Goal: Information Seeking & Learning: Check status

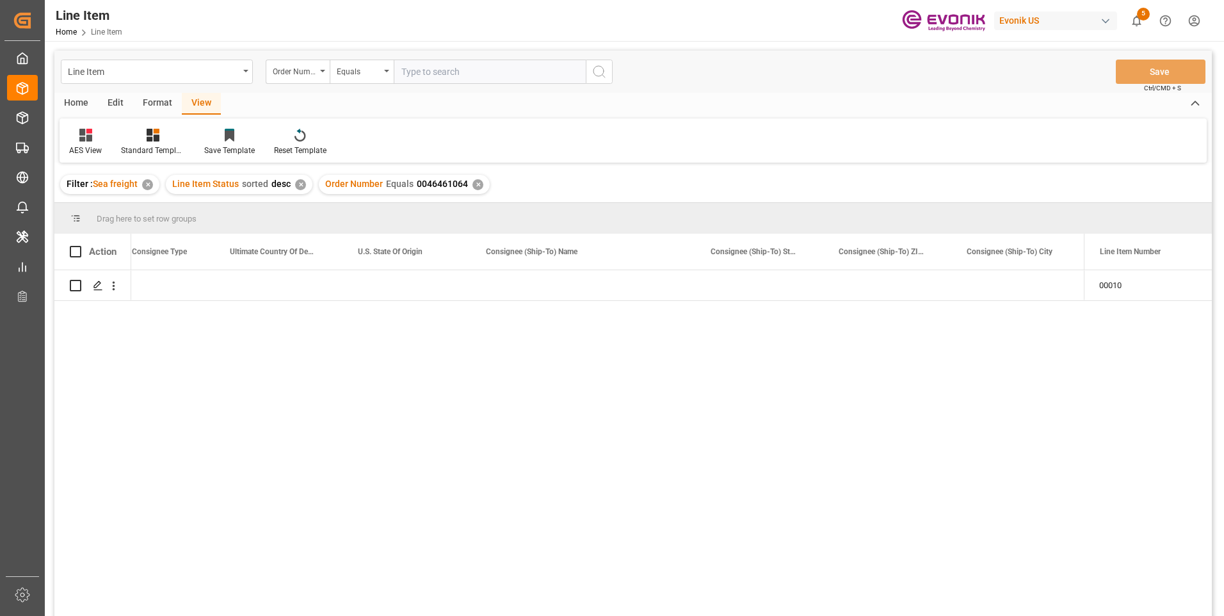
scroll to position [0, 1582]
click at [442, 74] on input "text" at bounding box center [490, 72] width 192 height 24
paste input "2007151604"
type input "2007151604"
click at [604, 68] on icon "search button" at bounding box center [599, 71] width 15 height 15
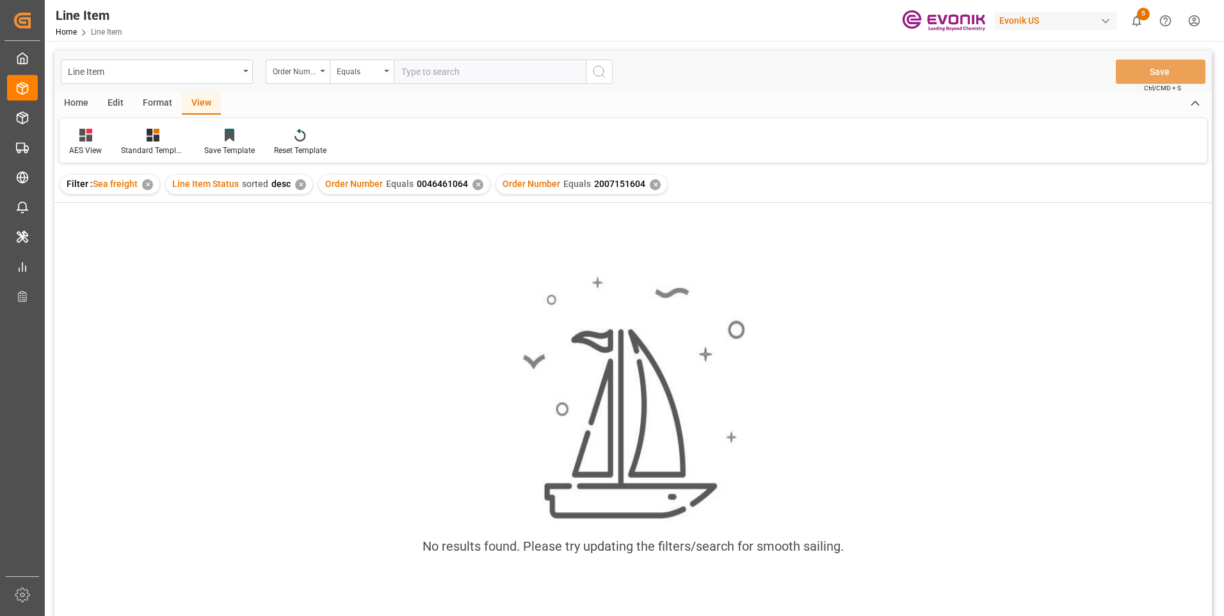
click at [475, 182] on div "✕" at bounding box center [478, 184] width 11 height 11
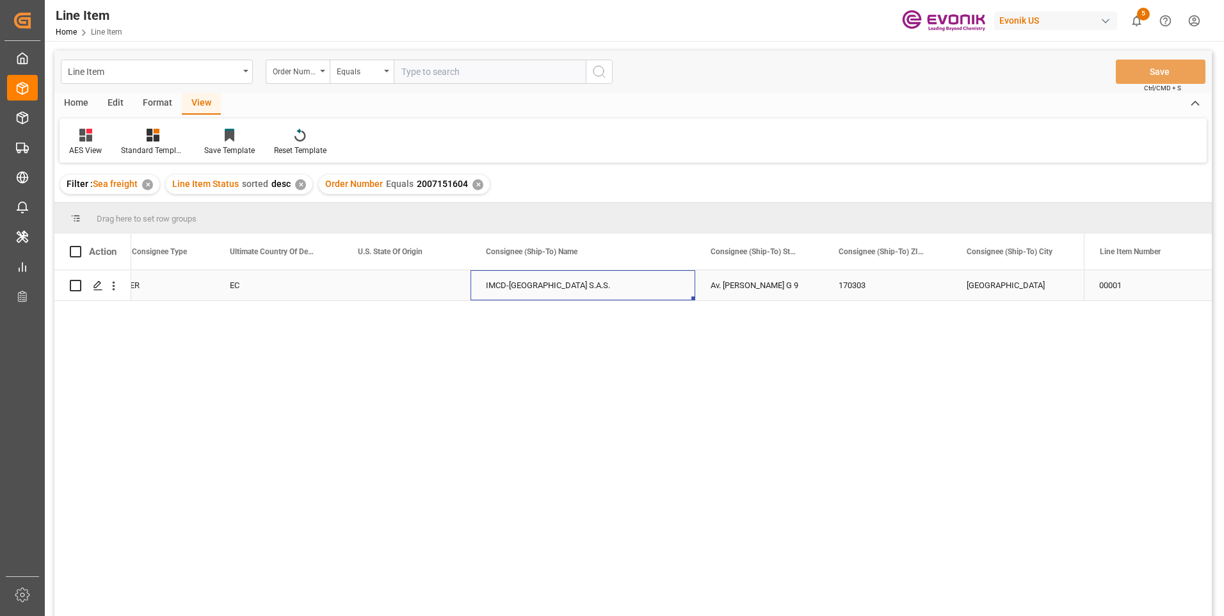
click at [569, 273] on div "IMCD-[GEOGRAPHIC_DATA] S.A.S." at bounding box center [583, 285] width 225 height 30
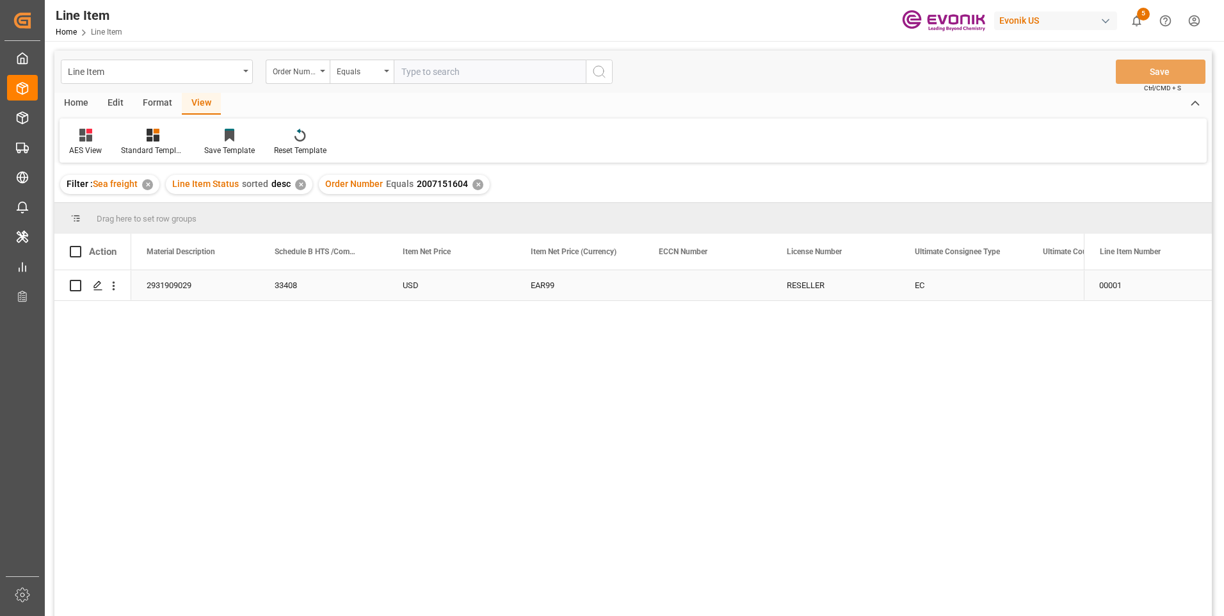
scroll to position [0, 640]
click at [394, 291] on div "2931909029" at bounding box center [451, 285] width 128 height 30
click at [147, 294] on div "72" at bounding box center [195, 285] width 128 height 30
click at [427, 289] on div "1440" at bounding box center [451, 285] width 128 height 30
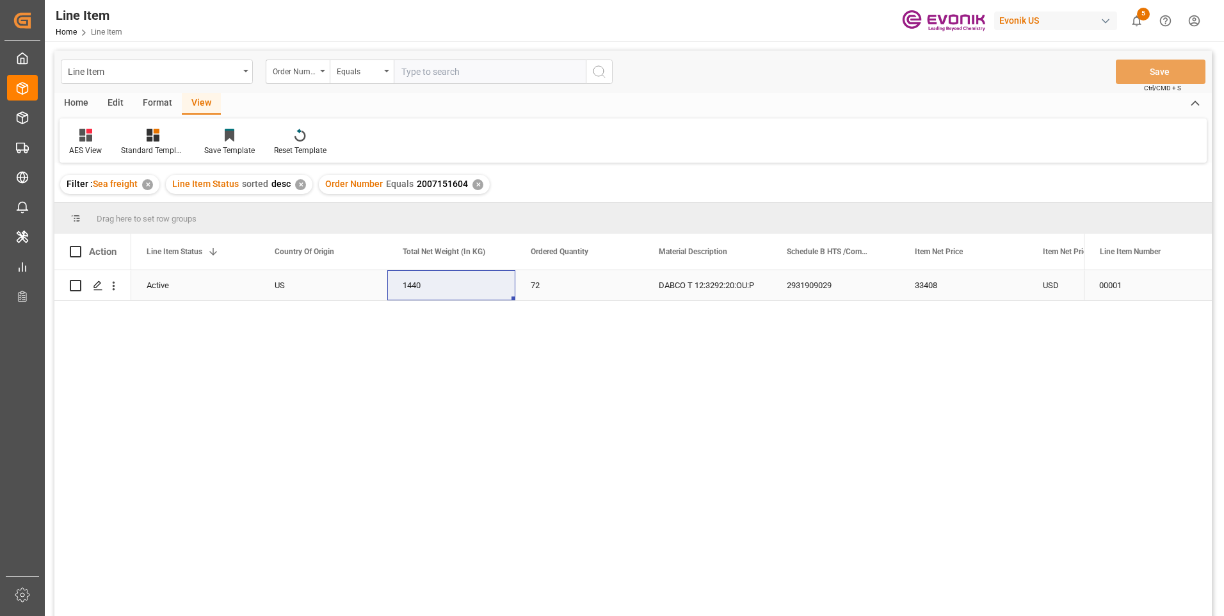
click at [936, 279] on div "33408" at bounding box center [964, 285] width 128 height 30
click at [455, 369] on div "EAR99 USD 33408 2931909029 DABCO T 12:3292:20:OU:P 72 1440 US Active 2007151604" at bounding box center [607, 447] width 953 height 354
click at [559, 284] on div "72" at bounding box center [579, 285] width 128 height 30
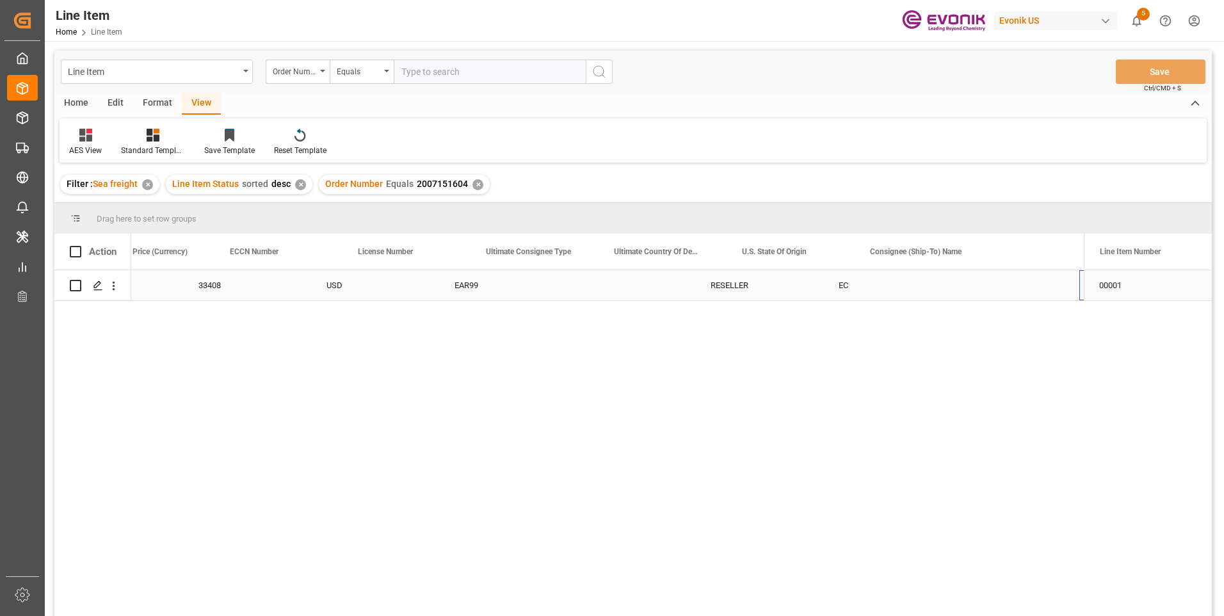
scroll to position [0, 1197]
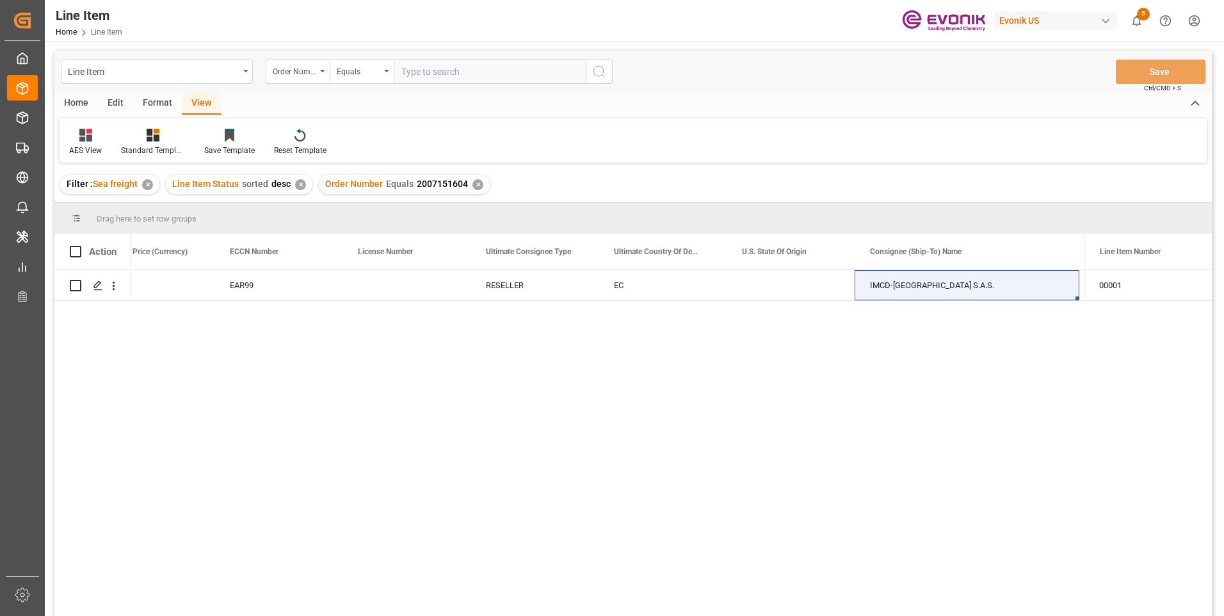
click at [340, 355] on div "EAR99 USD 33408 RESELLER EC IMCD-Ecuador S.A.S. Av. Manuel Cordova G 9 170303" at bounding box center [607, 447] width 953 height 354
click at [284, 410] on div "EAR99 USD 33408 RESELLER EC IMCD-Ecuador S.A.S. Av. Manuel Cordova G 9 170303" at bounding box center [607, 447] width 953 height 354
click at [424, 81] on input "text" at bounding box center [490, 72] width 192 height 24
paste input "0046473696"
type input "0046473696"
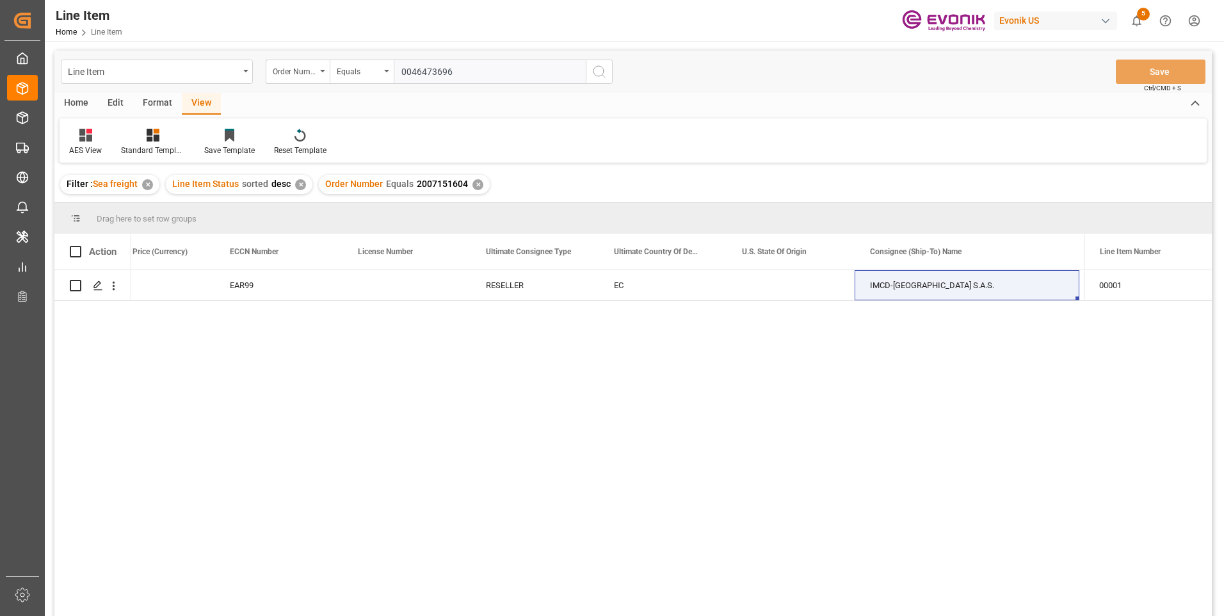
click at [604, 73] on icon "search button" at bounding box center [599, 71] width 15 height 15
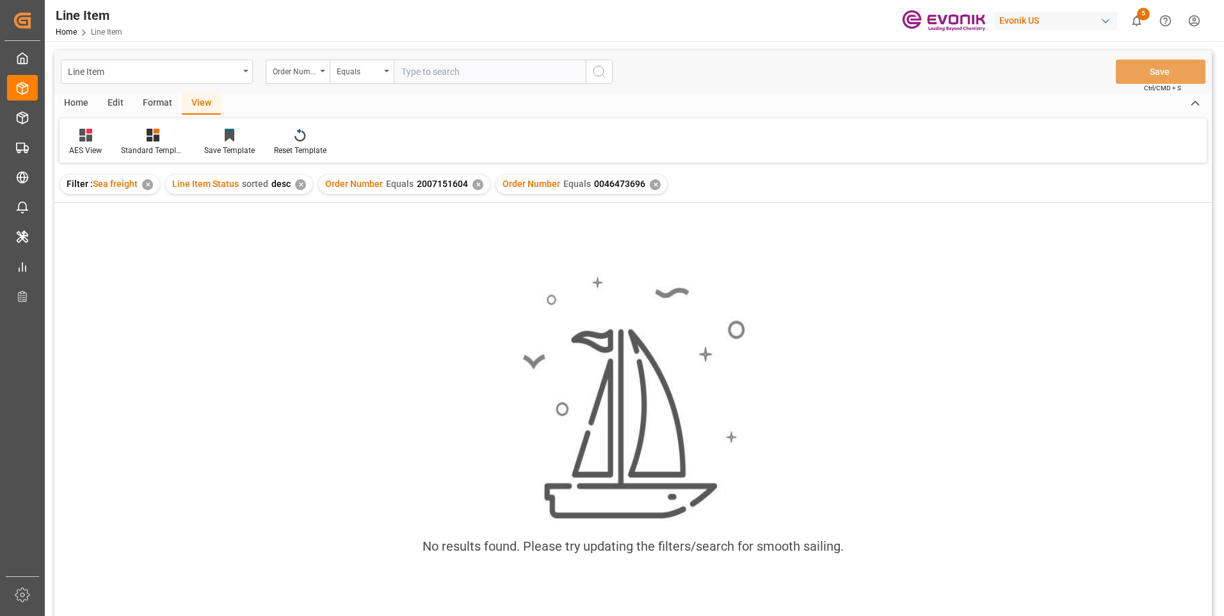
click at [477, 187] on div "✕" at bounding box center [478, 184] width 11 height 11
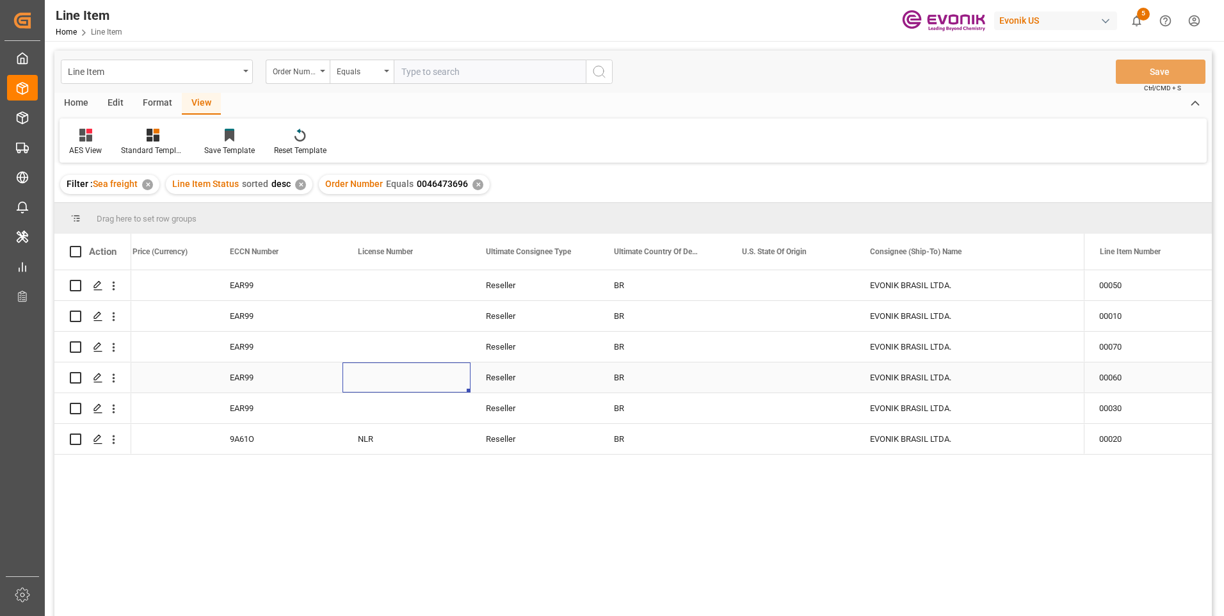
click at [398, 368] on div "Press SPACE to select this row." at bounding box center [407, 377] width 128 height 30
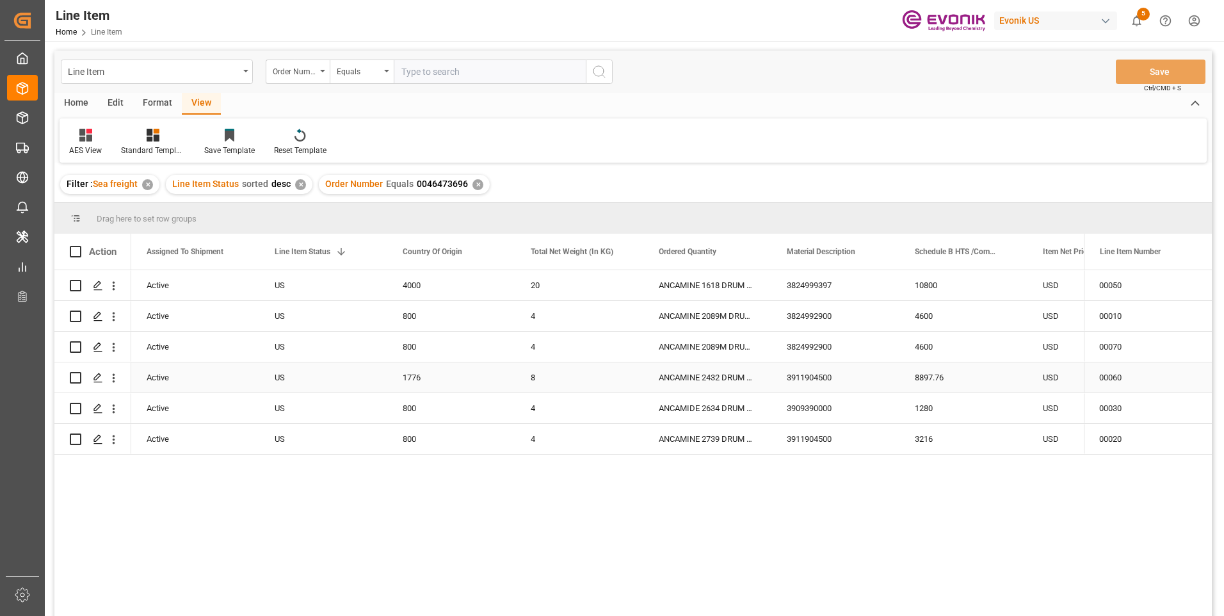
scroll to position [0, 128]
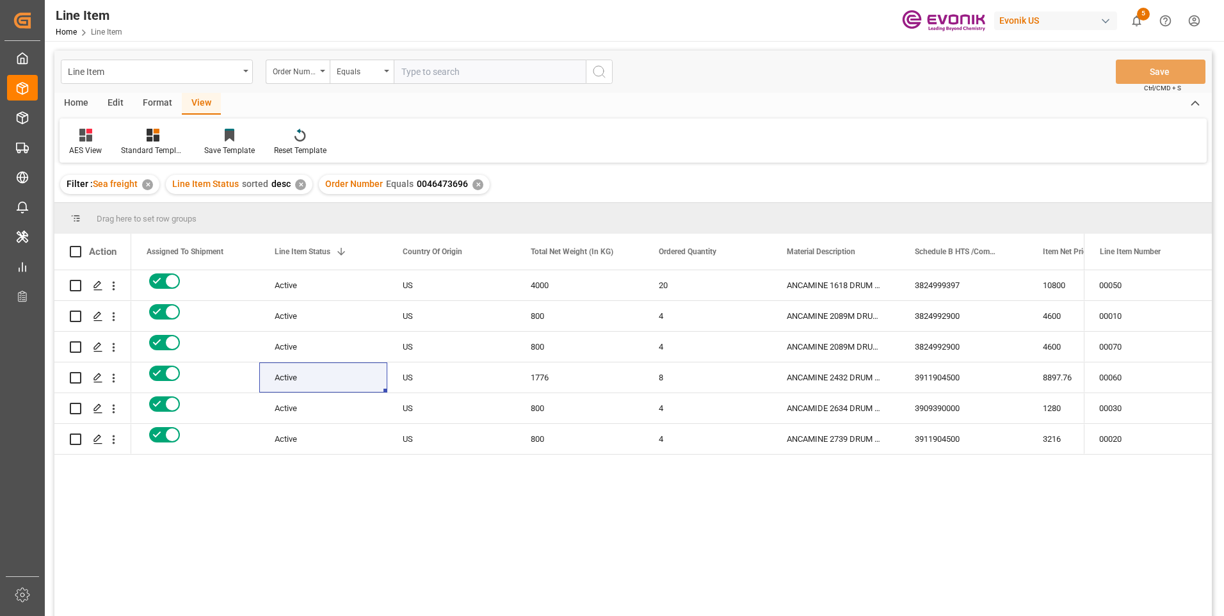
click at [398, 523] on div "10800 USD 3824999397 ANCAMINE 1618 DRUM 200KG 20 4000 US Active 0046473696 4600…" at bounding box center [607, 447] width 953 height 354
click at [838, 288] on div "ANCAMINE 1618 DRUM 200KG" at bounding box center [836, 285] width 128 height 30
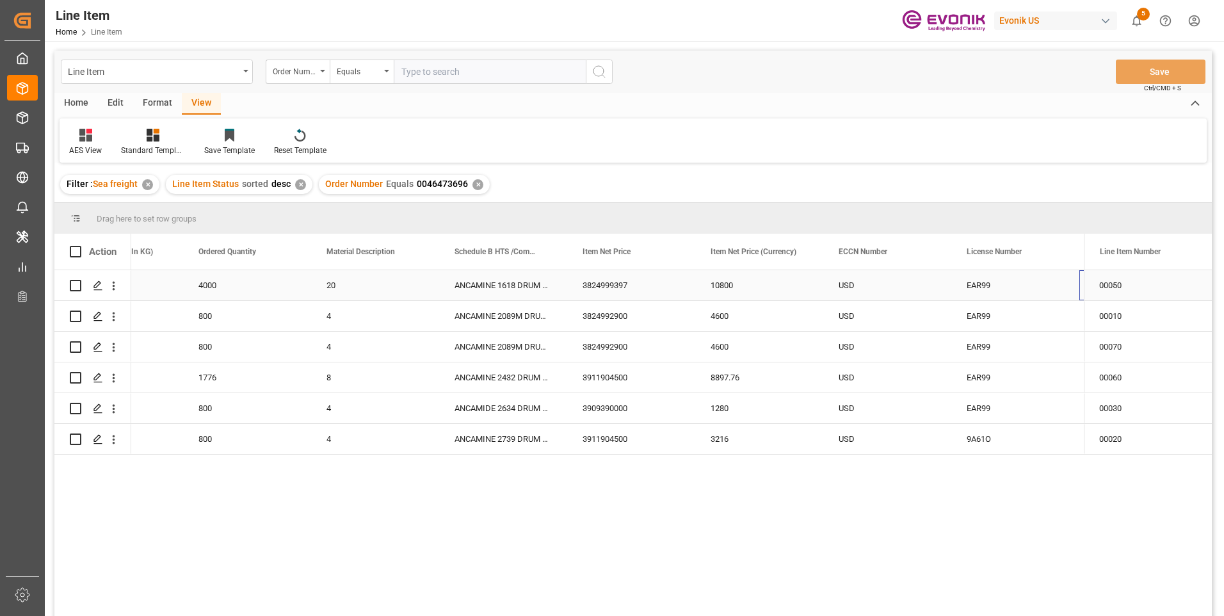
scroll to position [0, 588]
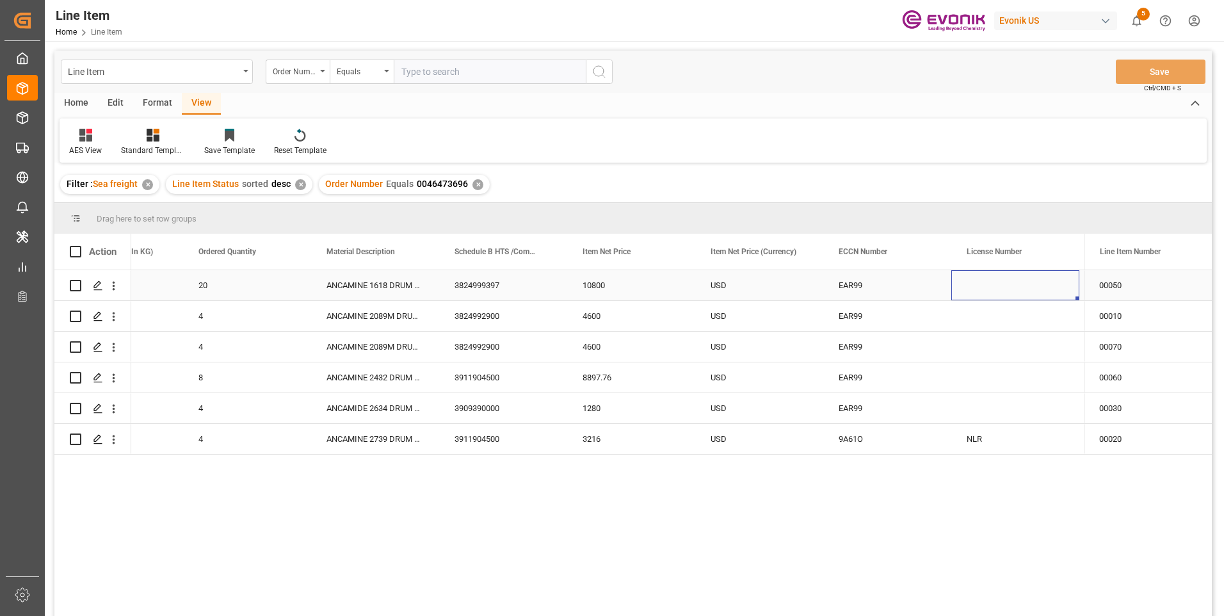
click at [214, 286] on div "20" at bounding box center [247, 285] width 128 height 30
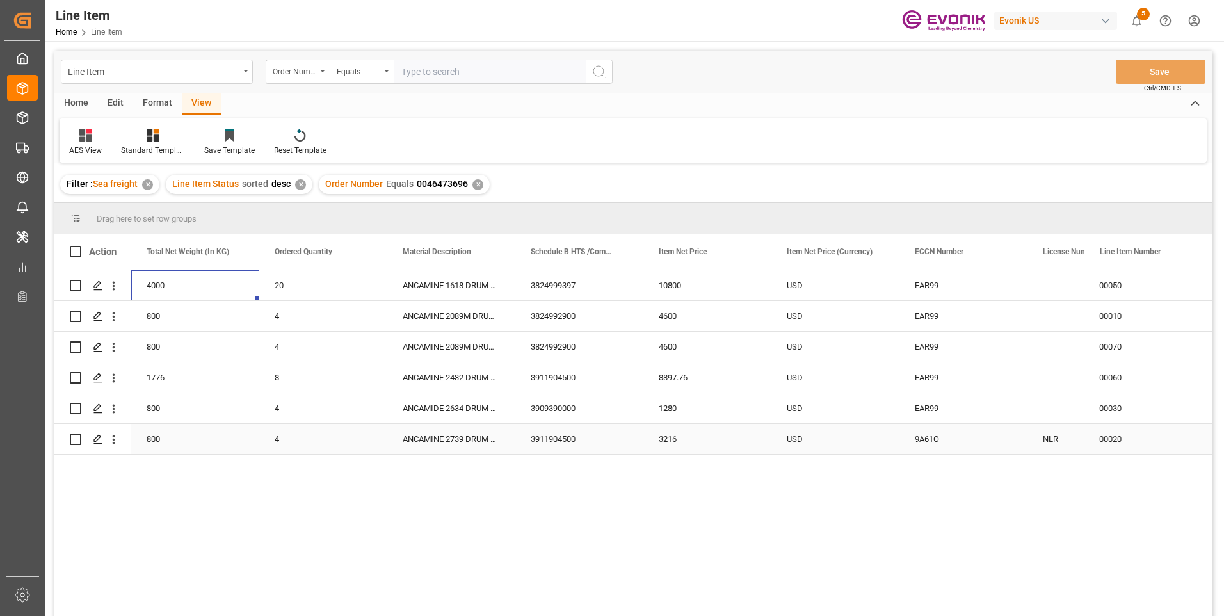
click at [531, 440] on div "3911904500" at bounding box center [579, 439] width 128 height 30
click at [157, 446] on div "800" at bounding box center [195, 439] width 128 height 30
click at [701, 437] on div "3216" at bounding box center [707, 439] width 128 height 30
click at [441, 402] on div "ANCAMIDE 2634 DRUM 200KG" at bounding box center [451, 408] width 128 height 30
click at [573, 409] on div "3909390000" at bounding box center [579, 408] width 128 height 30
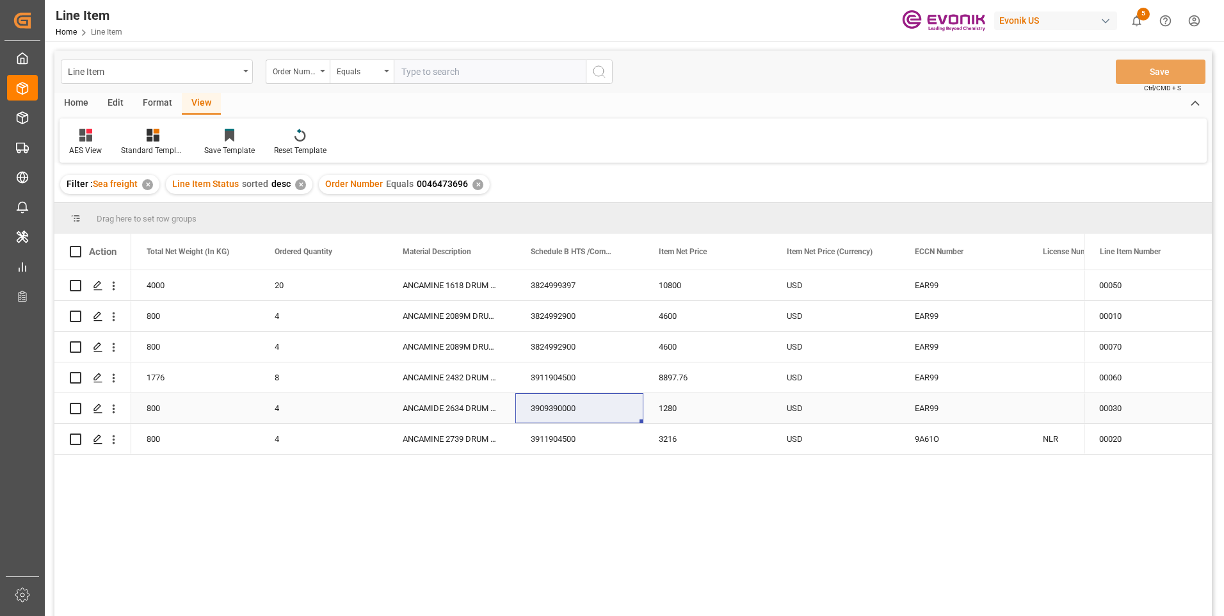
click at [152, 415] on div "800" at bounding box center [195, 408] width 128 height 30
click at [672, 412] on div "1280" at bounding box center [707, 408] width 128 height 30
click at [458, 375] on div "ANCAMINE 2432 DRUM 222KG" at bounding box center [451, 377] width 128 height 30
click at [567, 380] on div "3911904500" at bounding box center [579, 377] width 128 height 30
click at [556, 371] on div "3911904500" at bounding box center [579, 377] width 128 height 30
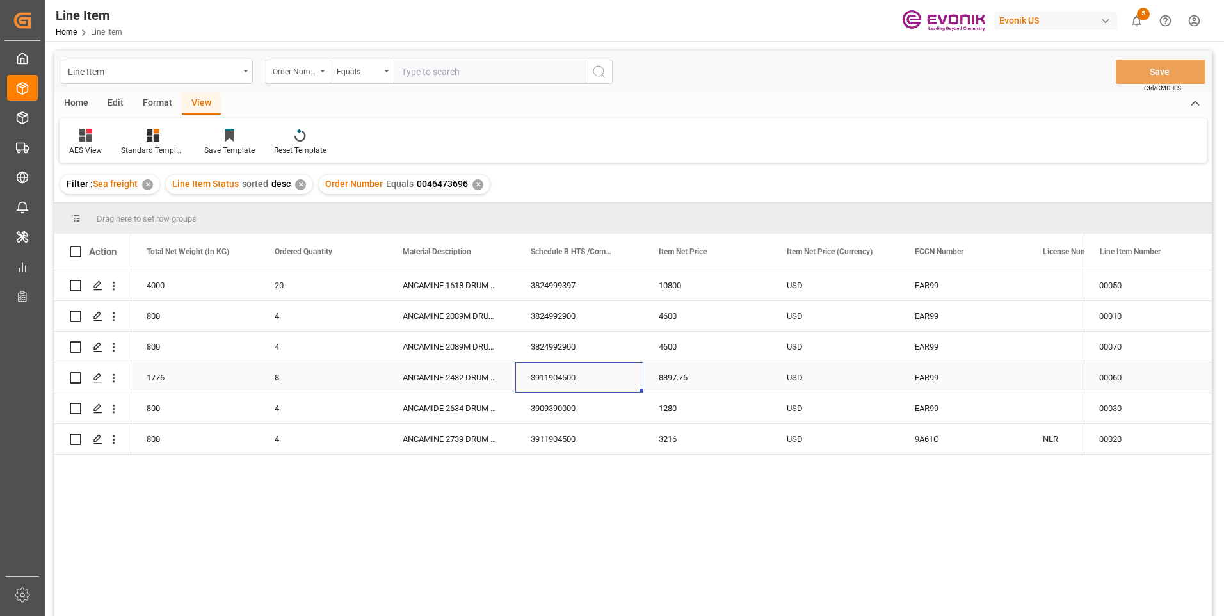
click at [556, 371] on div "3911904500" at bounding box center [579, 377] width 128 height 30
click at [575, 381] on div "3911904500" at bounding box center [579, 377] width 128 height 30
click at [681, 378] on div "8897.76" at bounding box center [707, 377] width 128 height 30
click at [165, 378] on div "1776" at bounding box center [195, 377] width 128 height 30
click at [675, 378] on div "8897.76" at bounding box center [707, 377] width 128 height 30
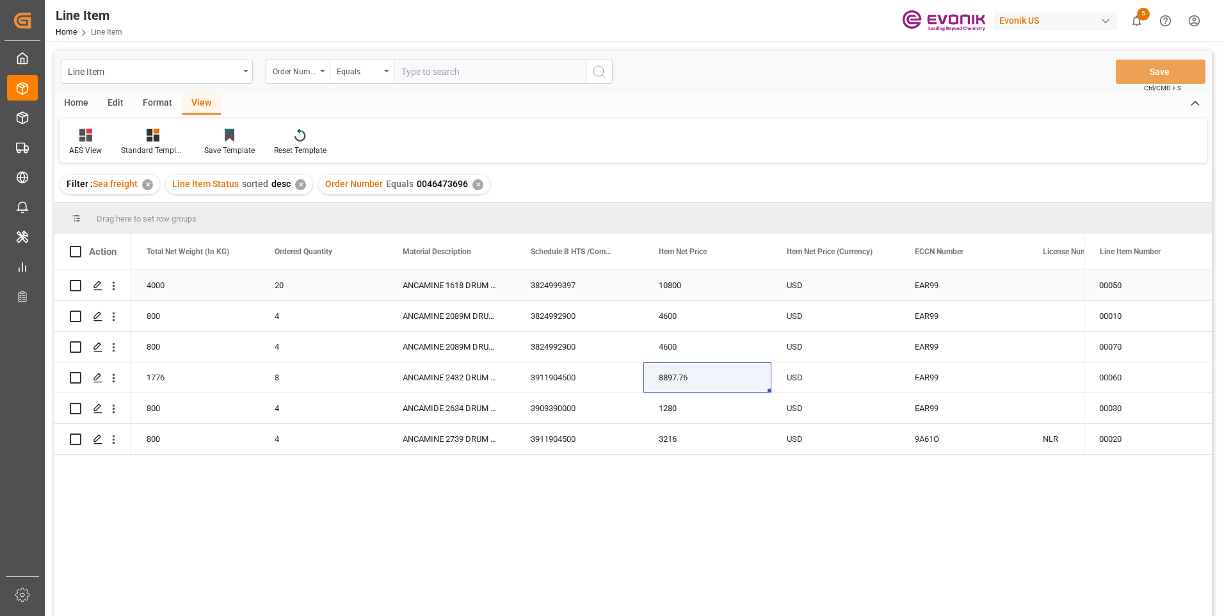
click at [451, 279] on div "ANCAMINE 1618 DRUM 200KG" at bounding box center [451, 285] width 128 height 30
click at [568, 289] on div "3824999397" at bounding box center [579, 285] width 128 height 30
click at [177, 284] on div "4000" at bounding box center [195, 285] width 128 height 30
click at [670, 284] on div "10800" at bounding box center [707, 285] width 128 height 30
click at [432, 306] on div "ANCAMINE 2089M DRUM 200KG" at bounding box center [451, 316] width 128 height 30
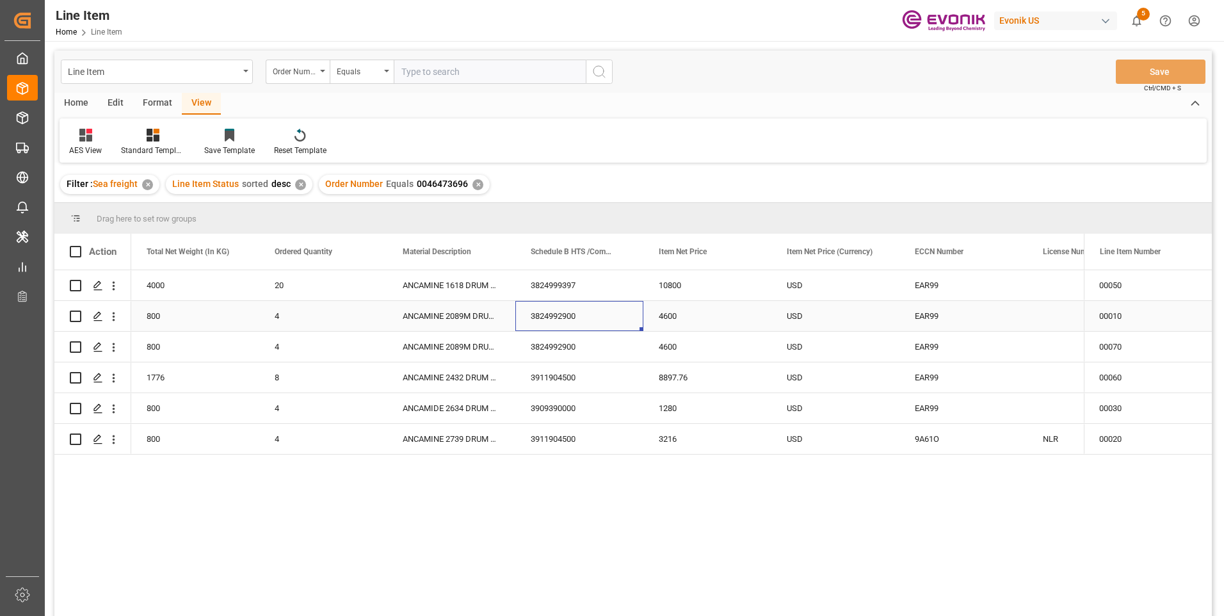
click at [551, 314] on div "3824992900" at bounding box center [579, 316] width 128 height 30
click at [140, 318] on div "800" at bounding box center [195, 316] width 128 height 30
click at [690, 320] on div "4600" at bounding box center [707, 316] width 128 height 30
click at [159, 316] on div "800" at bounding box center [195, 316] width 128 height 30
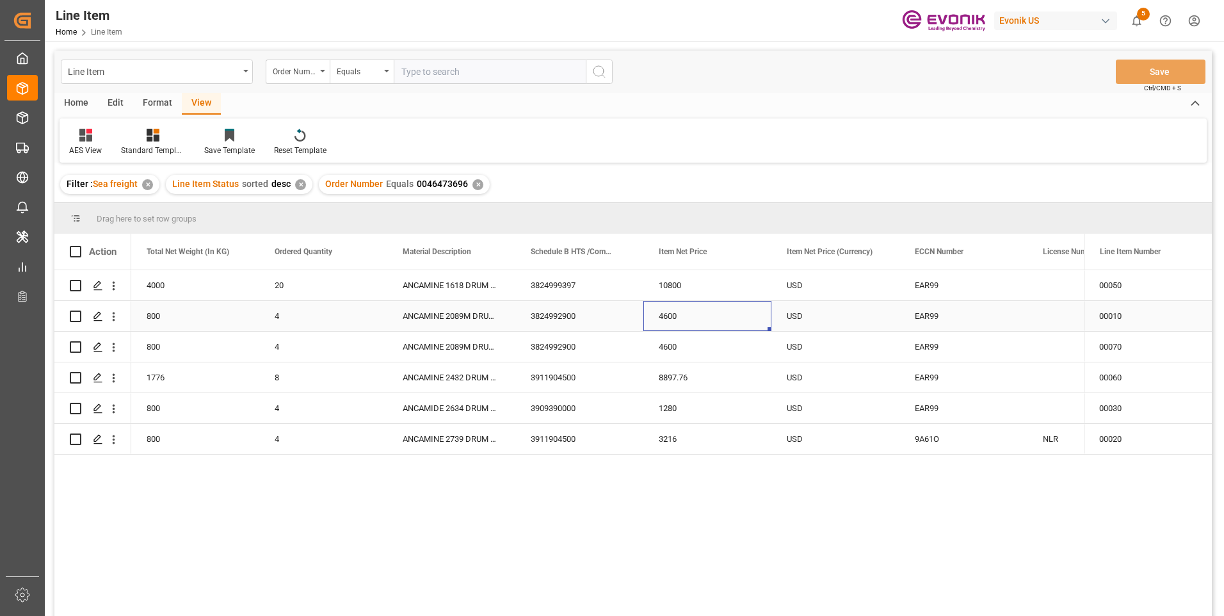
click at [670, 318] on div "4600" at bounding box center [707, 316] width 128 height 30
click at [929, 316] on div "EAR99" at bounding box center [963, 316] width 97 height 29
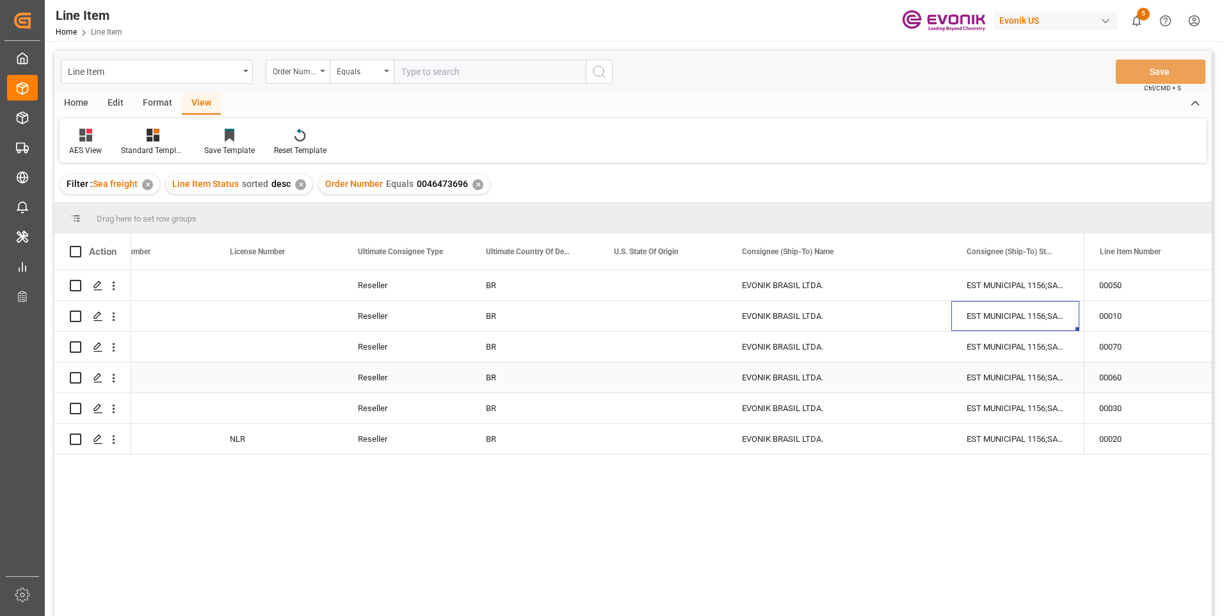
scroll to position [0, 1582]
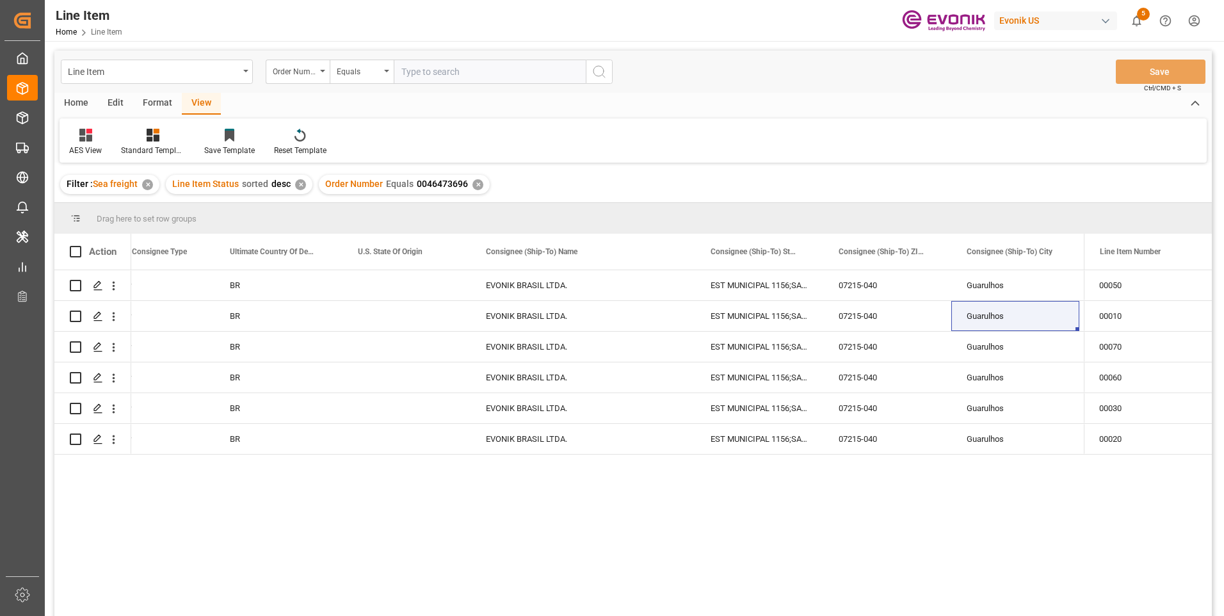
click at [218, 530] on div "Reseller BR EVONIK BRASIL LTDA. EST MUNICIPAL 1156;SALA EVONIK PT. M. A B C 072…" at bounding box center [607, 447] width 953 height 354
click at [279, 546] on div "Reseller BR EVONIK BRASIL LTDA. EST MUNICIPAL 1156;SALA EVONIK PT. M. A B C 072…" at bounding box center [607, 447] width 953 height 354
click at [373, 508] on div "Reseller BR EVONIK BRASIL LTDA. EST MUNICIPAL 1156;SALA EVONIK PT. M. A B C 072…" at bounding box center [607, 447] width 953 height 354
click at [314, 334] on div "BR" at bounding box center [278, 347] width 128 height 30
click at [423, 419] on div "Press SPACE to select this row." at bounding box center [407, 408] width 128 height 30
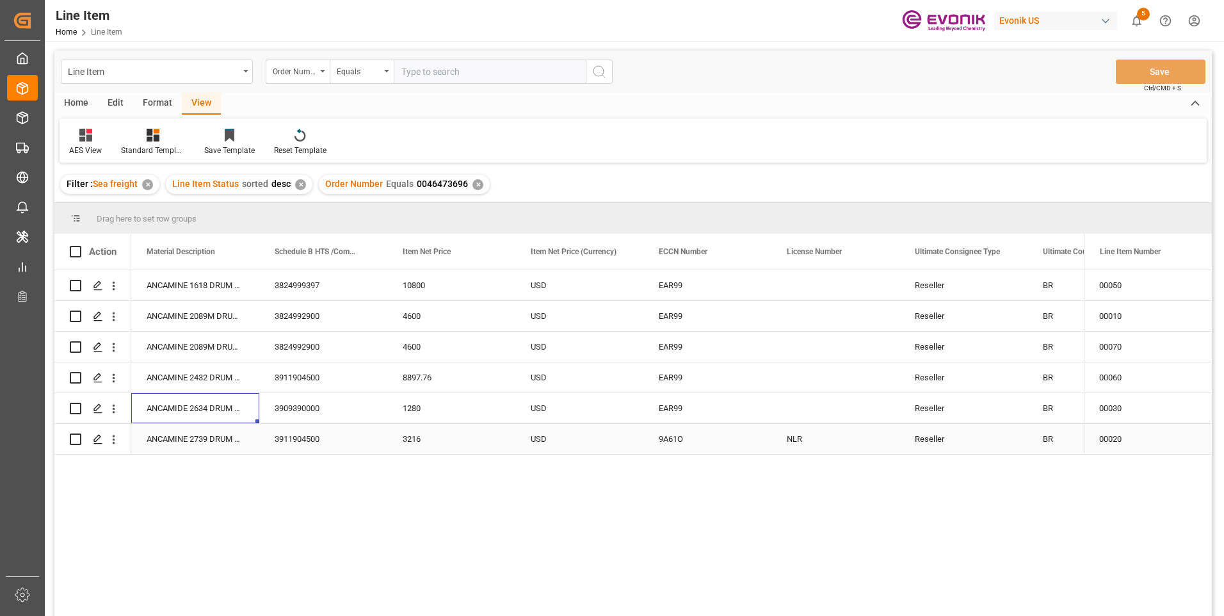
scroll to position [0, 640]
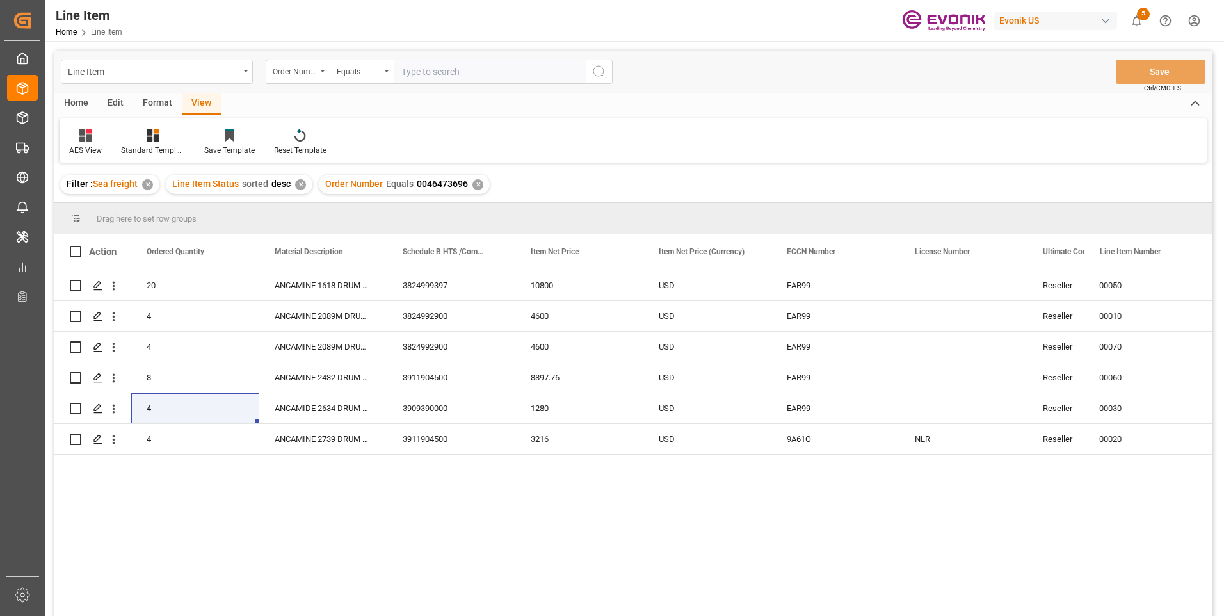
click at [447, 69] on input "text" at bounding box center [490, 72] width 192 height 24
paste input "0046456375"
type input "0046456375"
click at [599, 67] on icon "search button" at bounding box center [599, 71] width 15 height 15
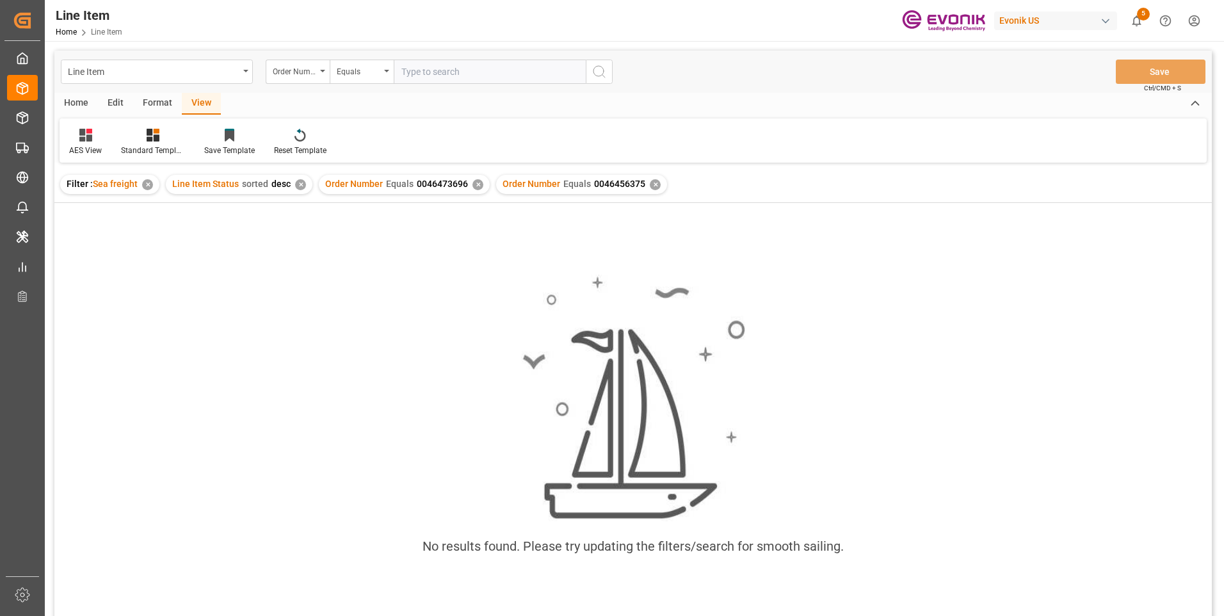
click at [473, 183] on div "✕" at bounding box center [478, 184] width 11 height 11
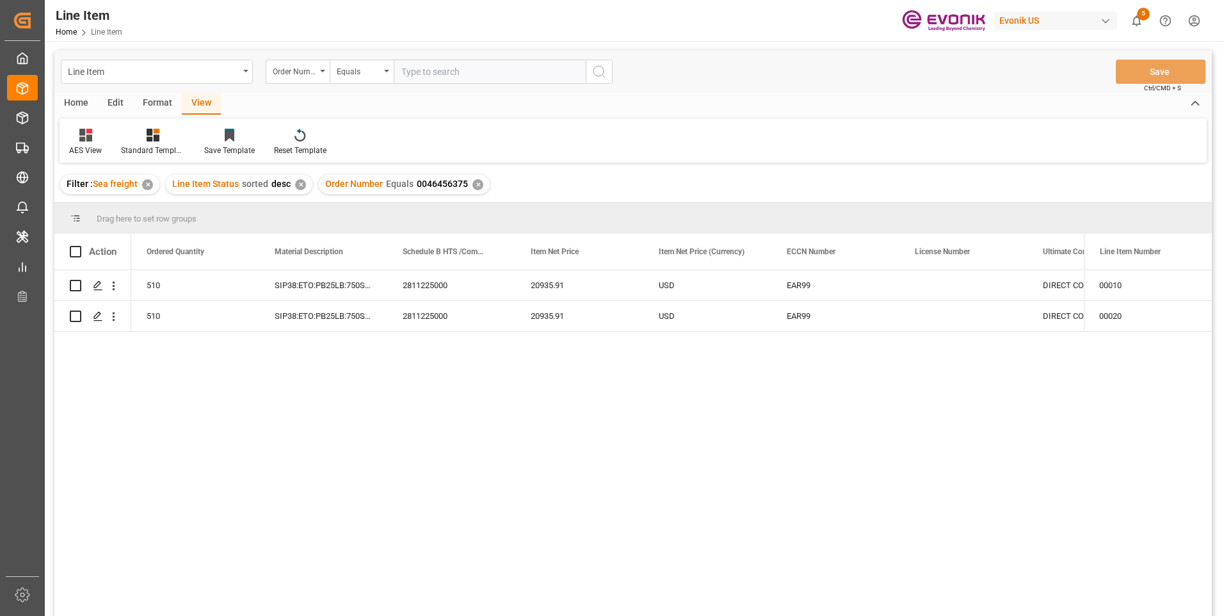
click at [433, 71] on input "text" at bounding box center [490, 72] width 192 height 24
paste input "0046473296"
type input "0046473296"
click at [603, 66] on icon "search button" at bounding box center [599, 71] width 15 height 15
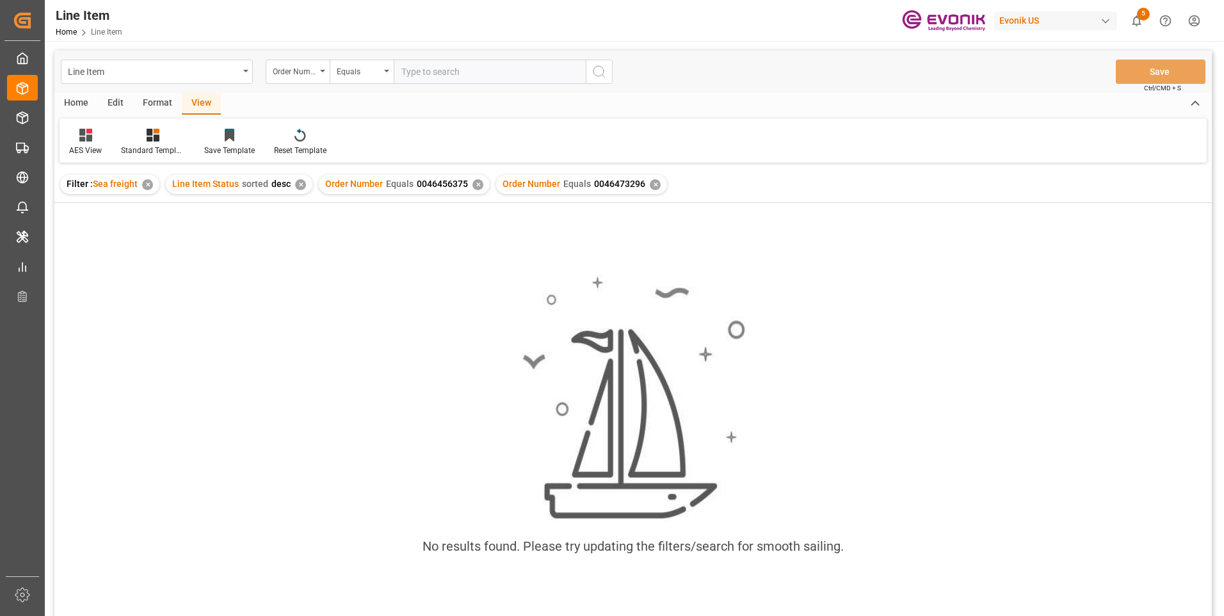
click at [478, 186] on div "✕" at bounding box center [478, 184] width 11 height 11
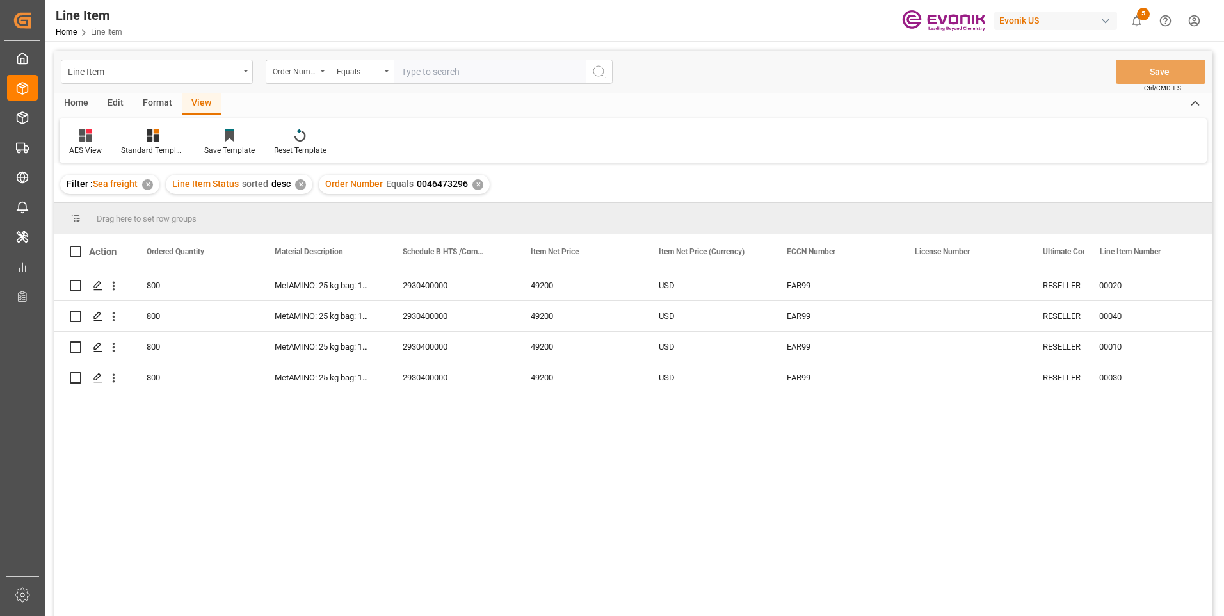
click at [446, 71] on input "text" at bounding box center [490, 72] width 192 height 24
paste input "0046466214"
type input "0046466214"
click at [595, 68] on icon "search button" at bounding box center [599, 71] width 15 height 15
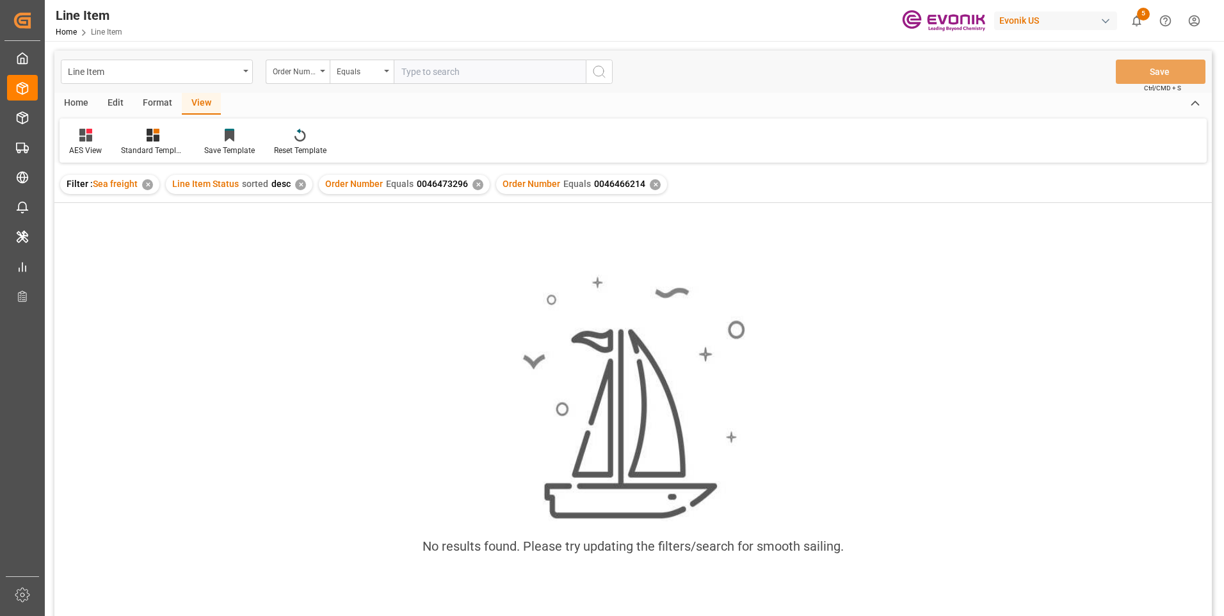
click at [473, 188] on div "✕" at bounding box center [478, 184] width 11 height 11
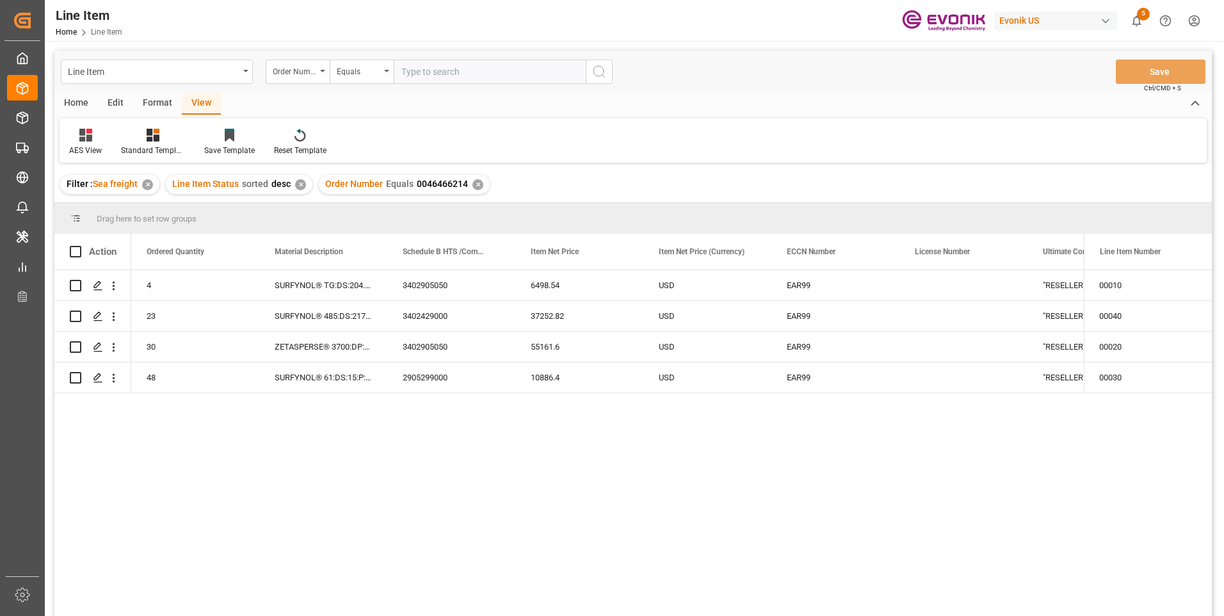
click at [426, 73] on input "text" at bounding box center [490, 72] width 192 height 24
paste input "251005000276"
type input "251005000276"
click at [601, 69] on icon "search button" at bounding box center [599, 71] width 15 height 15
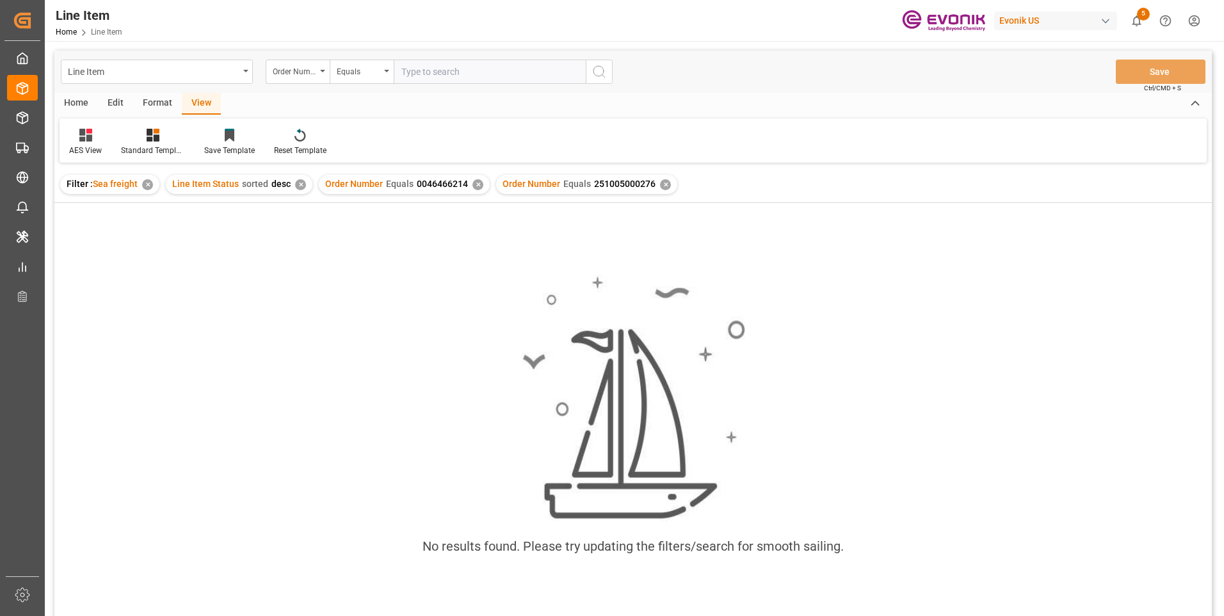
click at [478, 182] on div "✕" at bounding box center [478, 184] width 11 height 11
click at [435, 70] on input "text" at bounding box center [490, 72] width 192 height 24
paste input "0046467083"
type input "0046467083"
click at [597, 63] on button "search button" at bounding box center [599, 72] width 27 height 24
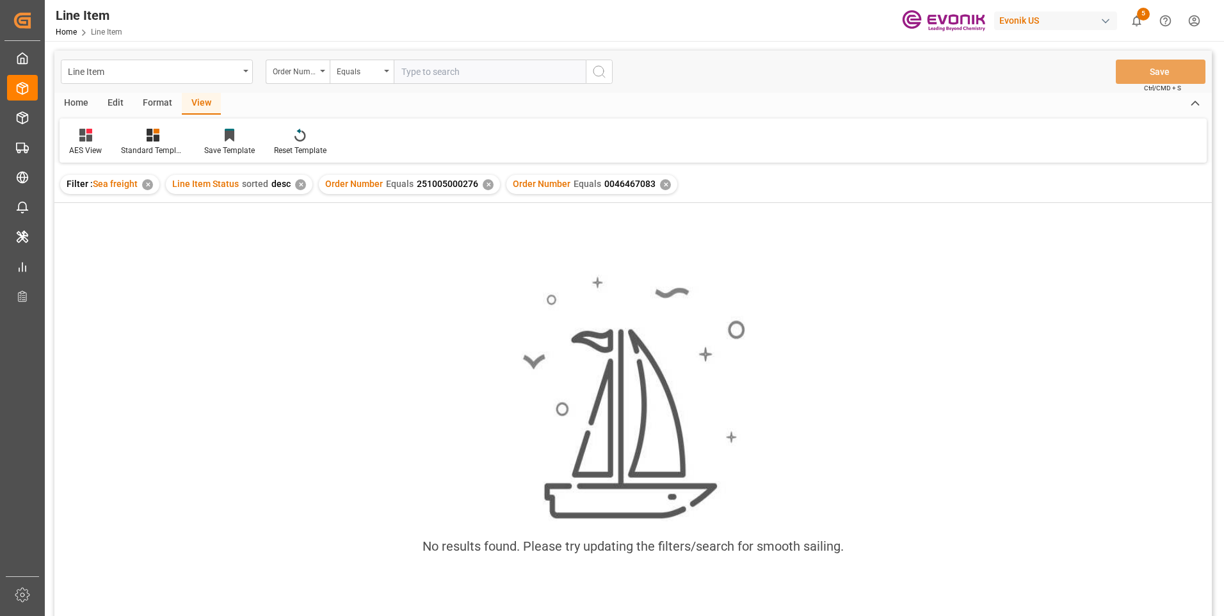
click at [483, 185] on div "✕" at bounding box center [488, 184] width 11 height 11
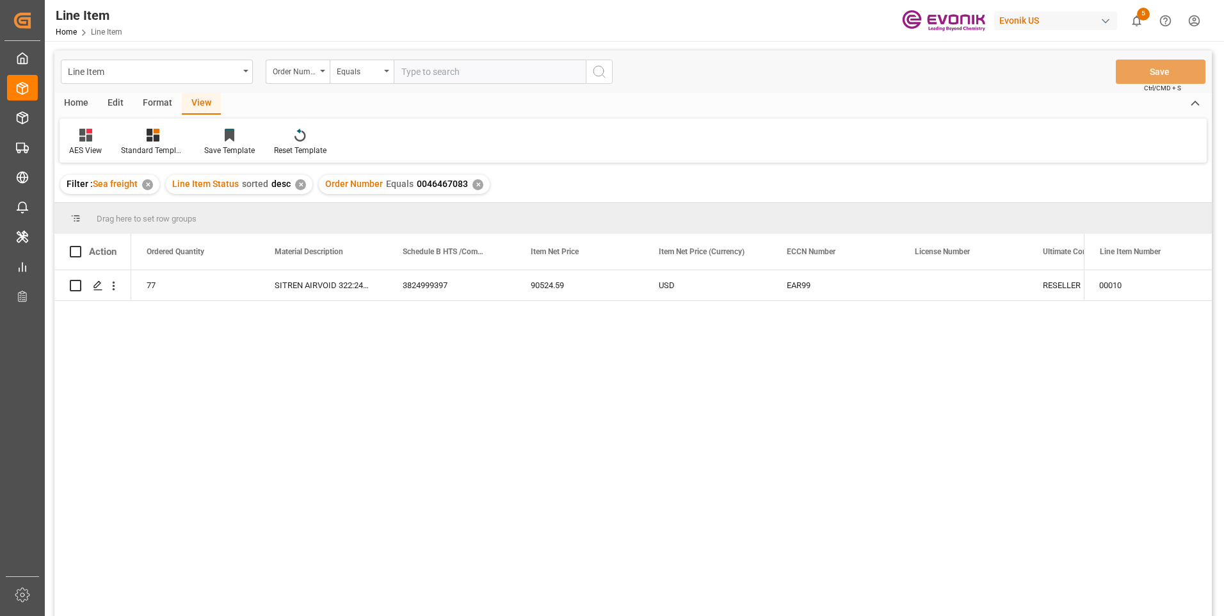
click at [434, 69] on input "text" at bounding box center [490, 72] width 192 height 24
paste input "0046467211"
type input "0046467211"
click at [602, 73] on icon "search button" at bounding box center [599, 71] width 15 height 15
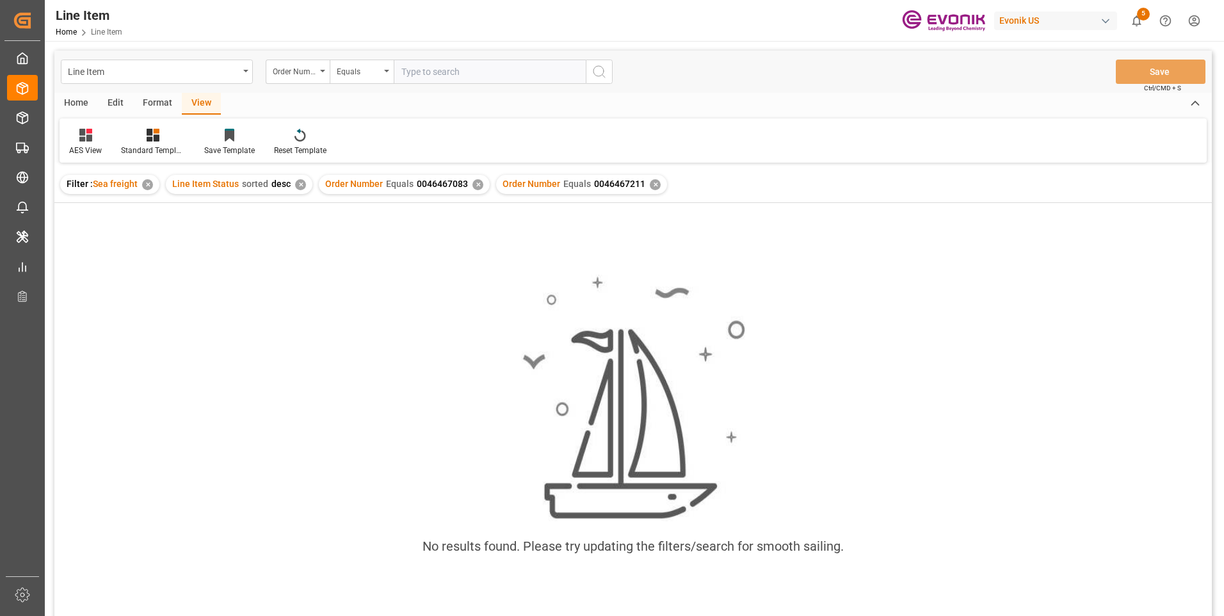
click at [473, 187] on div "✕" at bounding box center [478, 184] width 11 height 11
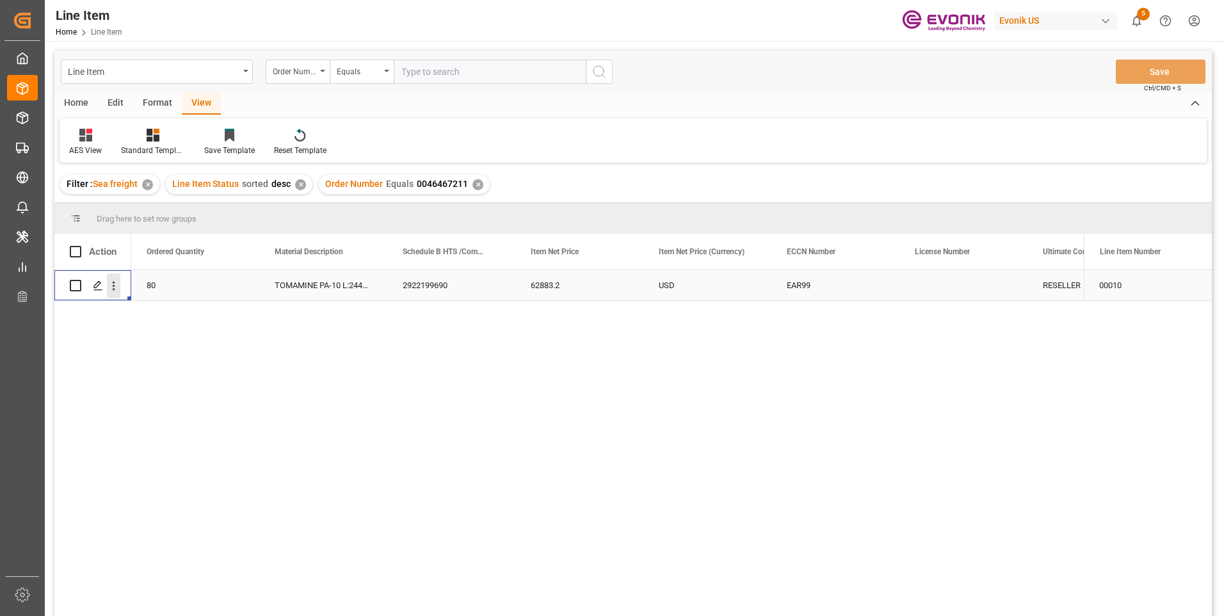
click at [114, 287] on icon "open menu" at bounding box center [113, 285] width 13 height 13
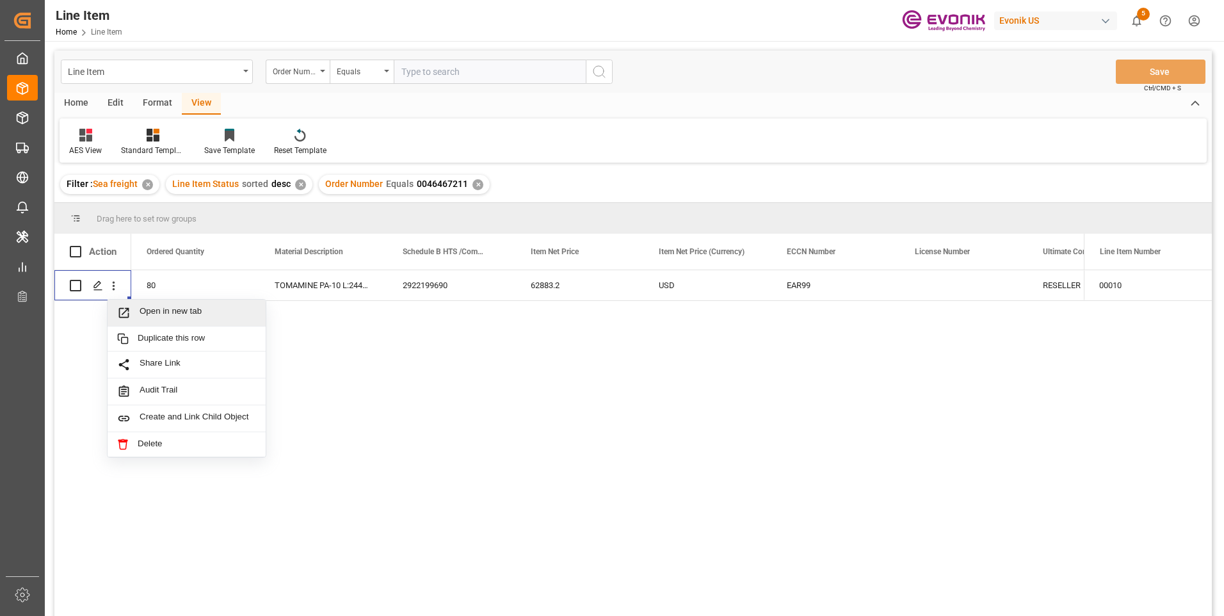
click at [681, 409] on div "US 13760 80 TOMAMINE PA-10 L:2445:172:OI:P 2922199690 62883.2 USD EAR99 RESELLE…" at bounding box center [607, 447] width 953 height 354
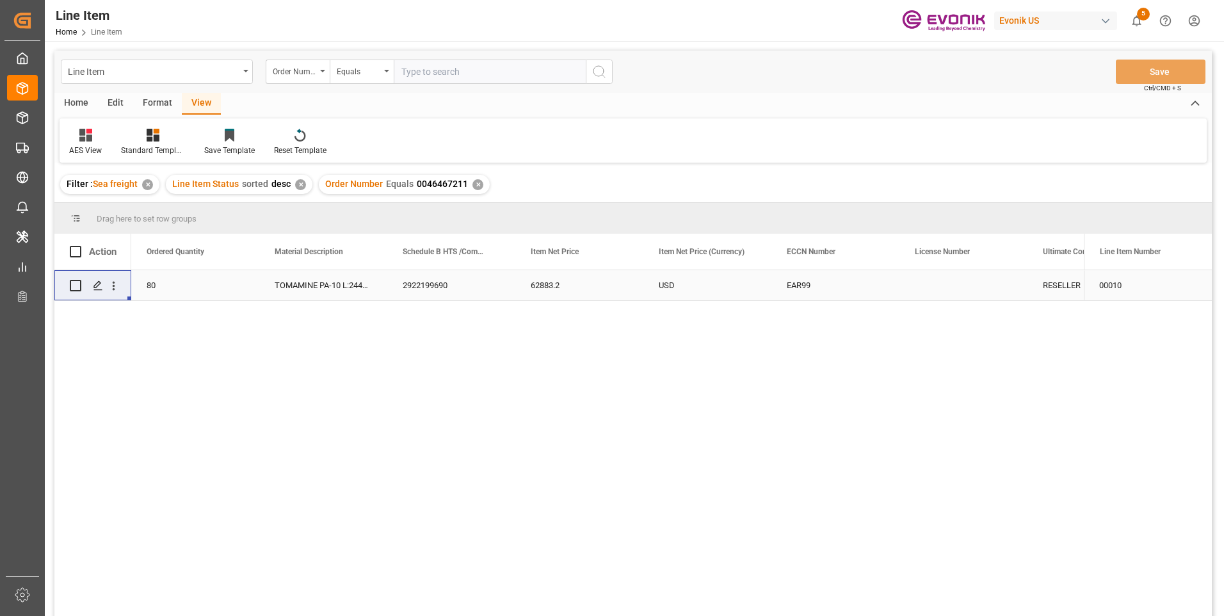
click at [386, 298] on div "TOMAMINE PA-10 L:2445:172:OI:P" at bounding box center [323, 285] width 128 height 30
click at [431, 285] on div "2922199690" at bounding box center [451, 285] width 128 height 30
click at [168, 288] on div "80" at bounding box center [195, 285] width 128 height 30
click at [679, 287] on div "62883.2" at bounding box center [707, 285] width 128 height 30
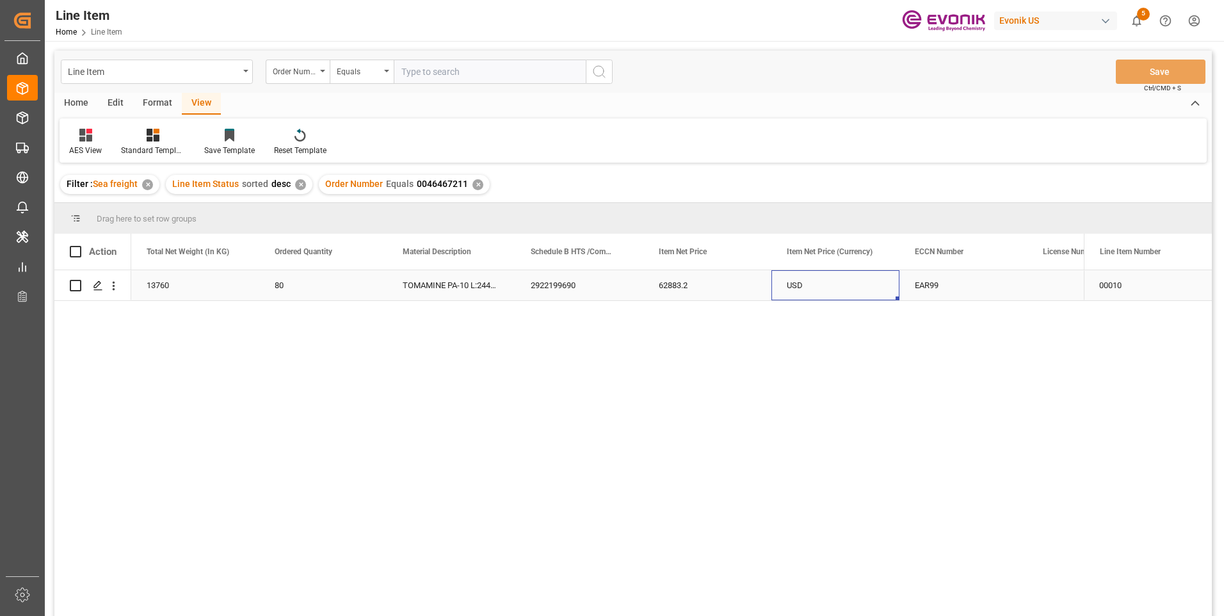
click at [814, 289] on div "USD" at bounding box center [836, 285] width 128 height 30
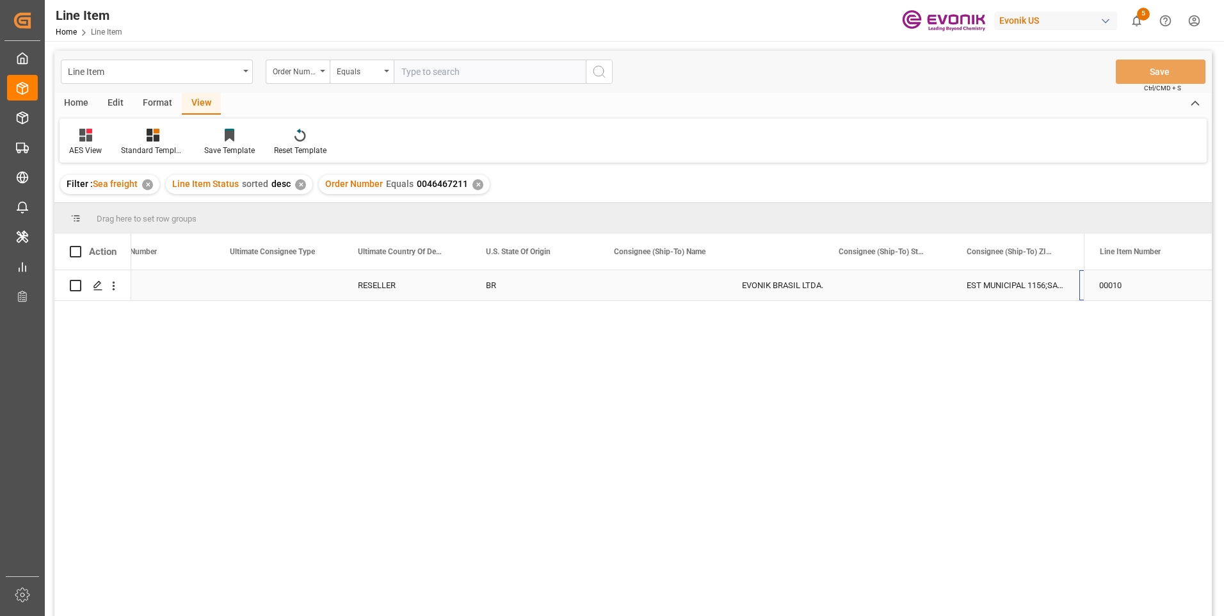
scroll to position [0, 1453]
click at [417, 70] on input "text" at bounding box center [490, 72] width 192 height 24
paste input "0046465998"
type input "0046465998"
click at [594, 67] on icon "search button" at bounding box center [599, 71] width 15 height 15
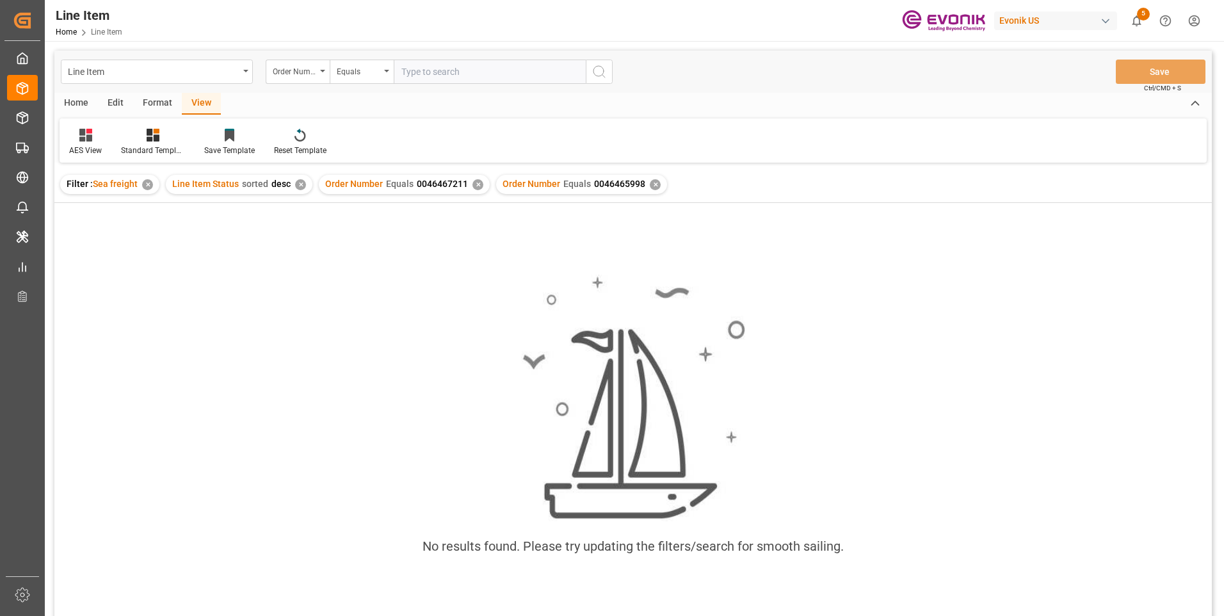
click at [474, 186] on div "✕" at bounding box center [478, 184] width 11 height 11
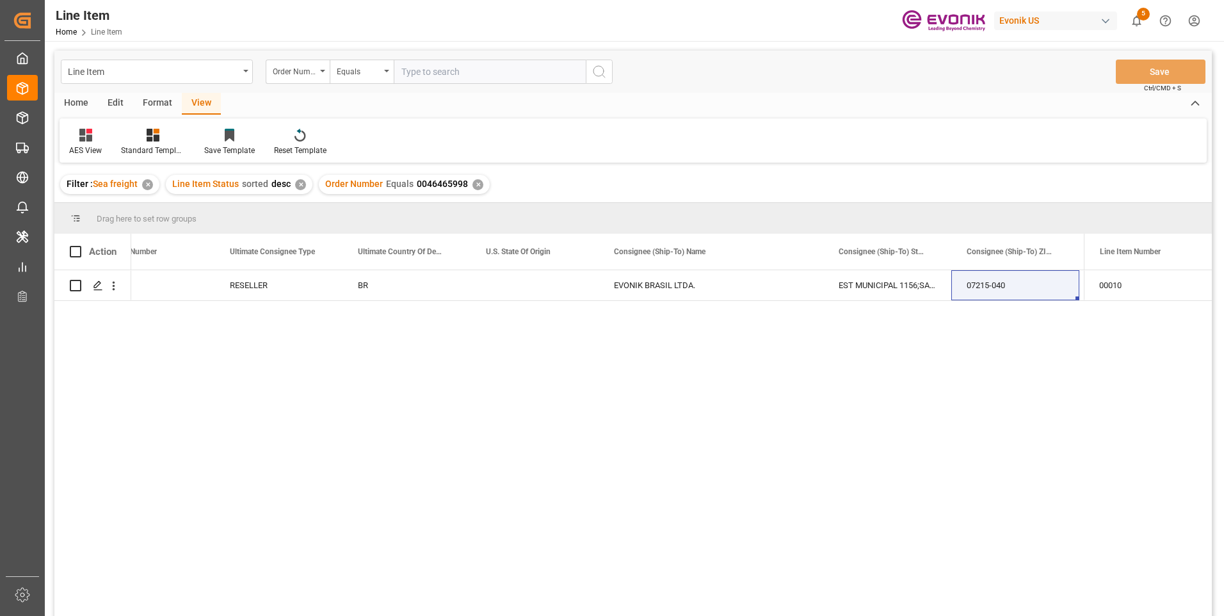
click at [446, 77] on input "text" at bounding box center [490, 72] width 192 height 24
paste input "0046465998"
type input "0046465998"
click at [592, 69] on button "search button" at bounding box center [599, 72] width 27 height 24
click at [476, 183] on div "✕" at bounding box center [478, 184] width 11 height 11
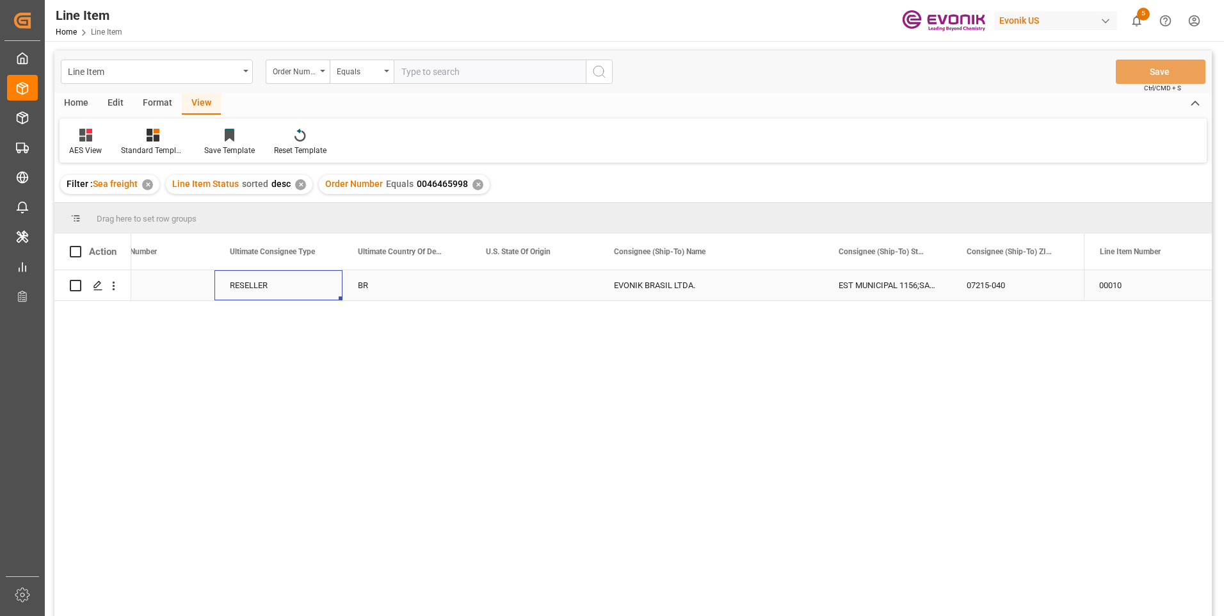
click at [263, 288] on div "RESELLER" at bounding box center [278, 285] width 128 height 30
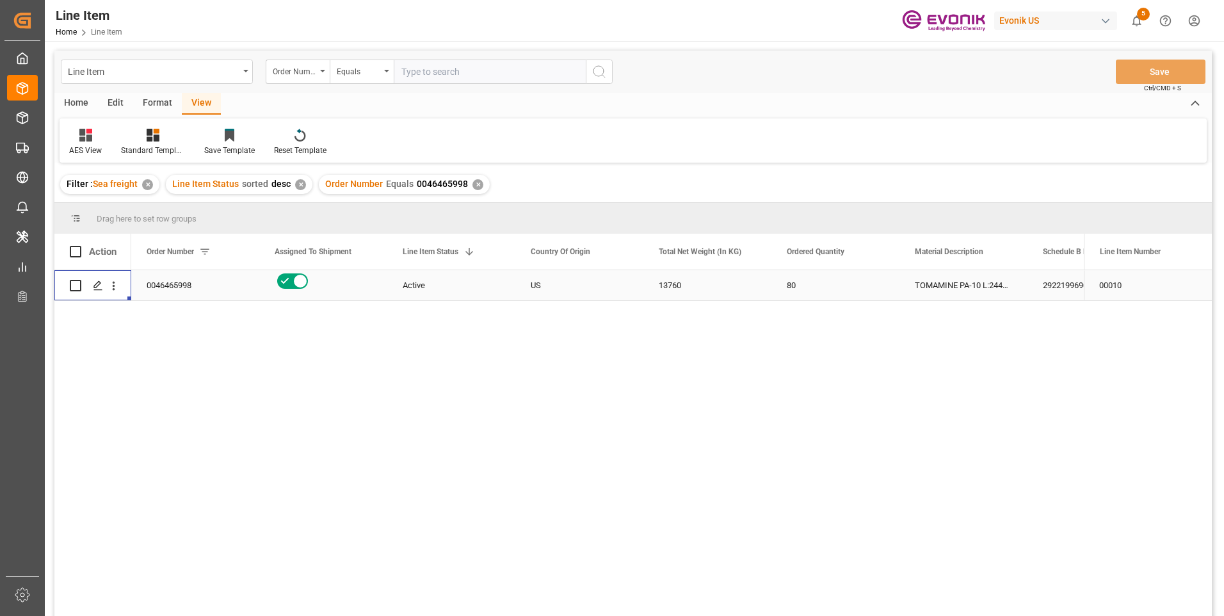
click at [540, 282] on div "US" at bounding box center [579, 285] width 128 height 30
click at [676, 289] on div "13760" at bounding box center [707, 285] width 128 height 30
click at [200, 282] on div "0046465998" at bounding box center [195, 285] width 128 height 30
click at [928, 284] on div "TOMAMINE PA-10 L:2445:172:OI:P" at bounding box center [964, 285] width 128 height 30
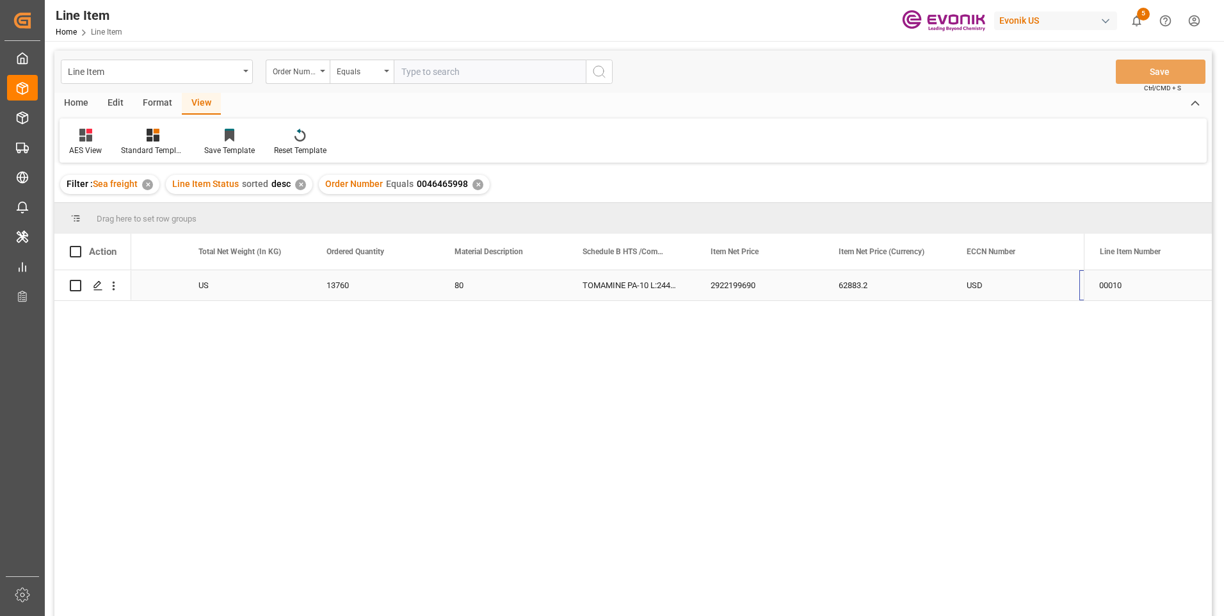
scroll to position [0, 460]
click at [587, 289] on div "2922199690" at bounding box center [631, 285] width 128 height 30
click at [231, 290] on div "13760" at bounding box center [247, 285] width 128 height 30
click at [725, 283] on div "62883.2" at bounding box center [759, 285] width 128 height 30
click at [845, 289] on div "USD" at bounding box center [887, 285] width 128 height 30
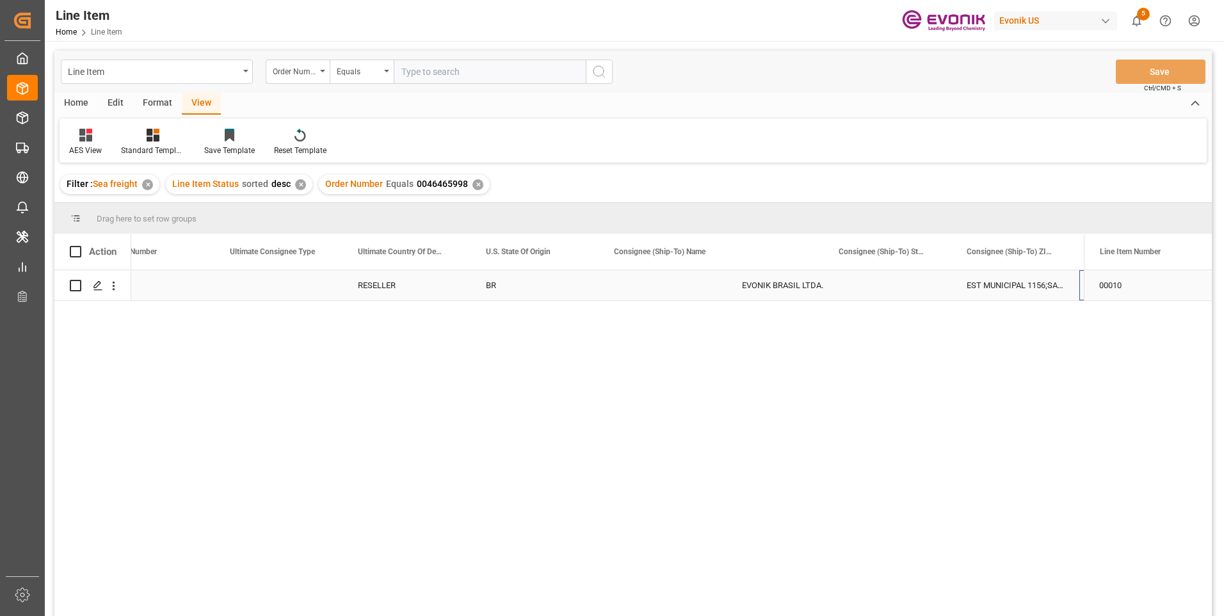
scroll to position [0, 1453]
click at [437, 75] on input "text" at bounding box center [490, 72] width 192 height 24
paste input "0046470136"
type input "0046470136"
click at [593, 69] on icon "search button" at bounding box center [599, 71] width 15 height 15
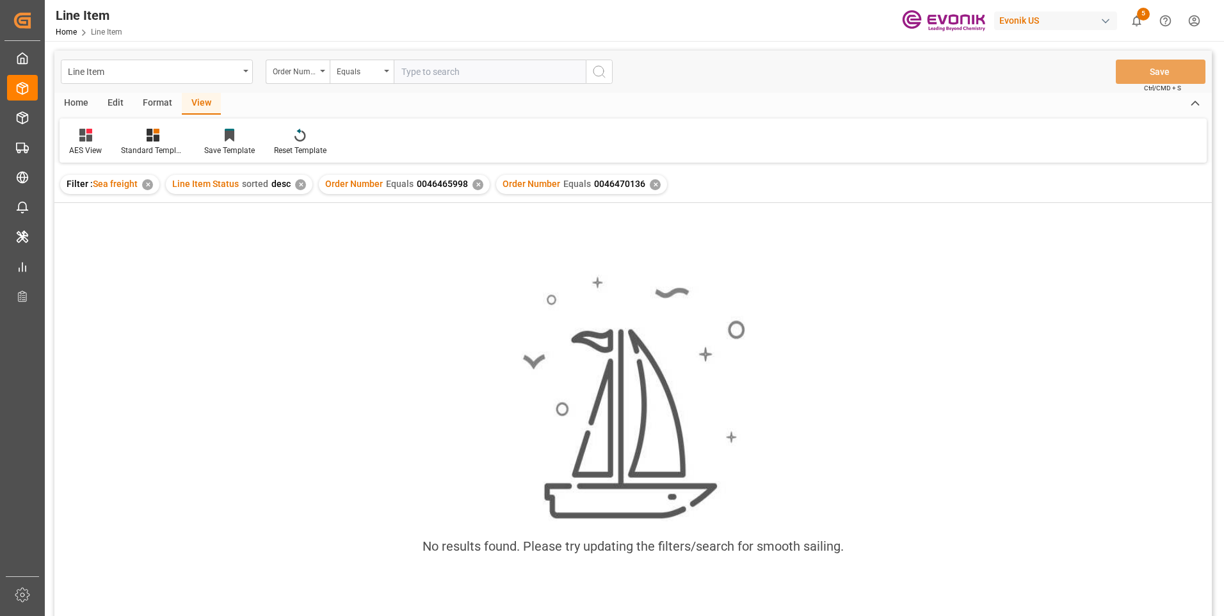
click at [475, 184] on div "✕" at bounding box center [478, 184] width 11 height 11
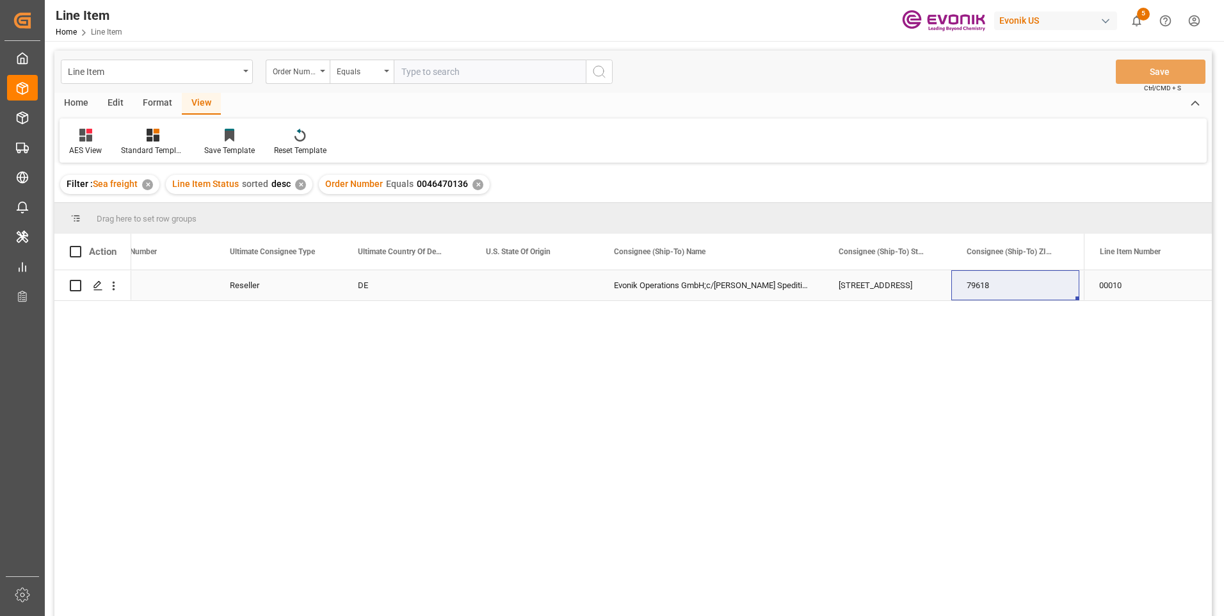
click at [699, 293] on div "Evonik Operations GmbH;c/o Werner Spedition GmbH" at bounding box center [711, 285] width 225 height 30
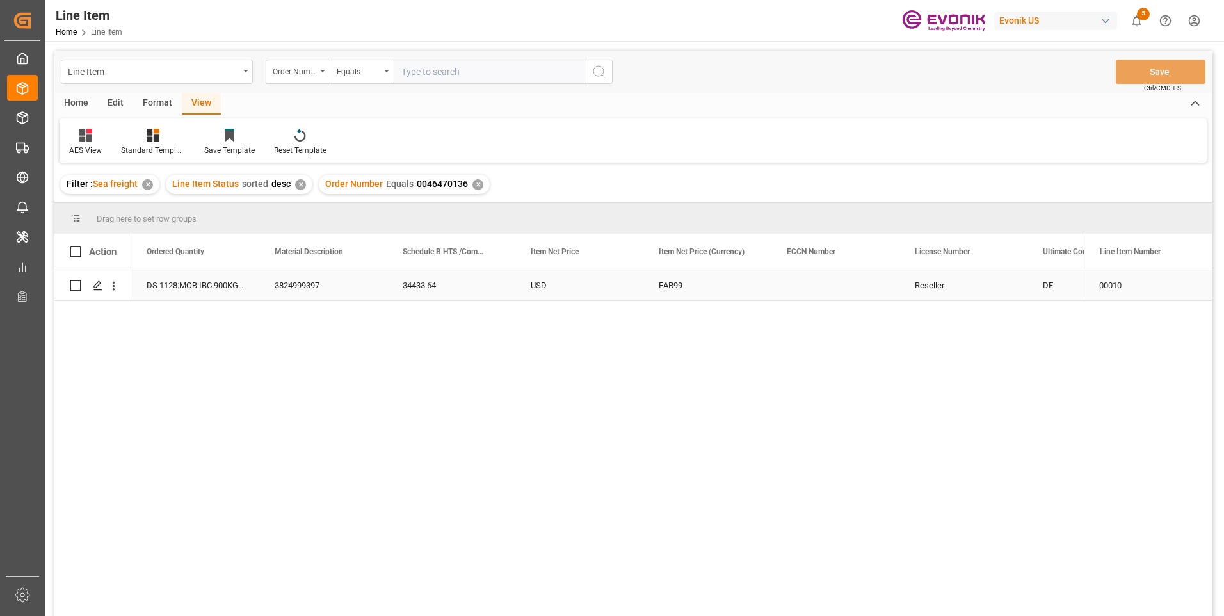
scroll to position [0, 512]
click at [551, 282] on div "3824999397" at bounding box center [579, 285] width 128 height 30
click at [582, 286] on div "3824999397" at bounding box center [579, 285] width 128 height 30
click at [192, 292] on div "16200" at bounding box center [195, 285] width 128 height 30
click at [676, 276] on div "34433.64" at bounding box center [707, 285] width 128 height 30
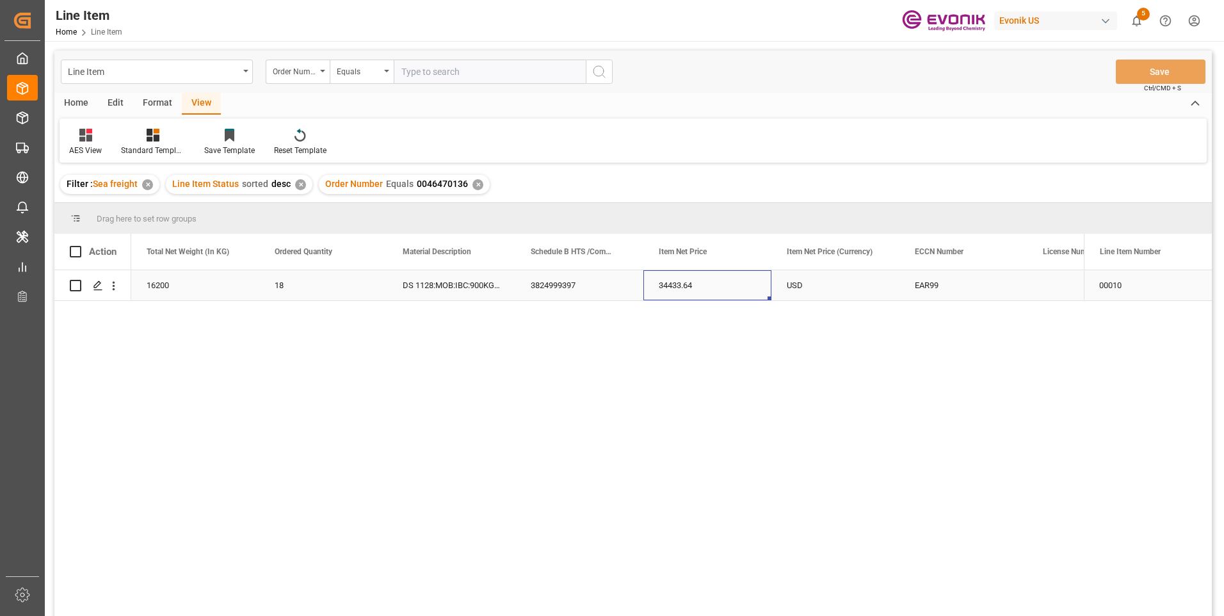
click at [957, 294] on div "EAR99" at bounding box center [963, 285] width 97 height 29
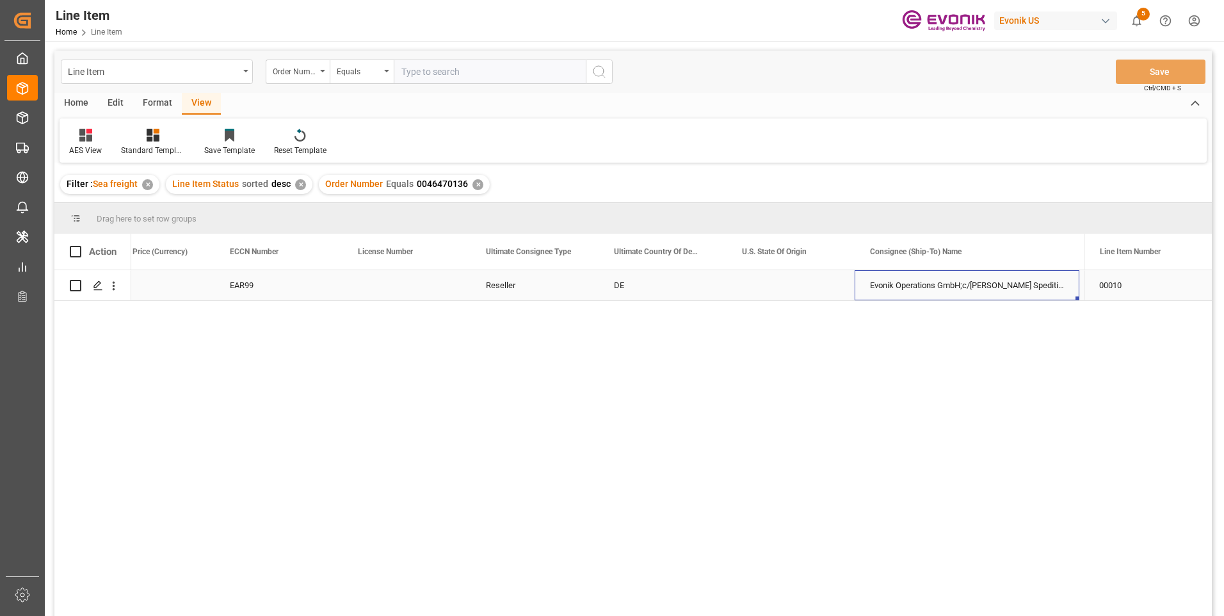
scroll to position [0, 1325]
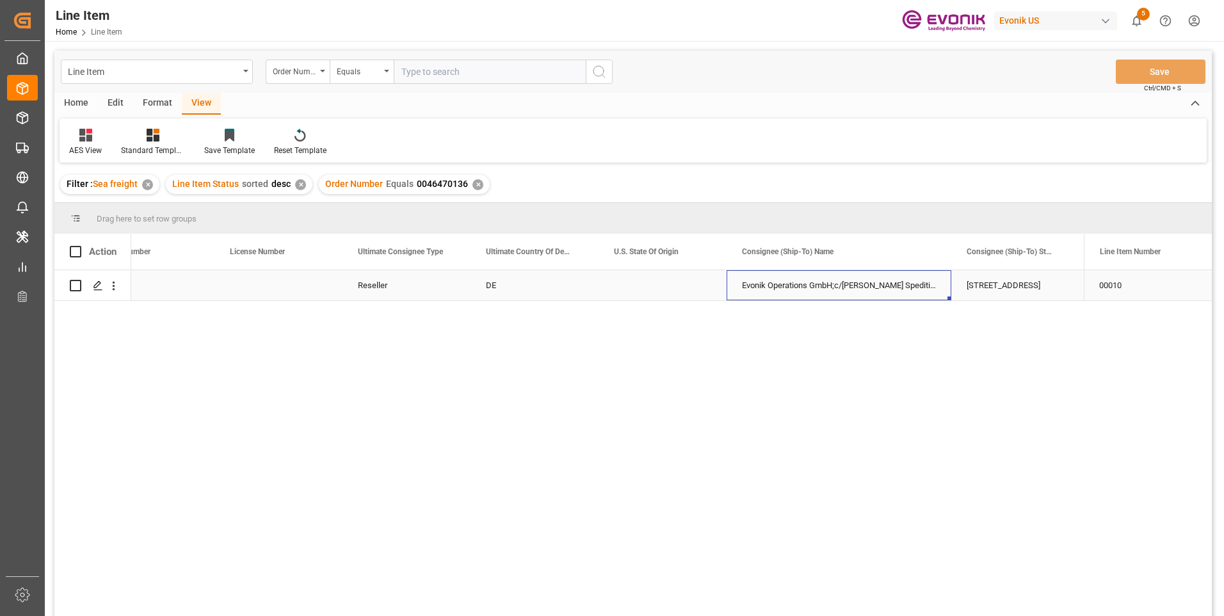
click at [822, 291] on div "Evonik Operations GmbH;c/o Werner Spedition GmbH" at bounding box center [839, 285] width 225 height 30
click at [406, 69] on input "text" at bounding box center [490, 72] width 192 height 24
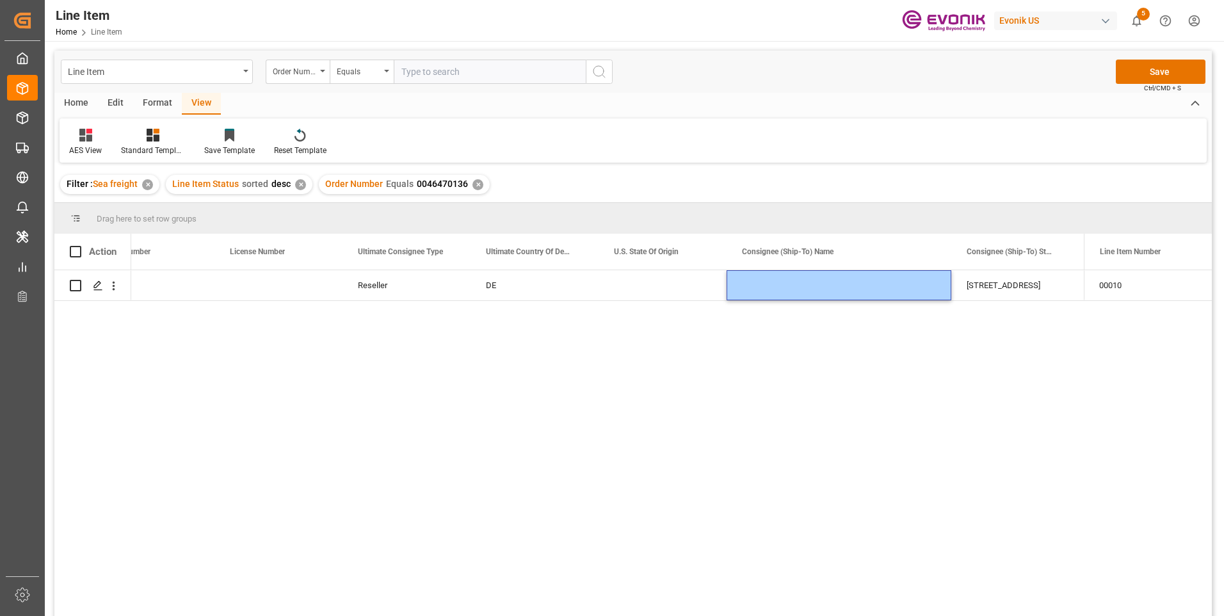
drag, startPoint x: 416, startPoint y: 70, endPoint x: 423, endPoint y: 70, distance: 7.0
click at [417, 70] on input "text" at bounding box center [490, 72] width 192 height 24
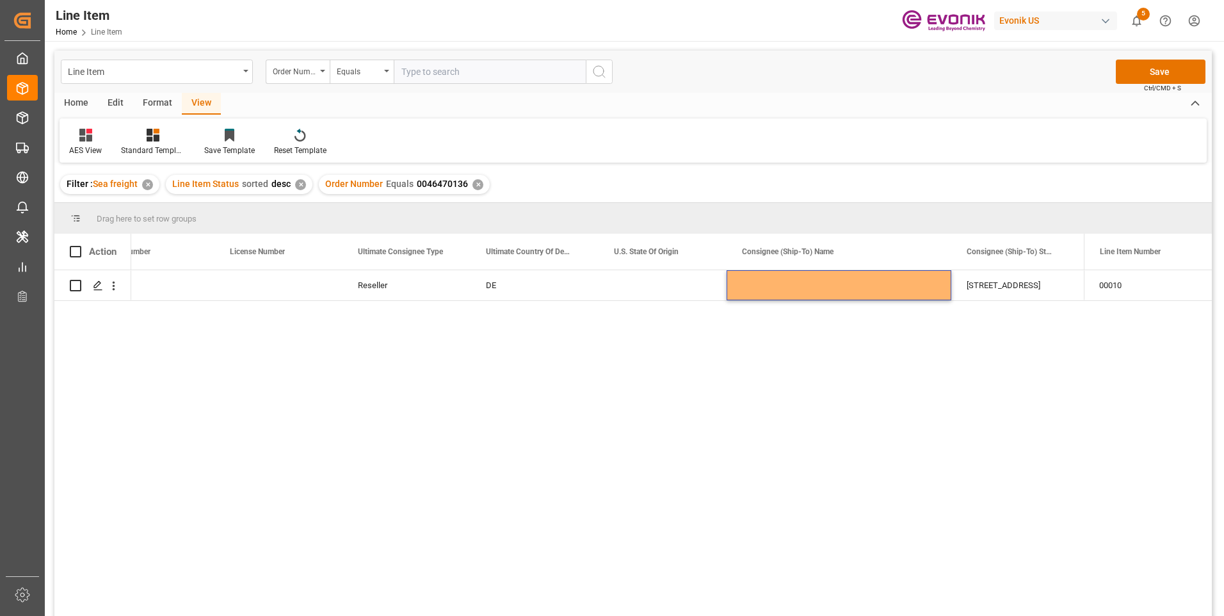
paste input "0046473296"
type input "0046473296"
click at [594, 67] on icon "search button" at bounding box center [599, 71] width 15 height 15
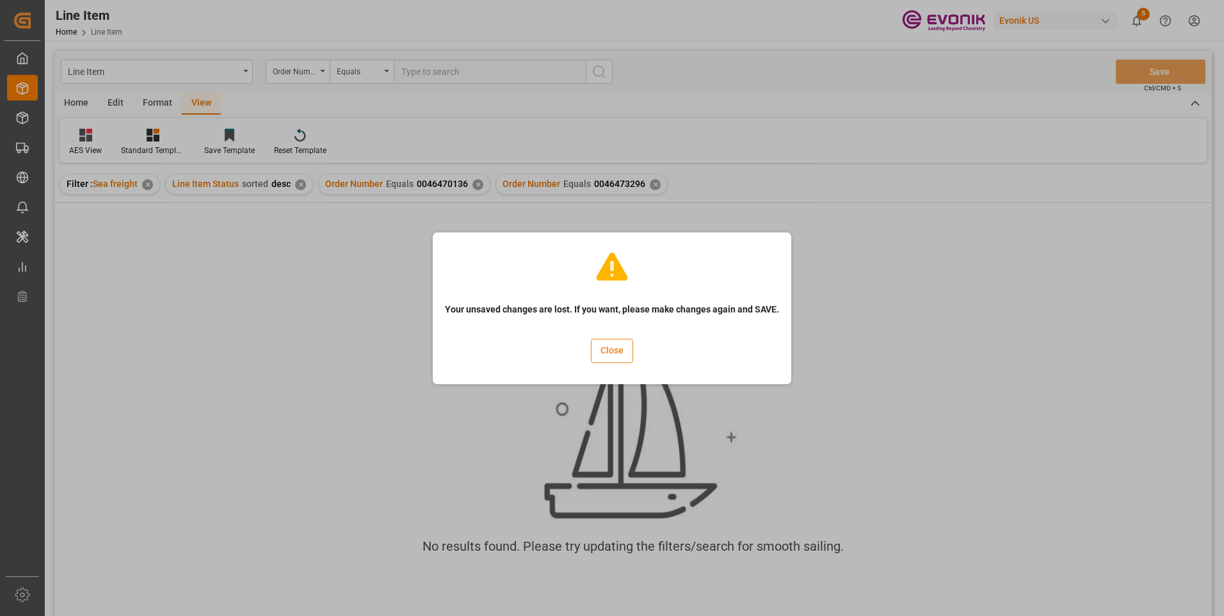
click at [611, 352] on button "Close" at bounding box center [612, 351] width 42 height 24
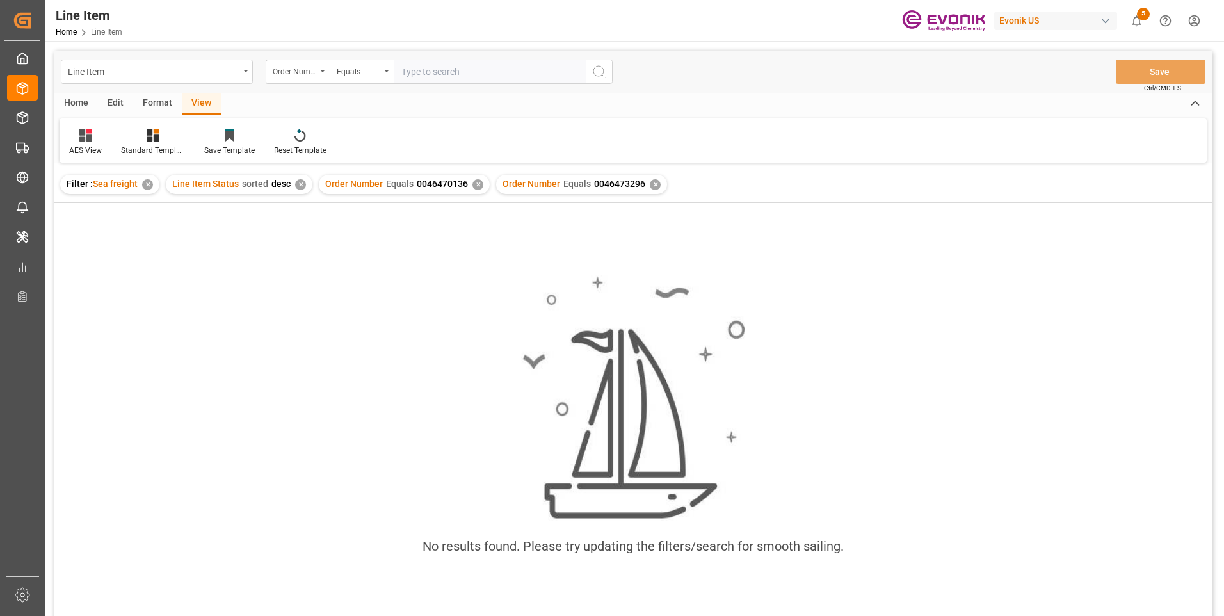
click at [474, 185] on div "✕" at bounding box center [478, 184] width 11 height 11
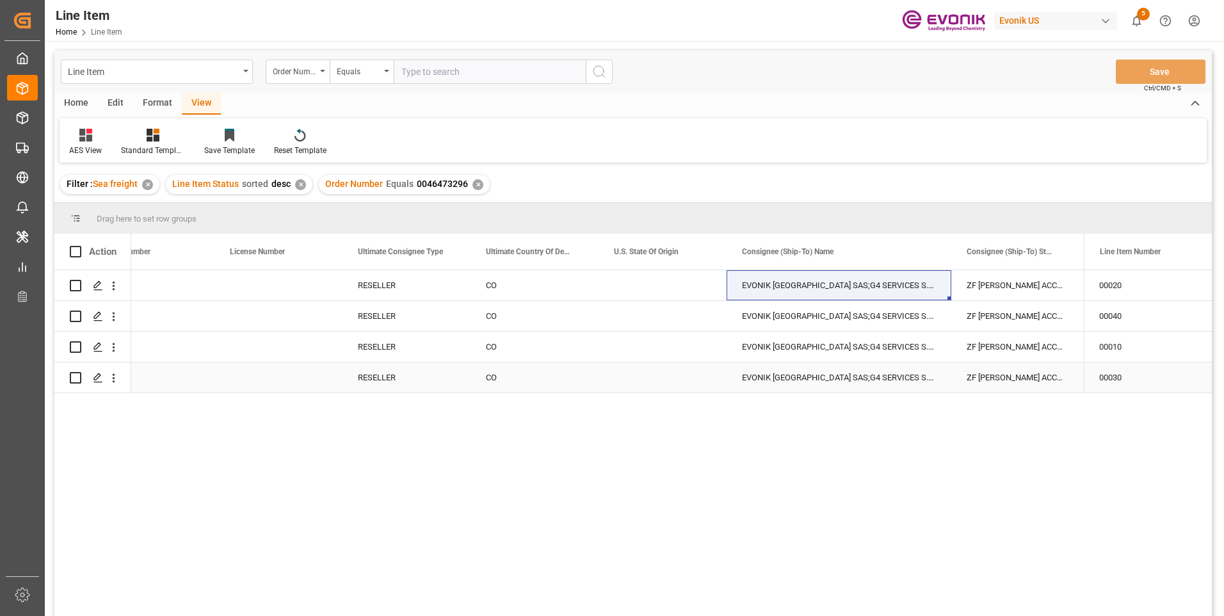
click at [446, 368] on div "RESELLER" at bounding box center [407, 377] width 128 height 30
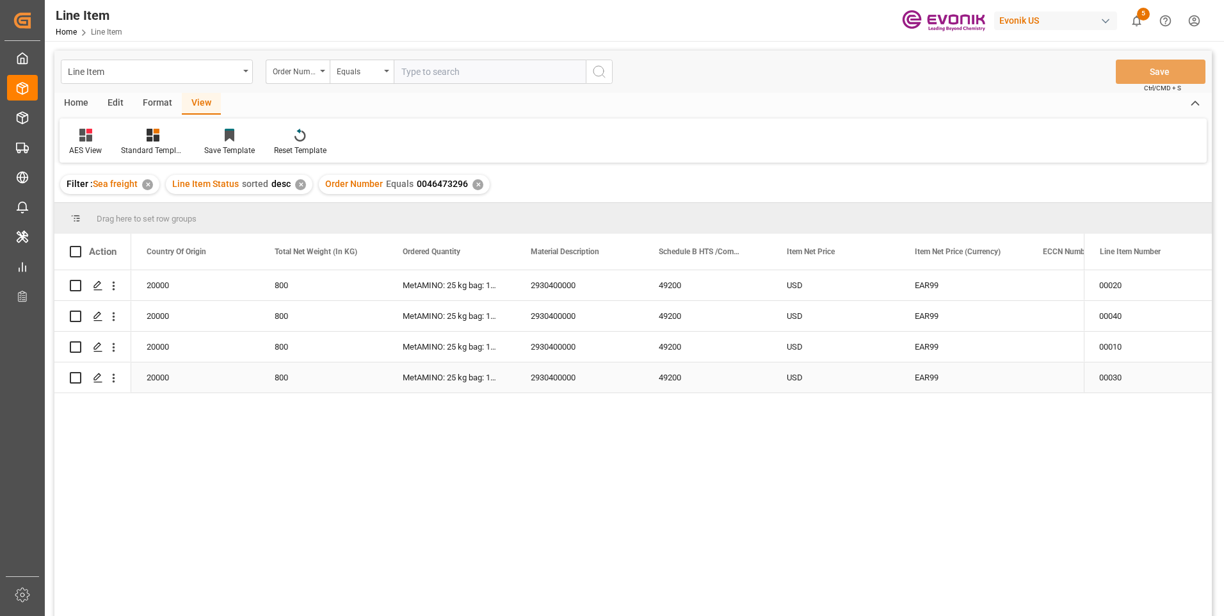
scroll to position [0, 384]
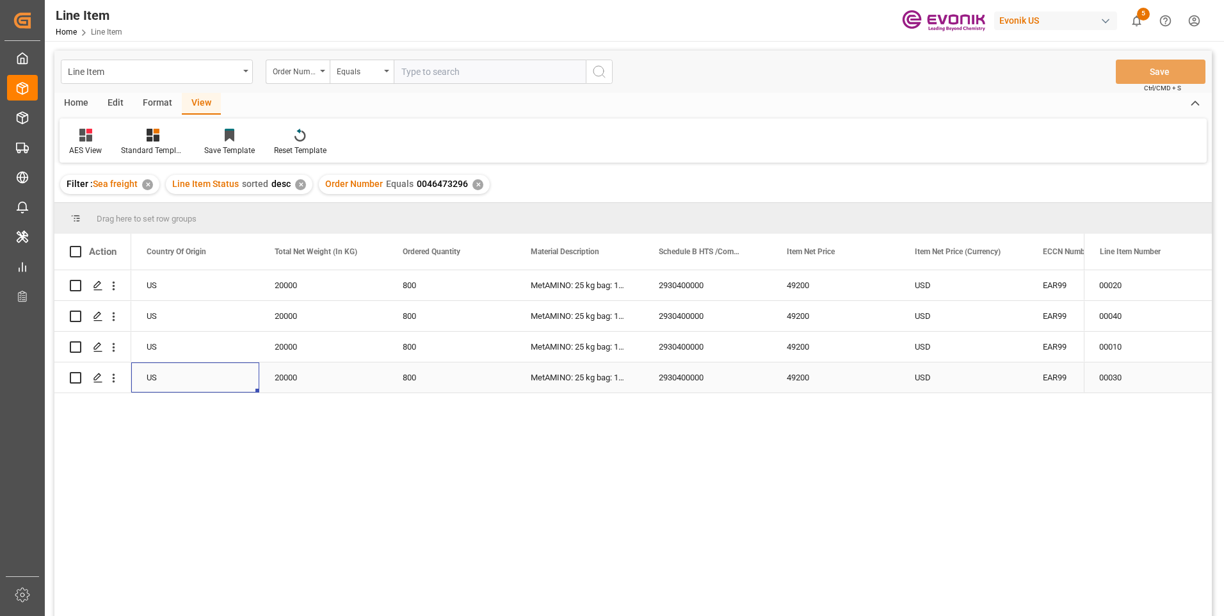
click at [287, 380] on div "20000" at bounding box center [323, 377] width 128 height 30
click at [804, 376] on div "49200" at bounding box center [836, 377] width 128 height 30
click at [1034, 376] on div "EAR99" at bounding box center [1092, 377] width 128 height 30
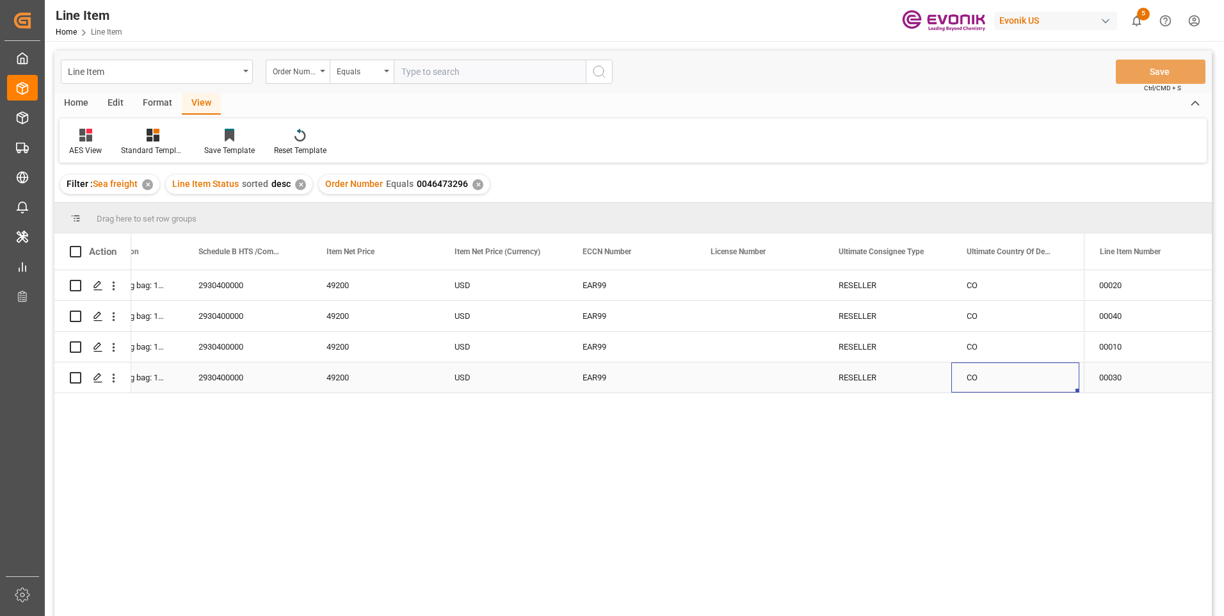
scroll to position [0, 1197]
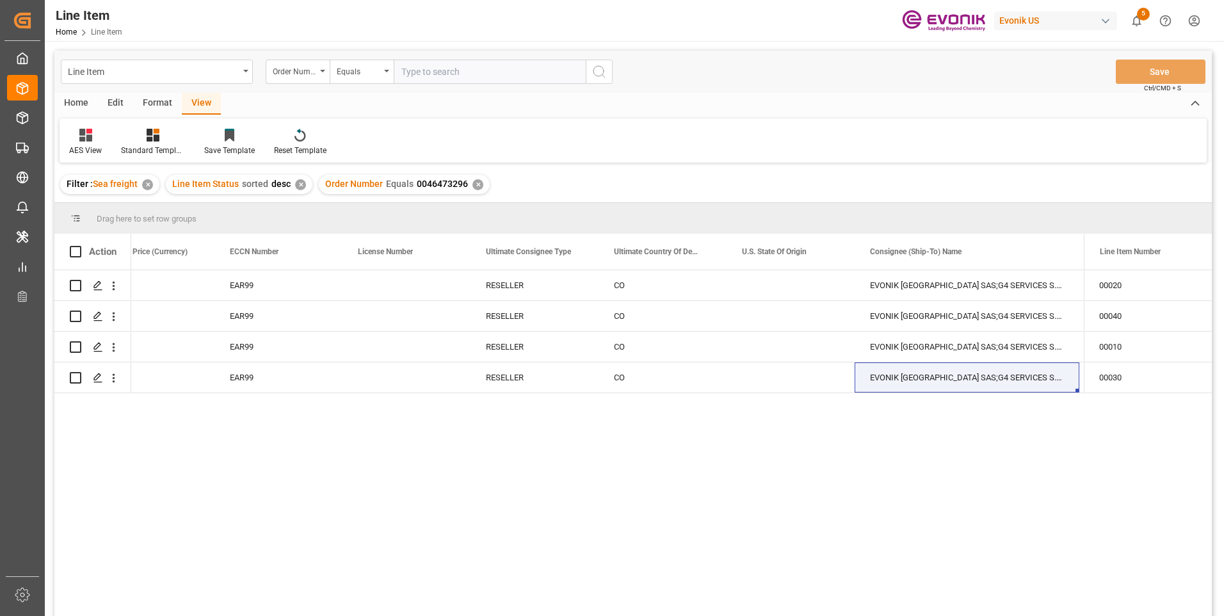
click at [483, 74] on input "text" at bounding box center [490, 72] width 192 height 24
click at [422, 74] on input "text" at bounding box center [490, 72] width 192 height 24
paste input "0046467083"
click at [422, 74] on input "0046467083" at bounding box center [490, 72] width 192 height 24
type input "0046467083"
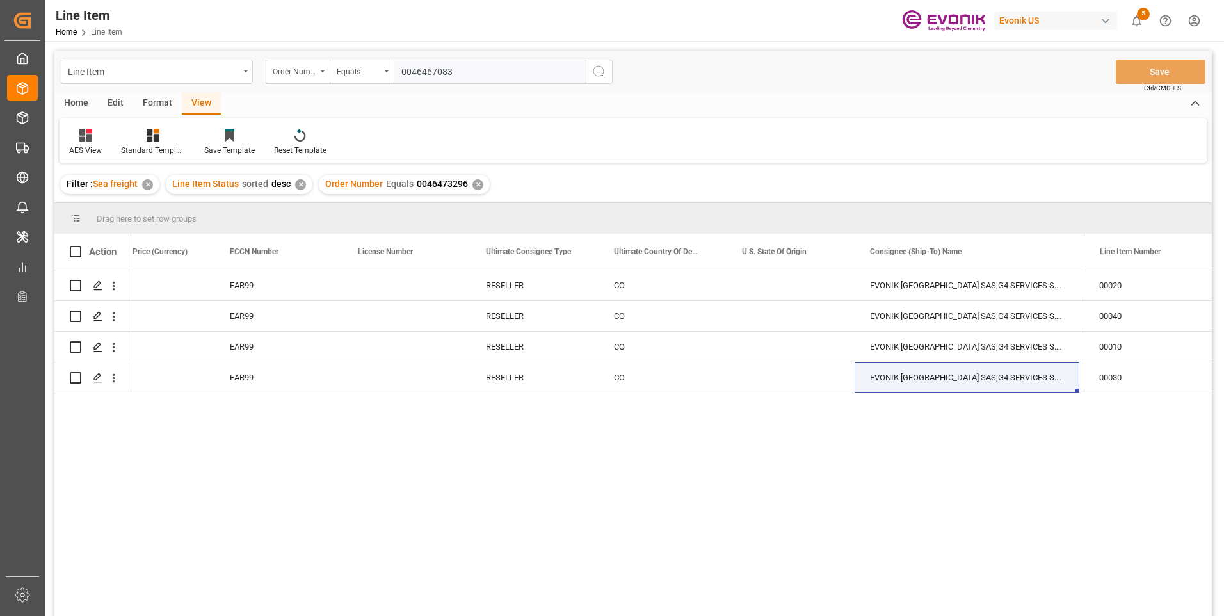
click at [602, 75] on icon "search button" at bounding box center [599, 71] width 15 height 15
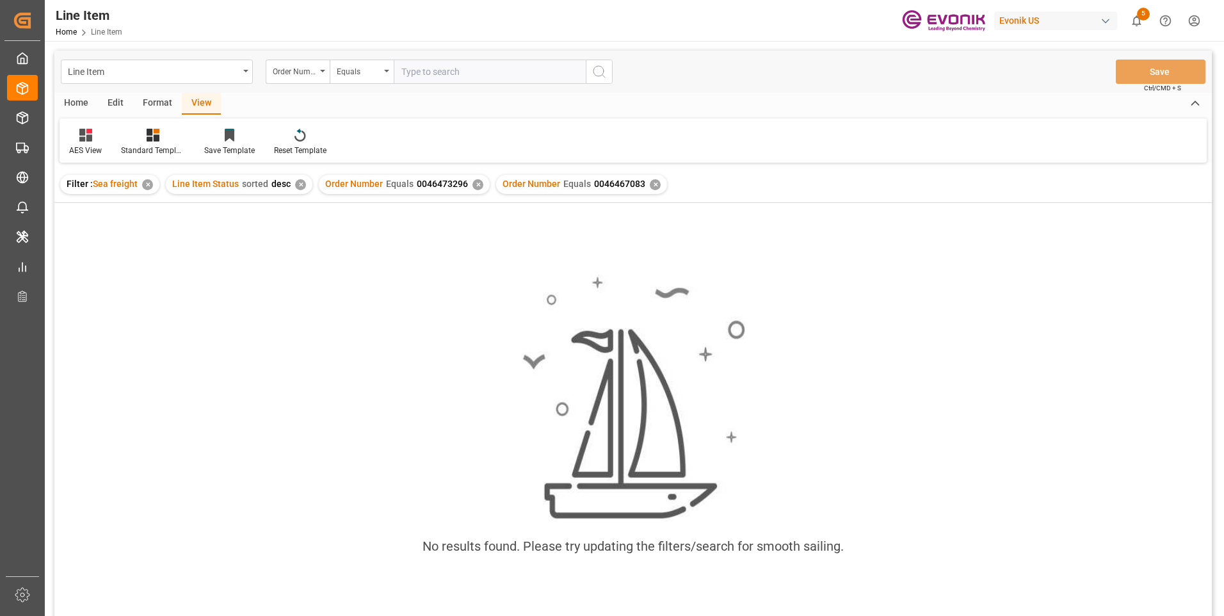
click at [473, 183] on div "✕" at bounding box center [478, 184] width 11 height 11
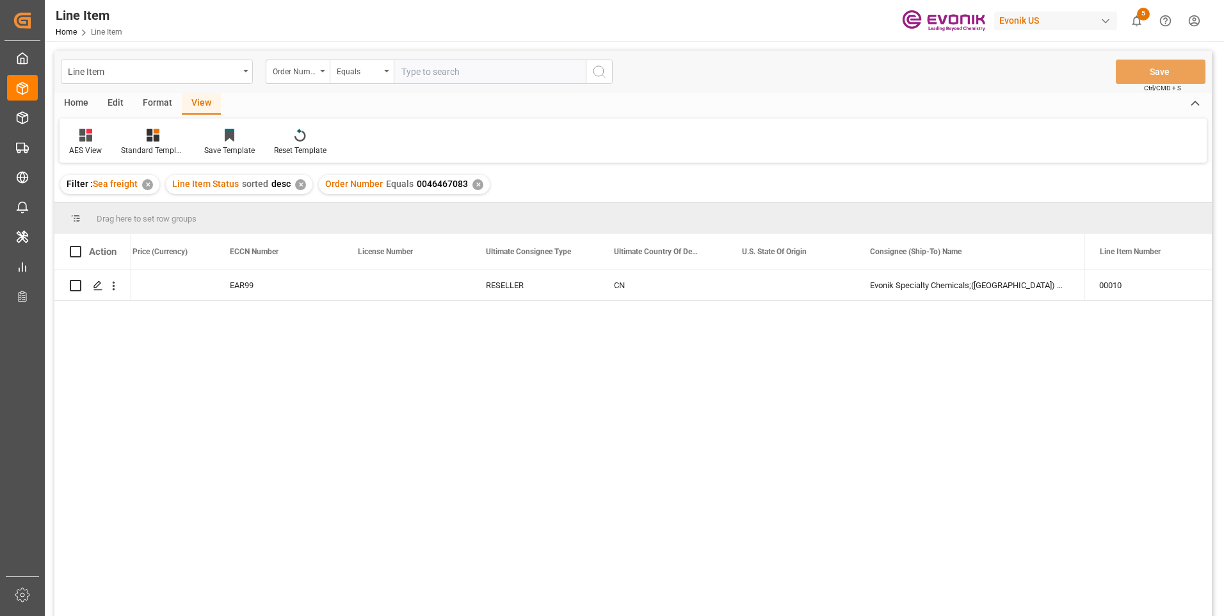
click at [478, 70] on input "text" at bounding box center [490, 72] width 192 height 24
paste input "0046467083"
type input "0046467083"
click at [476, 184] on div "✕" at bounding box center [478, 184] width 11 height 11
click at [262, 284] on div "EAR99" at bounding box center [278, 285] width 97 height 29
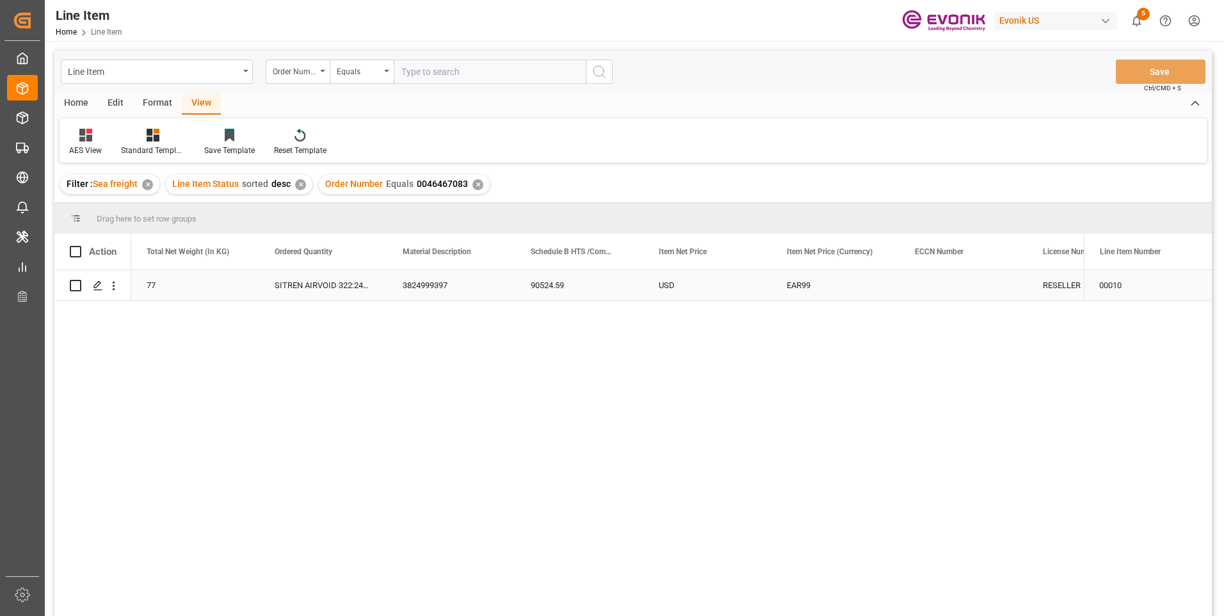
scroll to position [0, 512]
click at [692, 284] on div "90524.59" at bounding box center [707, 285] width 128 height 30
click at [921, 289] on div "EAR99" at bounding box center [963, 285] width 97 height 29
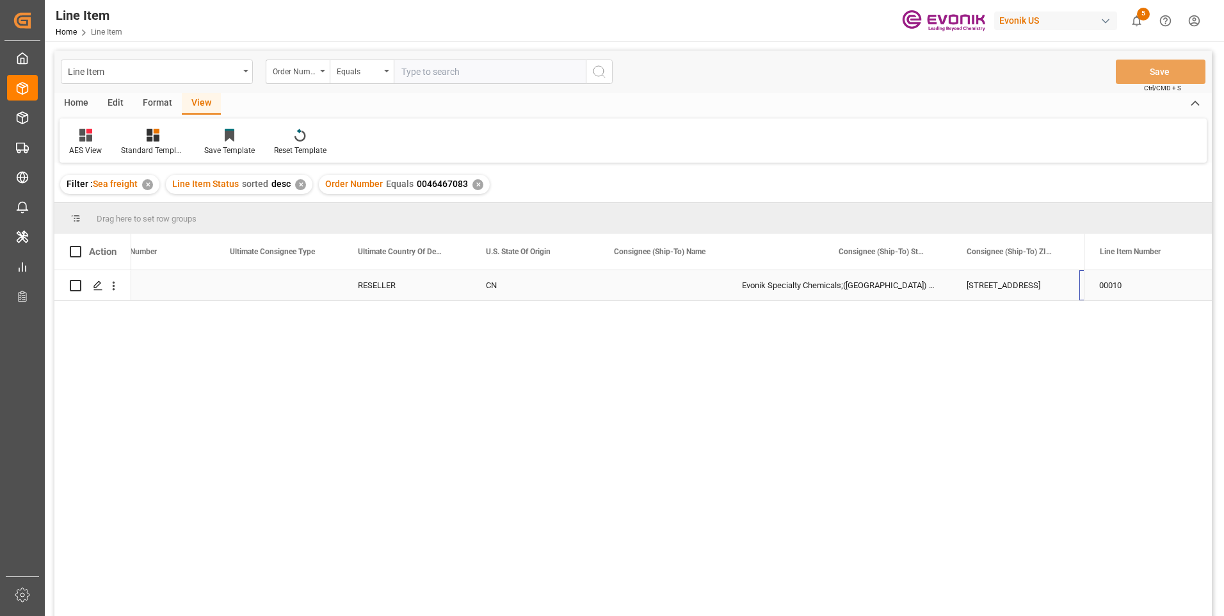
scroll to position [0, 1453]
click at [443, 74] on input "text" at bounding box center [490, 72] width 192 height 24
paste input "0046468302"
type input "0046468302"
click at [593, 74] on icon "search button" at bounding box center [599, 71] width 15 height 15
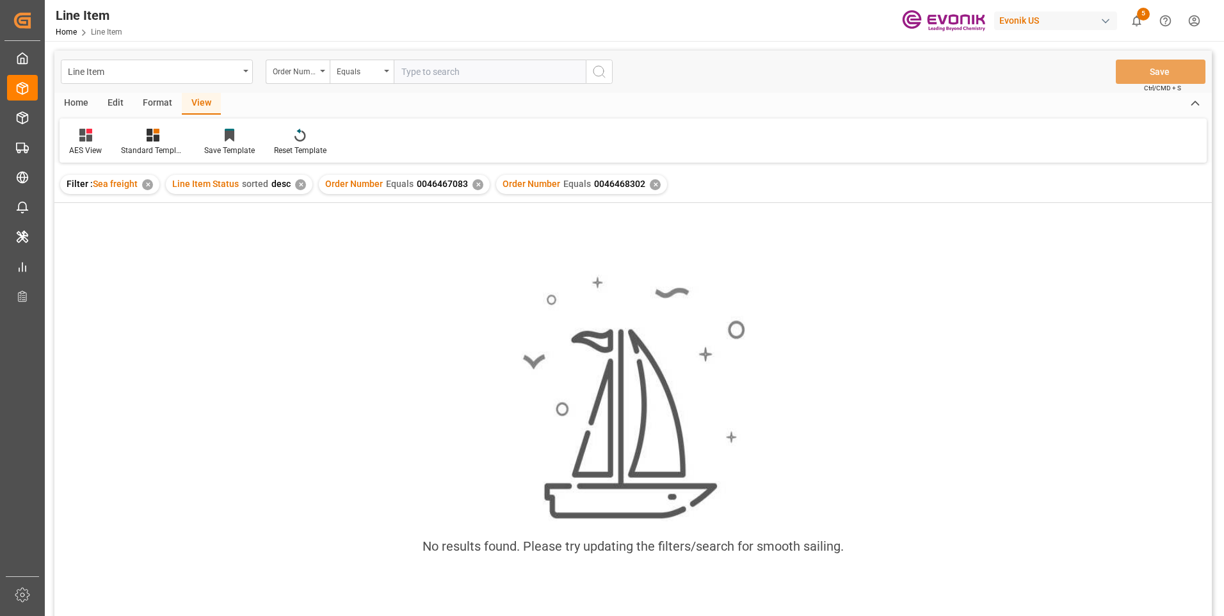
click at [475, 185] on div "✕" at bounding box center [478, 184] width 11 height 11
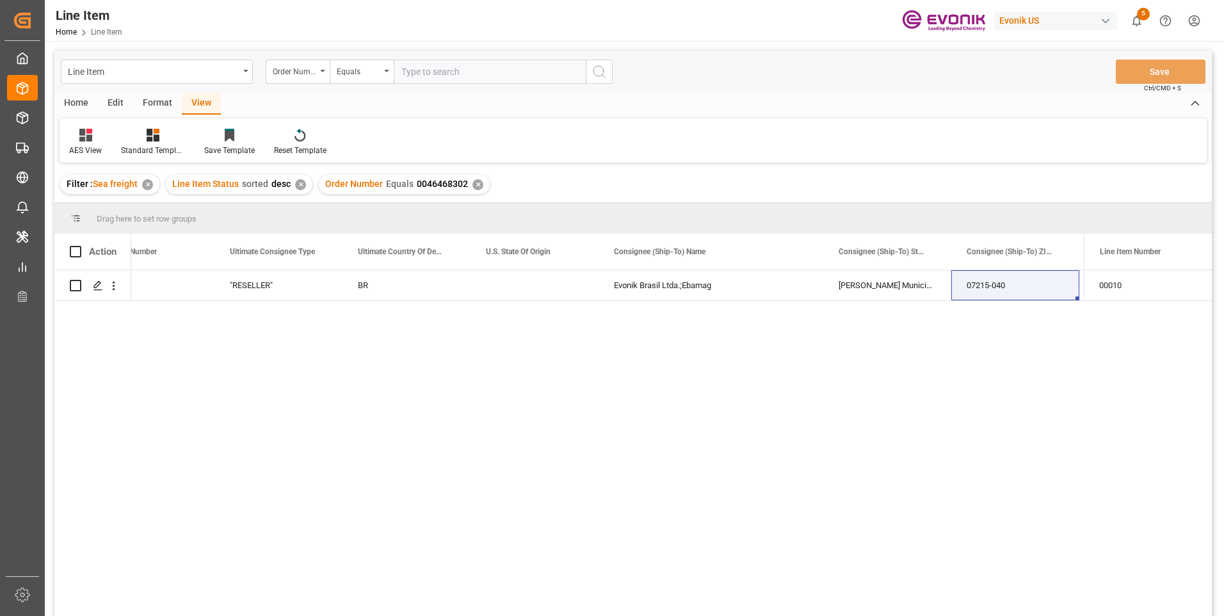
click at [460, 73] on input "text" at bounding box center [490, 72] width 192 height 24
paste input "0046471764"
type input "0046471764"
click at [601, 67] on circle "search button" at bounding box center [599, 71] width 10 height 10
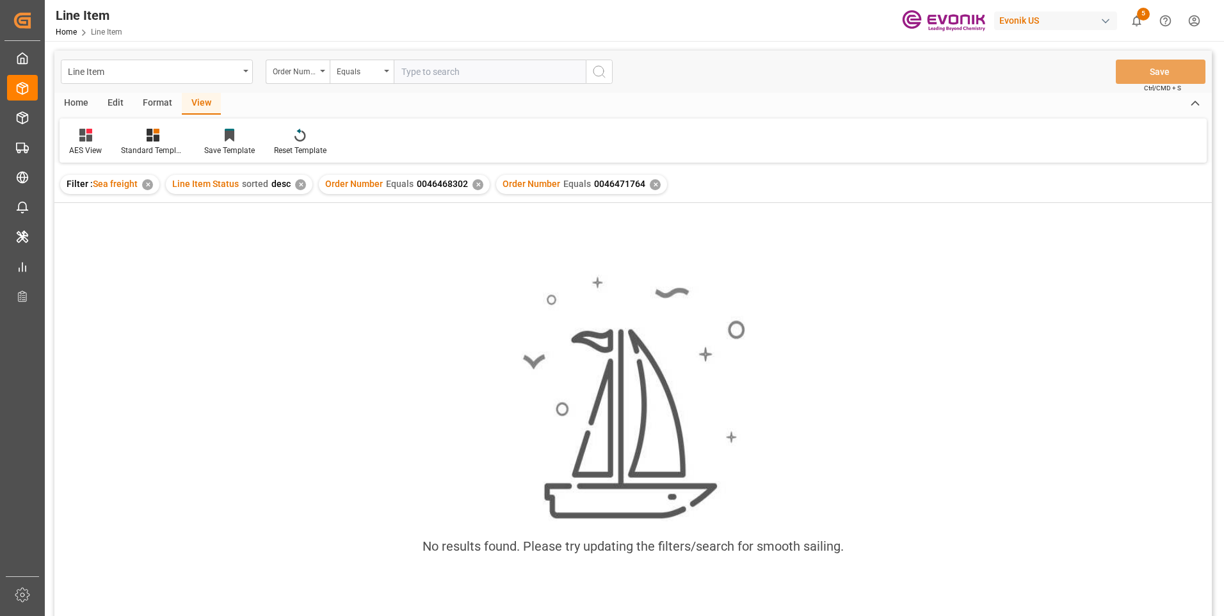
click at [475, 186] on div "✕" at bounding box center [478, 184] width 11 height 11
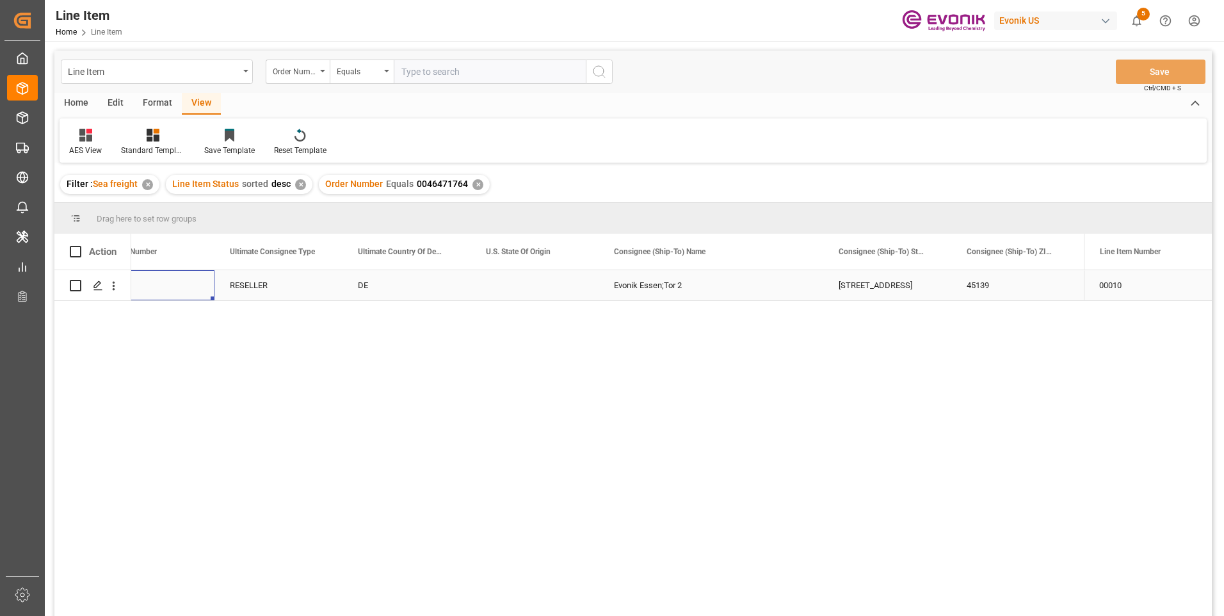
click at [208, 285] on div "Press SPACE to select this row." at bounding box center [150, 285] width 128 height 30
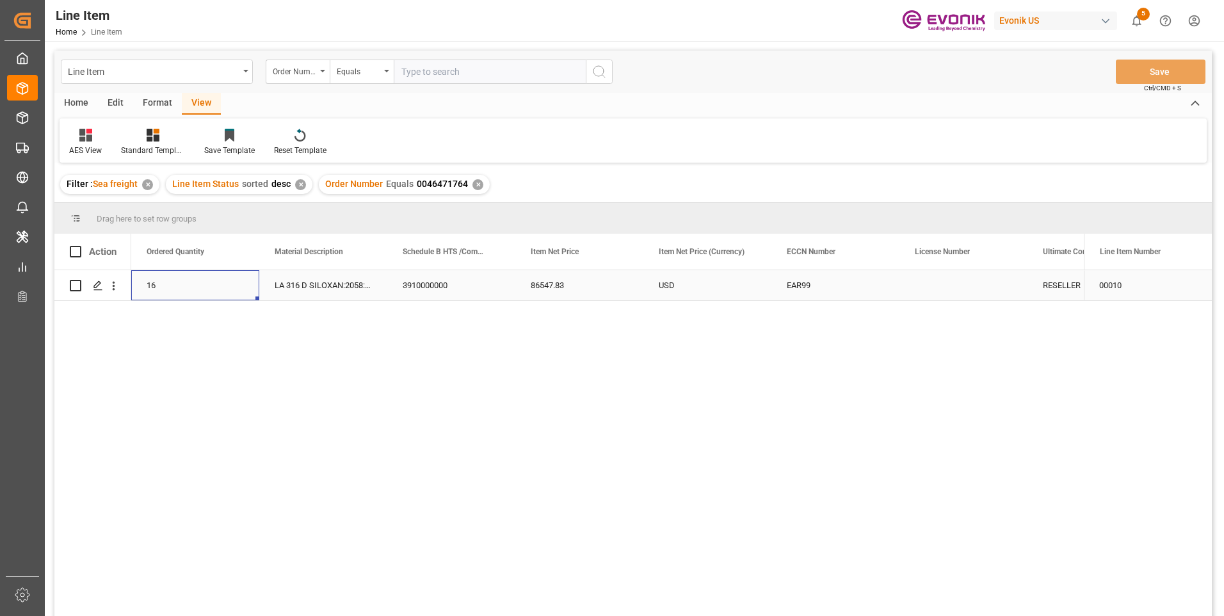
scroll to position [0, 512]
click at [672, 287] on div "86547.83" at bounding box center [707, 285] width 128 height 30
click at [922, 298] on div "EAR99" at bounding box center [963, 285] width 97 height 29
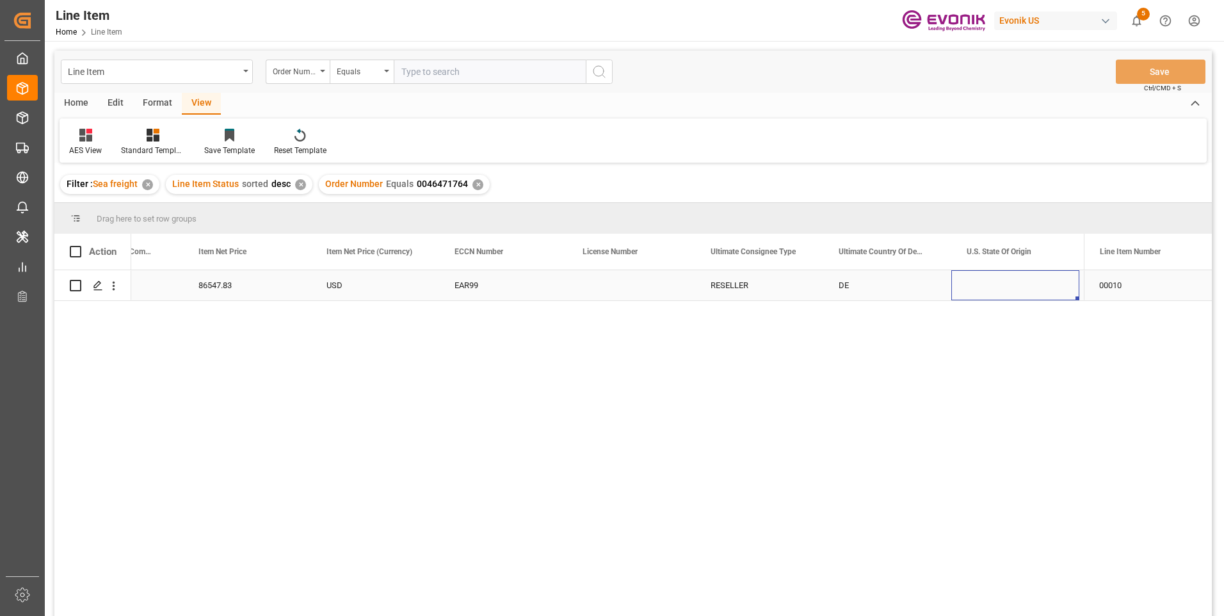
scroll to position [0, 1197]
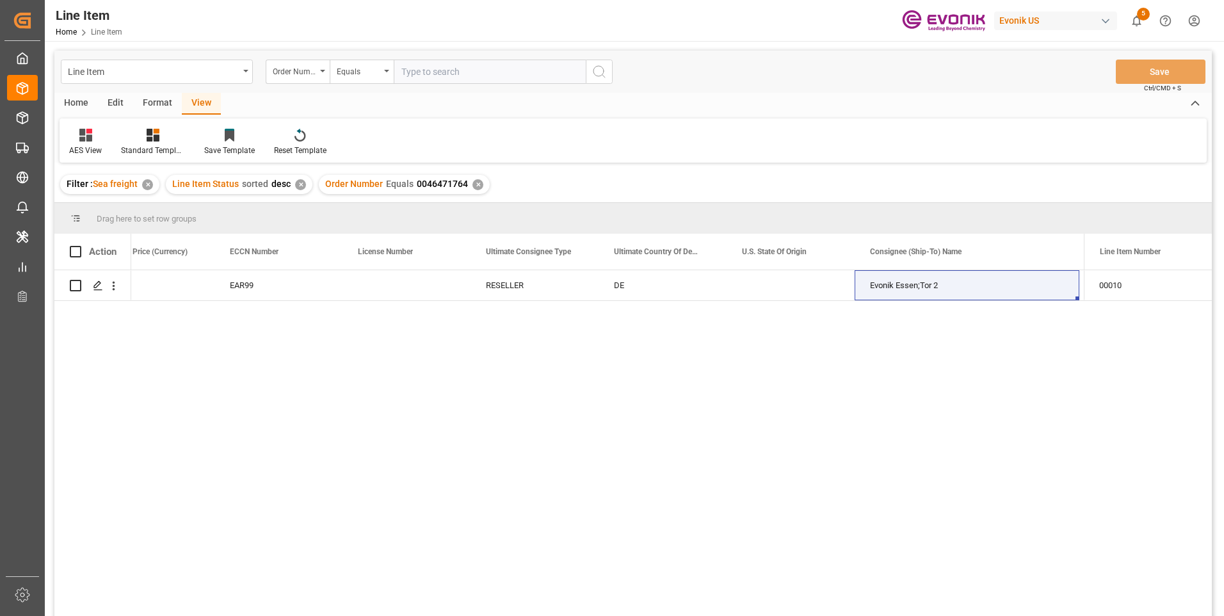
click at [412, 481] on div "EAR99 RESELLER 86547.83 USD DE Evonik Essen;Tor 2 Gerlingstr. 55 45139" at bounding box center [607, 447] width 953 height 354
click at [423, 71] on input "text" at bounding box center [490, 72] width 192 height 24
paste input "0046468302"
type input "0046468302"
click at [597, 72] on icon "search button" at bounding box center [599, 71] width 15 height 15
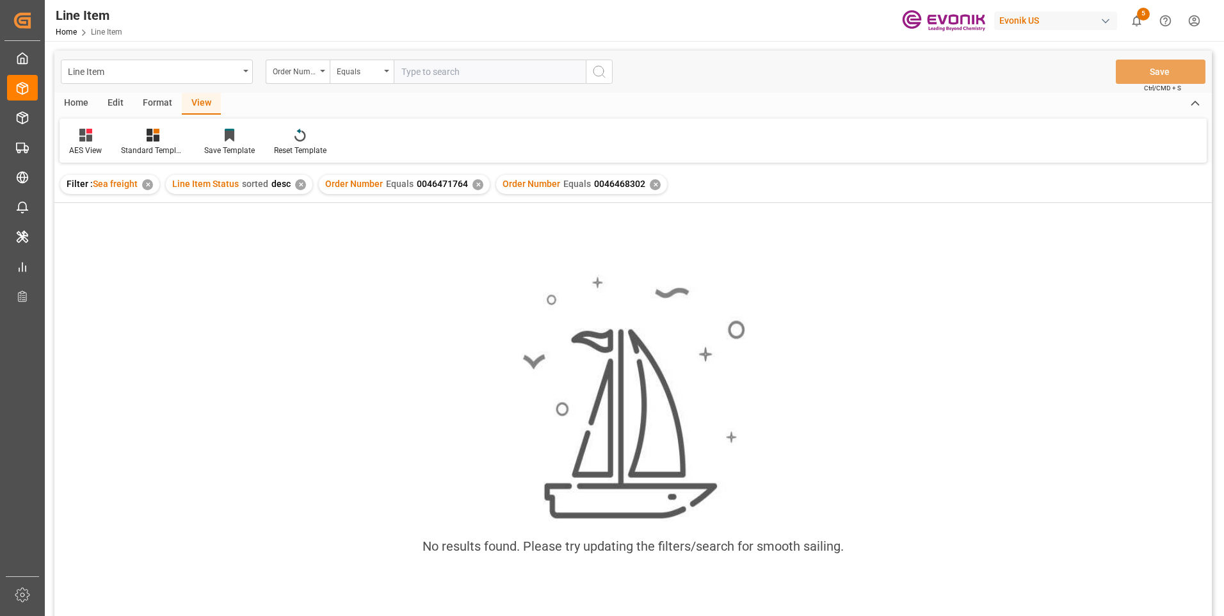
click at [473, 181] on div "✕" at bounding box center [478, 184] width 11 height 11
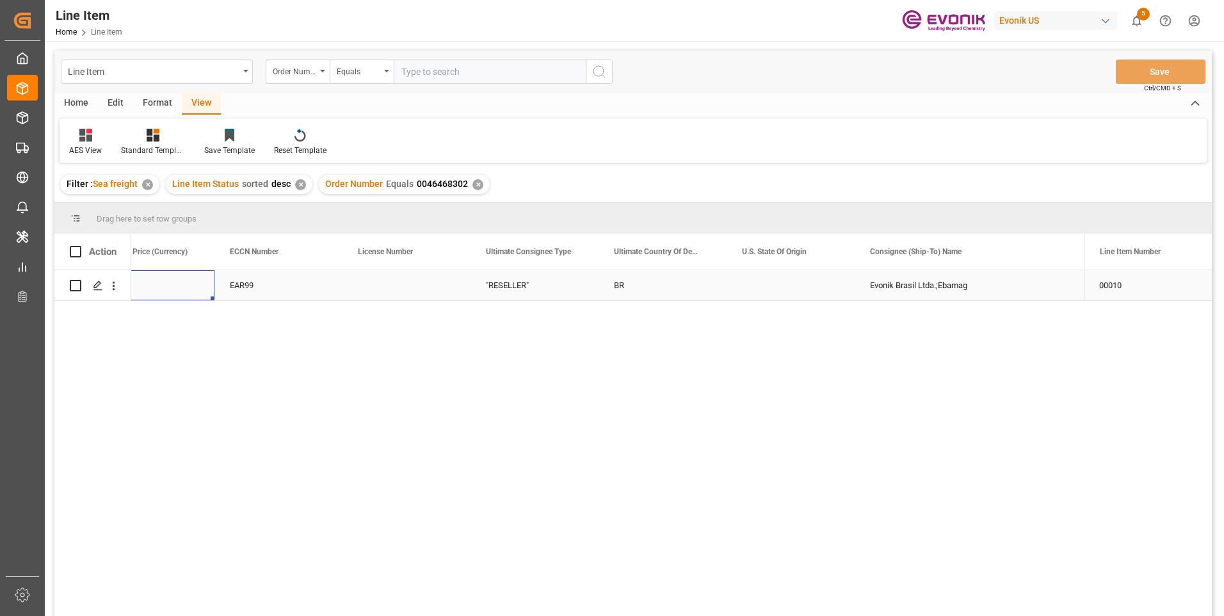
click at [210, 291] on div "USD" at bounding box center [150, 285] width 128 height 30
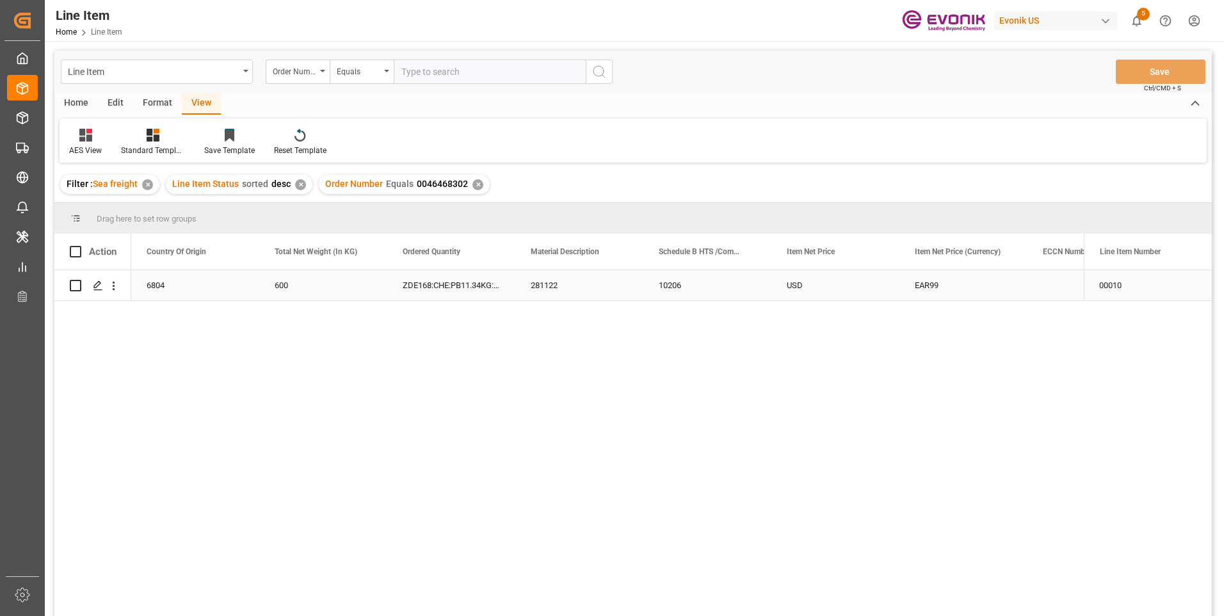
scroll to position [0, 384]
click at [592, 285] on div "ZDE168:CHE:PB11.34KG:170HP:I2:P:$" at bounding box center [579, 285] width 128 height 30
click at [293, 280] on div "6804" at bounding box center [323, 285] width 128 height 30
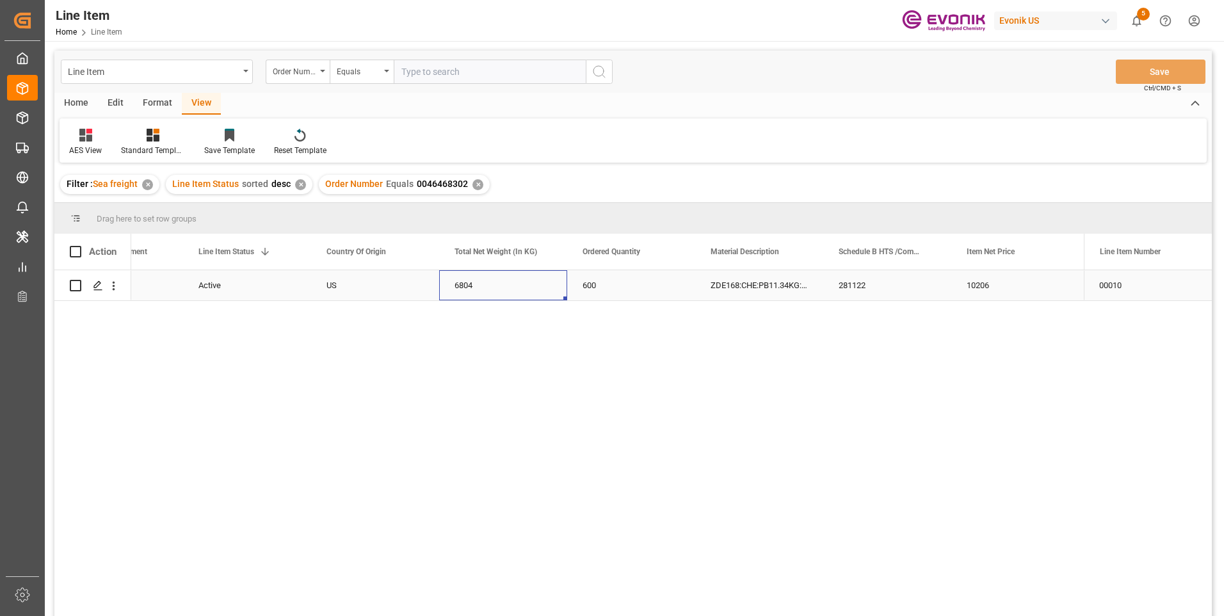
click at [477, 275] on div "6804" at bounding box center [503, 285] width 128 height 30
click at [222, 291] on div "Active" at bounding box center [246, 285] width 97 height 29
click at [999, 288] on div "10206" at bounding box center [1015, 285] width 128 height 30
click at [898, 280] on div "281122" at bounding box center [887, 285] width 128 height 30
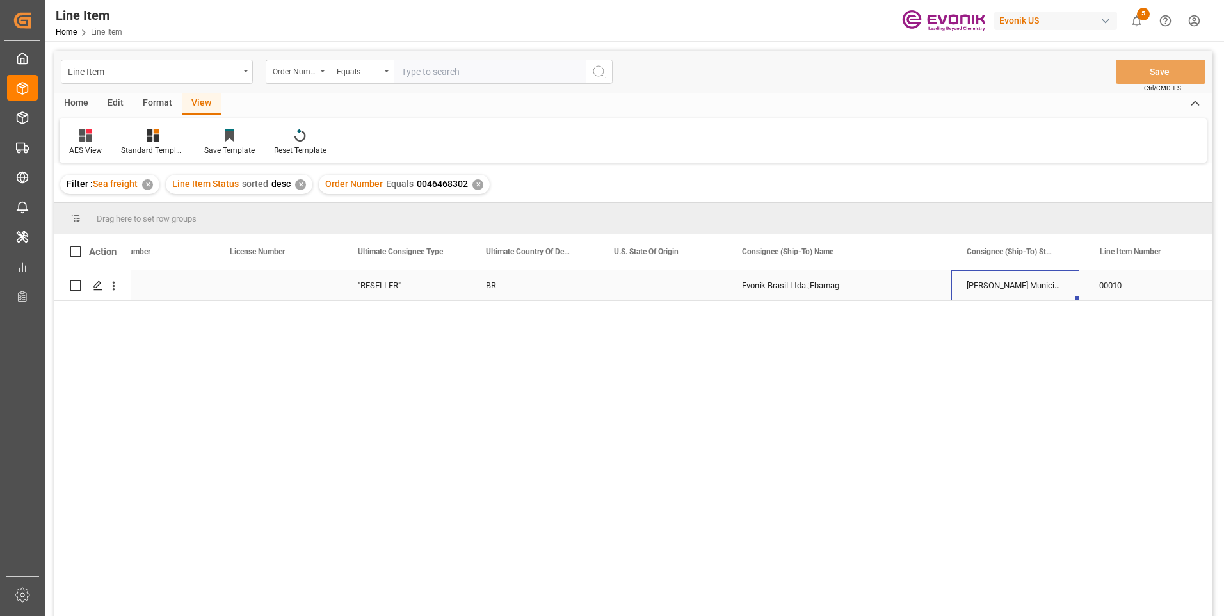
scroll to position [0, 1582]
click at [418, 76] on input "text" at bounding box center [490, 72] width 192 height 24
paste input "0046468297"
type input "0046468297"
click at [597, 69] on icon "search button" at bounding box center [599, 71] width 15 height 15
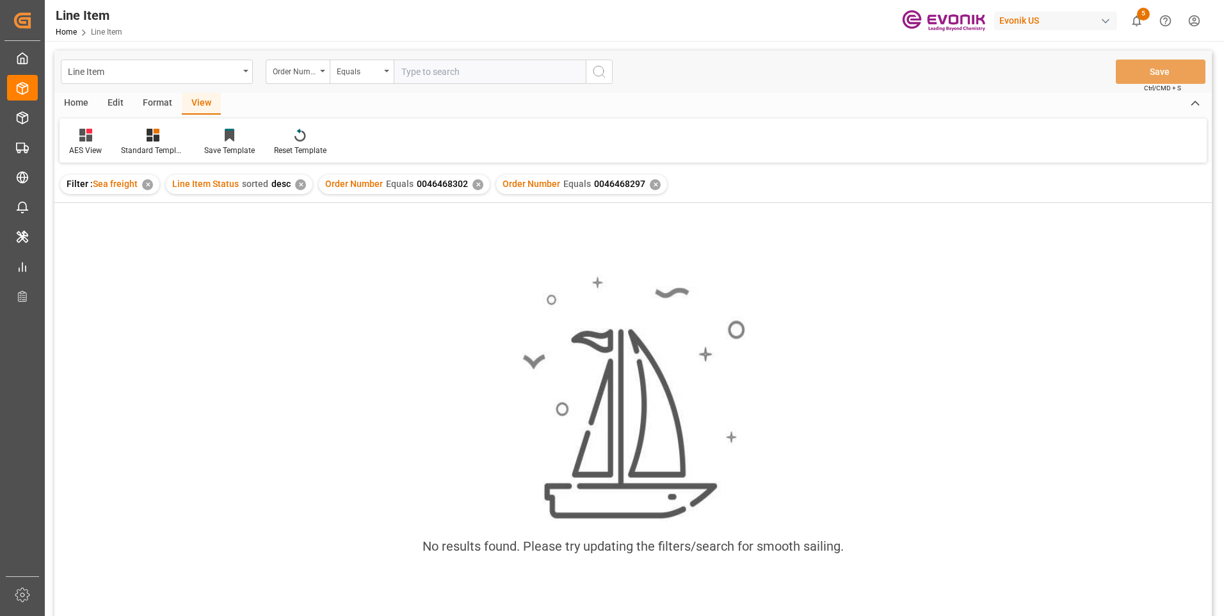
click at [473, 182] on div "✕" at bounding box center [478, 184] width 11 height 11
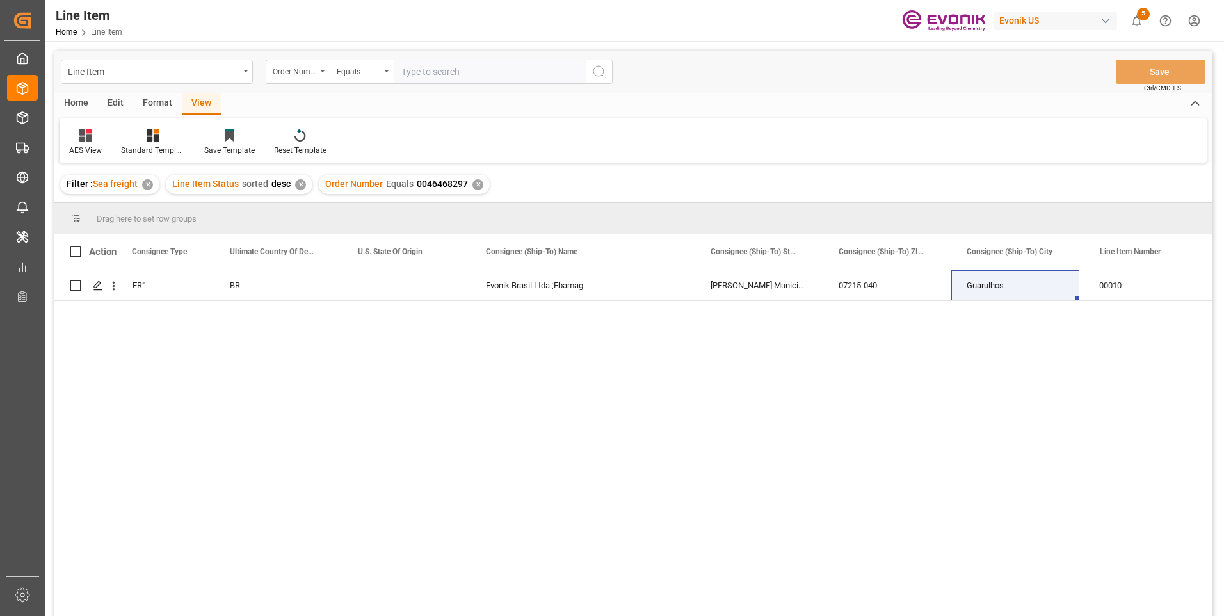
click at [457, 72] on input "text" at bounding box center [490, 72] width 192 height 24
paste input "0046468128"
type input "0046468128"
click at [599, 72] on icon "search button" at bounding box center [599, 71] width 15 height 15
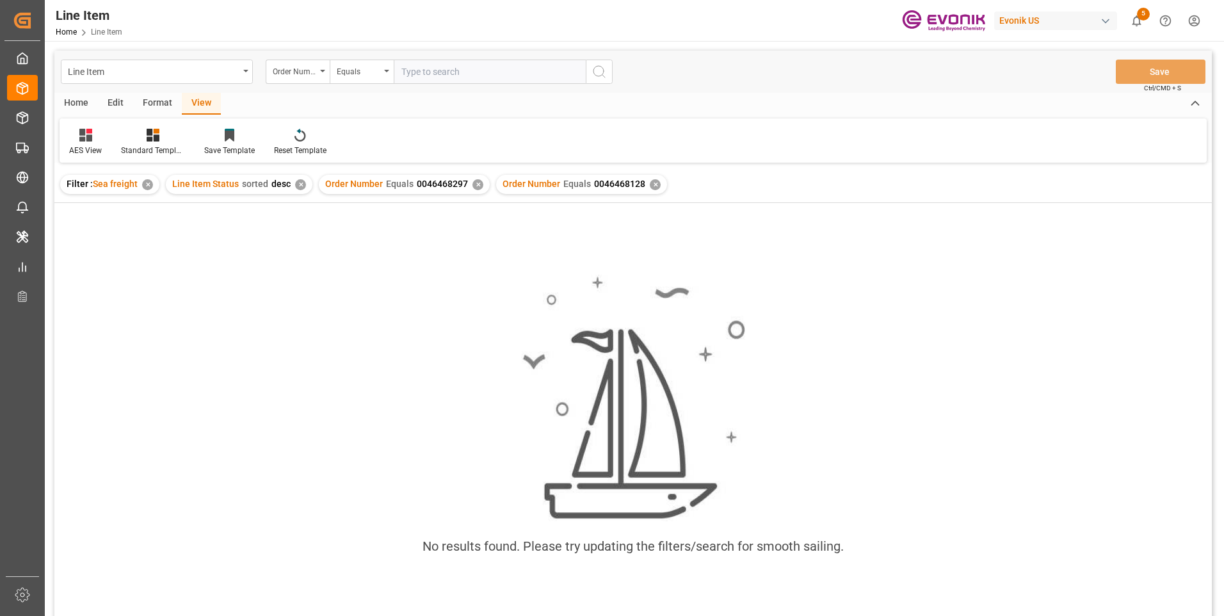
click at [473, 190] on div "✕" at bounding box center [478, 184] width 11 height 11
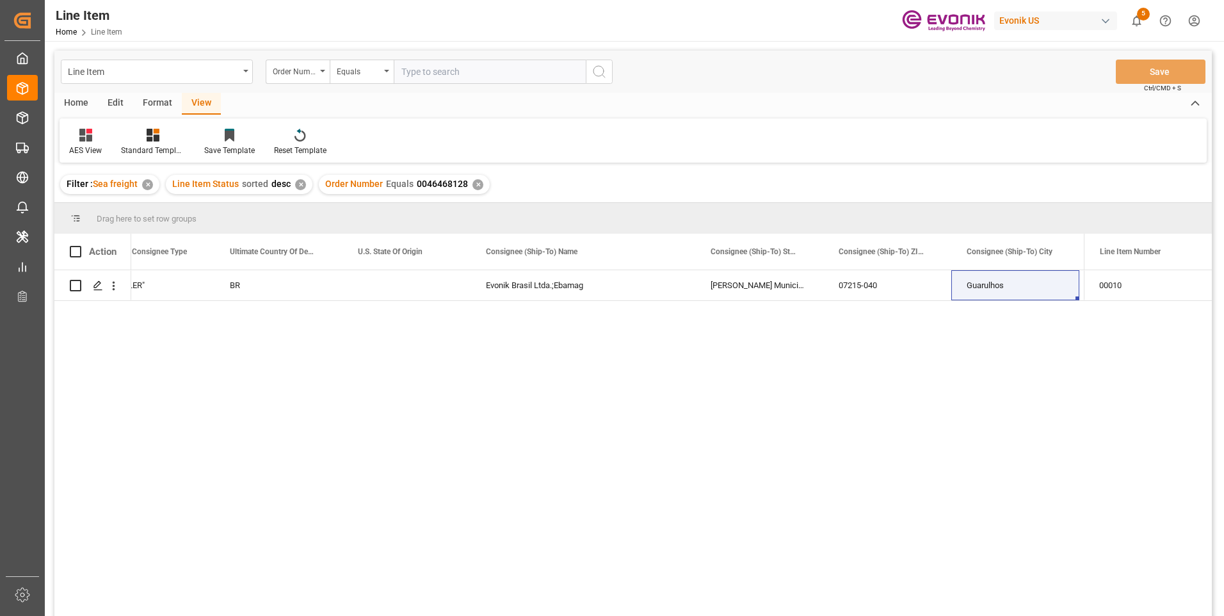
click at [435, 67] on input "text" at bounding box center [490, 72] width 192 height 24
paste input "0046467972"
type input "0046467972"
click at [599, 72] on icon "search button" at bounding box center [599, 71] width 15 height 15
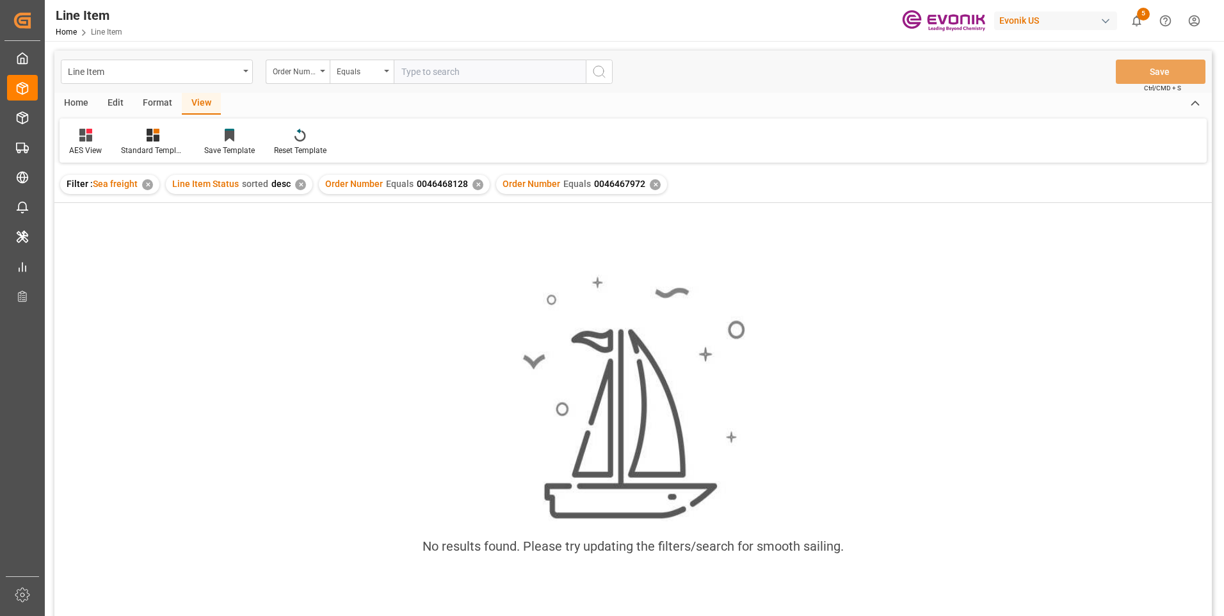
click at [474, 184] on div "✕" at bounding box center [478, 184] width 11 height 11
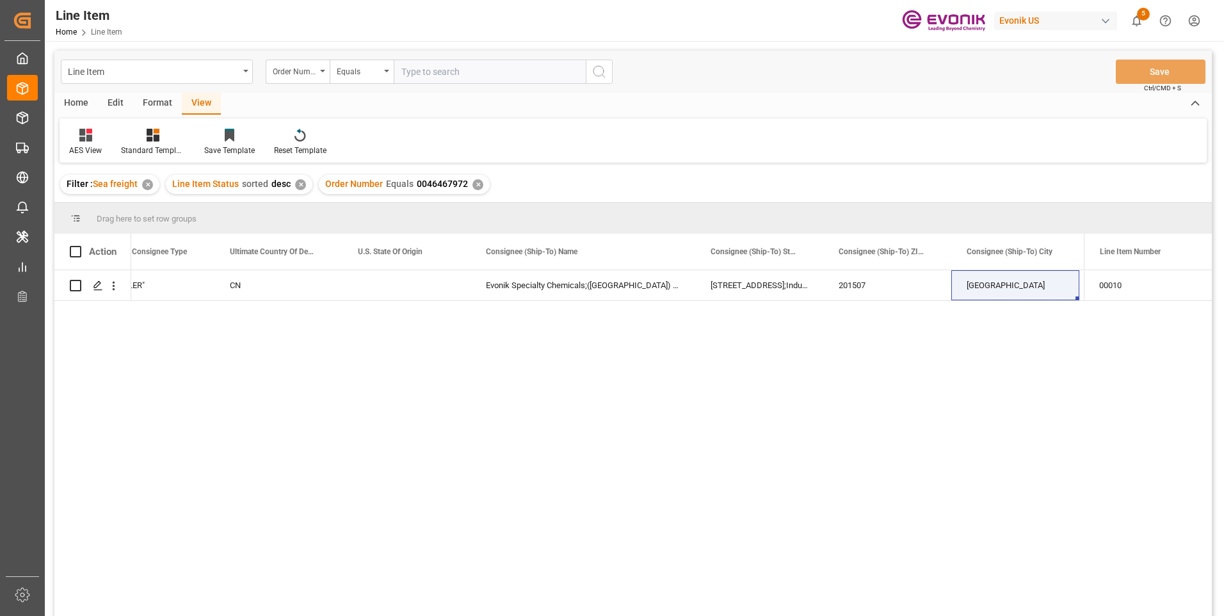
click at [464, 76] on input "text" at bounding box center [490, 72] width 192 height 24
paste input "2007037631"
type input "2007037631"
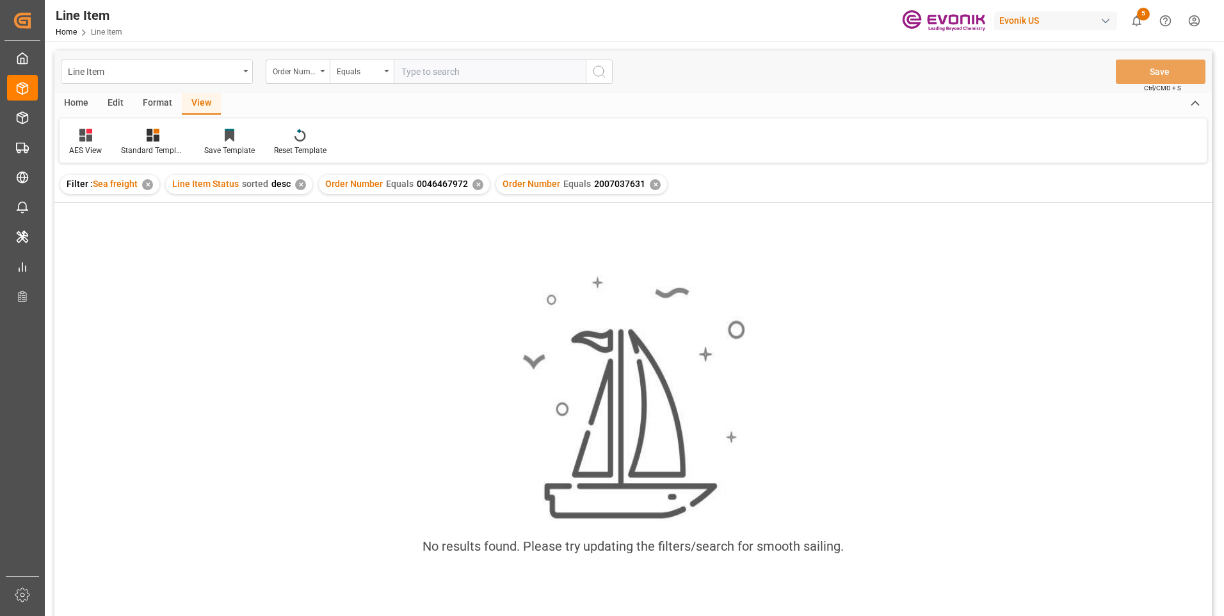
click at [474, 187] on div "✕" at bounding box center [478, 184] width 11 height 11
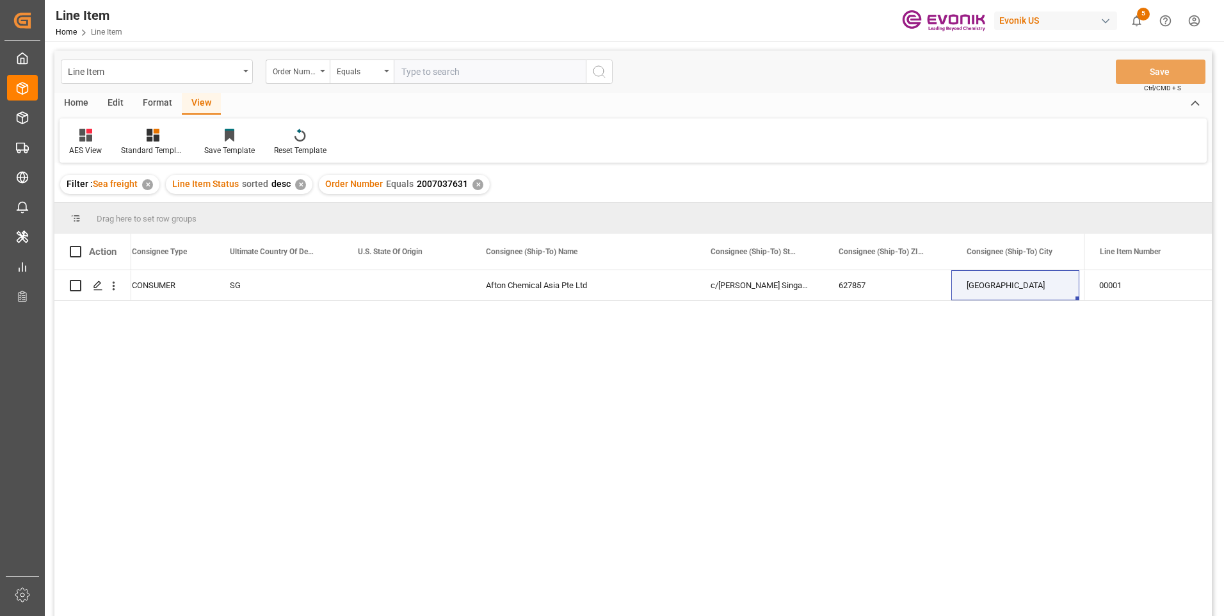
click at [444, 72] on input "text" at bounding box center [490, 72] width 192 height 24
paste input "2007180683"
type input "2007180683"
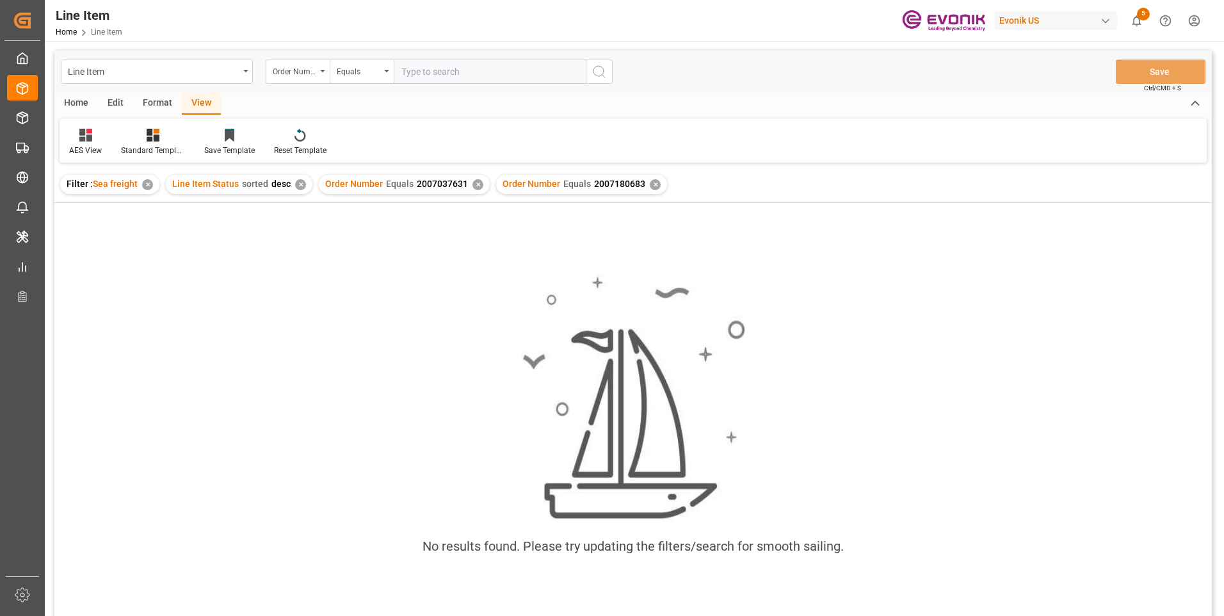
click at [478, 188] on div "Order Number Equals 2007037631 ✕" at bounding box center [404, 184] width 171 height 19
click at [473, 182] on div "✕" at bounding box center [478, 184] width 11 height 11
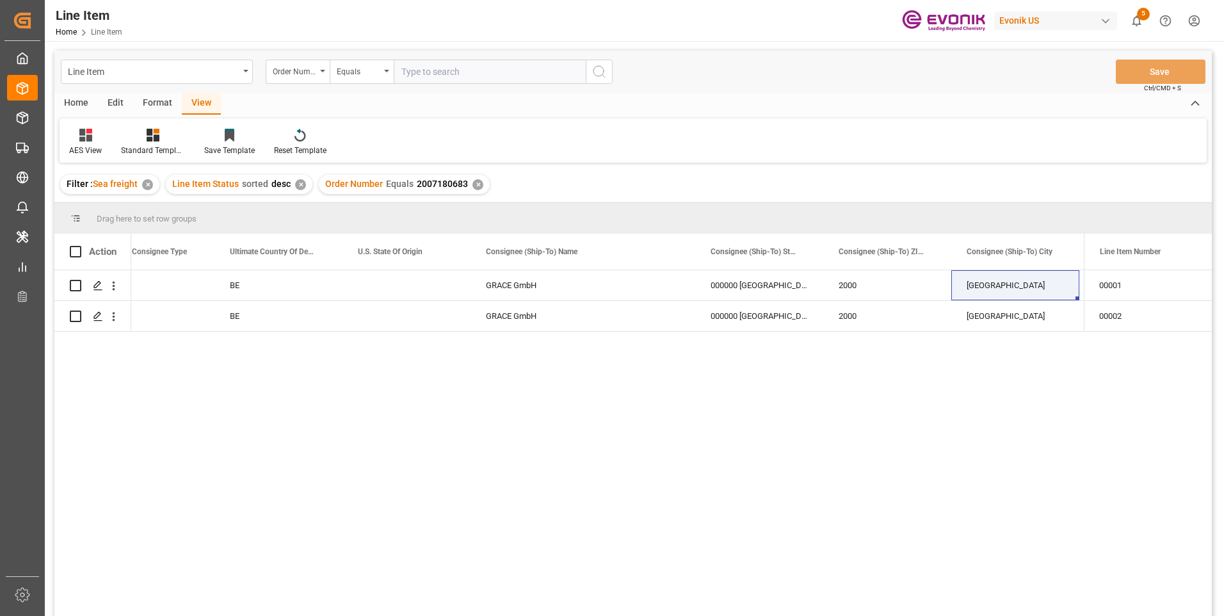
click at [492, 68] on input "text" at bounding box center [490, 72] width 192 height 24
paste input "0046468297"
type input "0046468297"
click at [595, 70] on icon "search button" at bounding box center [599, 71] width 15 height 15
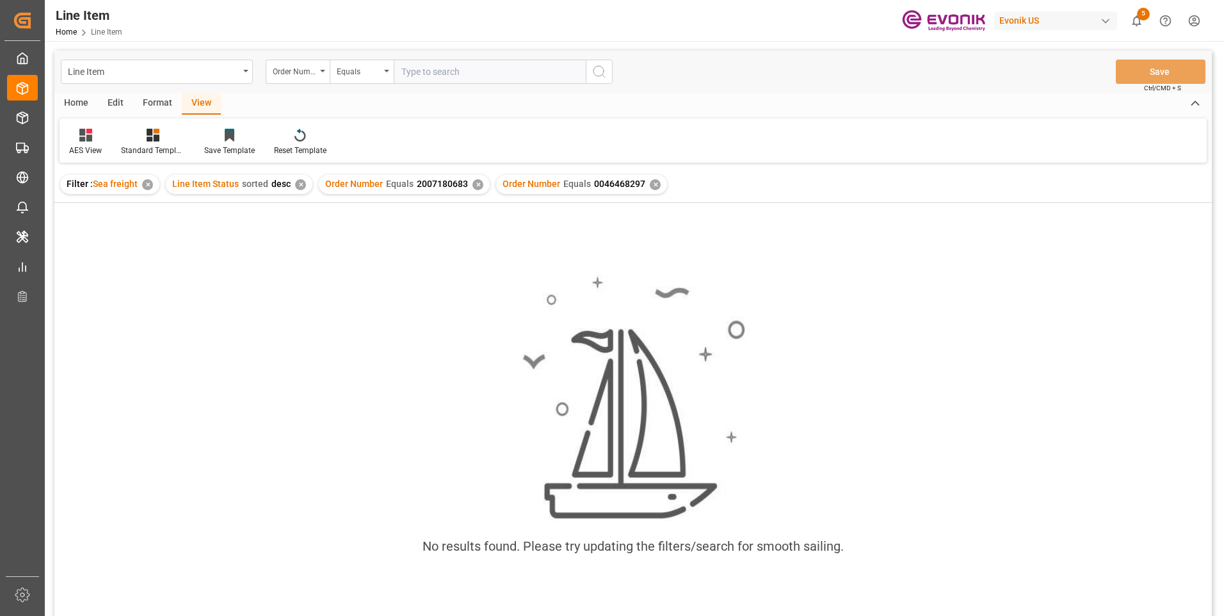
click at [478, 186] on div "✕" at bounding box center [478, 184] width 11 height 11
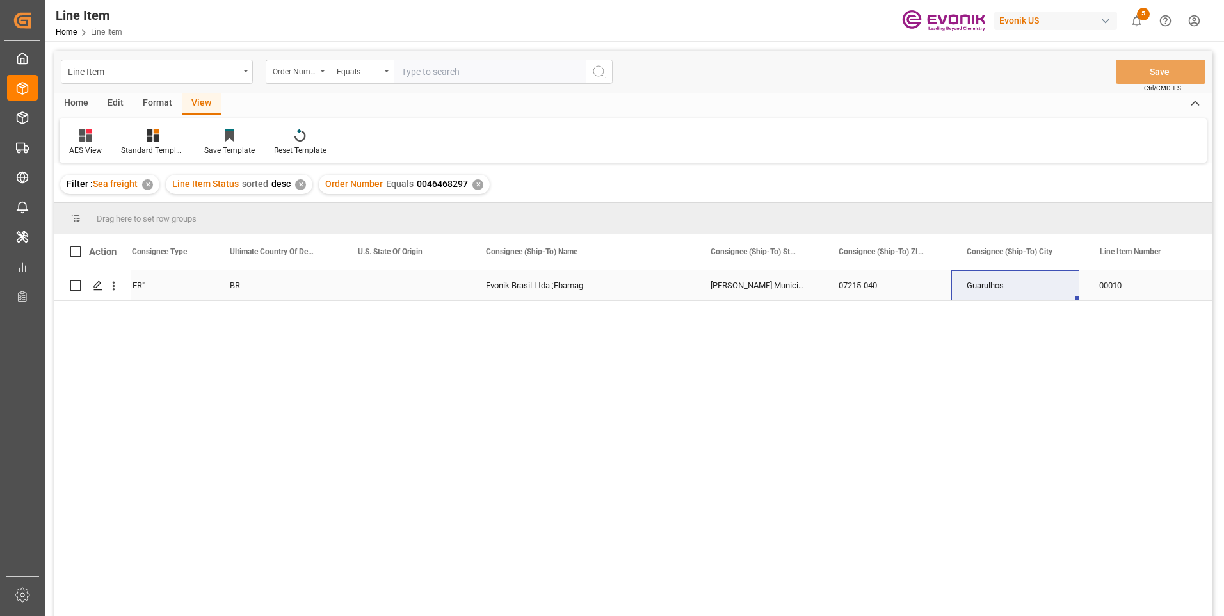
click at [239, 290] on div "BR" at bounding box center [278, 285] width 128 height 30
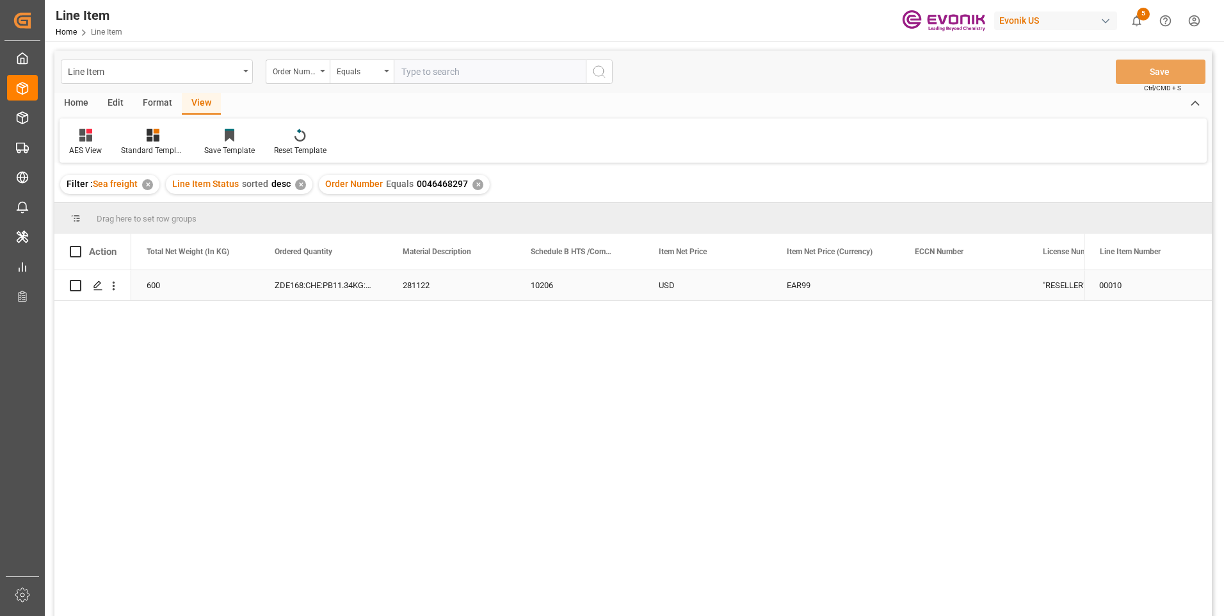
scroll to position [0, 512]
click at [732, 287] on div "10206" at bounding box center [707, 285] width 128 height 30
click at [565, 280] on div "281122" at bounding box center [579, 285] width 128 height 30
click at [184, 285] on div "6804" at bounding box center [195, 285] width 128 height 30
click at [706, 282] on div "10206" at bounding box center [707, 285] width 128 height 30
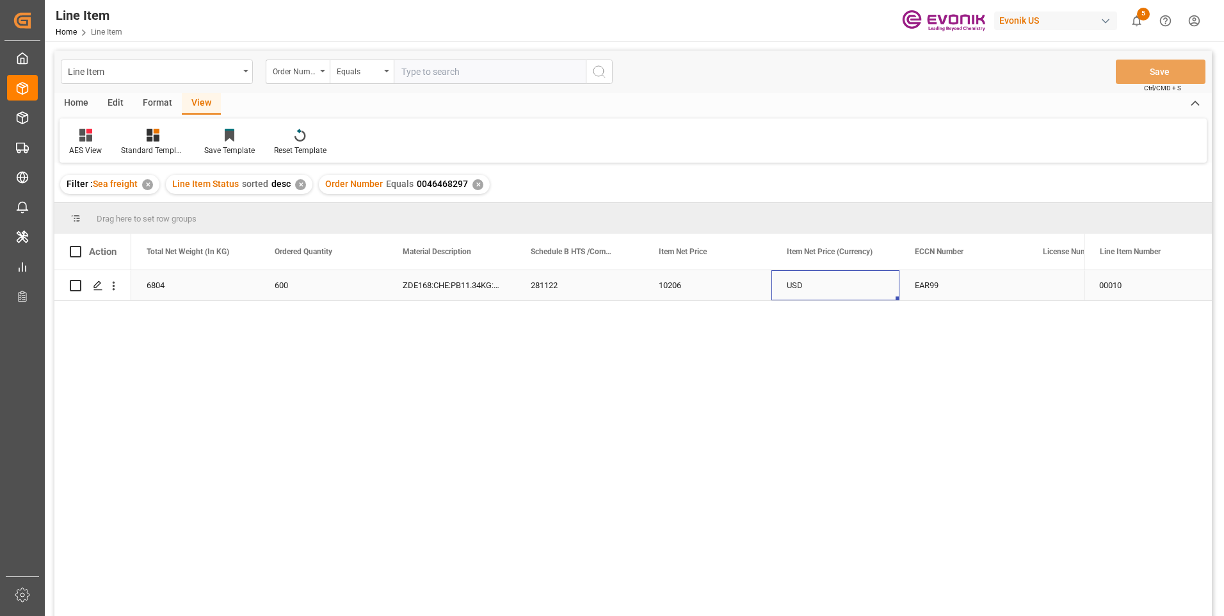
click at [882, 281] on div "USD" at bounding box center [836, 285] width 128 height 30
click at [923, 284] on div "EAR99" at bounding box center [963, 285] width 97 height 29
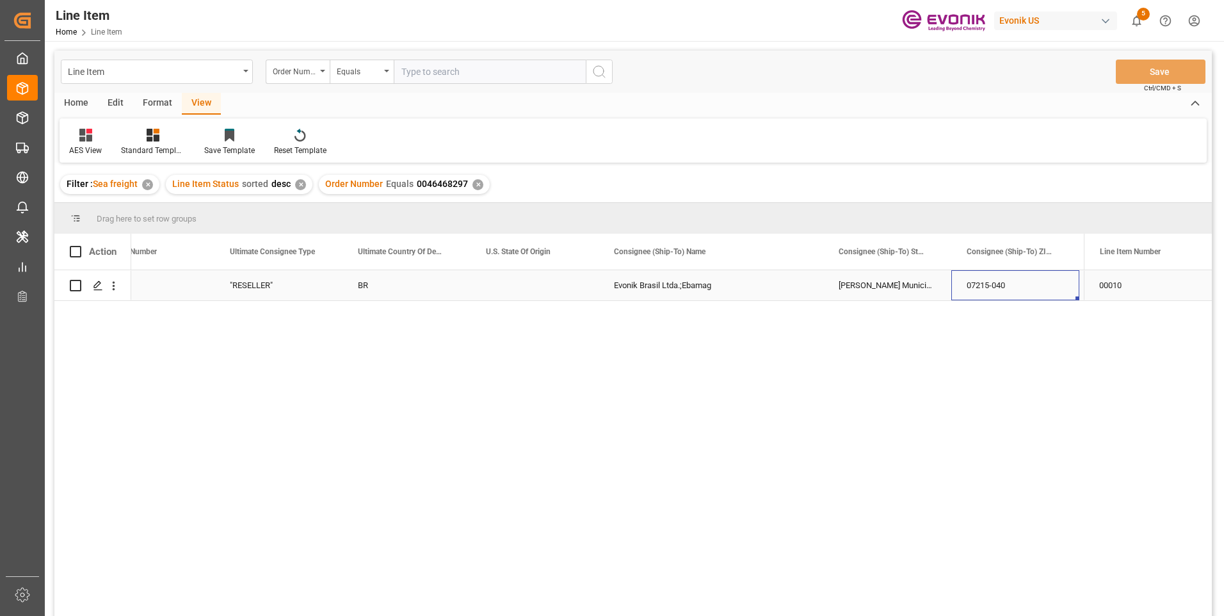
scroll to position [0, 1582]
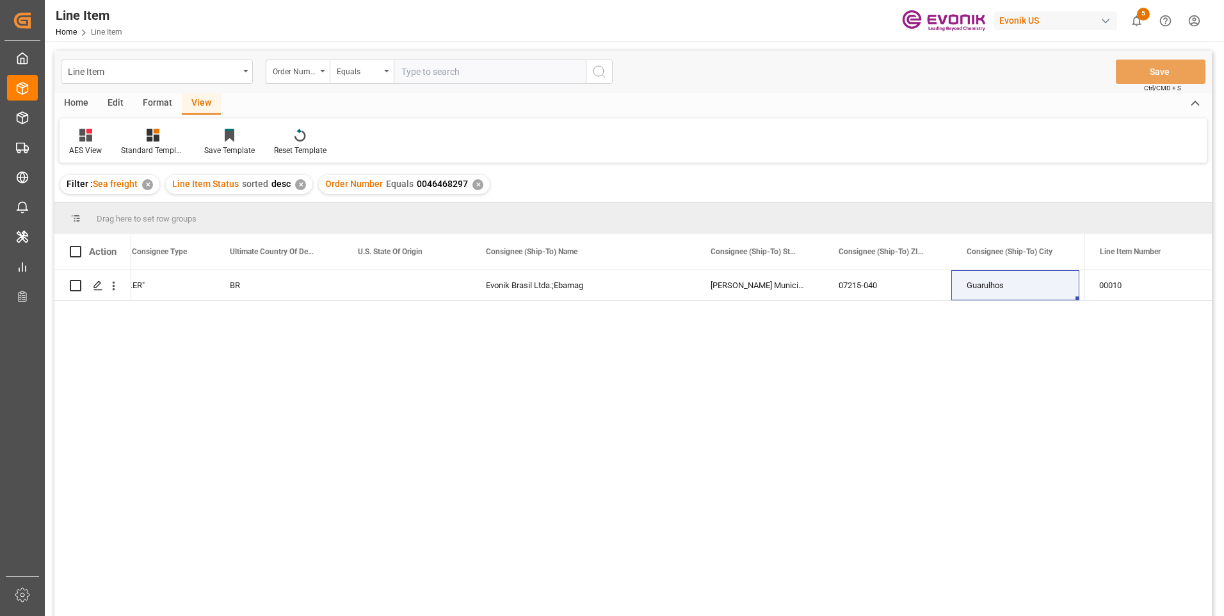
click at [435, 76] on input "text" at bounding box center [490, 72] width 192 height 24
paste input "0046468128"
type input "0046468128"
click at [602, 72] on icon "search button" at bounding box center [599, 71] width 15 height 15
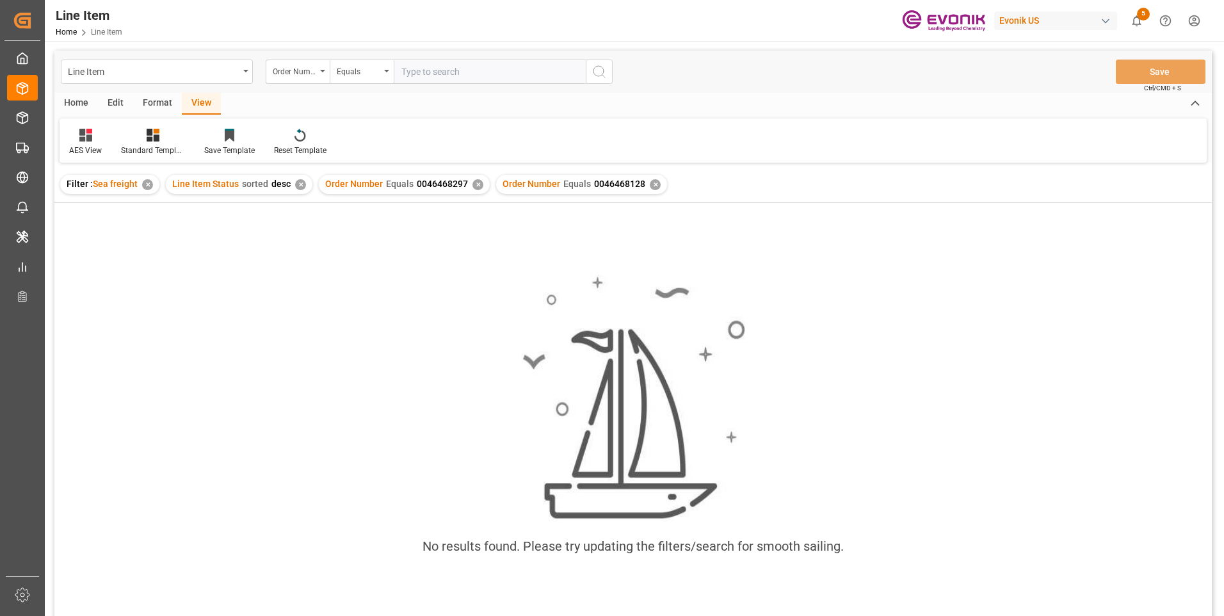
click at [478, 188] on div "✕" at bounding box center [478, 184] width 11 height 11
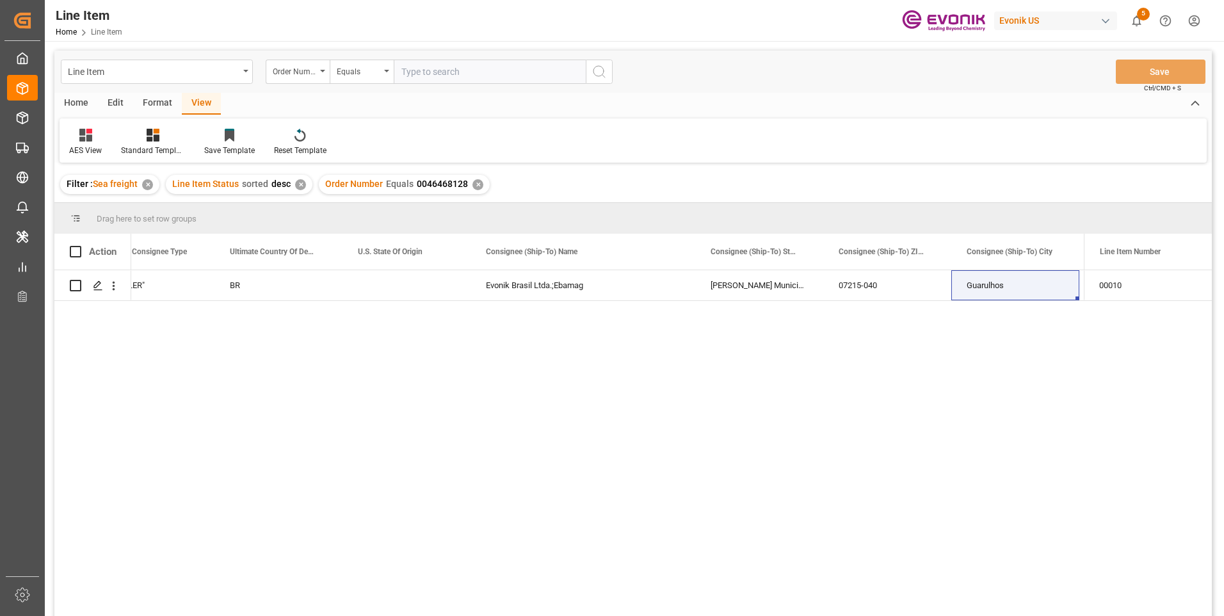
drag, startPoint x: 347, startPoint y: 437, endPoint x: 347, endPoint y: 392, distance: 44.8
click at [347, 437] on div ""RESELLER" BR Evonik Brasil Ltda.;Ebamag Estrada Municipal 1156;Sala Evonik PT.…" at bounding box center [607, 447] width 953 height 354
click at [216, 287] on div "BR" at bounding box center [278, 285] width 128 height 30
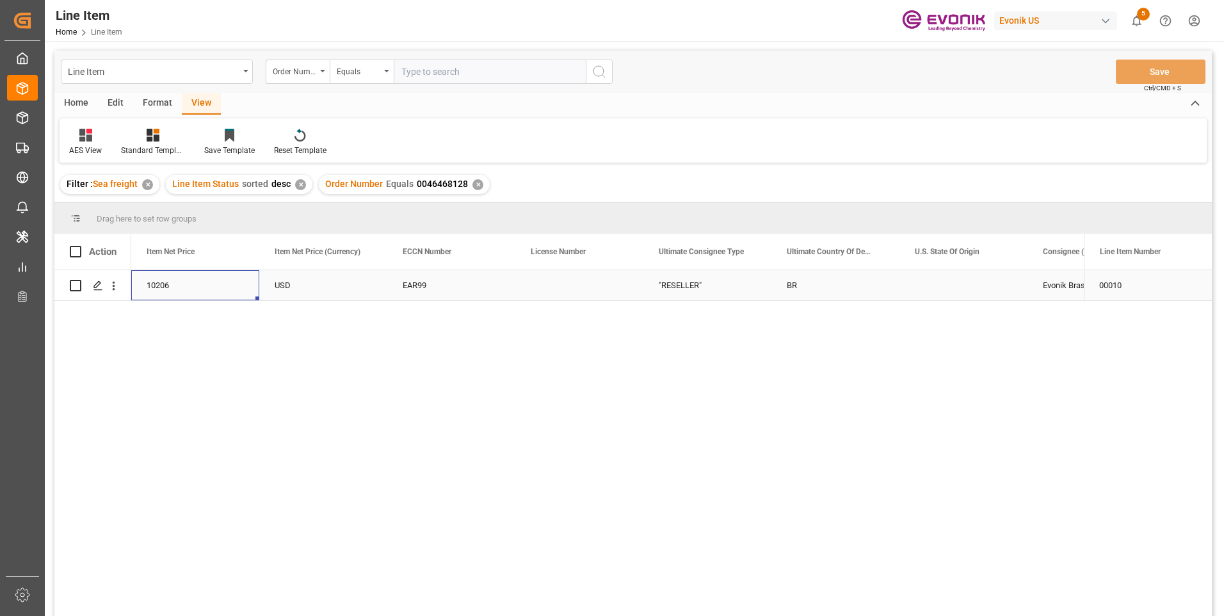
scroll to position [0, 768]
click at [552, 294] on div "USD" at bounding box center [579, 285] width 128 height 30
click at [416, 289] on div "10206" at bounding box center [451, 285] width 128 height 30
click at [191, 287] on div "ZDE168:CHE:PB11.34KG:170HP:I2:P:$" at bounding box center [195, 285] width 128 height 30
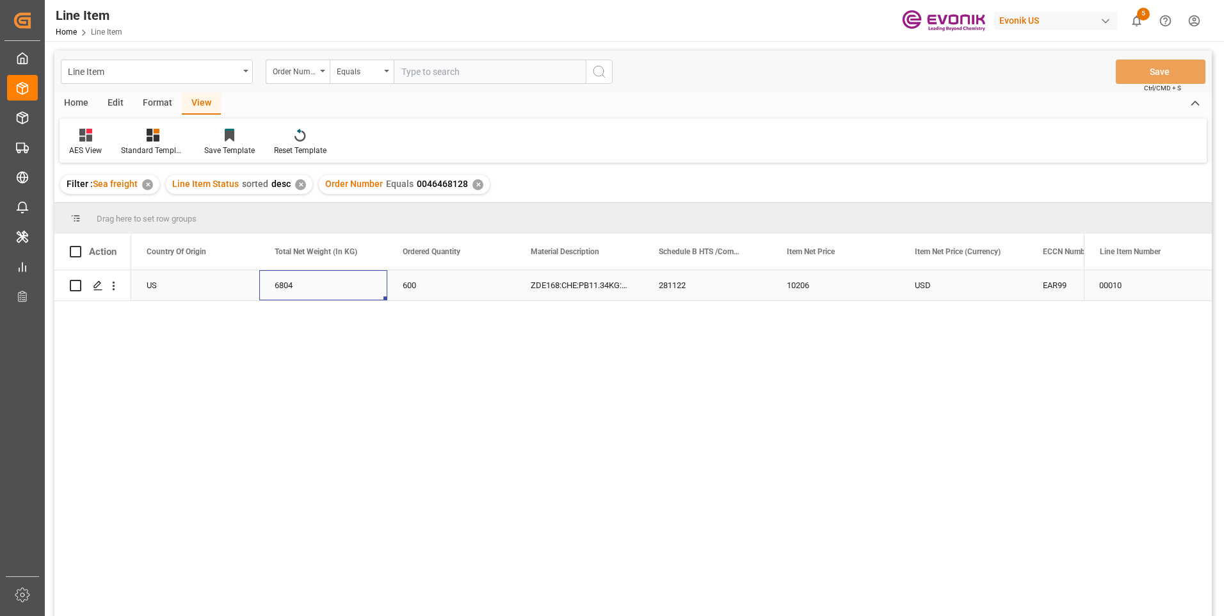
click at [303, 285] on div "6804" at bounding box center [323, 285] width 128 height 30
click at [793, 286] on div "10206" at bounding box center [836, 285] width 128 height 30
click at [1035, 291] on div "EAR99" at bounding box center [1092, 285] width 128 height 30
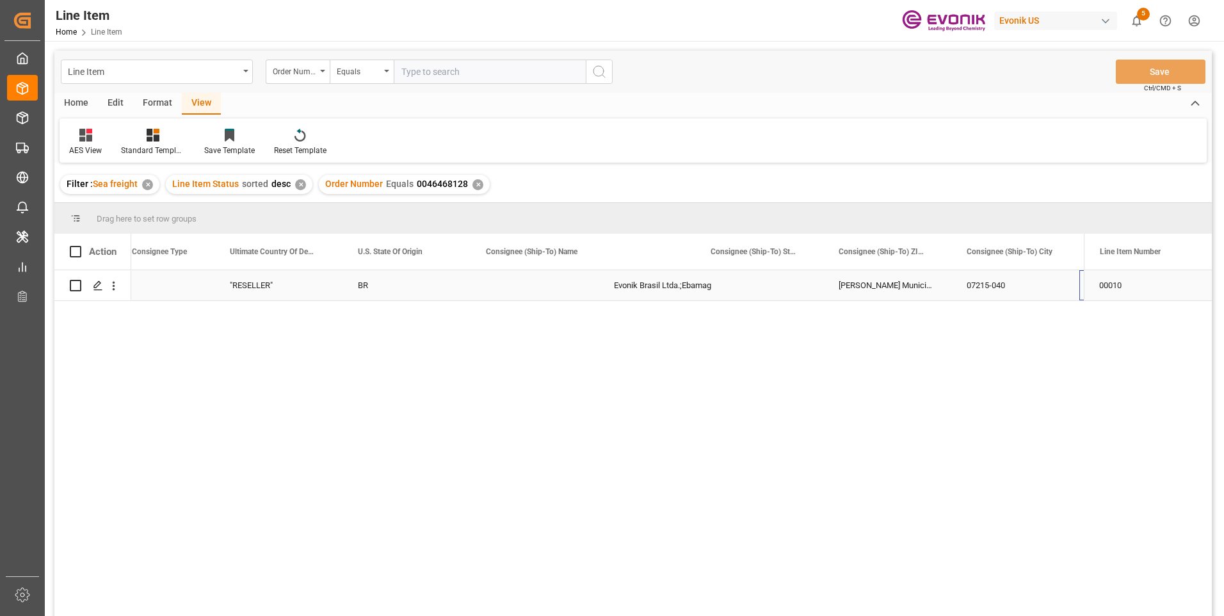
scroll to position [0, 1582]
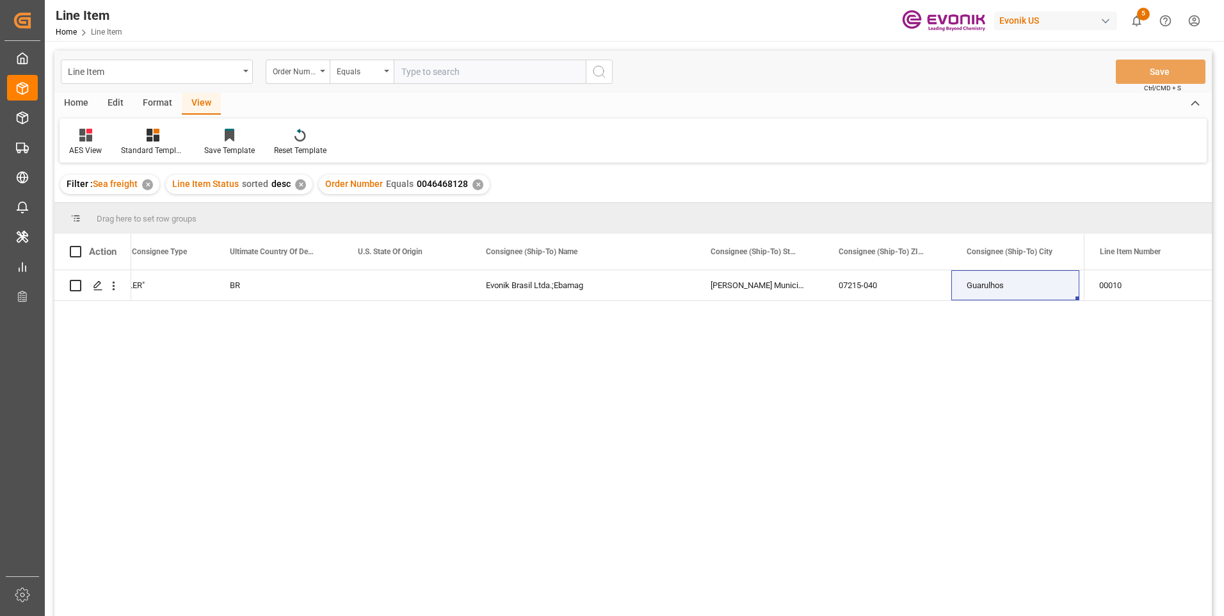
click at [468, 69] on input "text" at bounding box center [490, 72] width 192 height 24
paste input "0046467972"
type input "0046467972"
click at [597, 70] on icon "search button" at bounding box center [599, 71] width 15 height 15
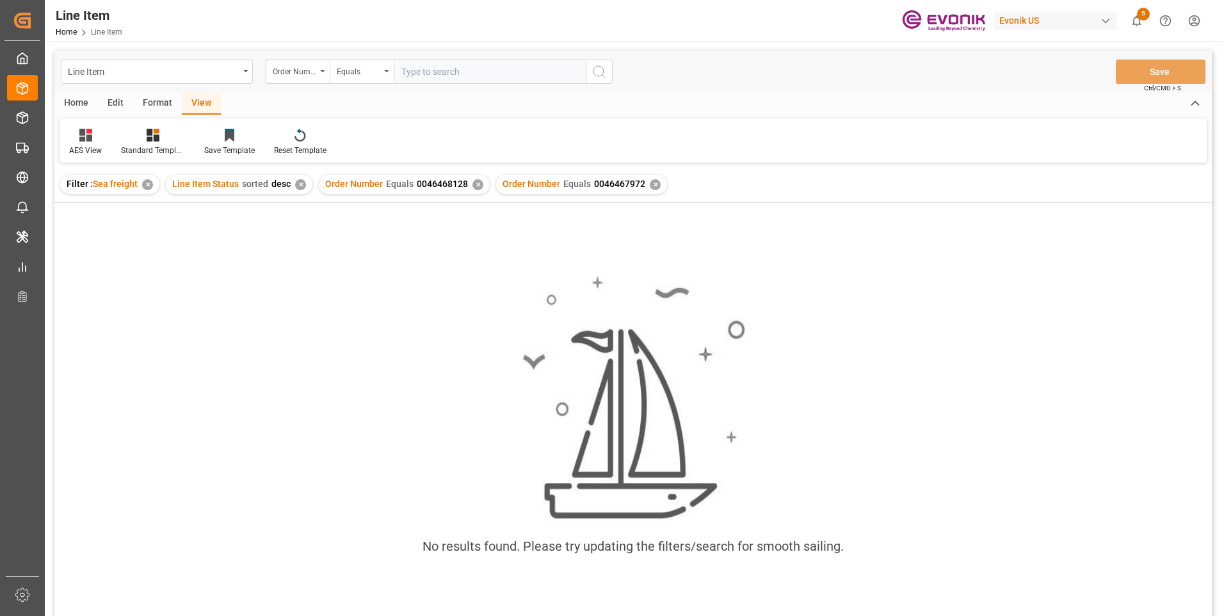
click at [473, 182] on div "✕" at bounding box center [478, 184] width 11 height 11
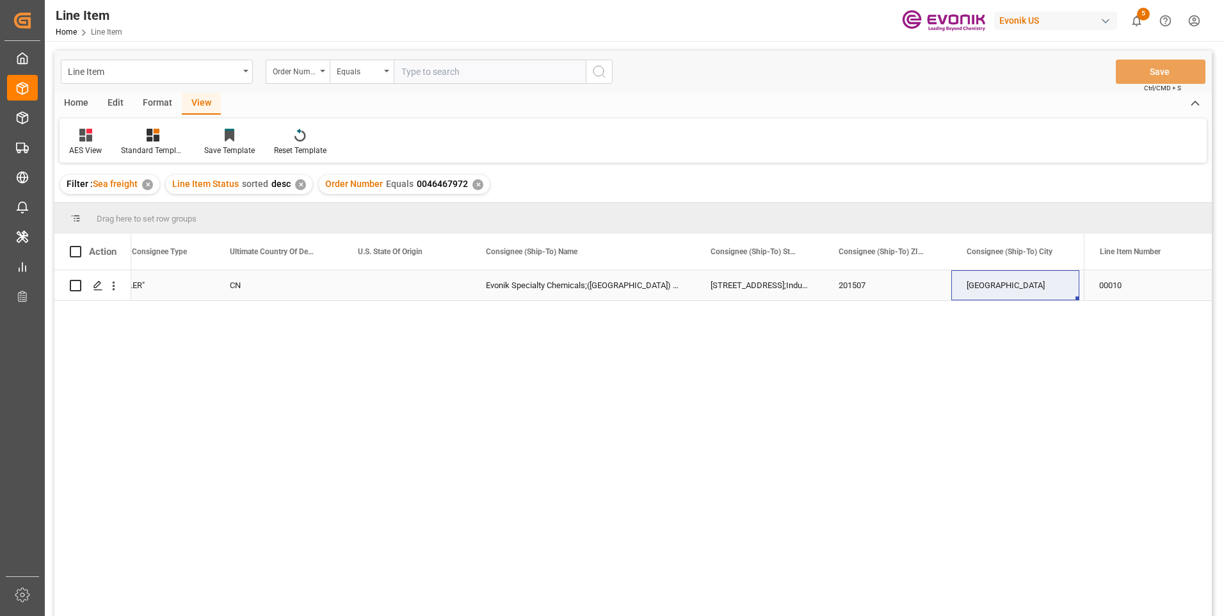
click at [231, 292] on div "CN" at bounding box center [278, 285] width 128 height 30
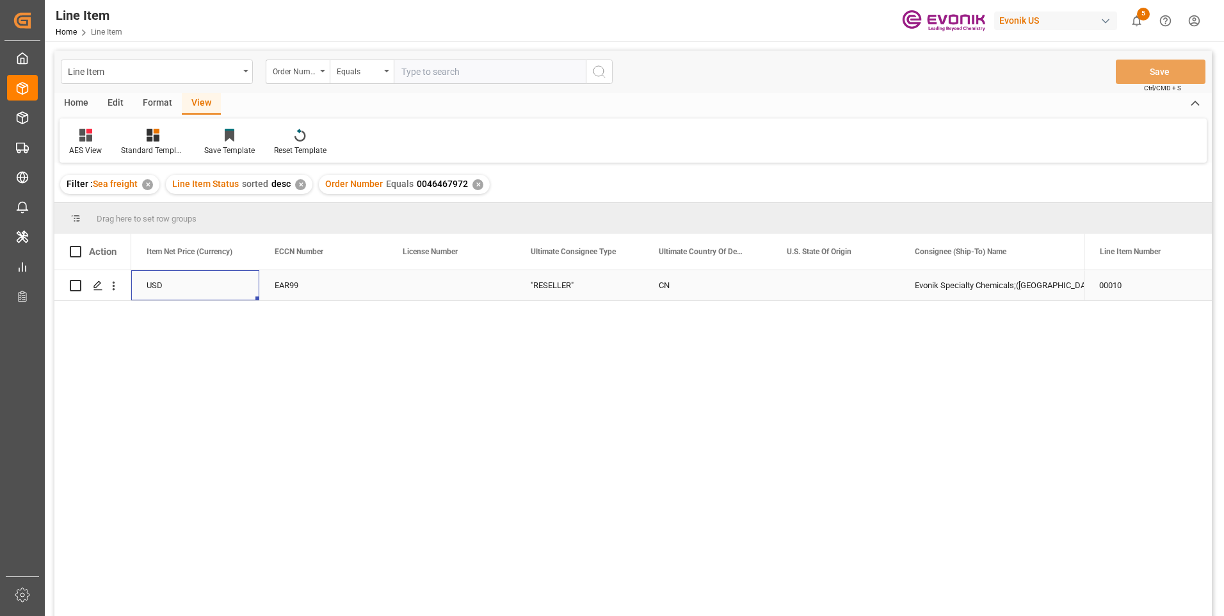
scroll to position [0, 896]
click at [567, 286] on div "EAR99" at bounding box center [579, 285] width 97 height 29
click at [312, 283] on div "87939.6" at bounding box center [323, 285] width 128 height 30
click at [209, 285] on div "3402429000" at bounding box center [195, 285] width 128 height 30
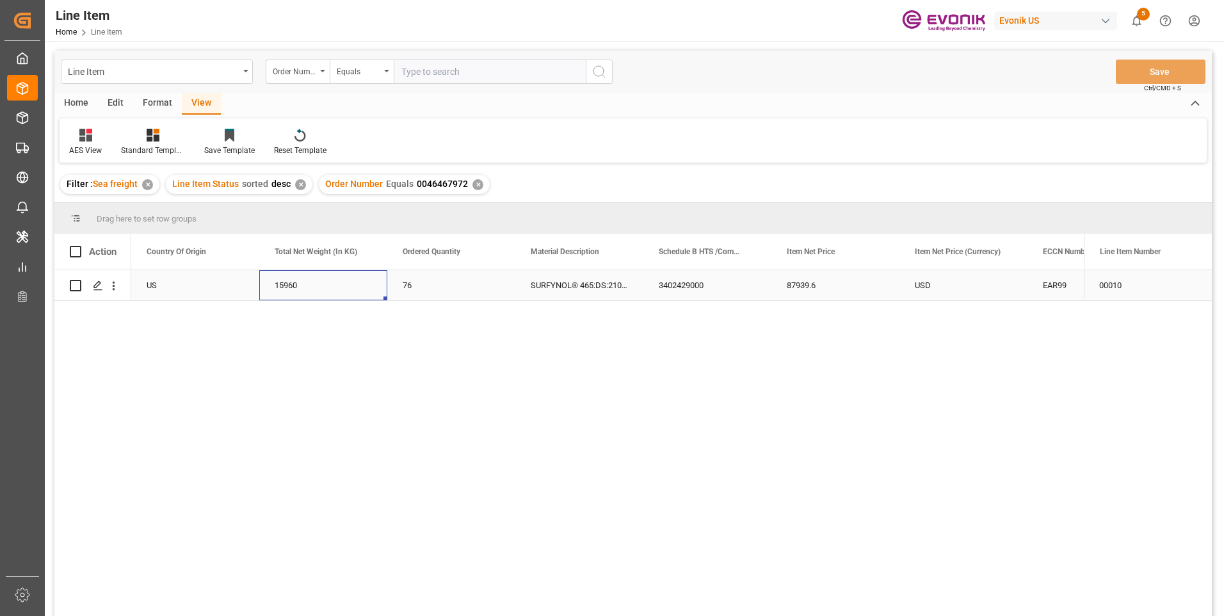
click at [286, 282] on div "15960" at bounding box center [323, 285] width 128 height 30
click at [1040, 290] on div "EAR99" at bounding box center [1092, 285] width 128 height 30
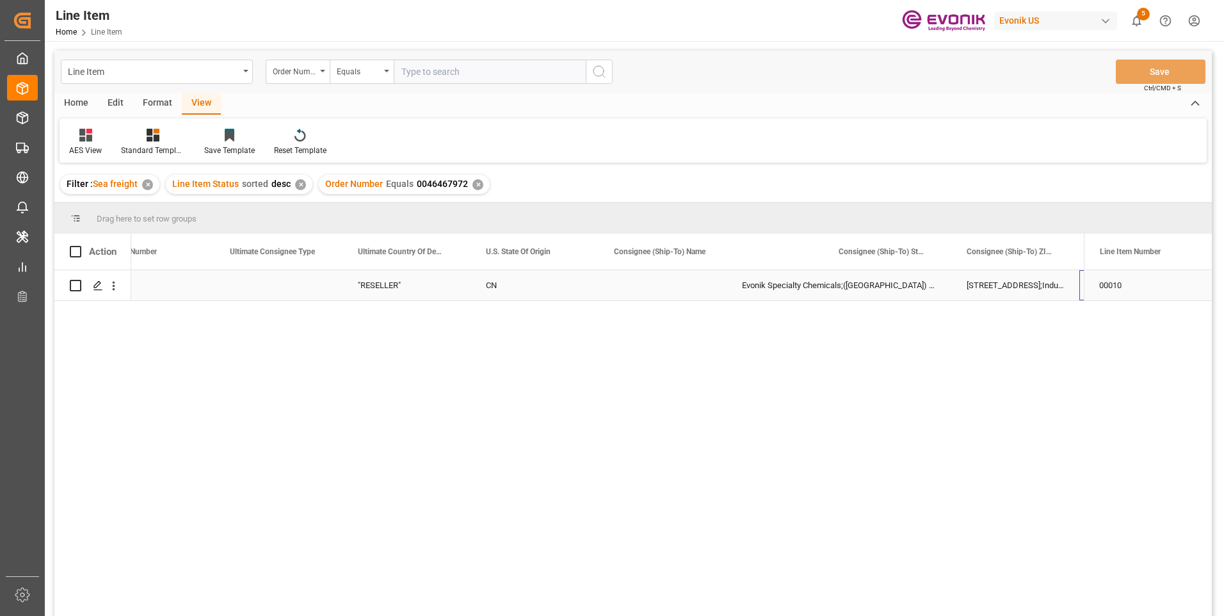
scroll to position [0, 0]
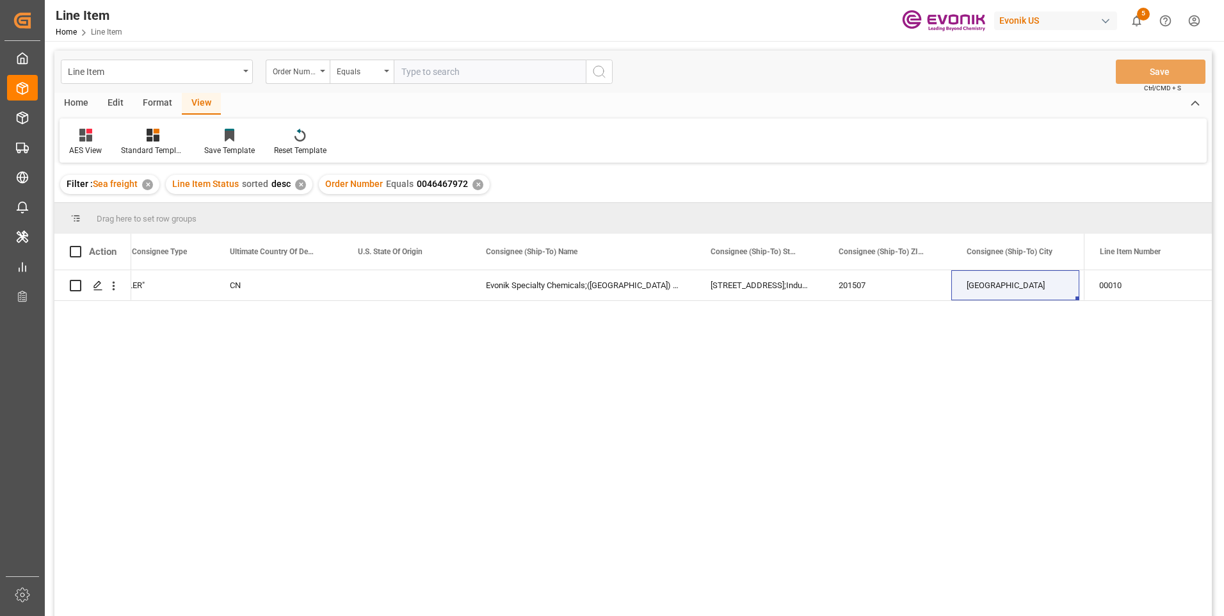
click at [440, 70] on input "text" at bounding box center [490, 72] width 192 height 24
paste input "2007037631"
type input "2007037631"
click at [599, 77] on icon "search button" at bounding box center [599, 71] width 15 height 15
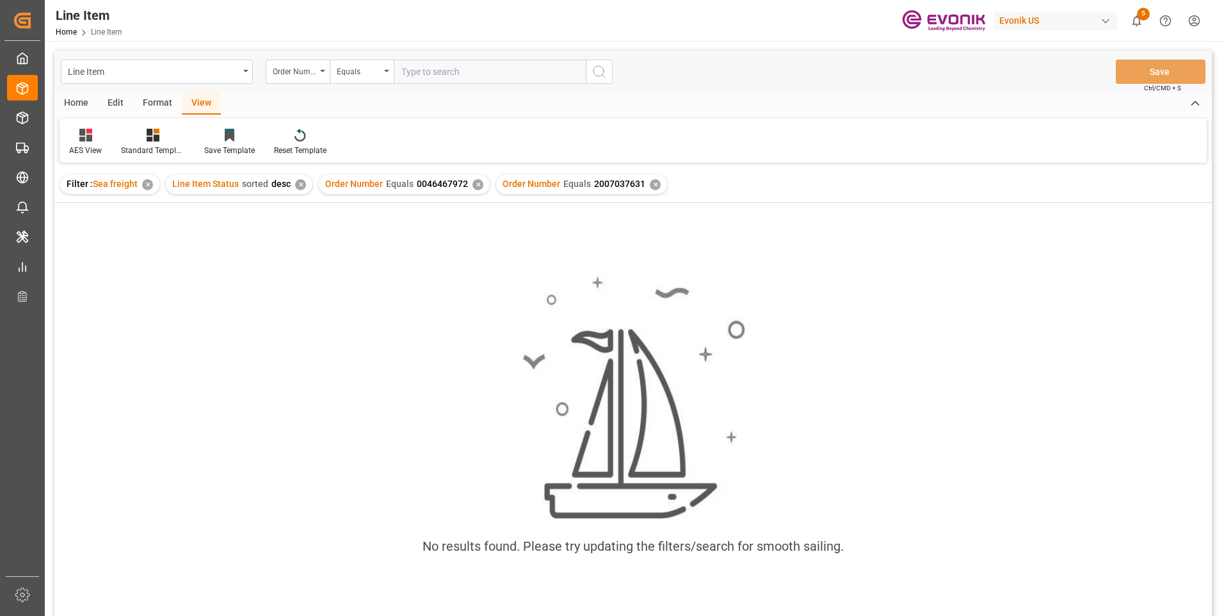
click at [473, 184] on div "✕" at bounding box center [478, 184] width 11 height 11
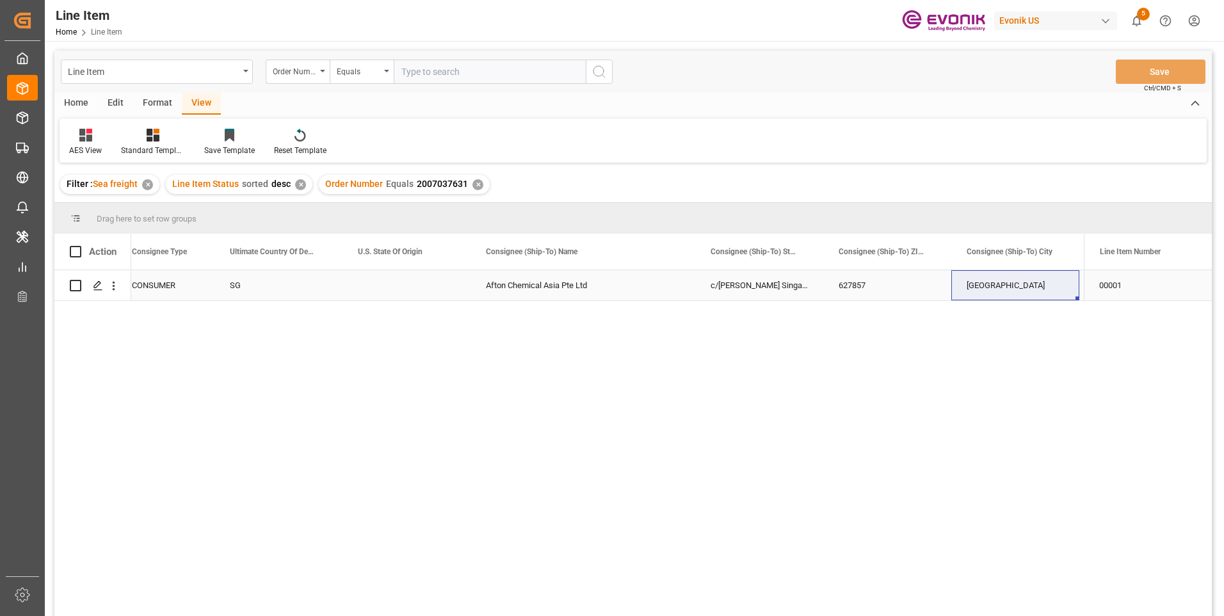
click at [182, 282] on div "DIRECT CONSUMER" at bounding box center [150, 285] width 128 height 30
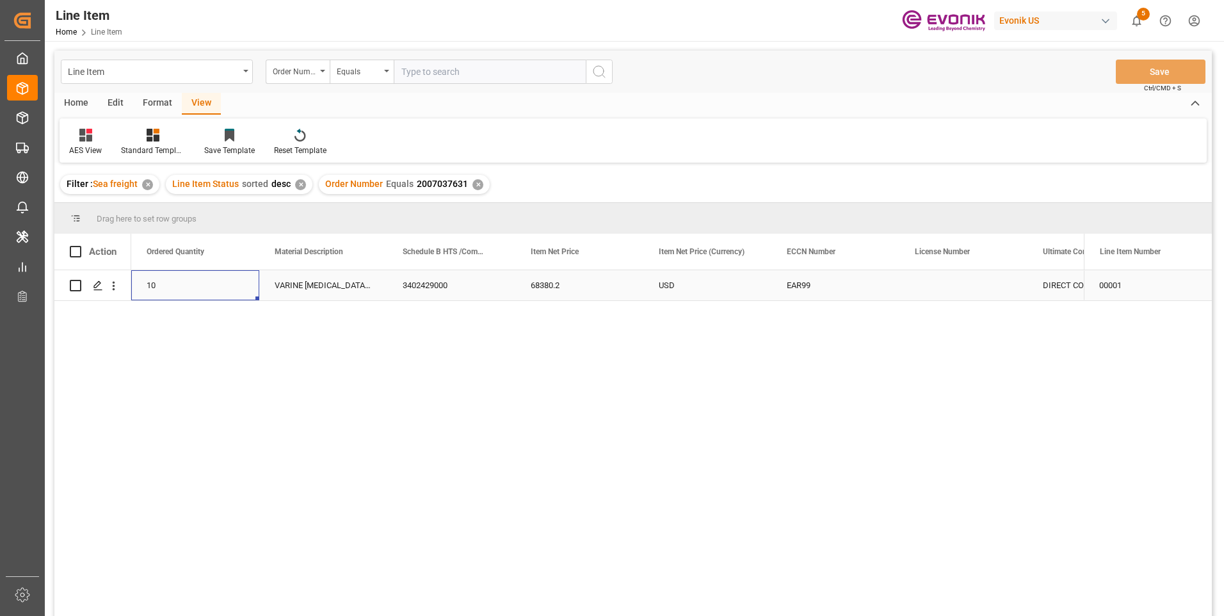
scroll to position [0, 512]
click at [261, 282] on div "10" at bounding box center [323, 285] width 128 height 30
click at [216, 282] on div "11340" at bounding box center [195, 285] width 128 height 30
click at [668, 287] on div "68380.2" at bounding box center [707, 285] width 128 height 30
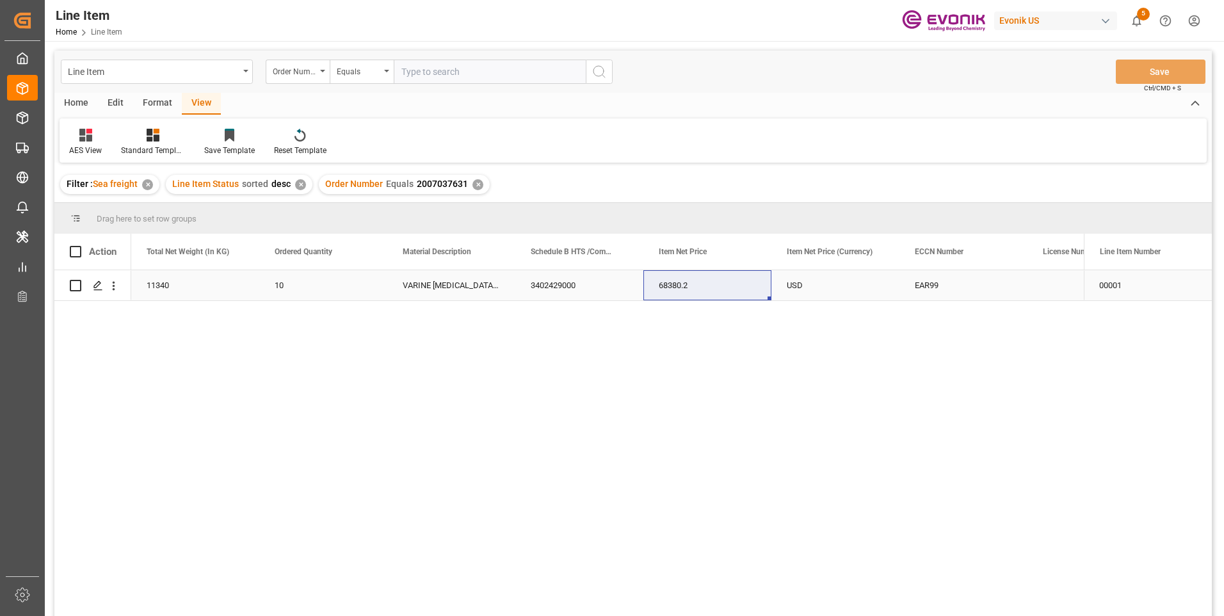
click at [968, 282] on div "EAR99" at bounding box center [963, 285] width 97 height 29
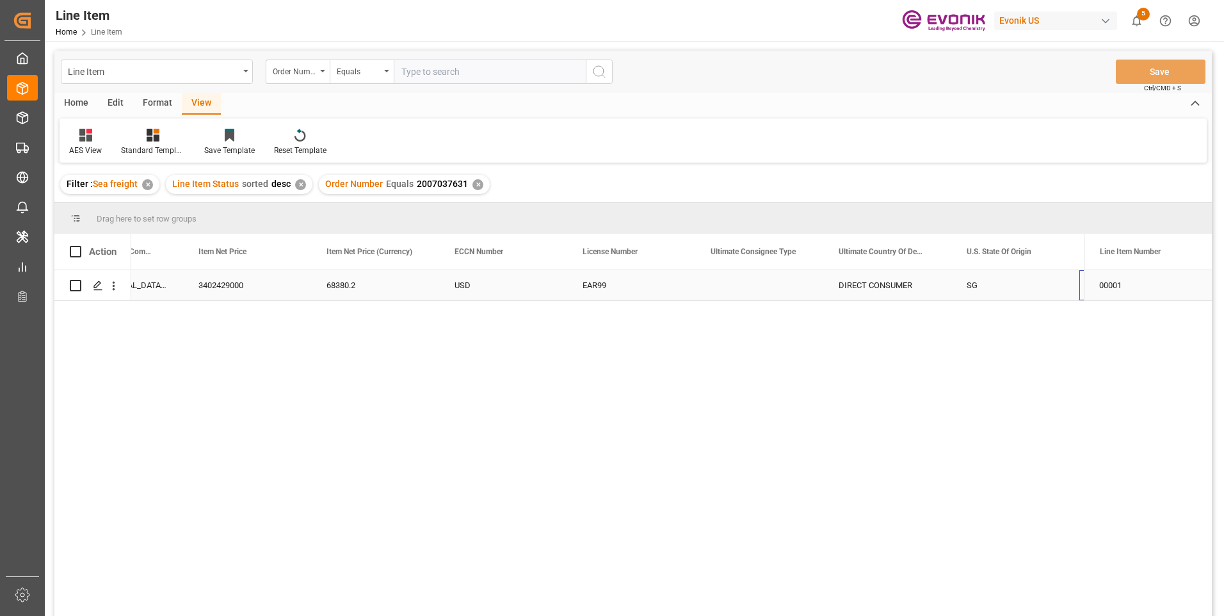
scroll to position [0, 1197]
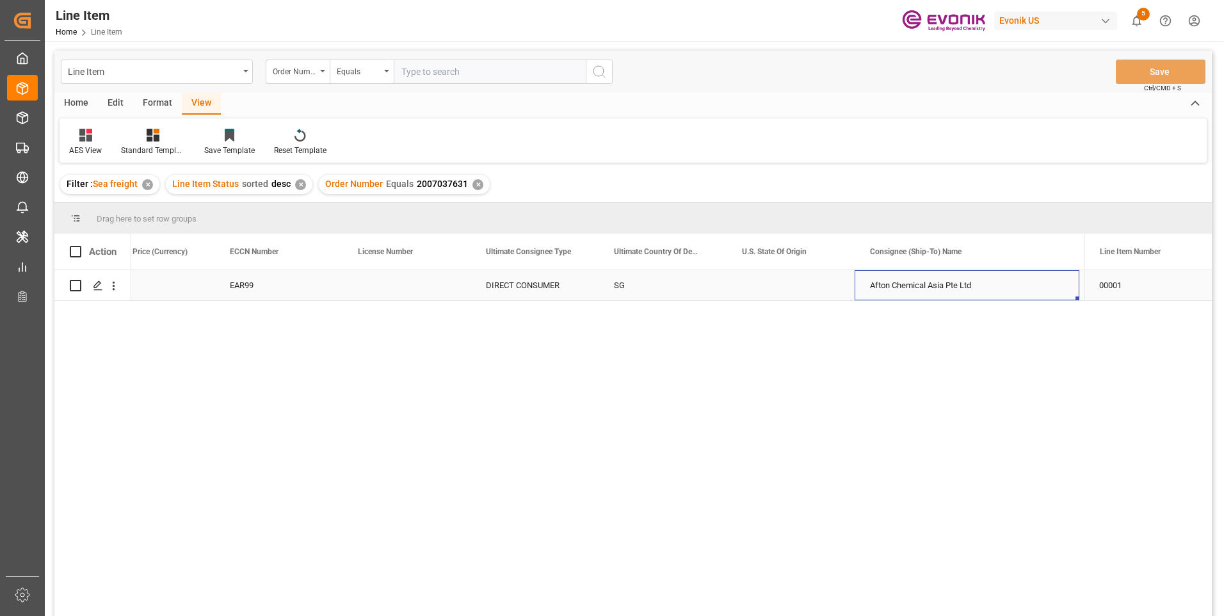
click at [572, 292] on div "DIRECT CONSUMER" at bounding box center [535, 285] width 128 height 30
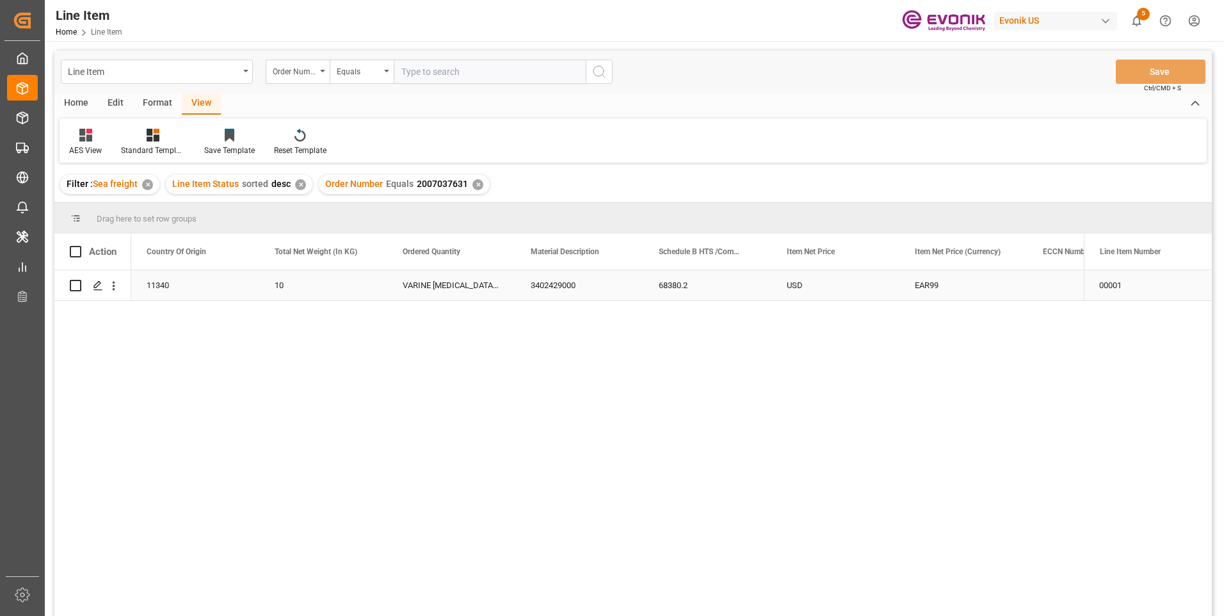
scroll to position [0, 384]
click at [360, 366] on div "USD EAR99 68380.2 3402429000 VARINE O:1125:1134:OI:C 10 11340 US Active" at bounding box center [607, 447] width 953 height 354
click at [696, 282] on div "3402429000" at bounding box center [707, 285] width 128 height 30
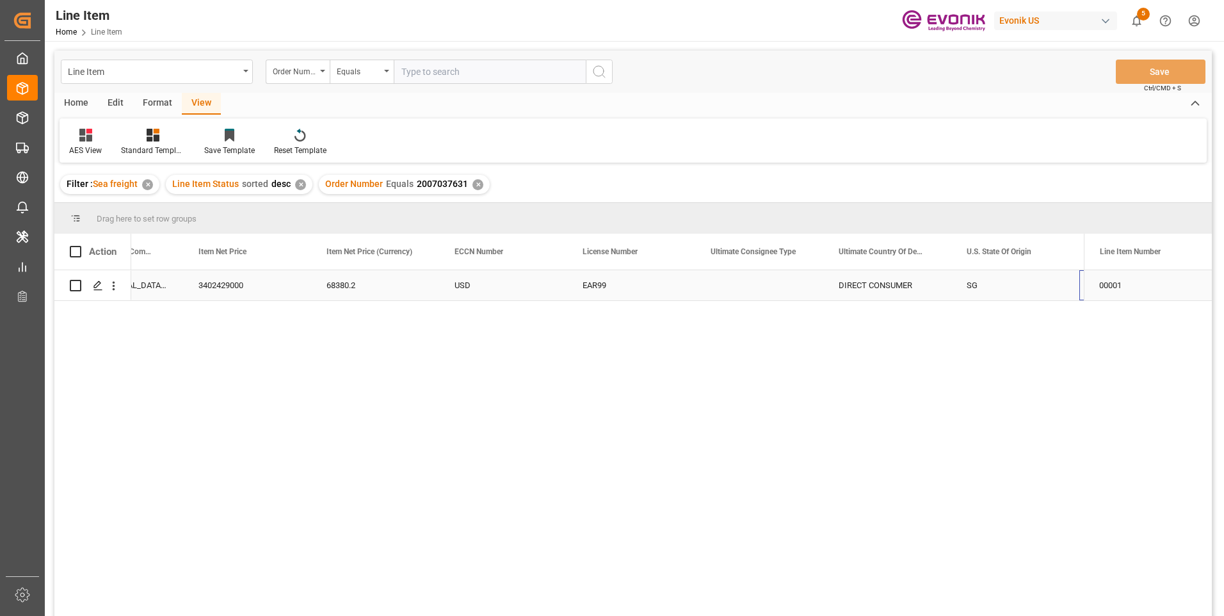
scroll to position [0, 973]
click at [467, 69] on input "text" at bounding box center [490, 72] width 192 height 24
paste input "2007180683"
type input "2007180683"
click at [422, 72] on input "2007180683" at bounding box center [490, 72] width 192 height 24
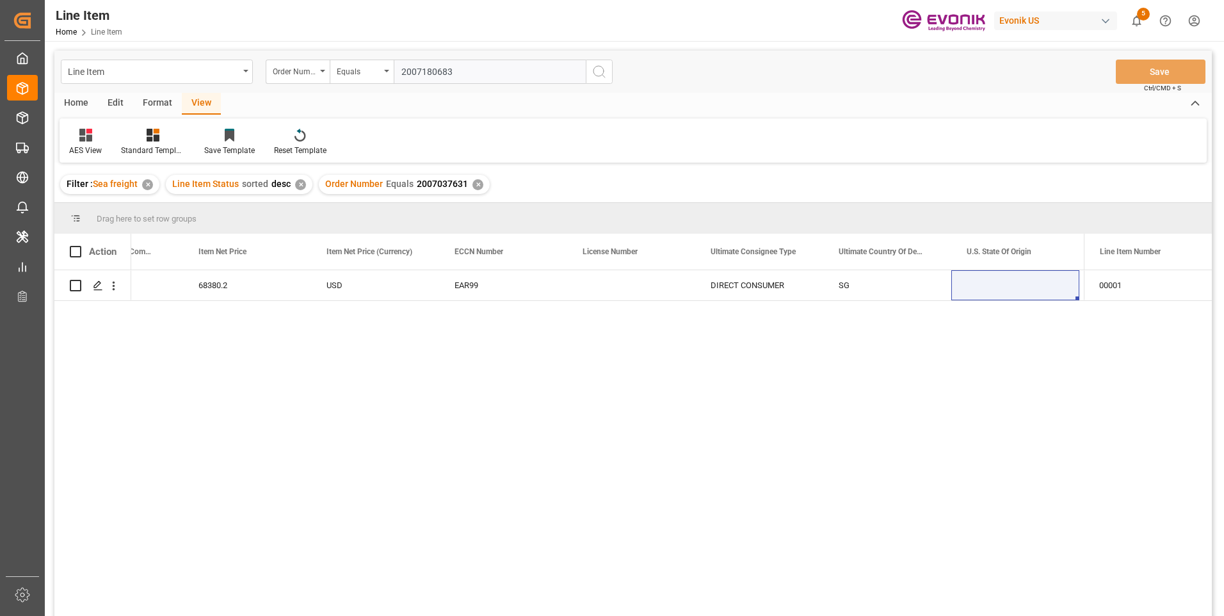
click at [422, 72] on input "2007180683" at bounding box center [490, 72] width 192 height 24
click at [595, 74] on icon "search button" at bounding box center [599, 71] width 15 height 15
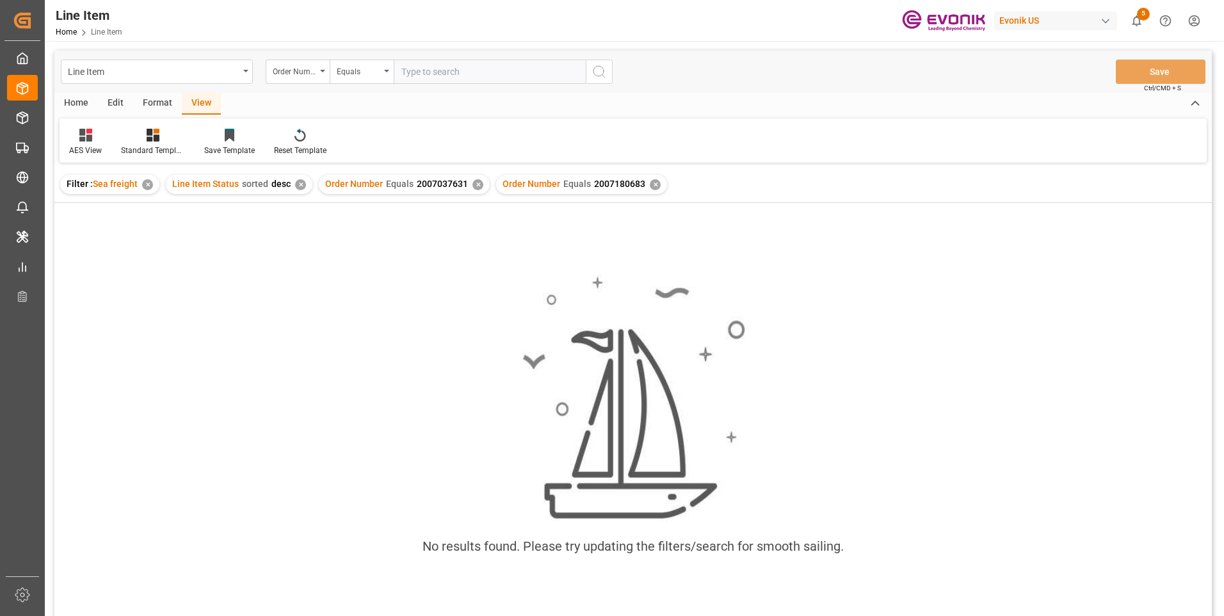
click at [476, 185] on div "✕" at bounding box center [478, 184] width 11 height 11
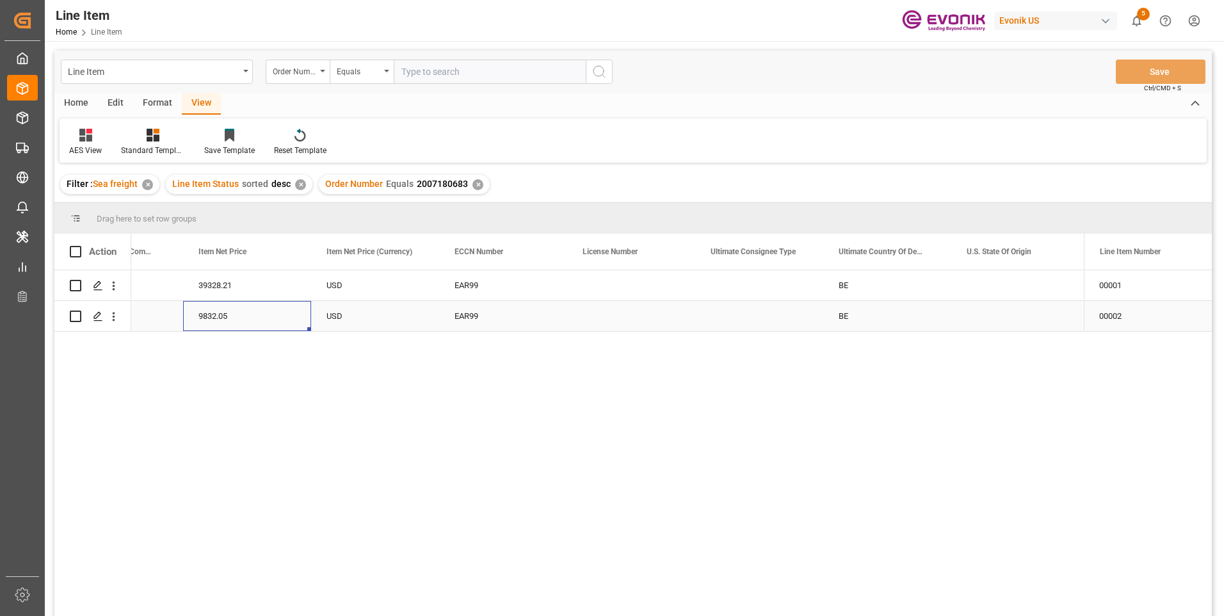
click at [228, 314] on div "9832.05" at bounding box center [247, 316] width 128 height 30
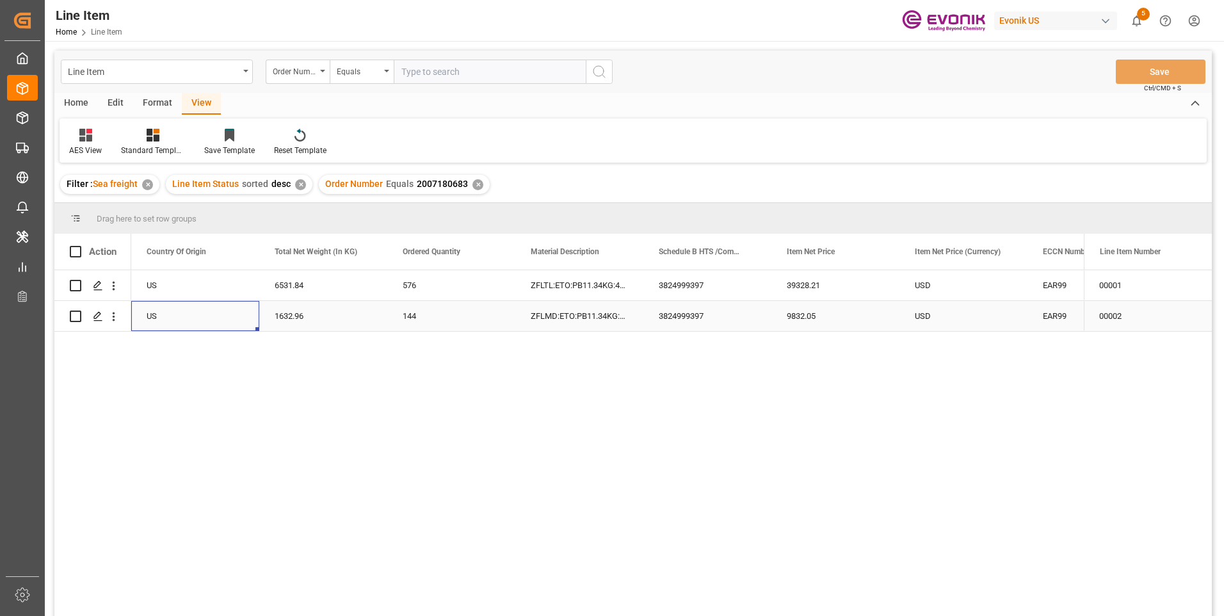
scroll to position [0, 256]
click at [832, 314] on div "3824999397" at bounding box center [836, 316] width 128 height 30
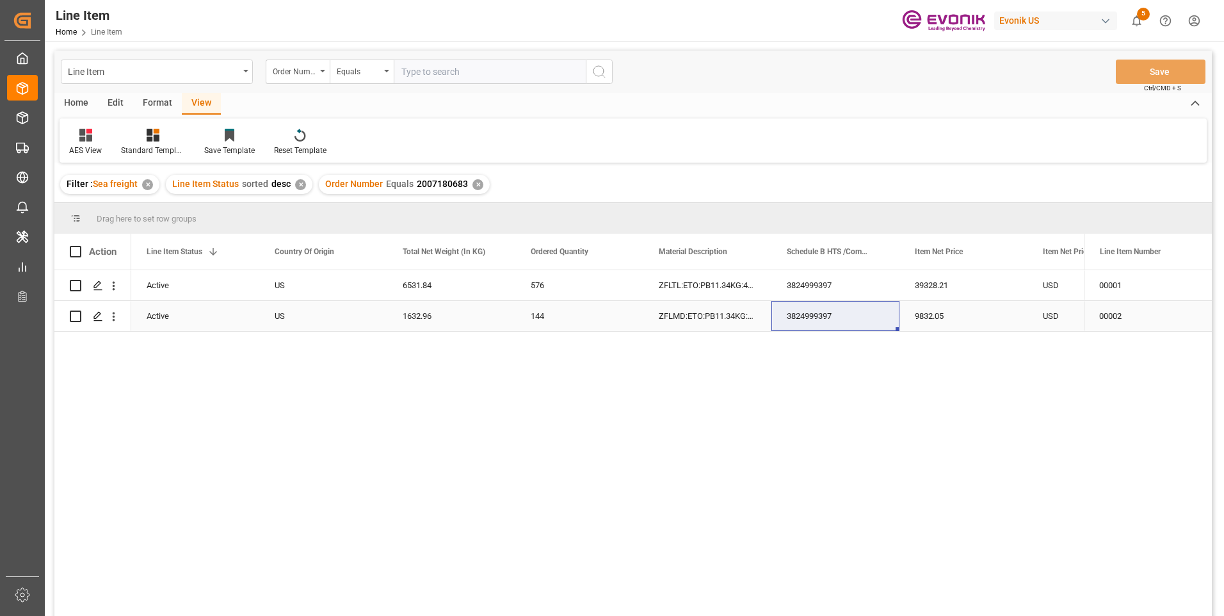
click at [429, 321] on div "1632.96" at bounding box center [451, 316] width 128 height 30
click at [928, 316] on div "9832.05" at bounding box center [964, 316] width 128 height 30
click at [813, 316] on div "3824999397" at bounding box center [836, 316] width 128 height 30
click at [813, 291] on div "3824999397" at bounding box center [836, 285] width 128 height 30
click at [430, 287] on div "6531.84" at bounding box center [451, 285] width 128 height 30
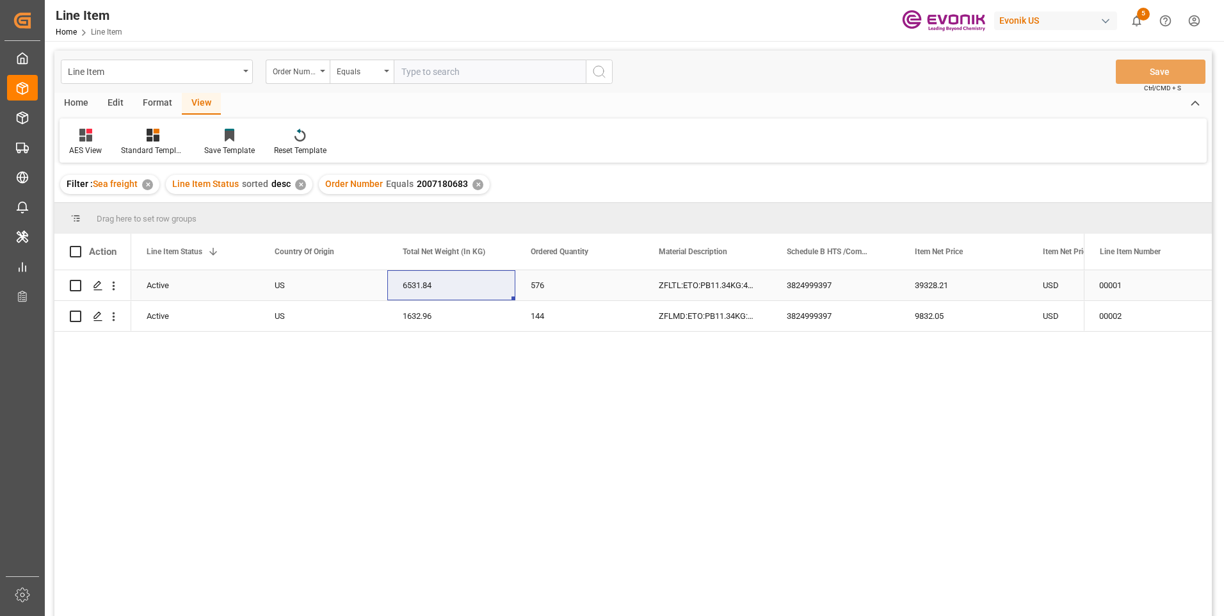
click at [906, 282] on div "39328.21" at bounding box center [964, 285] width 128 height 30
click at [948, 315] on div "9832.05" at bounding box center [964, 316] width 128 height 30
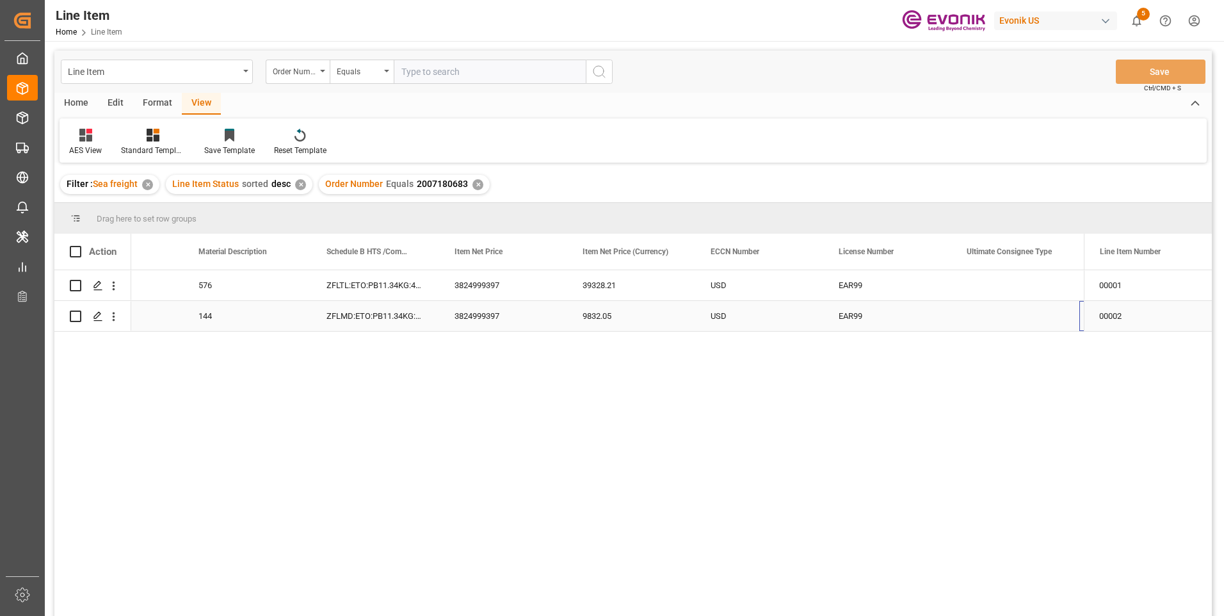
scroll to position [0, 973]
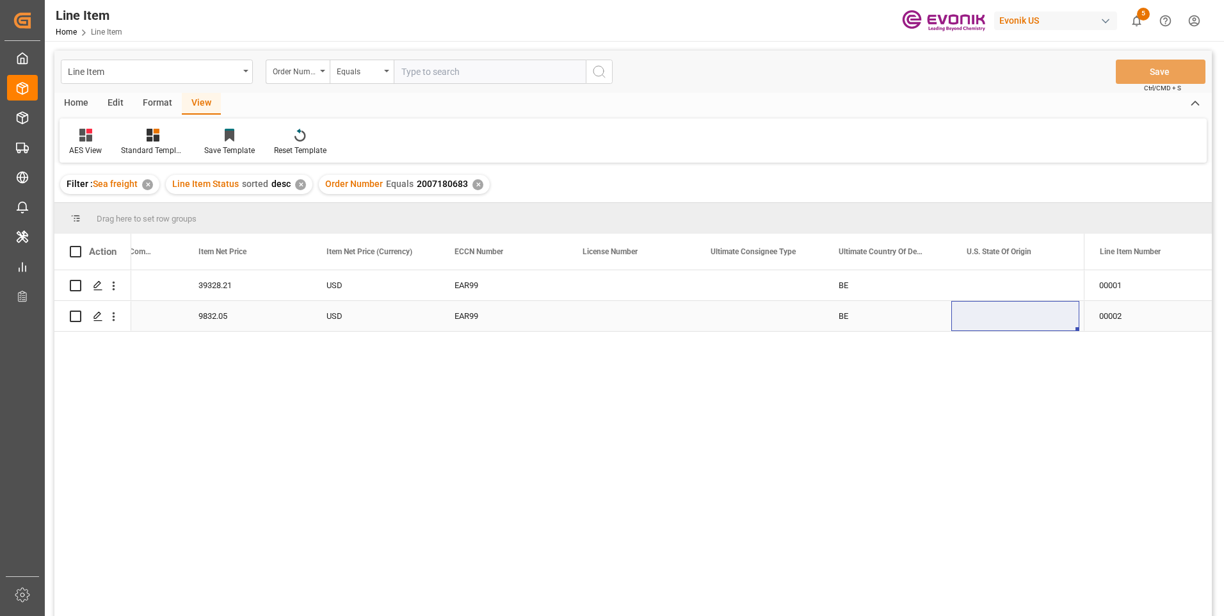
click at [235, 321] on div "9832.05" at bounding box center [247, 316] width 128 height 30
click at [832, 322] on div "BE" at bounding box center [887, 316] width 128 height 30
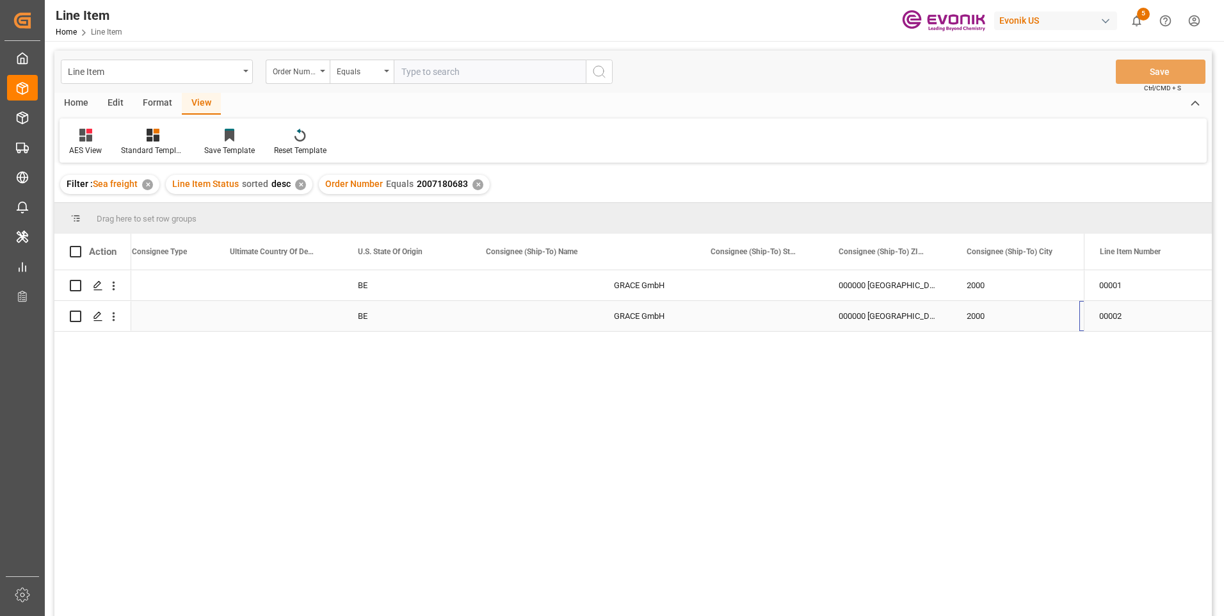
scroll to position [0, 1582]
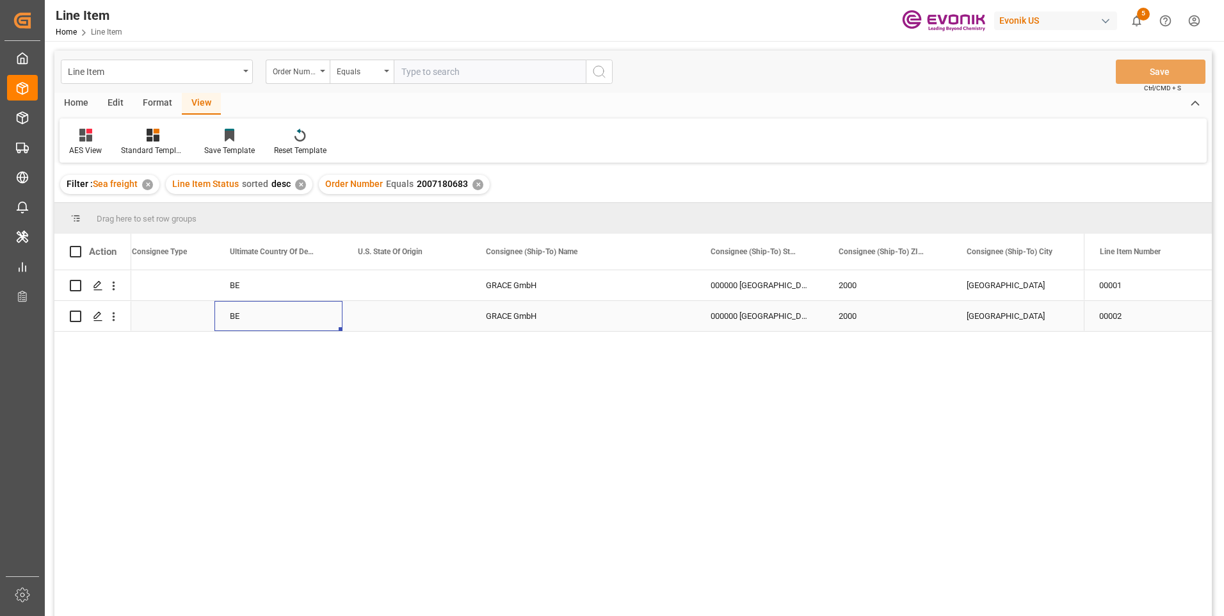
click at [229, 324] on div "BE" at bounding box center [278, 316] width 128 height 30
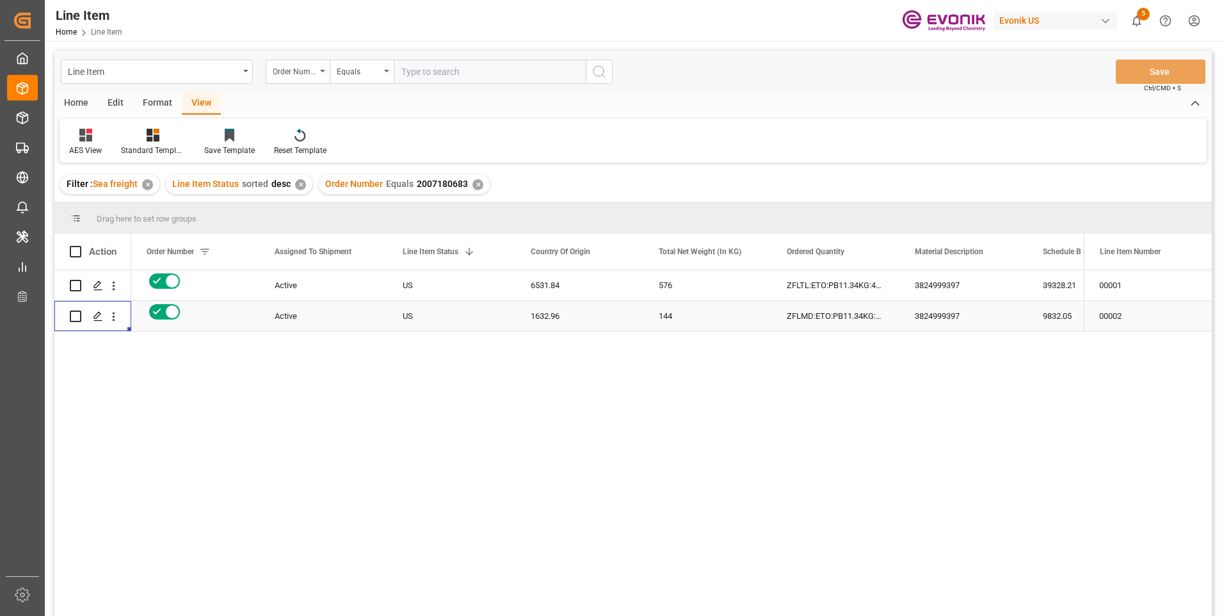
scroll to position [0, 0]
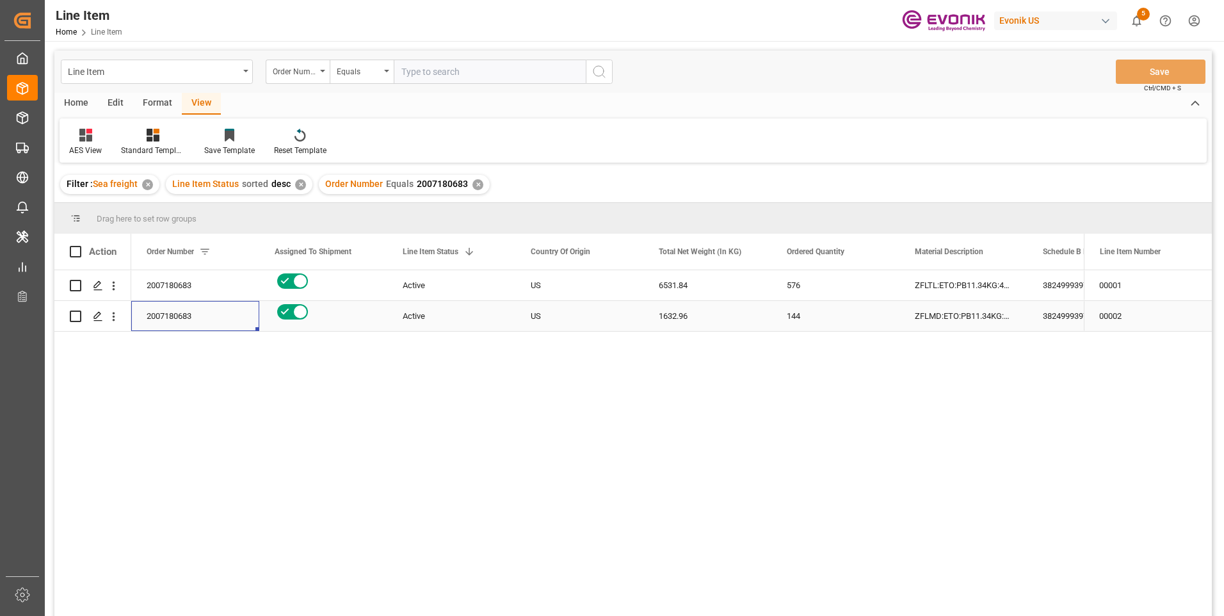
click at [169, 313] on div "2007180683" at bounding box center [195, 316] width 128 height 30
click at [441, 69] on input "text" at bounding box center [490, 72] width 192 height 24
paste input "0046474375"
type input "0046474375"
click at [597, 71] on icon "search button" at bounding box center [599, 71] width 15 height 15
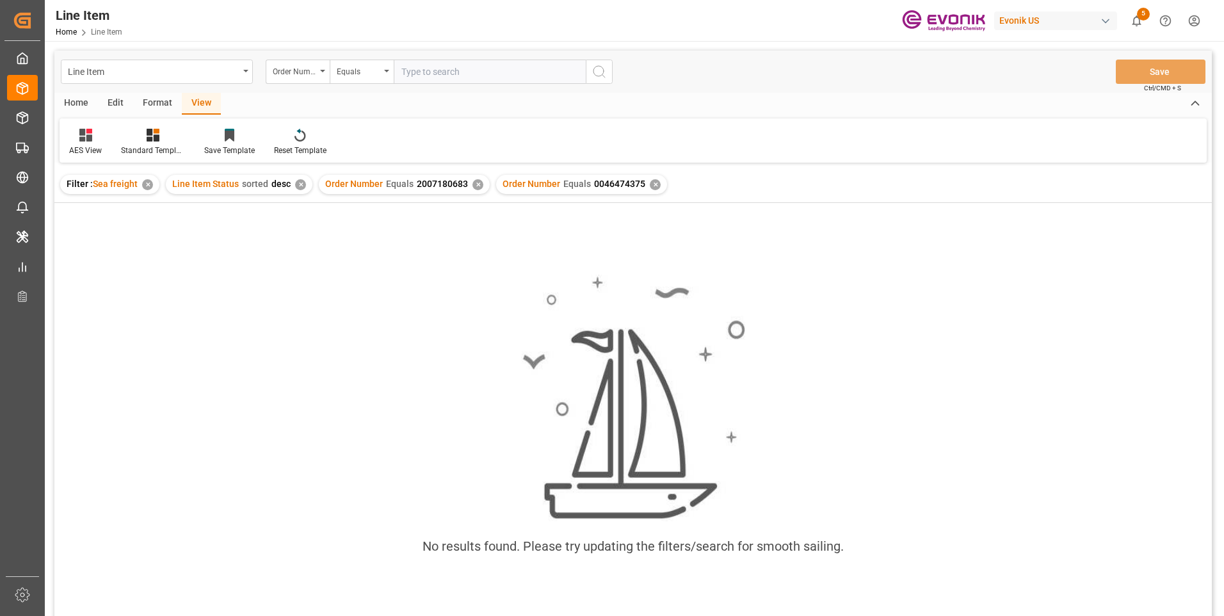
click at [473, 186] on div "✕" at bounding box center [478, 184] width 11 height 11
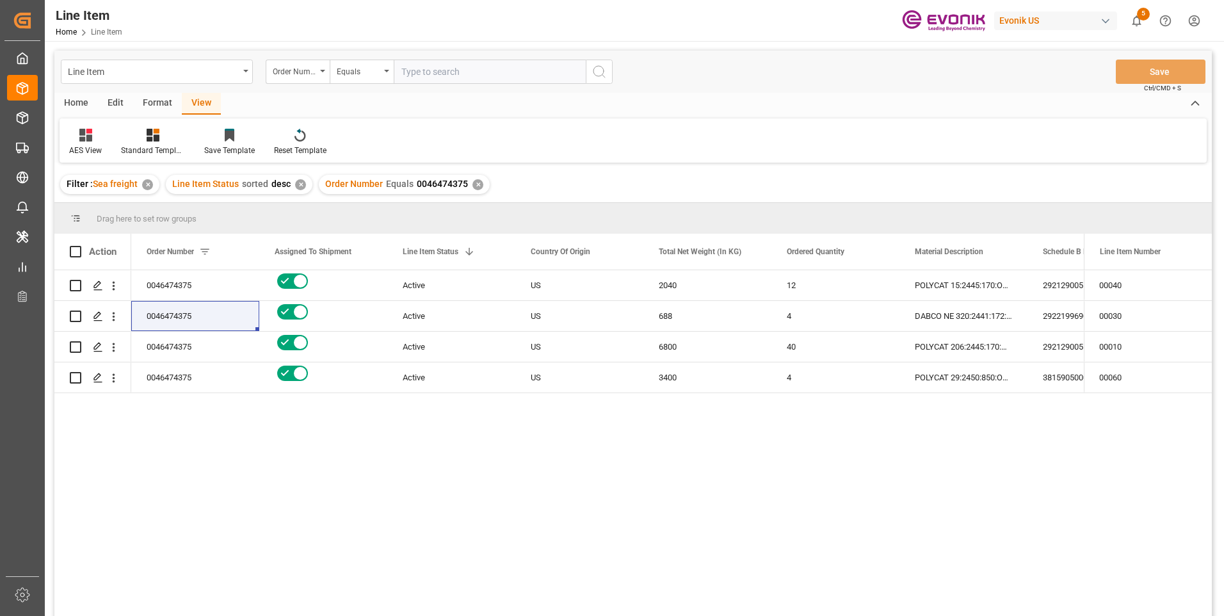
click at [474, 74] on input "text" at bounding box center [490, 72] width 192 height 24
paste input "0046474414"
type input "0046474414"
click at [601, 67] on icon "search button" at bounding box center [599, 71] width 15 height 15
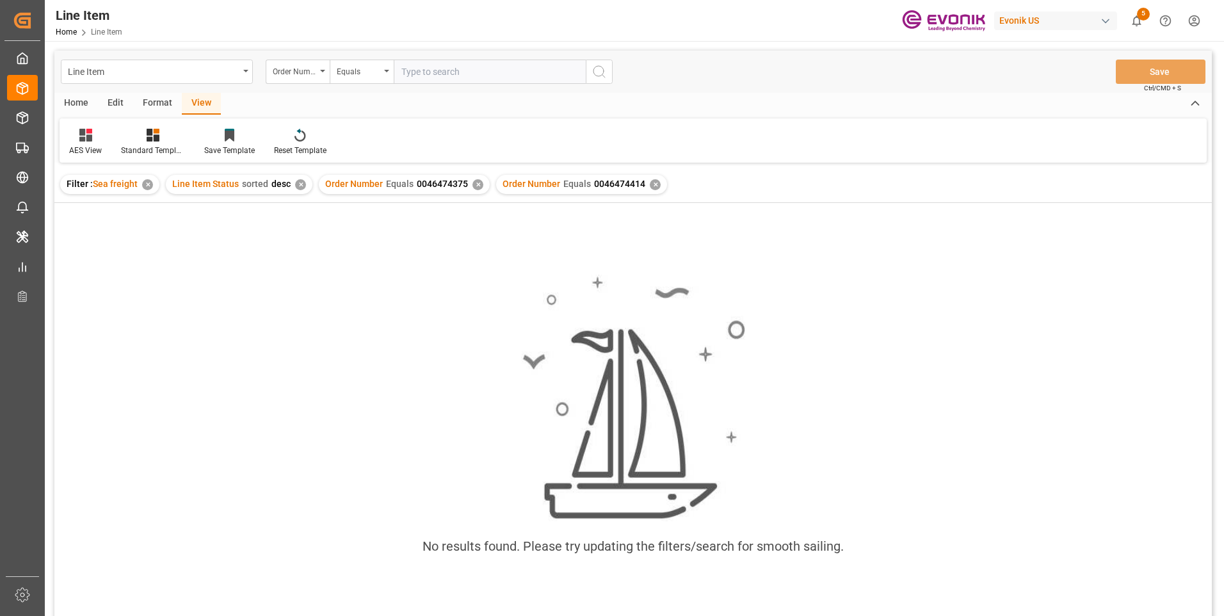
click at [473, 184] on div "✕" at bounding box center [478, 184] width 11 height 11
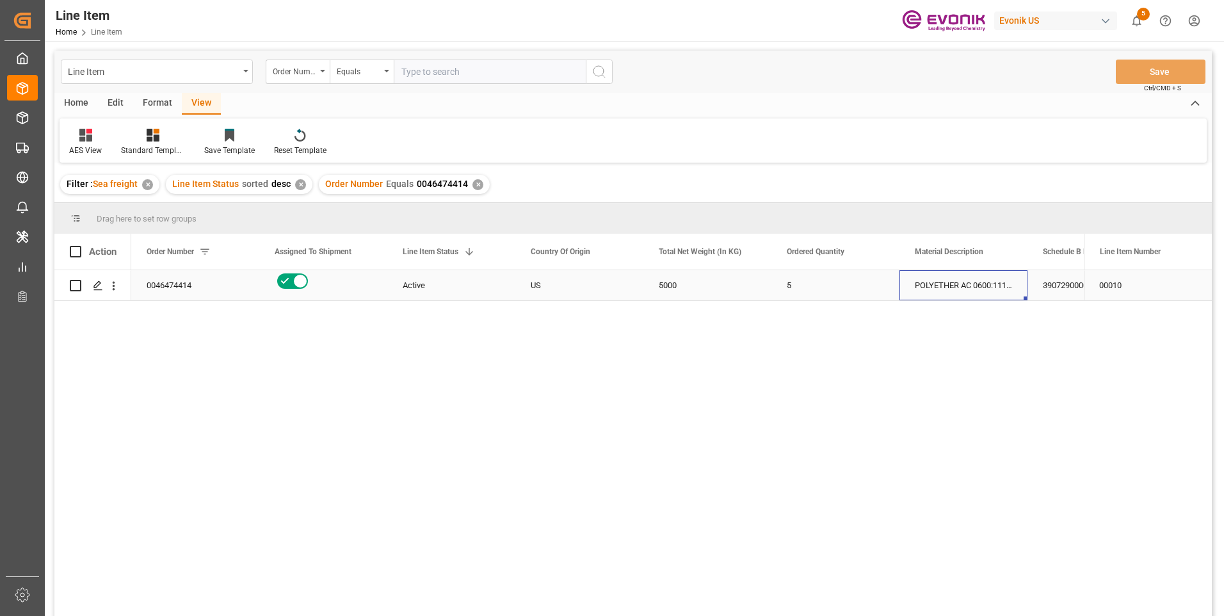
click at [939, 283] on div "POLYETHER AC 0600:1110:1000:OU:P" at bounding box center [964, 285] width 128 height 30
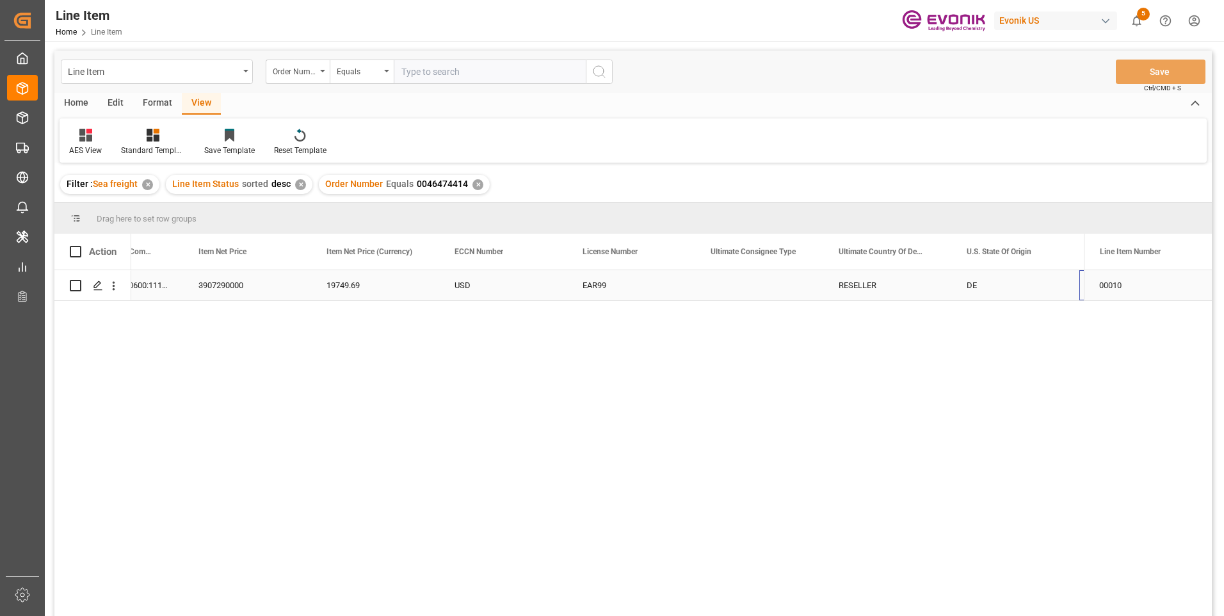
scroll to position [0, 973]
click at [206, 274] on div "19749.69" at bounding box center [247, 285] width 128 height 30
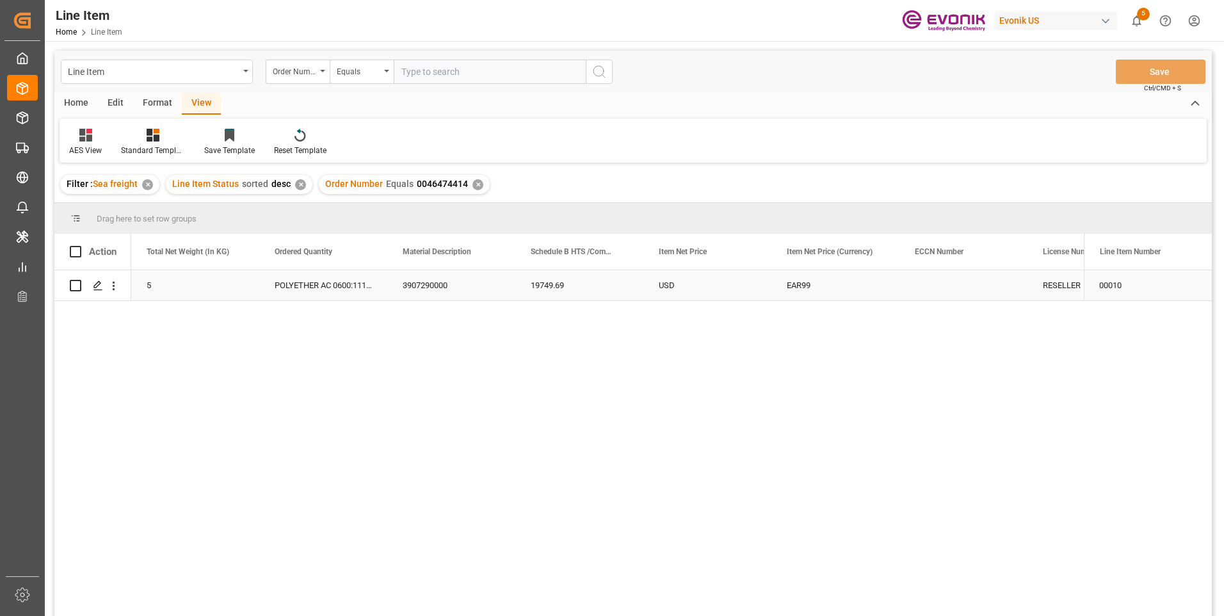
scroll to position [0, 512]
click at [567, 288] on div "3907290000" at bounding box center [579, 285] width 128 height 30
click at [195, 286] on div "5000" at bounding box center [195, 285] width 128 height 30
click at [693, 283] on div "19749.69" at bounding box center [707, 285] width 128 height 30
click at [944, 284] on div "EAR99" at bounding box center [963, 285] width 97 height 29
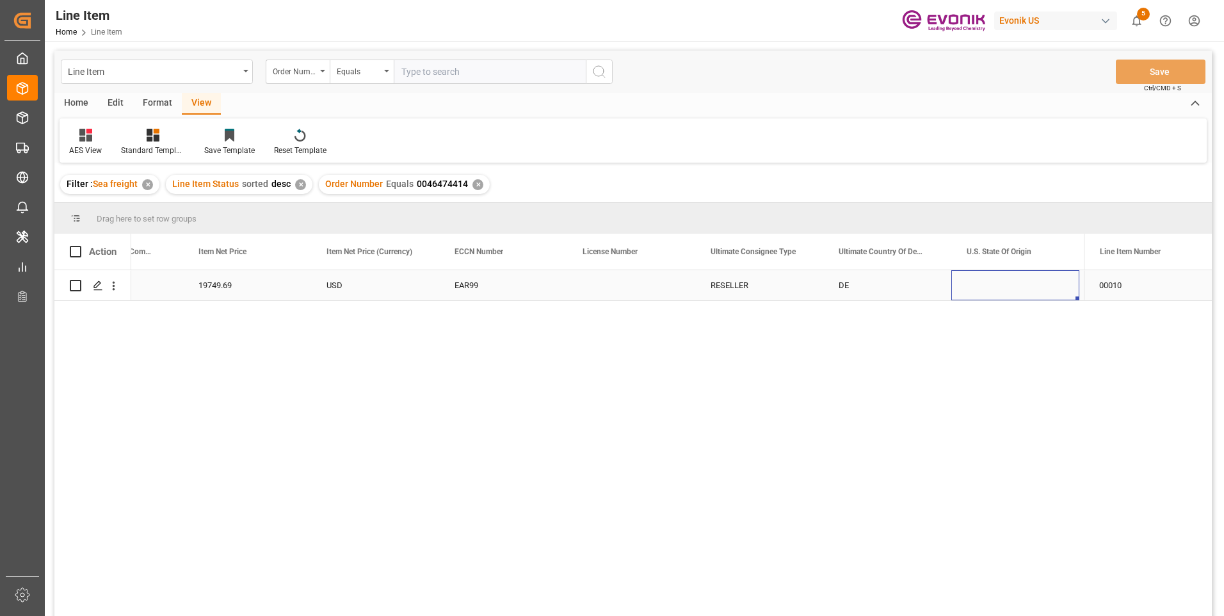
scroll to position [0, 1197]
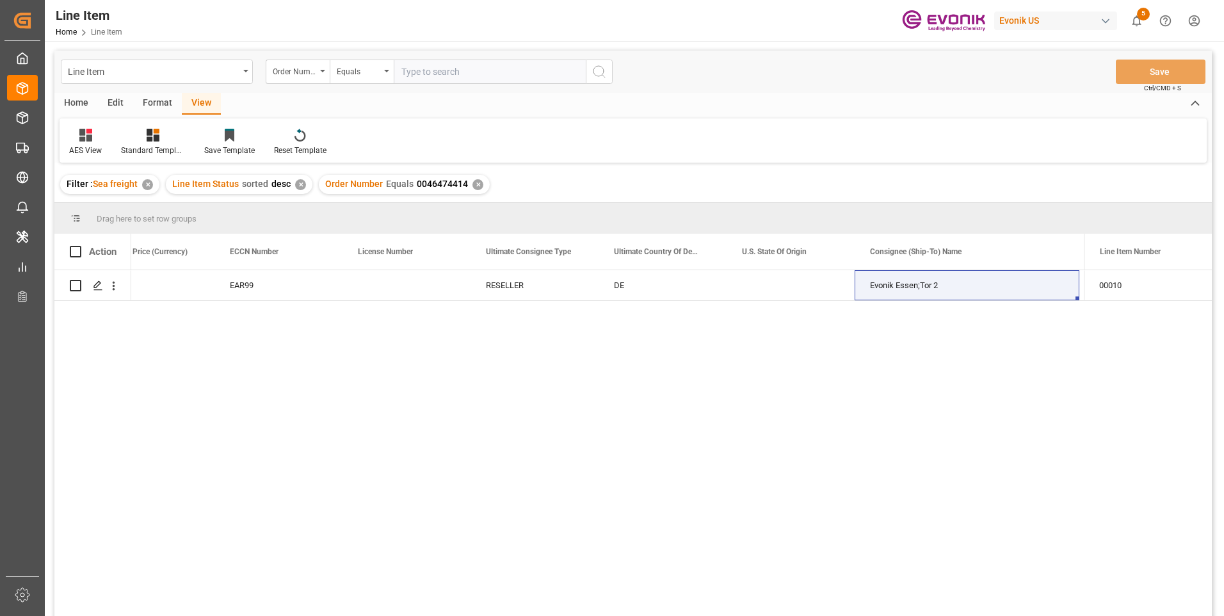
click at [412, 387] on div "19749.69 USD EAR99 RESELLER DE Evonik Essen;Tor 2 Gerlingstr. 55 45139" at bounding box center [607, 447] width 953 height 354
click at [408, 409] on div "19749.69 USD EAR99 RESELLER DE Evonik Essen;Tor 2 Gerlingstr. 55 45139" at bounding box center [607, 447] width 953 height 354
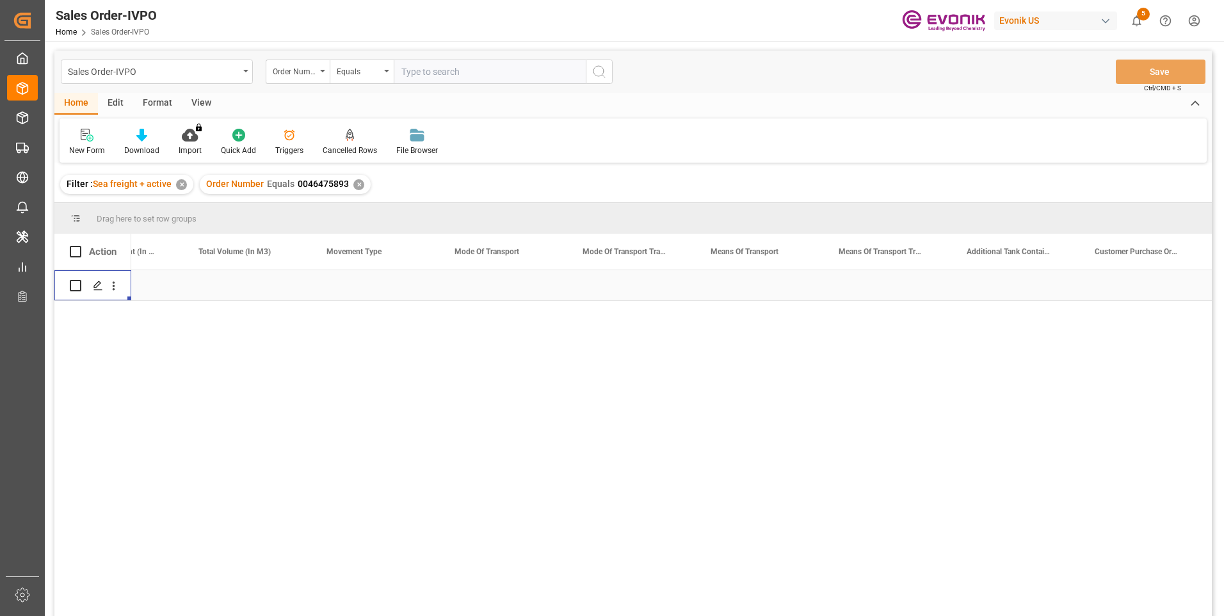
scroll to position [0, 1741]
click at [480, 69] on input "text" at bounding box center [490, 72] width 192 height 24
paste input "2007140591"
type input "2007140591"
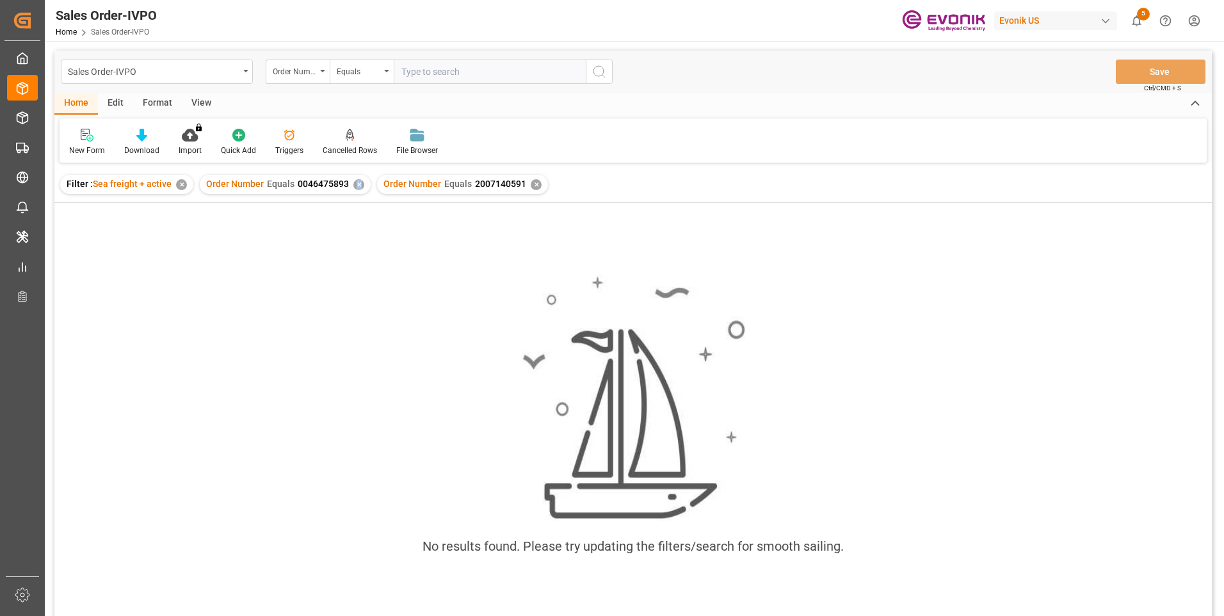
click at [357, 184] on div "✕" at bounding box center [358, 184] width 11 height 11
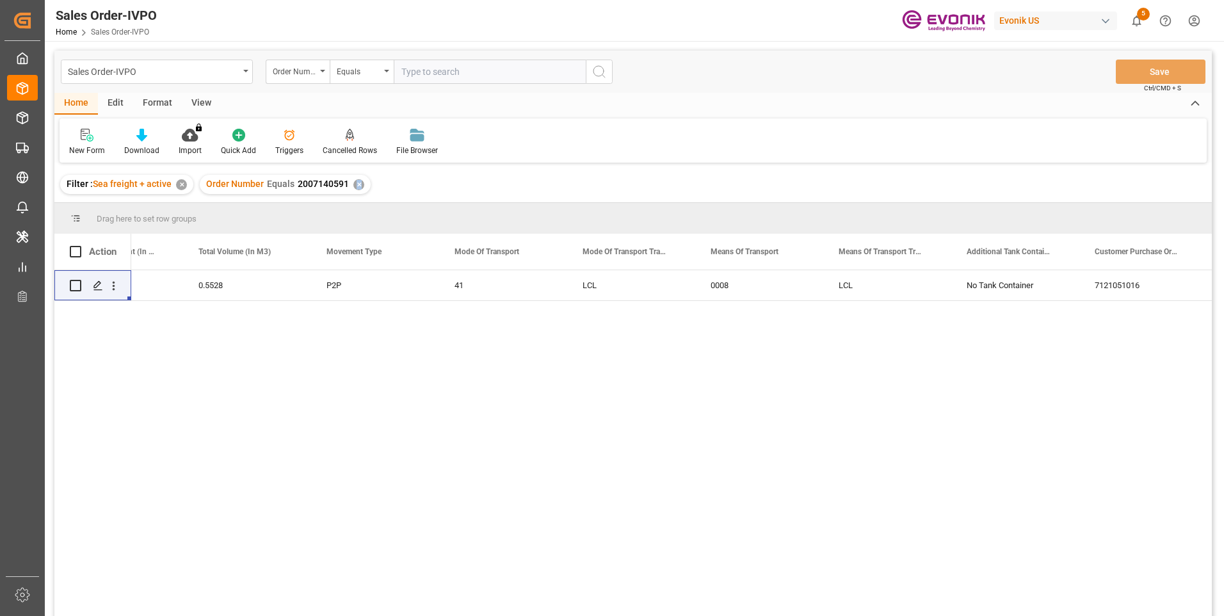
click at [286, 388] on div "249.1 0.5528 P2P 41 LCL 0008 LCL No Tank Container 7121051016 PP NC Care Soluti…" at bounding box center [671, 447] width 1081 height 354
click at [112, 287] on icon "open menu" at bounding box center [113, 285] width 13 height 13
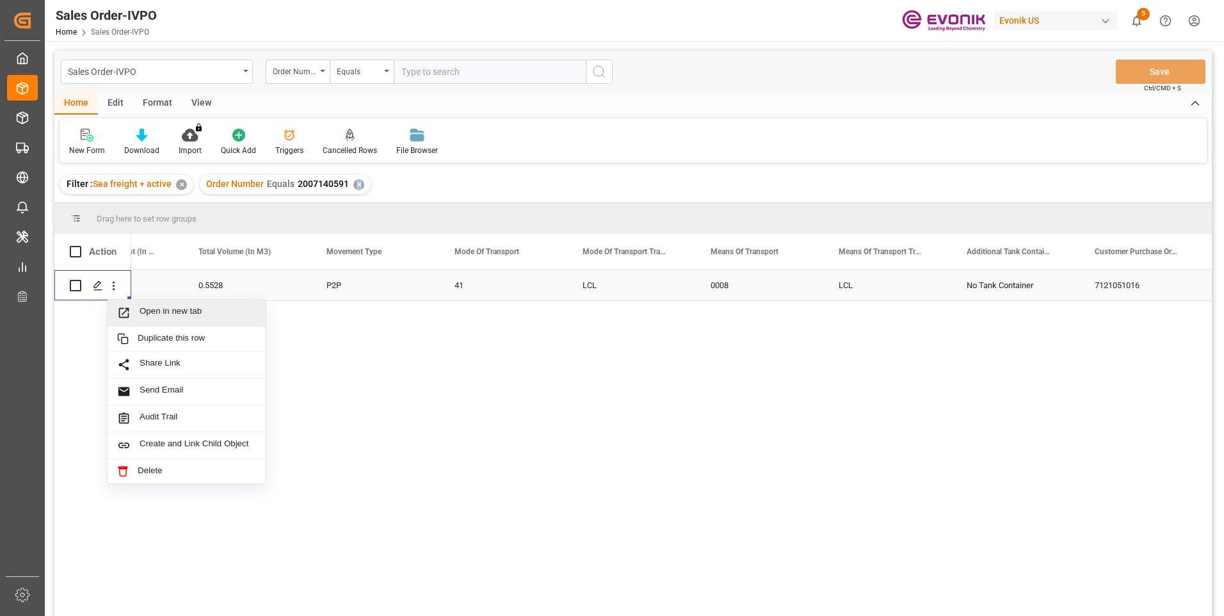
click at [166, 306] on span "Open in new tab" at bounding box center [198, 312] width 117 height 13
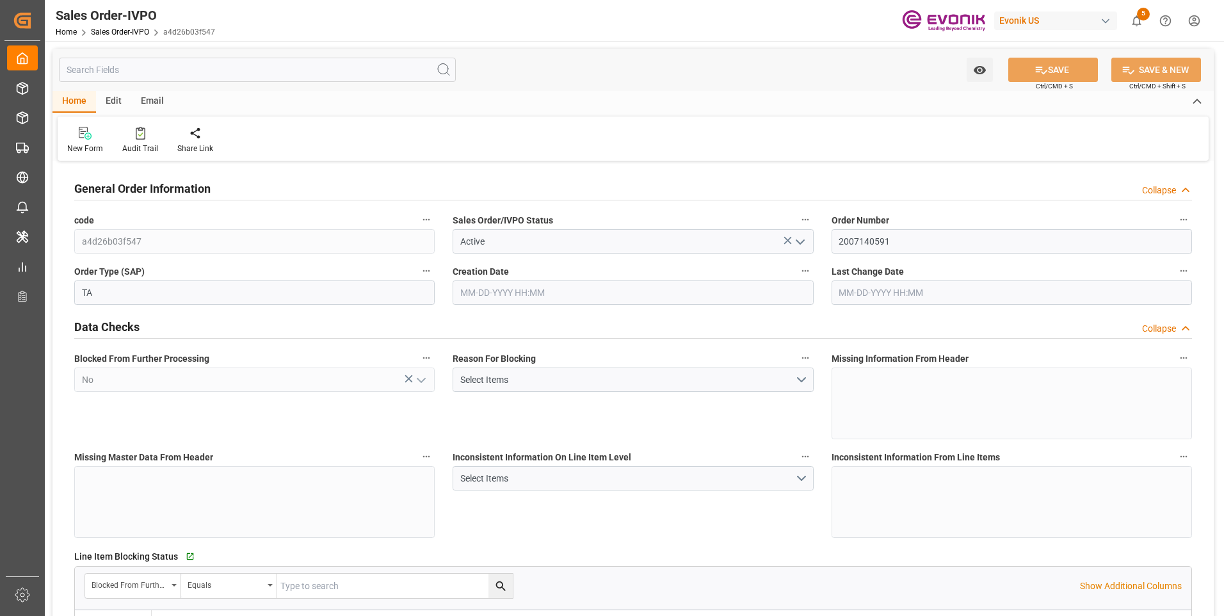
type input "THBKK"
type input "0"
type input "1"
type input "249.1"
type input "08-14-2025 14:49"
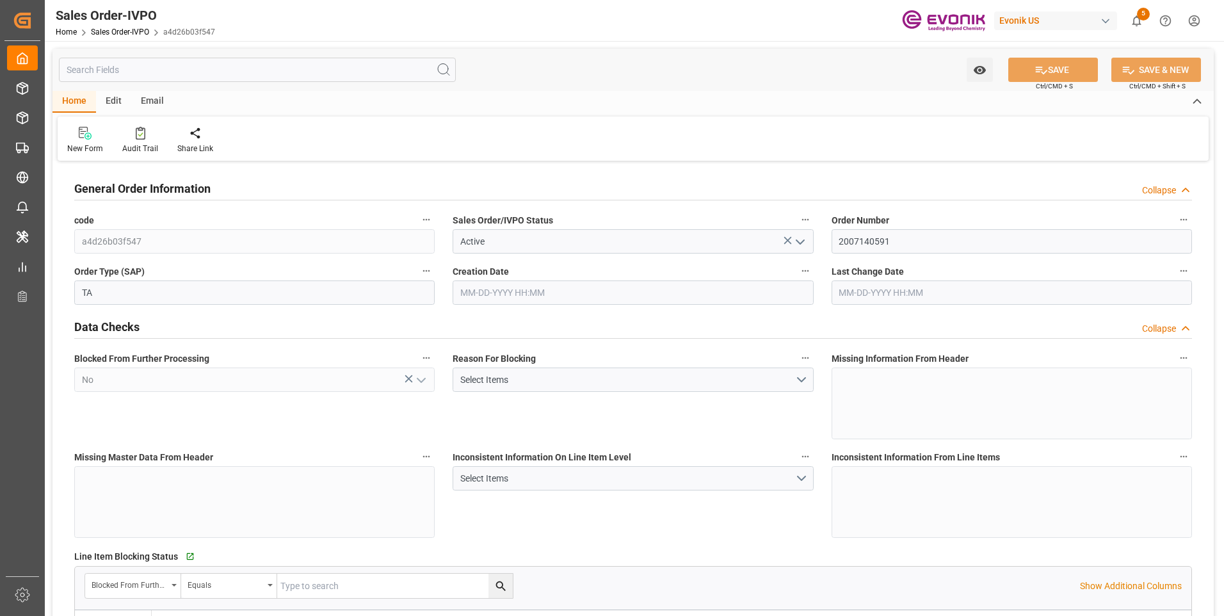
type input "10-02-2025 12:35"
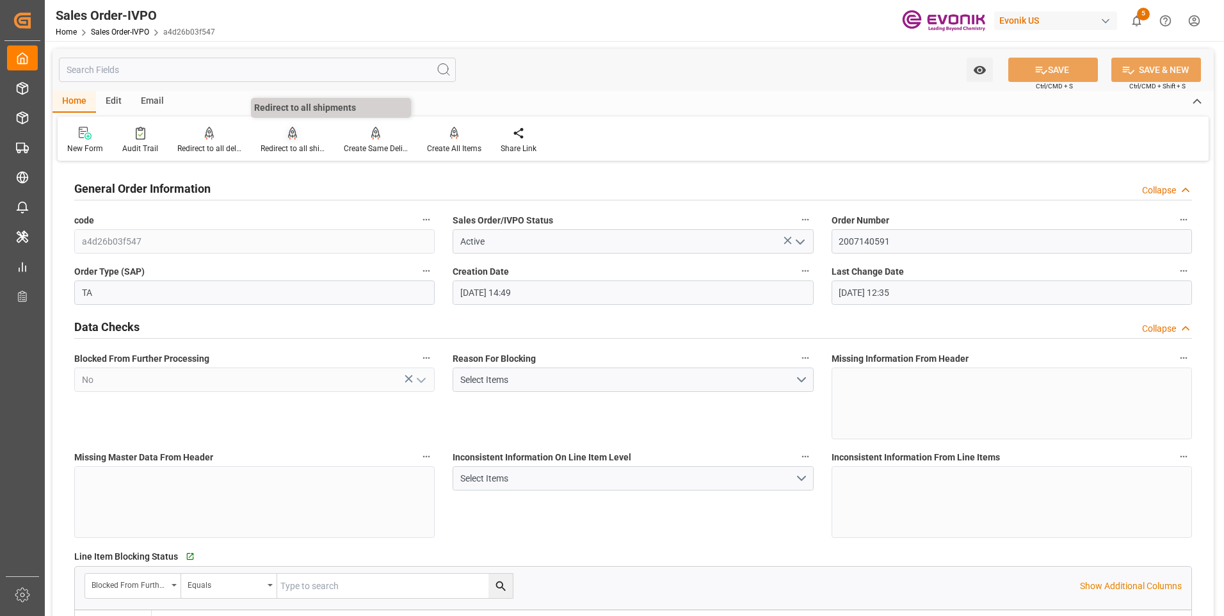
click at [301, 140] on div "Redirect to all shipments" at bounding box center [292, 140] width 83 height 28
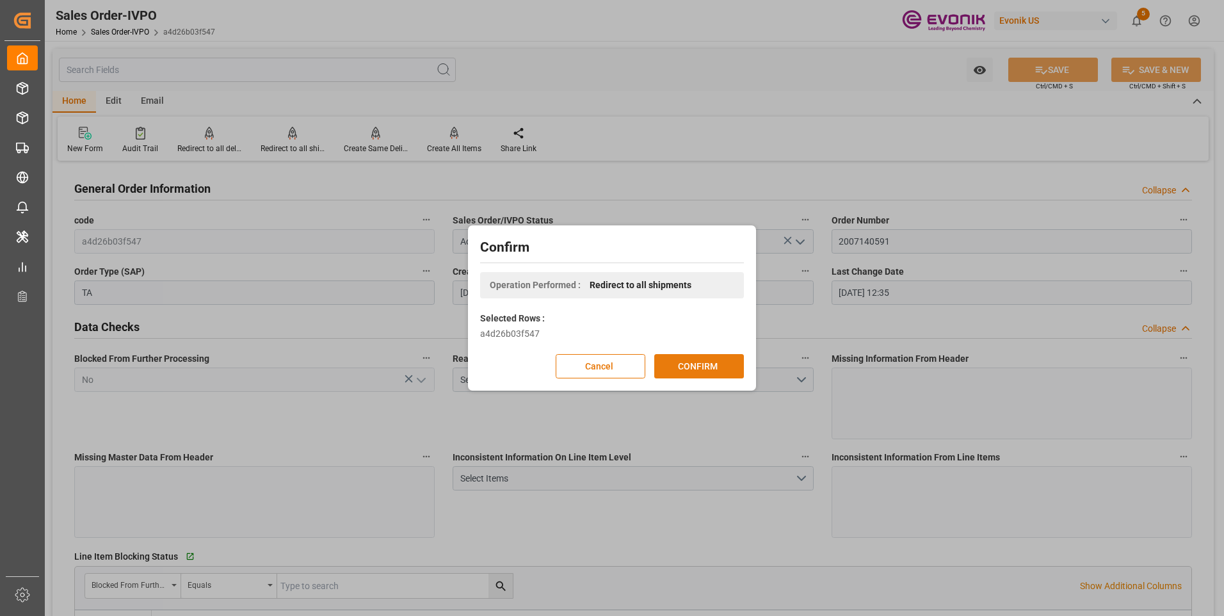
click at [688, 357] on button "CONFIRM" at bounding box center [699, 366] width 90 height 24
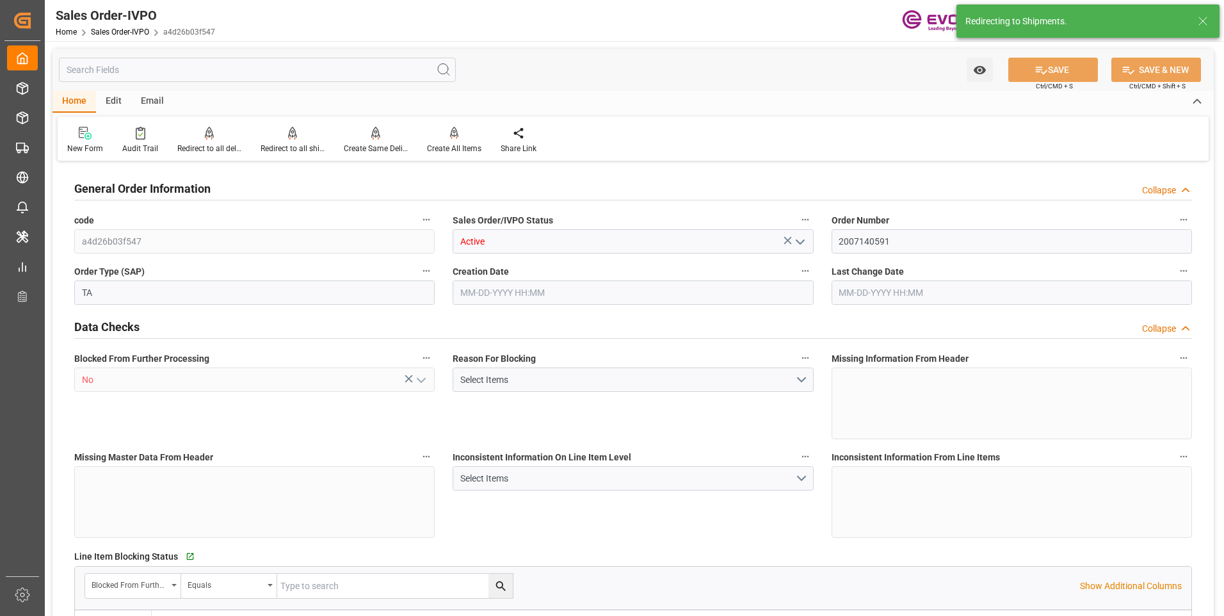
type input "THBKK"
type input "0"
type input "1"
type input "249.1"
type input "08-14-2025 14:49"
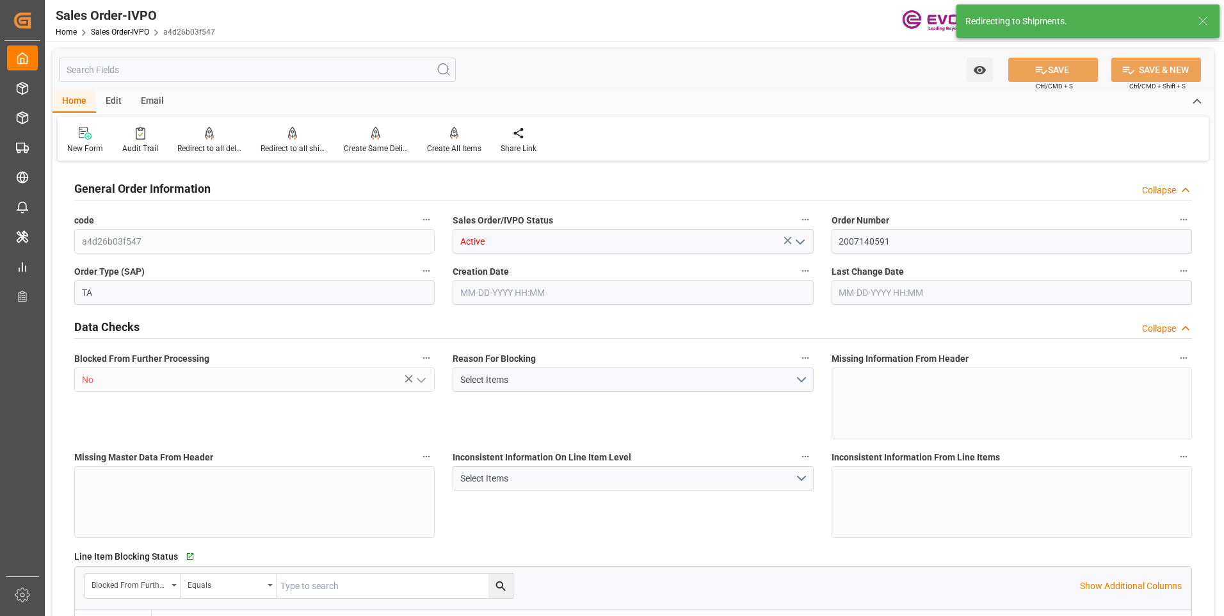
type input "10-02-2025 12:35"
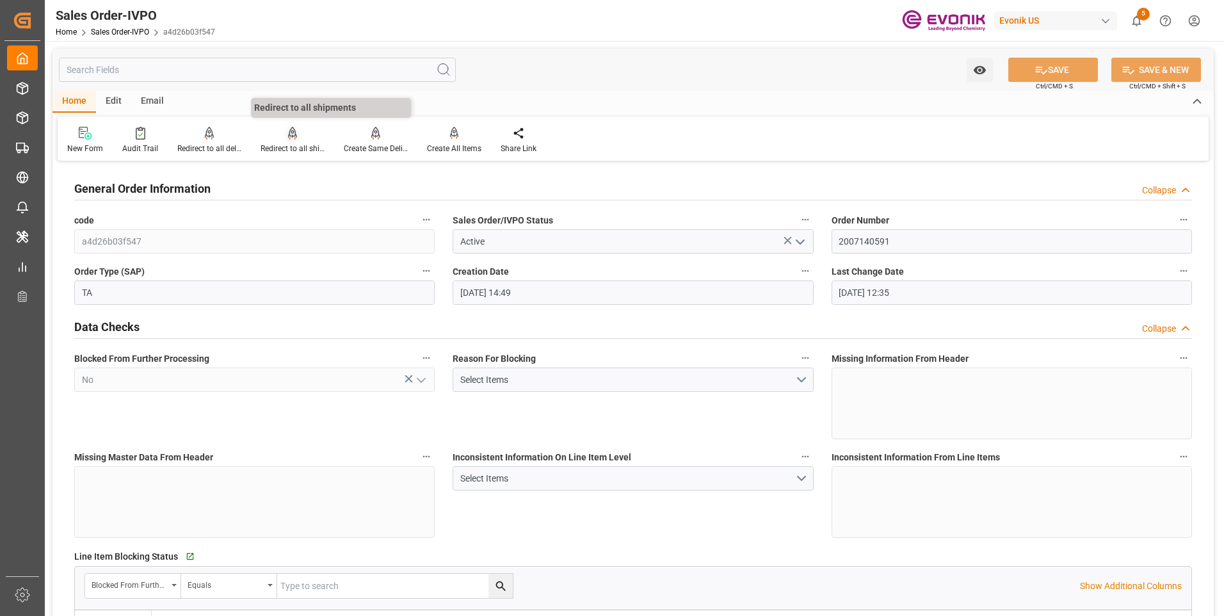
click at [293, 147] on div "Redirect to all shipments" at bounding box center [293, 149] width 64 height 12
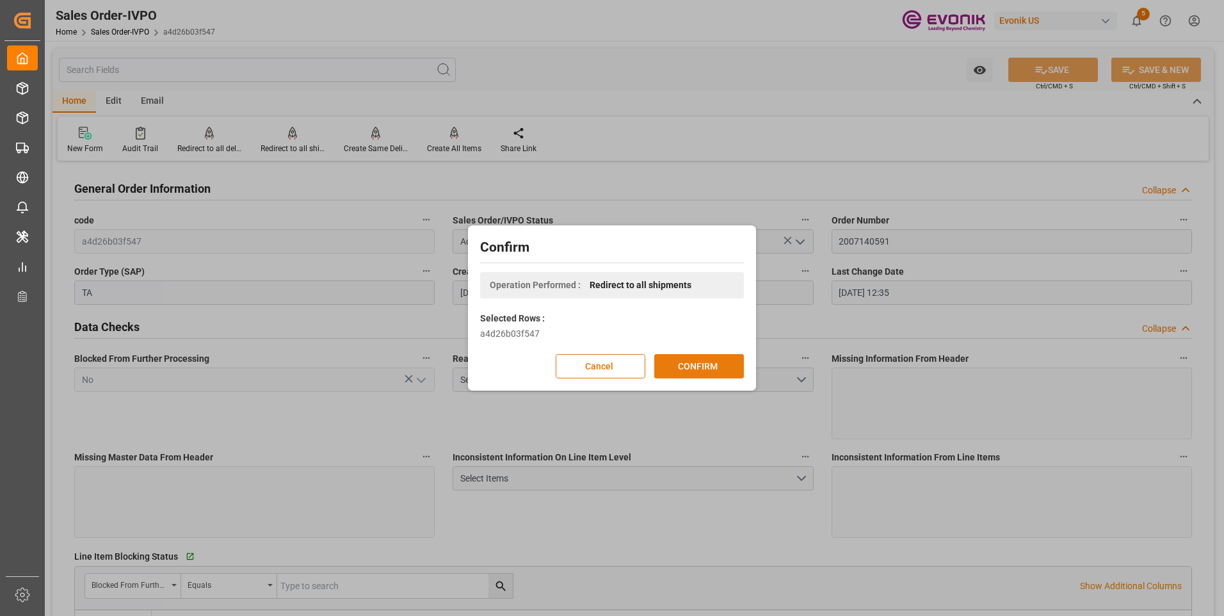
click at [699, 364] on button "CONFIRM" at bounding box center [699, 366] width 90 height 24
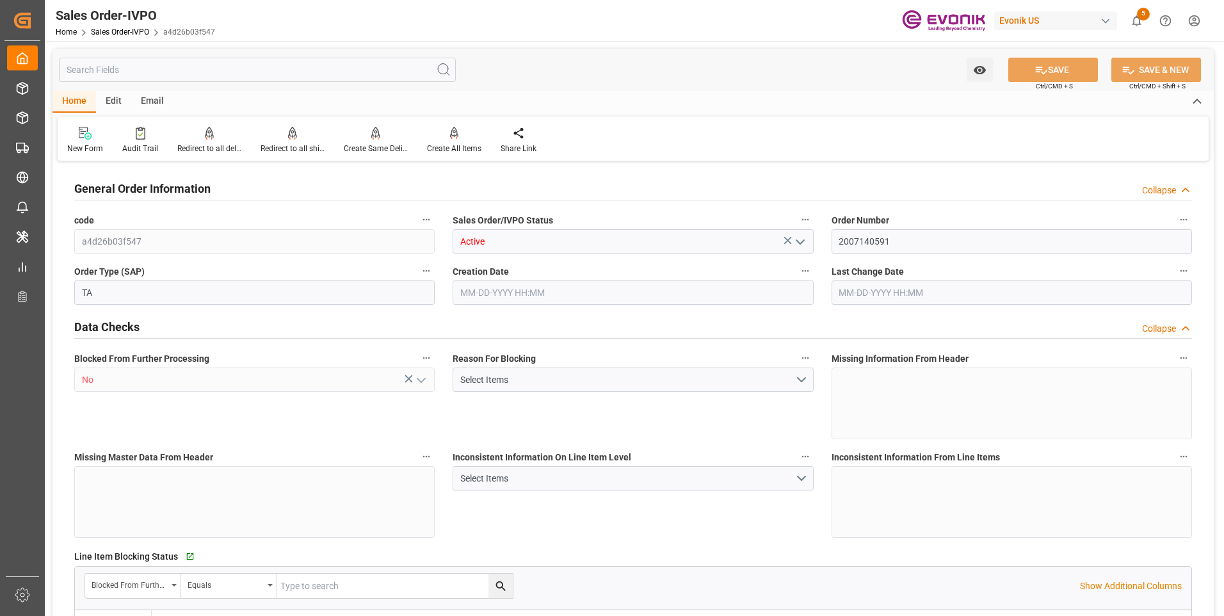
type input "THBKK"
type input "0"
type input "1"
type input "249.1"
type input "08-14-2025 14:49"
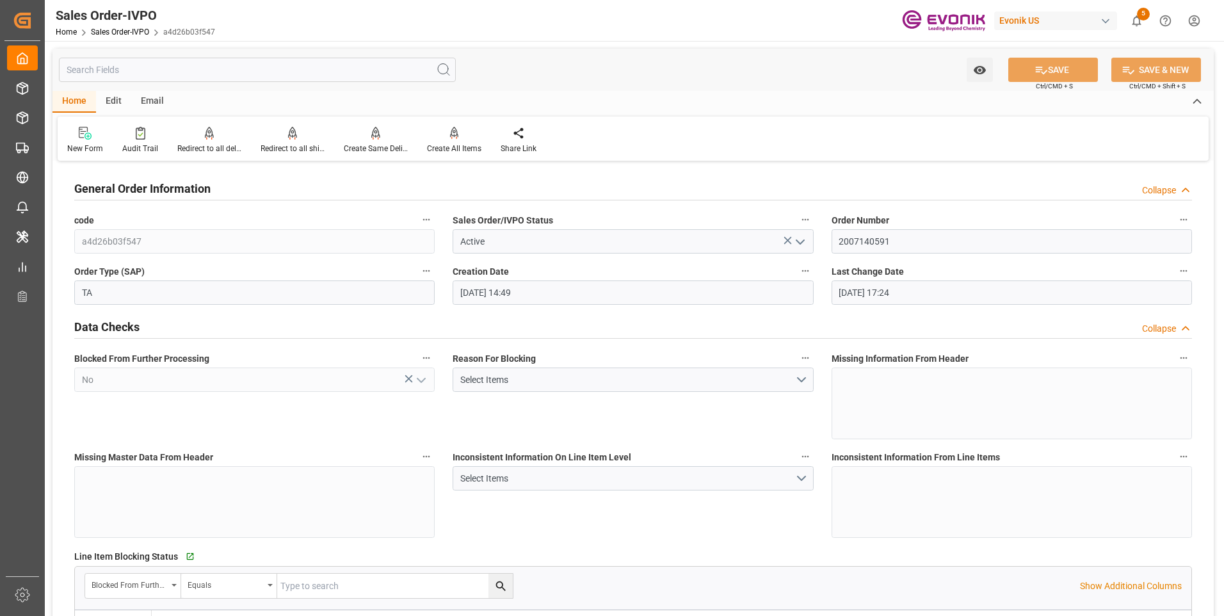
type input "10-02-2025 17:24"
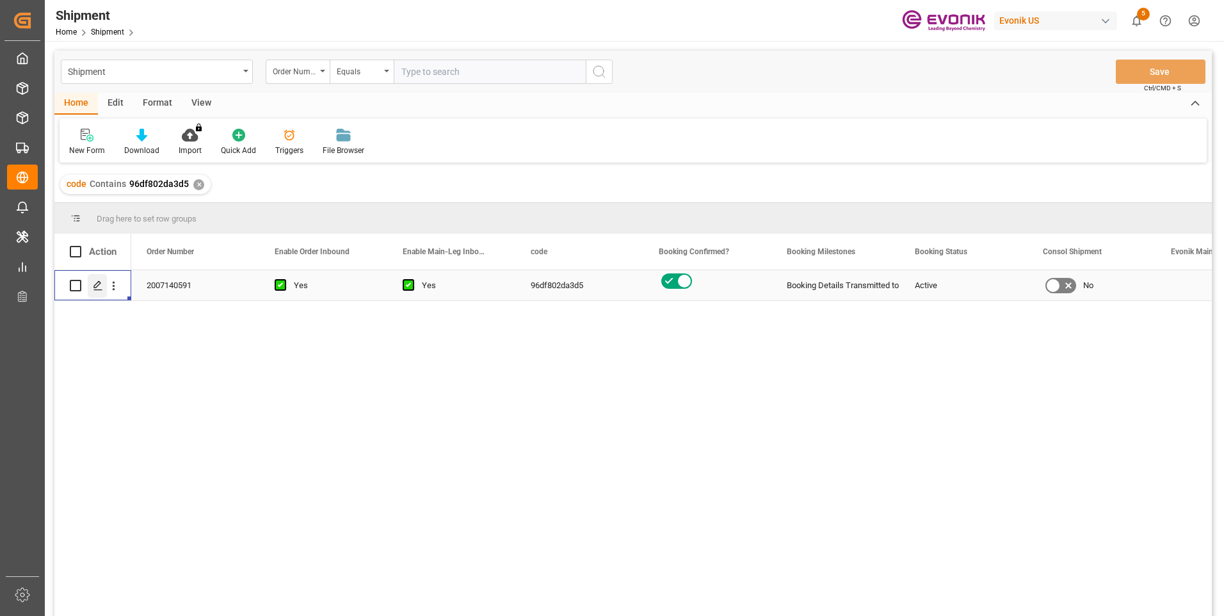
click at [101, 282] on icon "Press SPACE to select this row." at bounding box center [98, 285] width 10 height 10
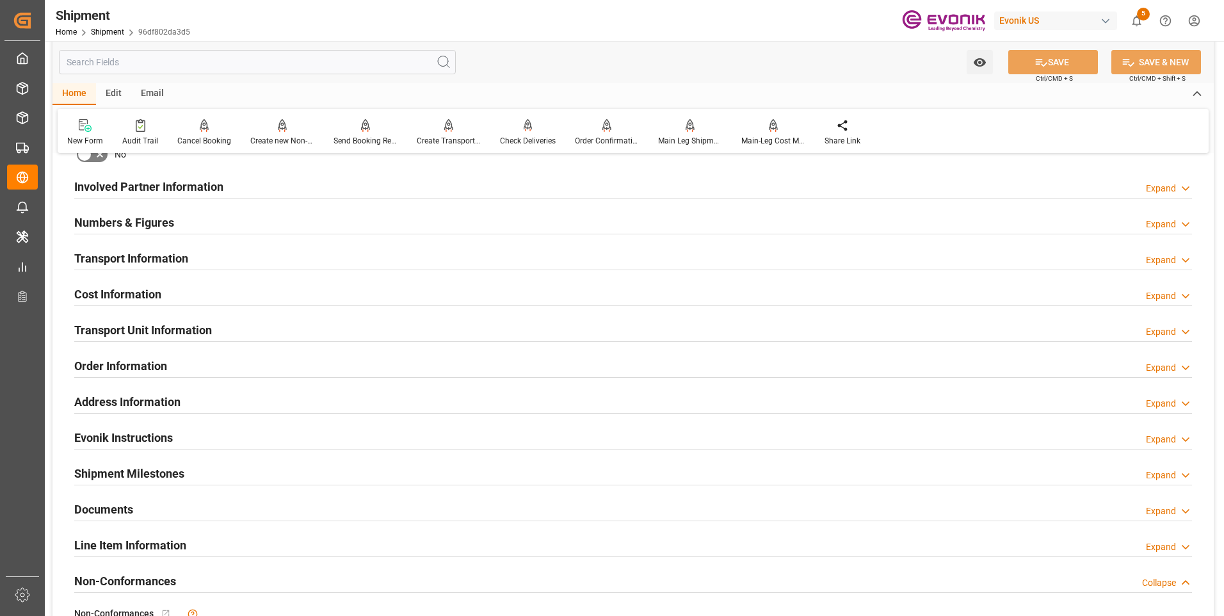
scroll to position [896, 0]
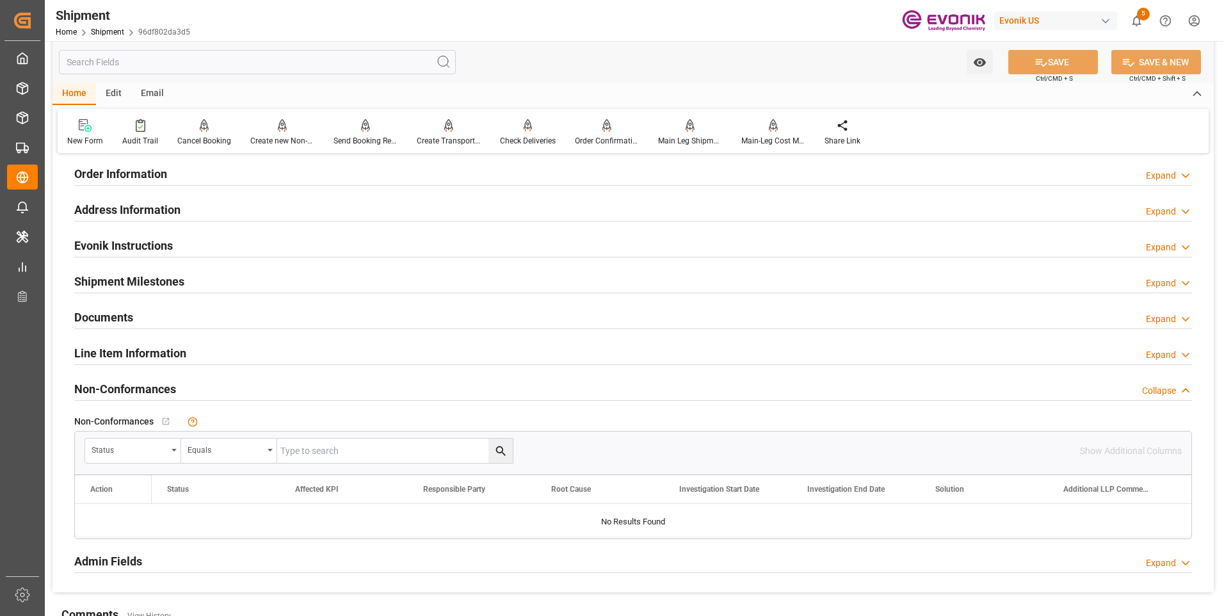
click at [182, 358] on h2 "Line Item Information" at bounding box center [130, 352] width 112 height 17
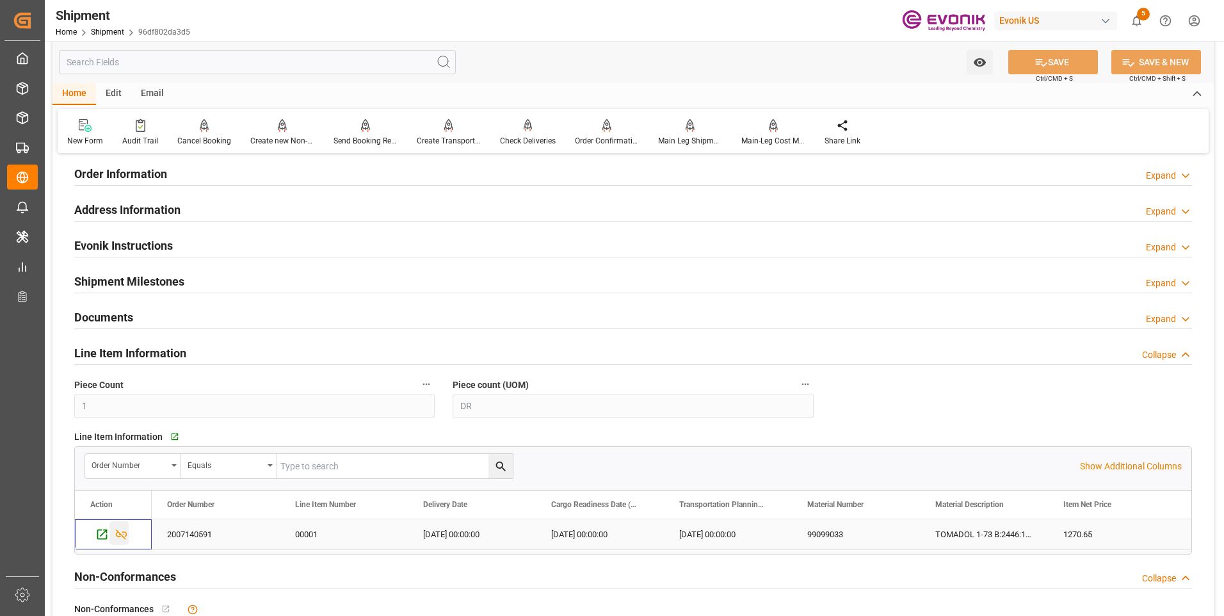
click at [123, 533] on icon "Press SPACE to select this row." at bounding box center [122, 535] width 12 height 10
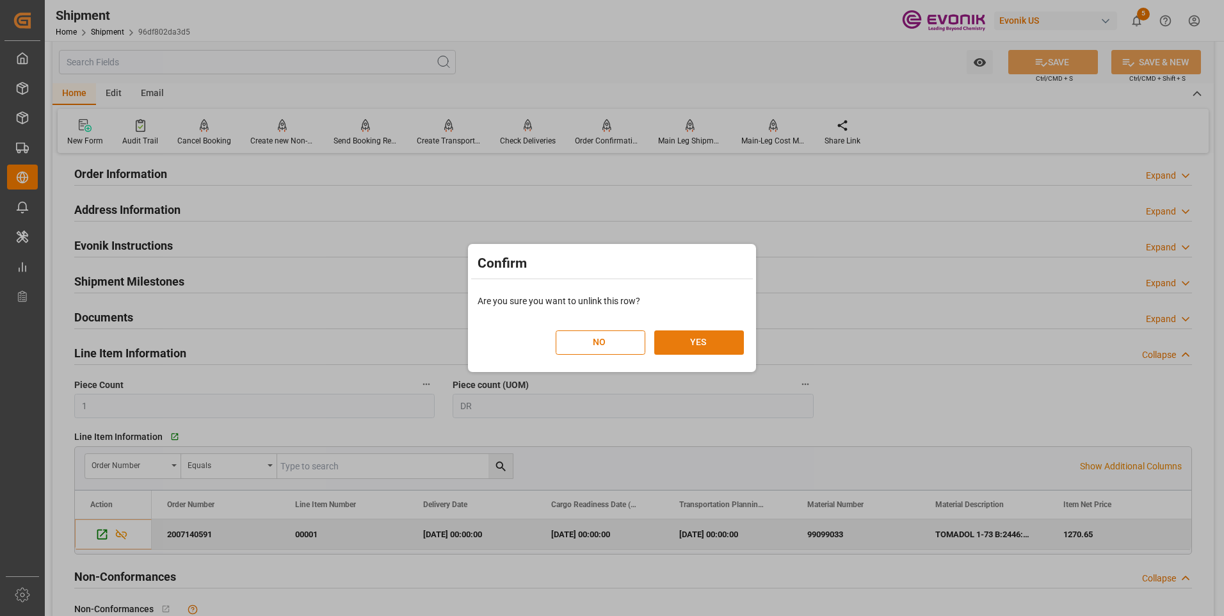
click at [709, 346] on button "YES" at bounding box center [699, 342] width 90 height 24
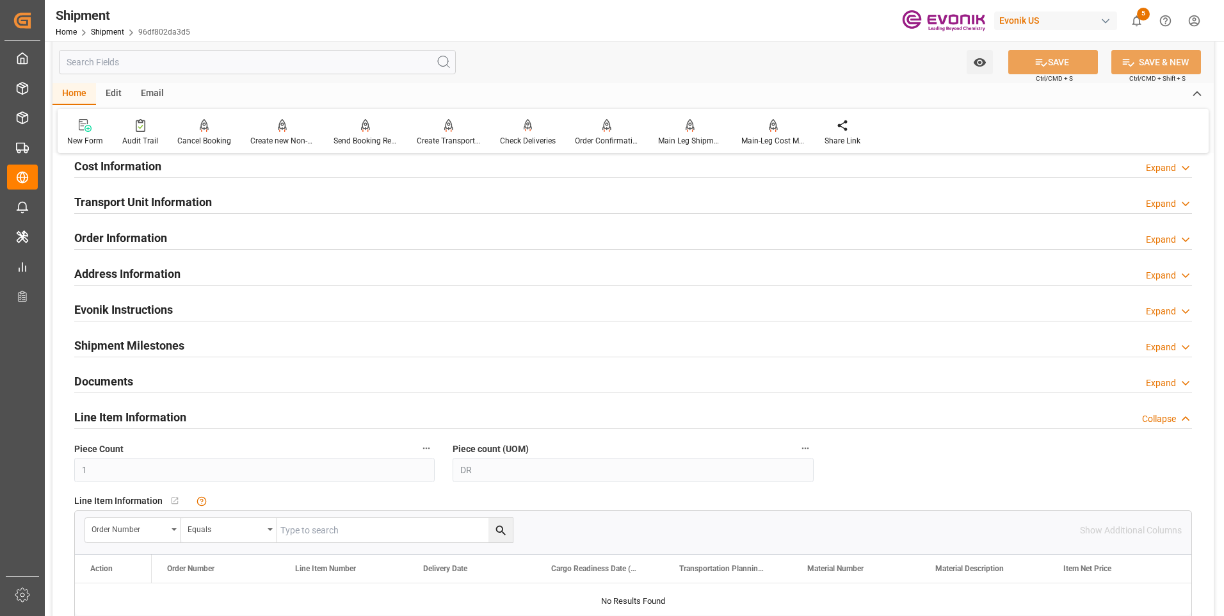
scroll to position [768, 0]
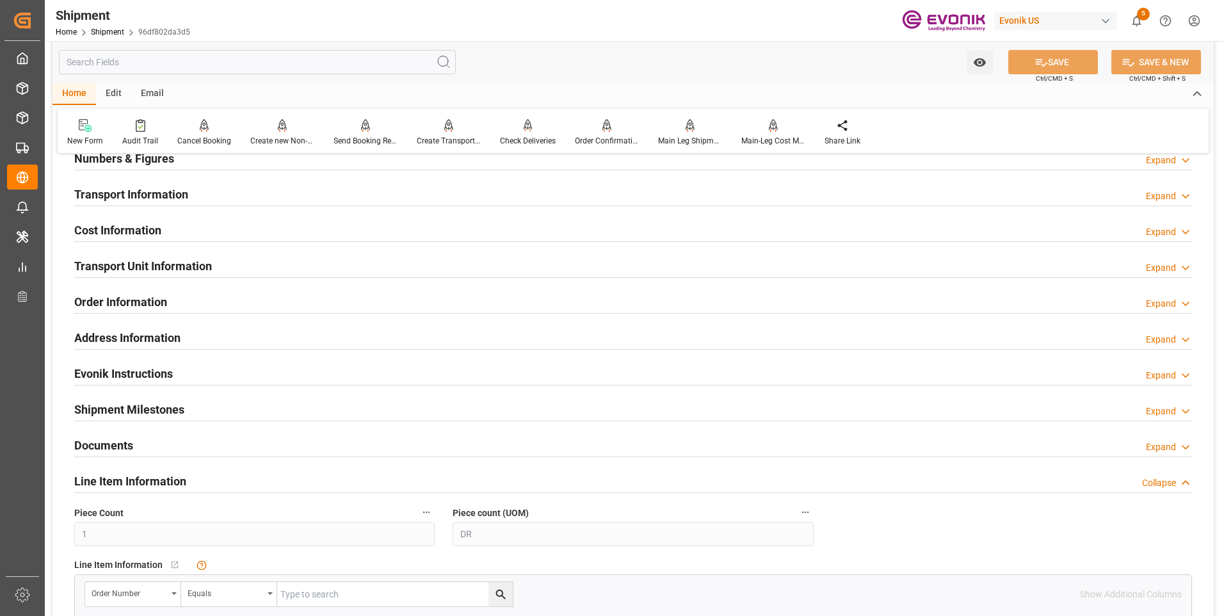
click at [212, 279] on div "Transport Unit Information Expand" at bounding box center [633, 266] width 1136 height 36
click at [219, 270] on div "Transport Unit Information Expand" at bounding box center [633, 265] width 1118 height 24
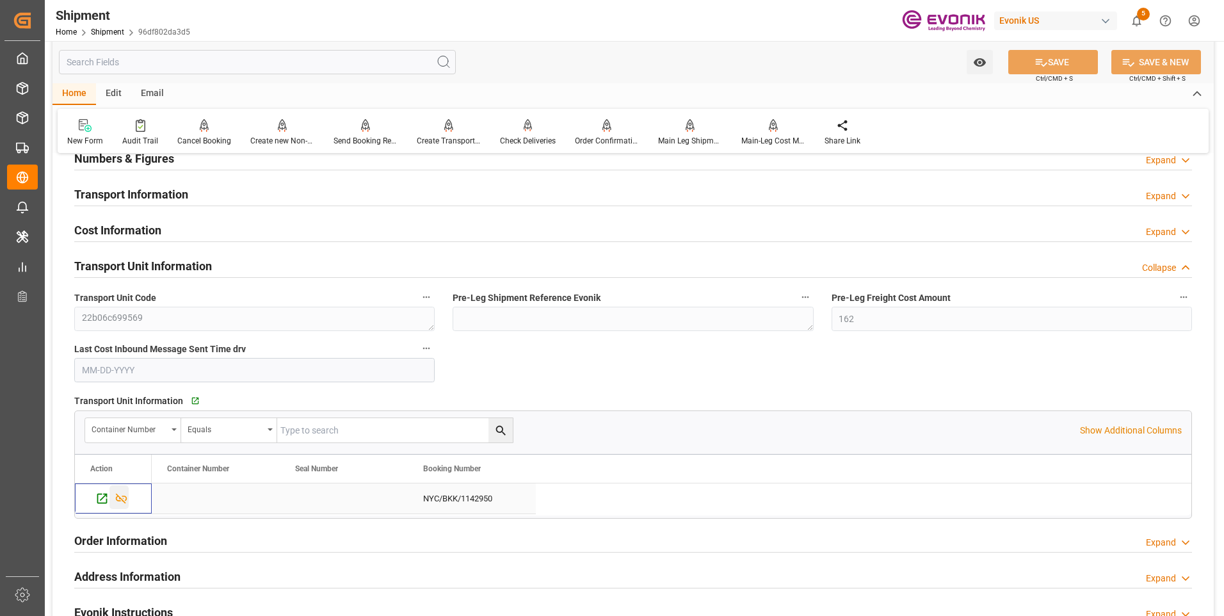
click at [118, 498] on icon "Press SPACE to select this row." at bounding box center [121, 498] width 13 height 13
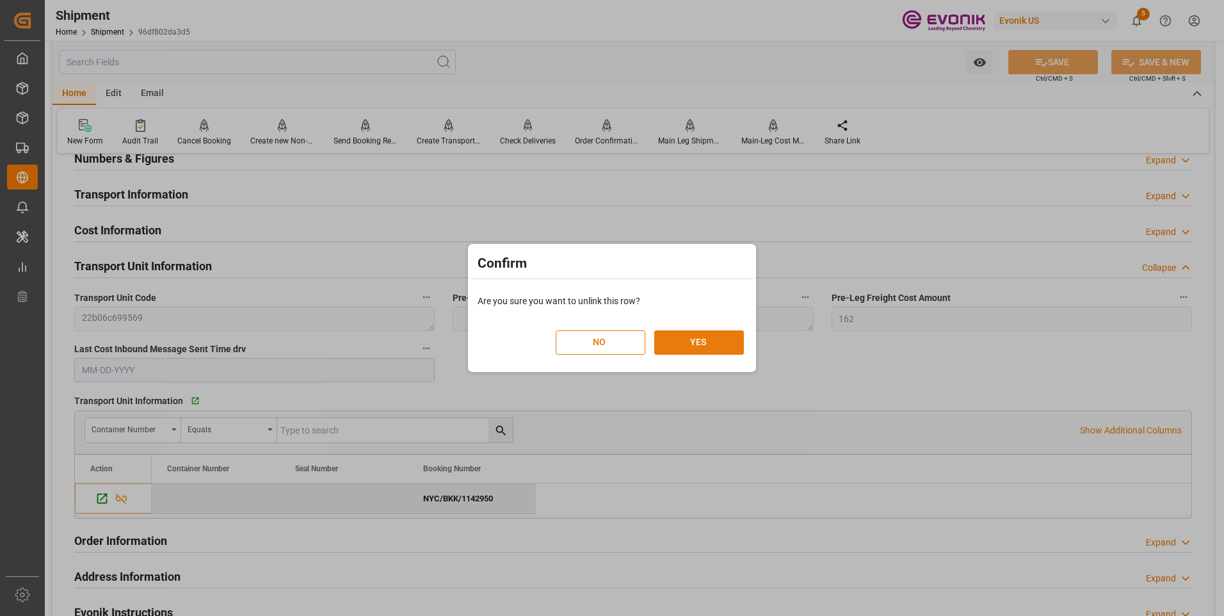
click at [694, 346] on button "YES" at bounding box center [699, 342] width 90 height 24
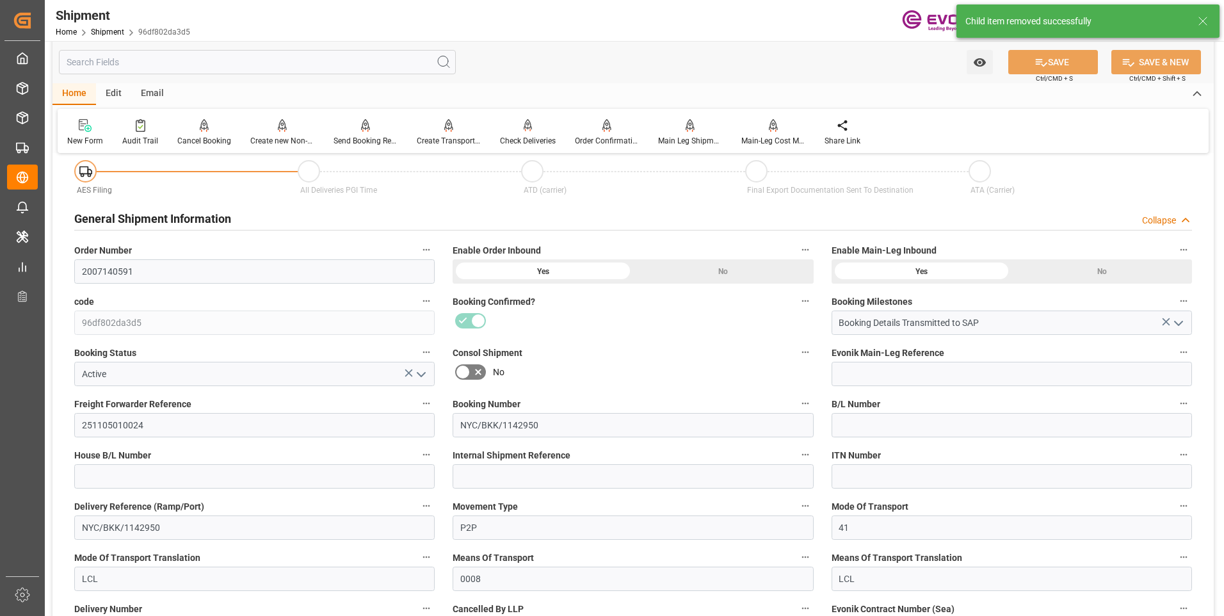
scroll to position [0, 0]
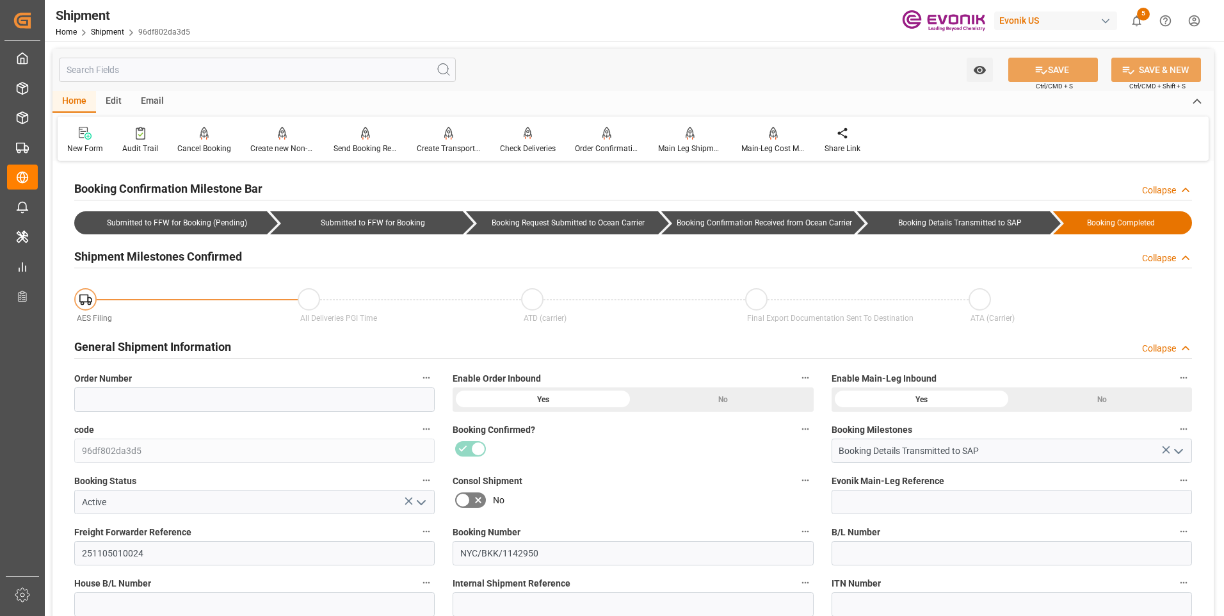
scroll to position [128, 0]
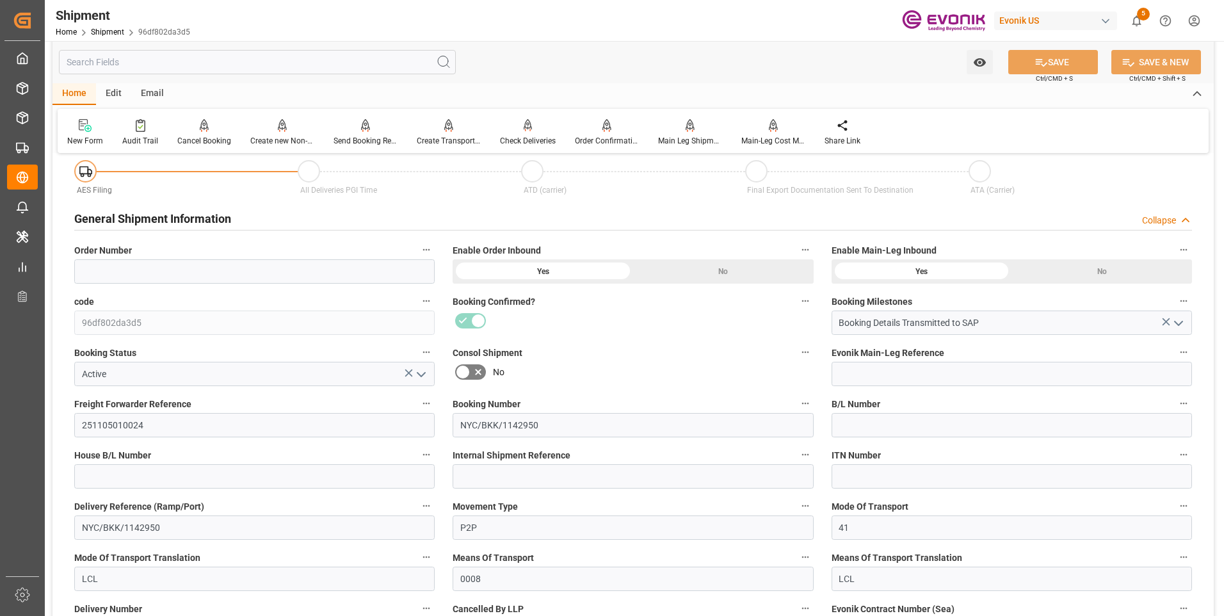
click at [419, 376] on icon "open menu" at bounding box center [421, 374] width 15 height 15
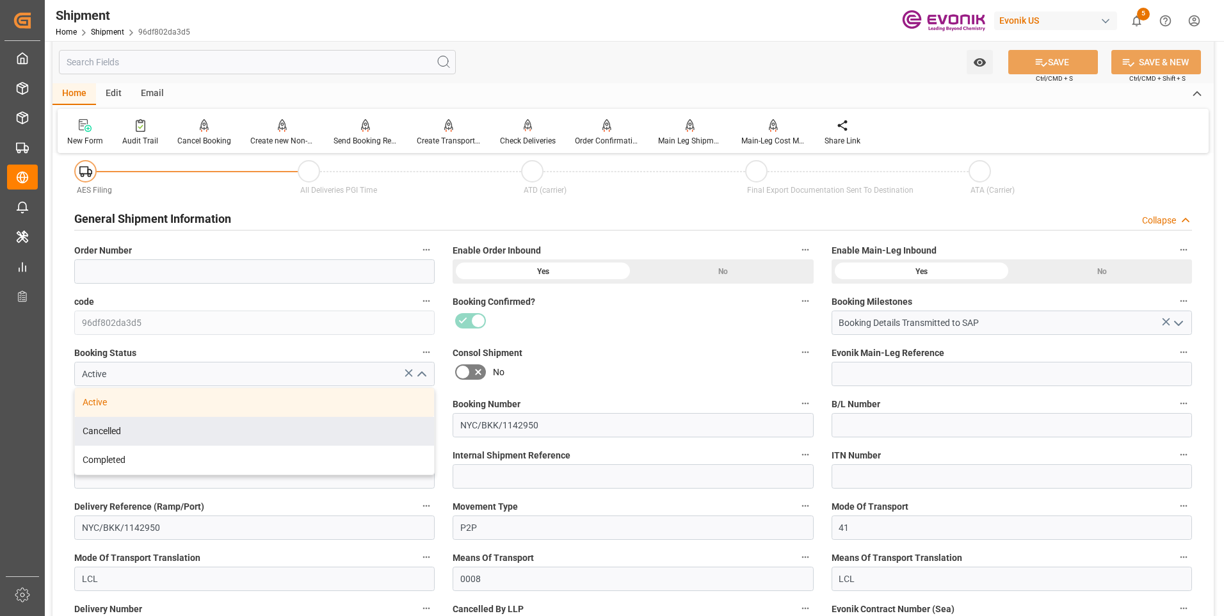
click at [139, 435] on div "Cancelled" at bounding box center [254, 431] width 359 height 29
type input "Cancelled"
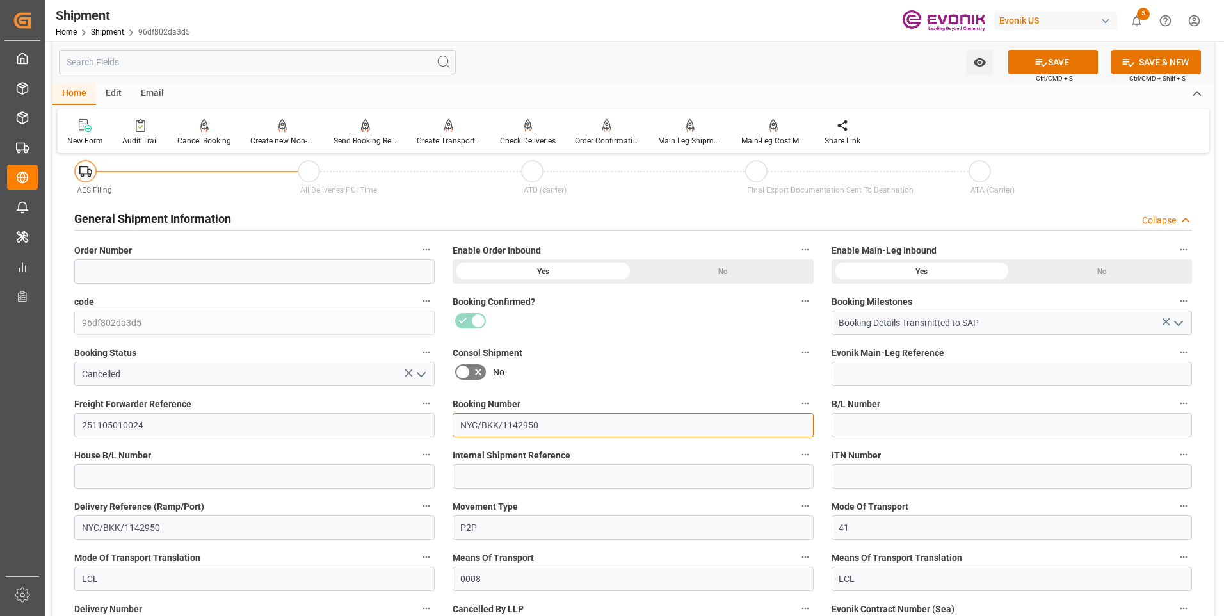
drag, startPoint x: 467, startPoint y: 426, endPoint x: 275, endPoint y: 430, distance: 192.1
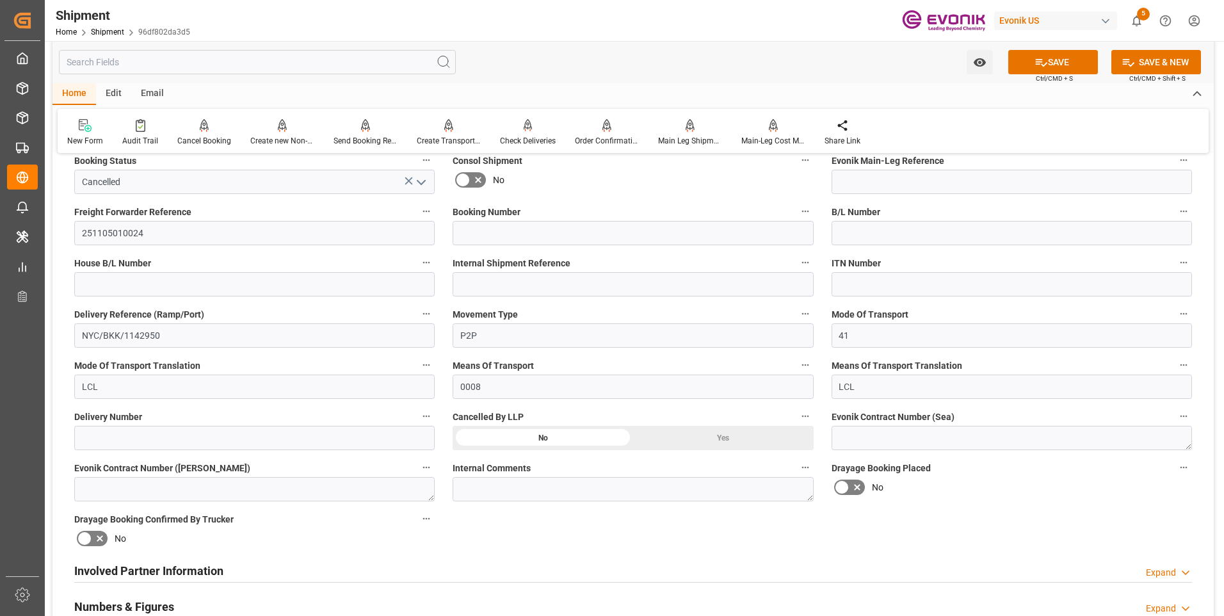
click at [704, 442] on div "Yes" at bounding box center [723, 438] width 181 height 24
click at [715, 442] on div "Yes" at bounding box center [723, 438] width 181 height 24
click at [1055, 66] on button "SAVE" at bounding box center [1053, 62] width 90 height 24
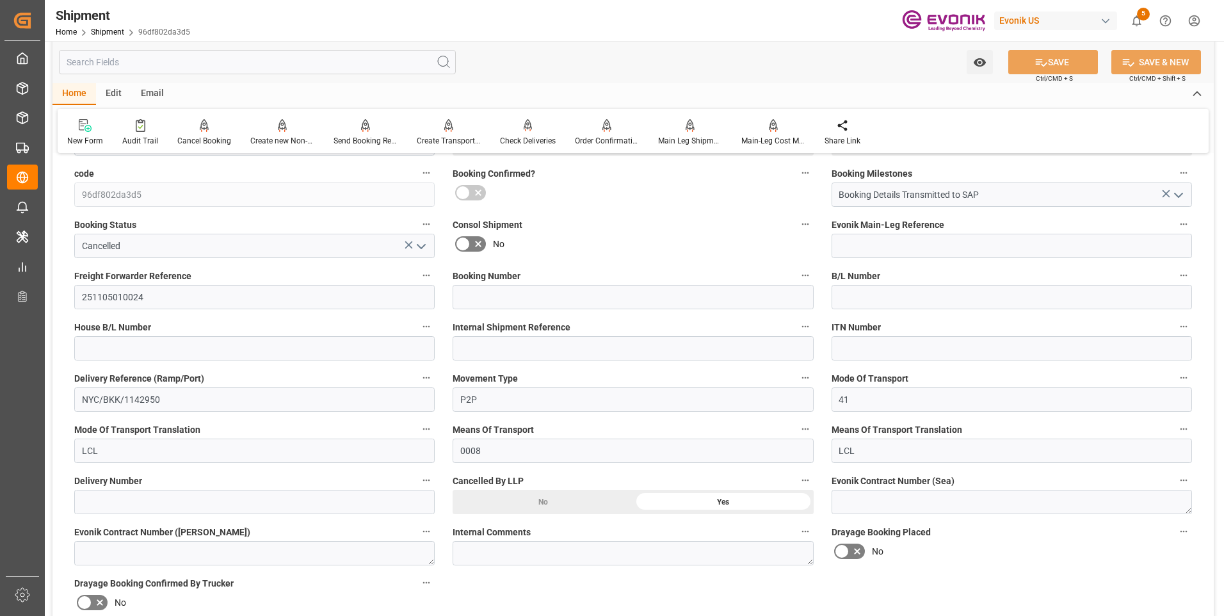
scroll to position [192, 0]
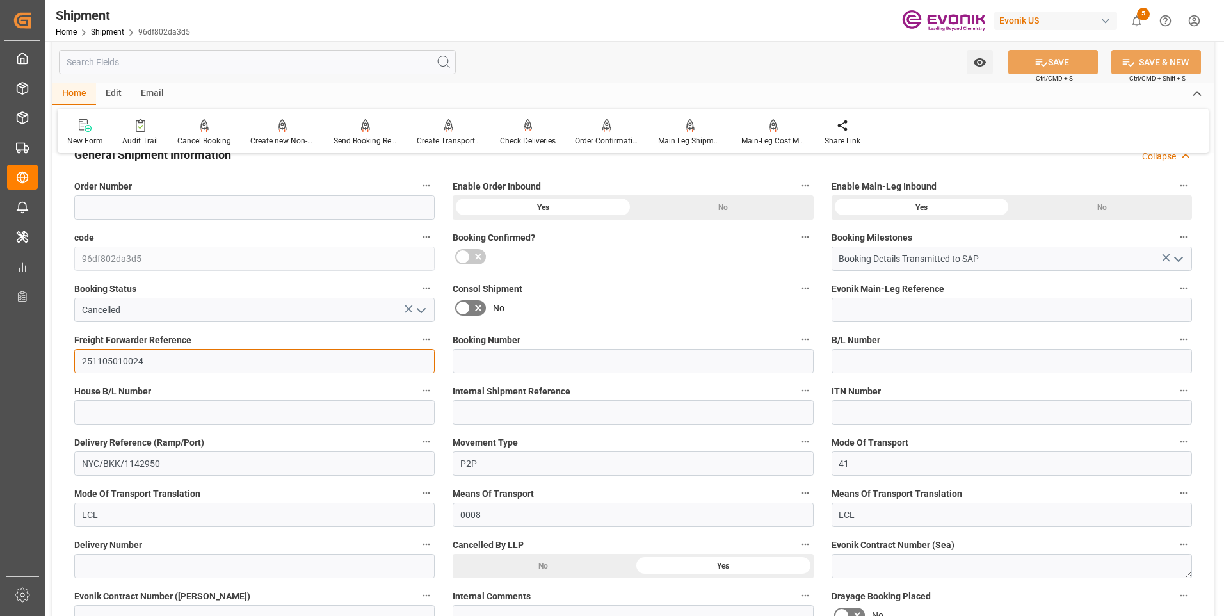
click at [141, 359] on input "251105010024" at bounding box center [254, 361] width 360 height 24
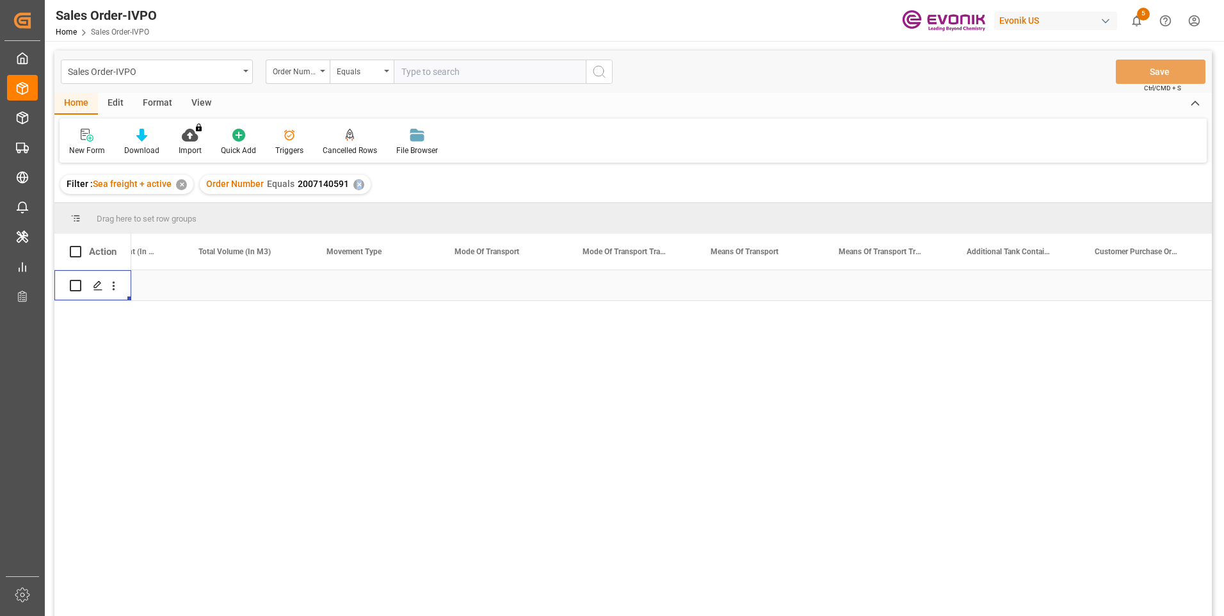
scroll to position [0, 1741]
click at [437, 77] on input "text" at bounding box center [490, 72] width 192 height 24
click at [439, 70] on input "text" at bounding box center [490, 72] width 192 height 24
paste input "2007210165"
type input "2007210165"
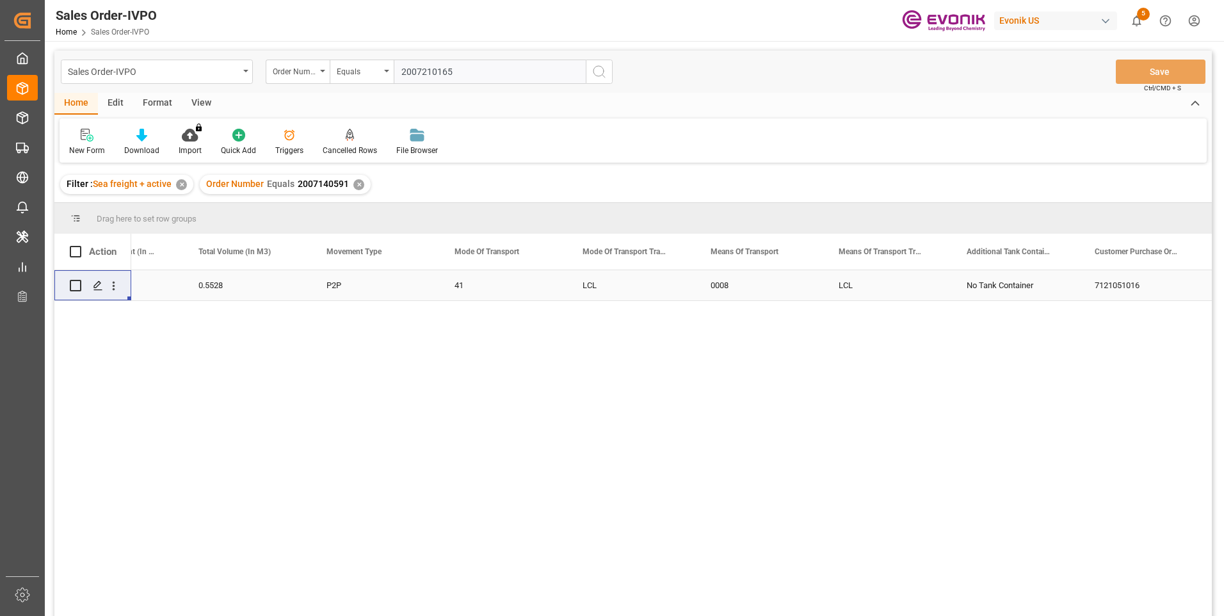
click at [597, 69] on icon "search button" at bounding box center [599, 71] width 15 height 15
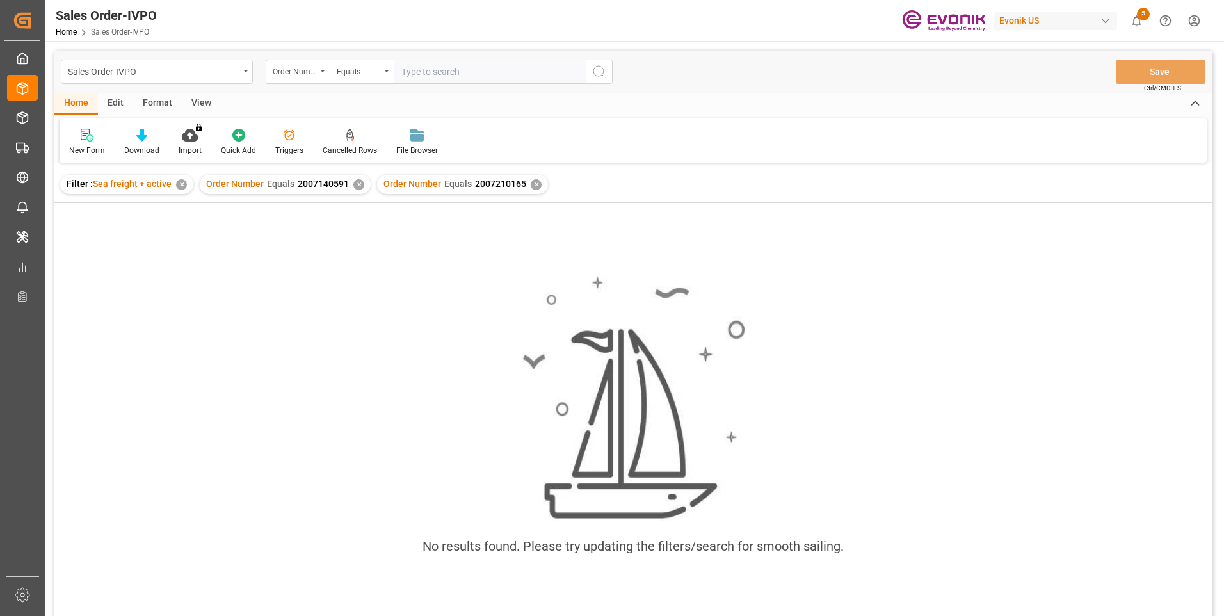
click at [359, 184] on div "✕" at bounding box center [358, 184] width 11 height 11
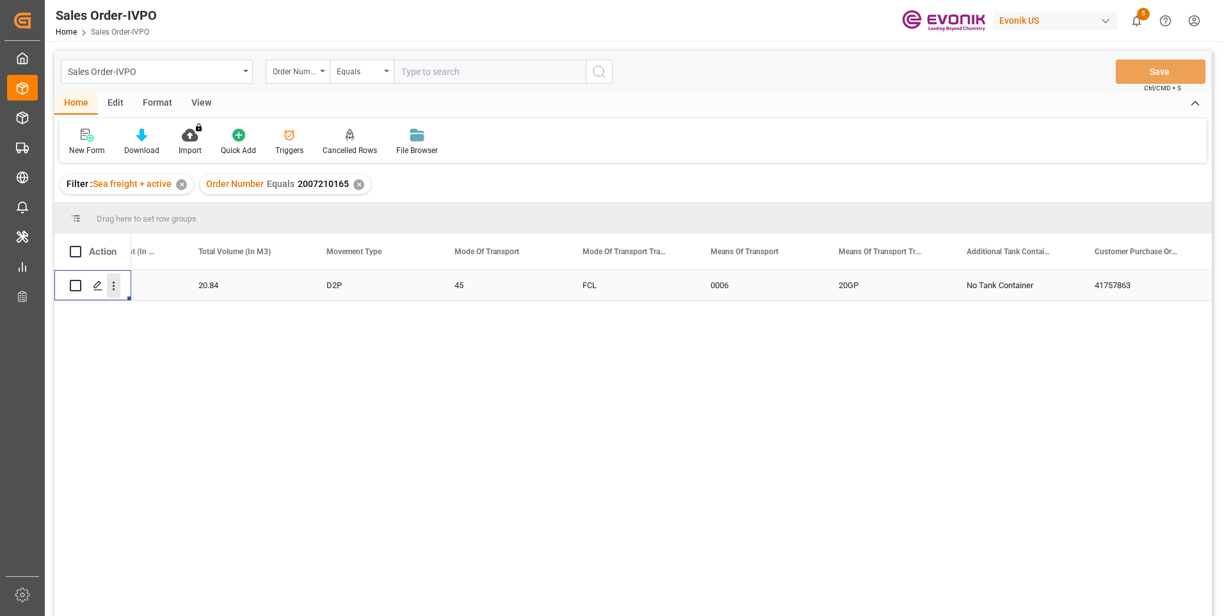
click at [116, 284] on icon "open menu" at bounding box center [113, 285] width 13 height 13
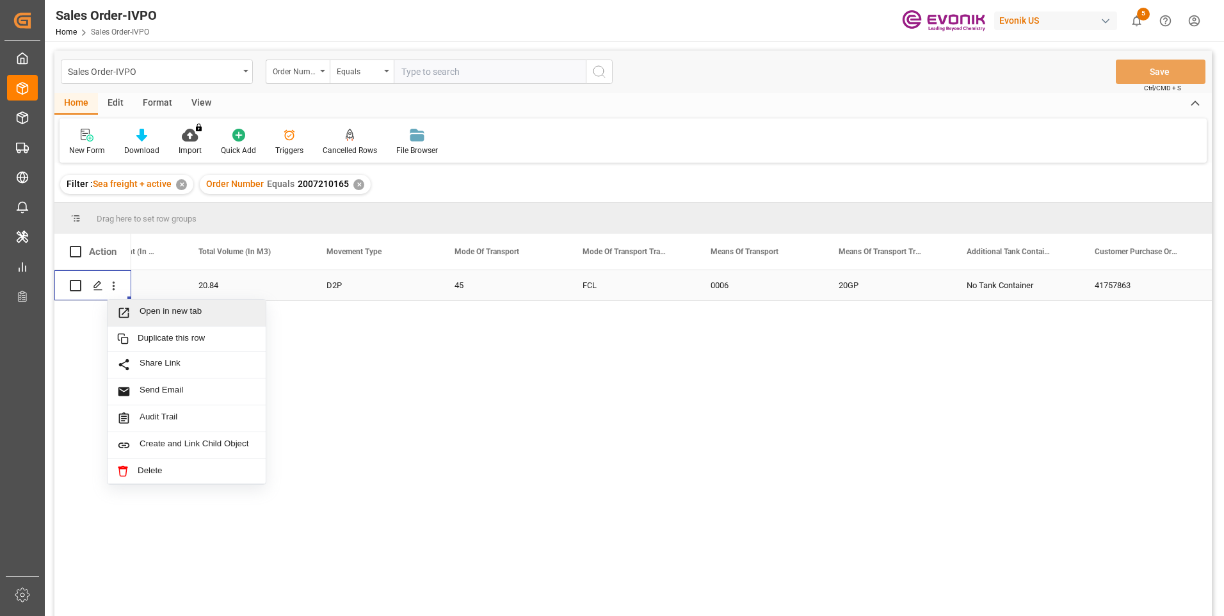
click at [153, 307] on span "Open in new tab" at bounding box center [198, 312] width 117 height 13
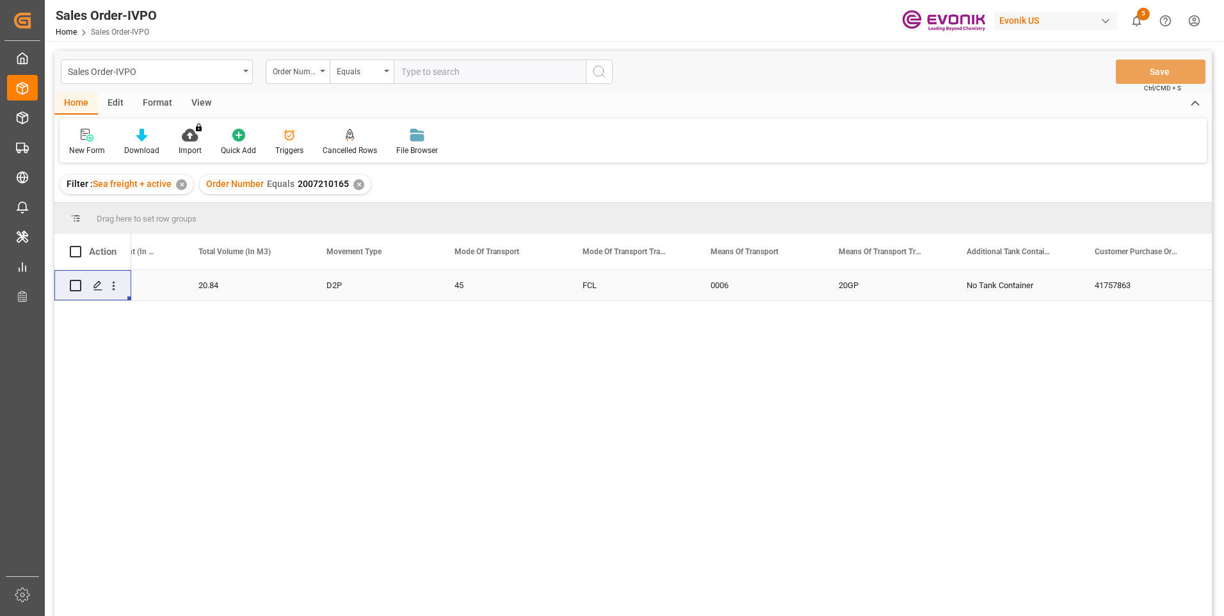
click at [428, 80] on input "text" at bounding box center [490, 72] width 192 height 24
paste input "0046475893"
type input "0046475893"
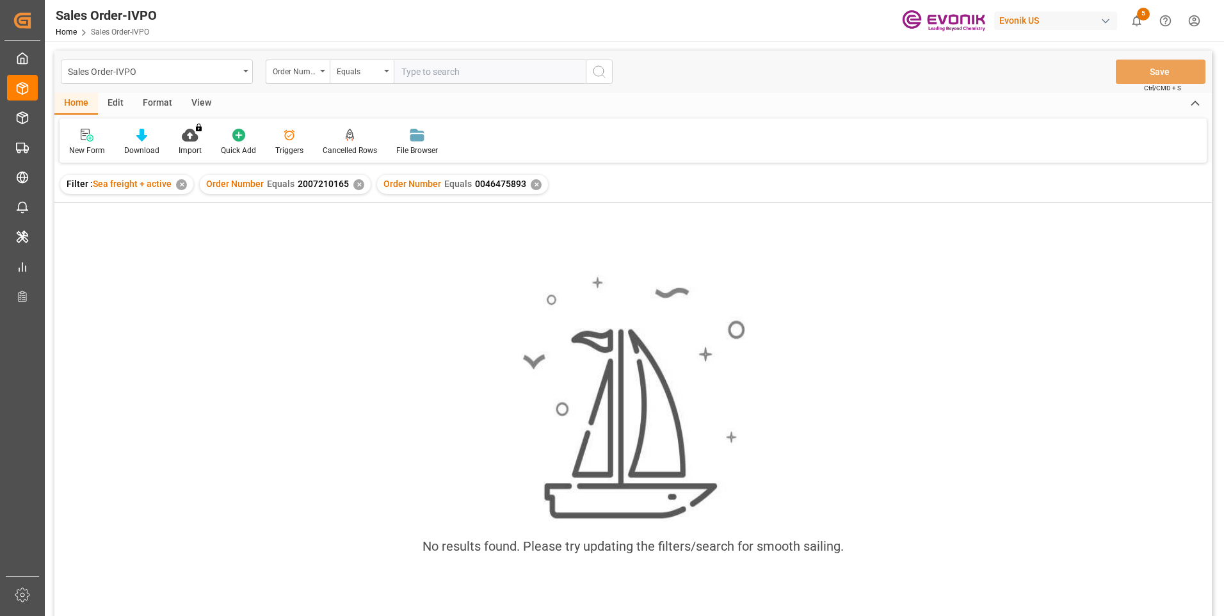
click at [355, 184] on div "✕" at bounding box center [358, 184] width 11 height 11
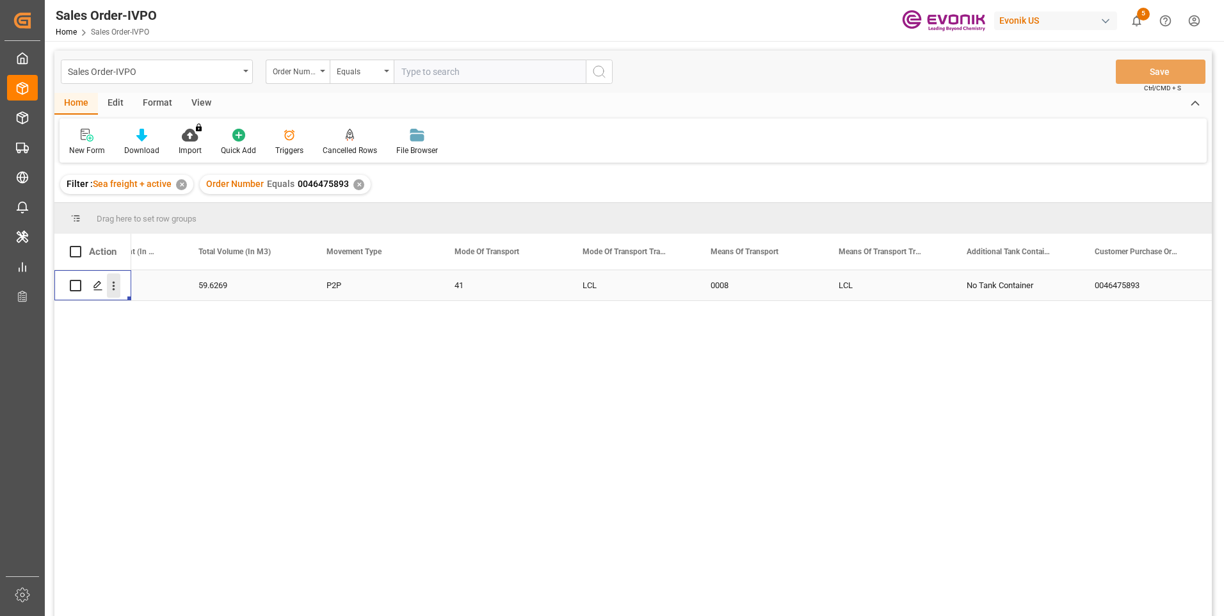
click at [117, 288] on icon "open menu" at bounding box center [113, 285] width 13 height 13
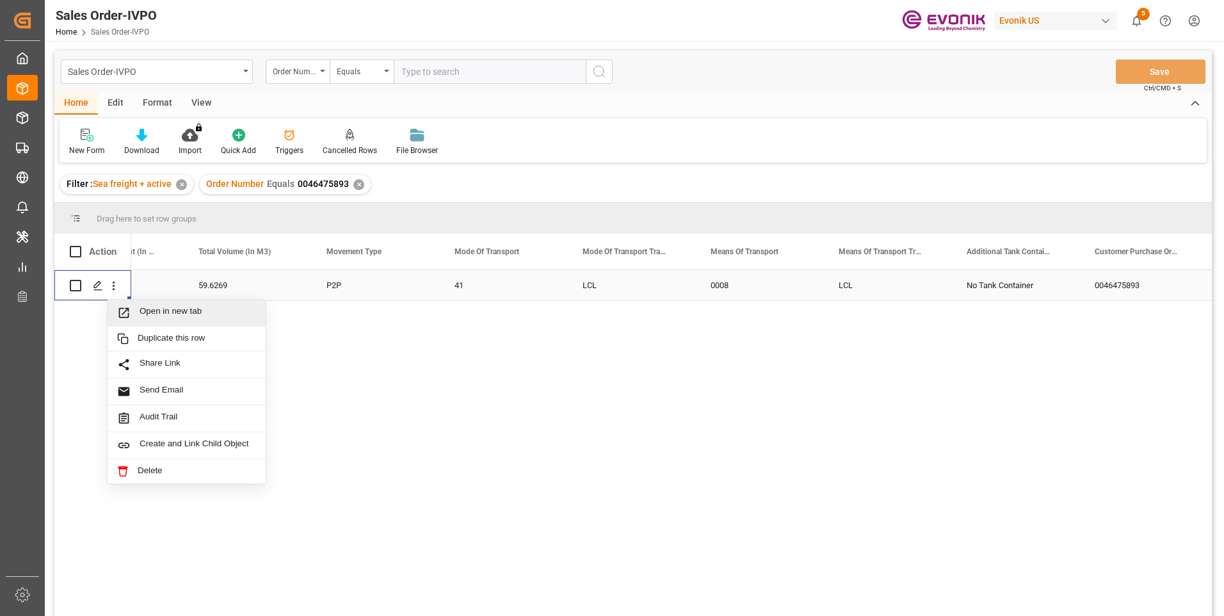
click at [166, 309] on span "Open in new tab" at bounding box center [198, 312] width 117 height 13
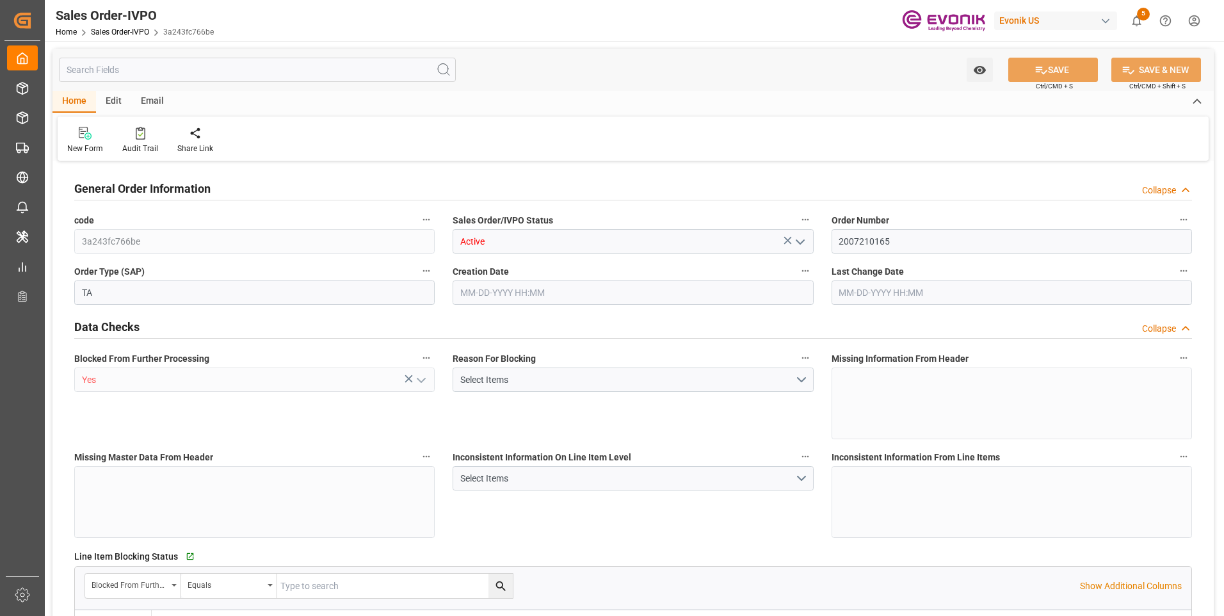
type input "SGSIN"
type input "0"
type input "1"
type input "11917.2"
type input "[DATE] 16:49"
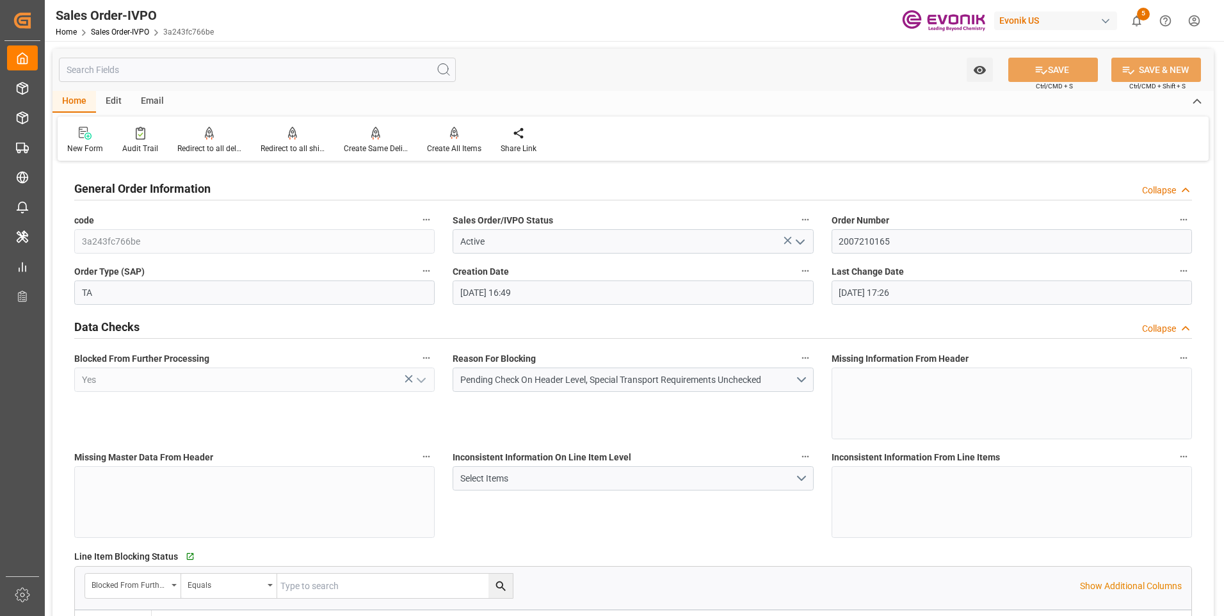
type input "[DATE] 17:26"
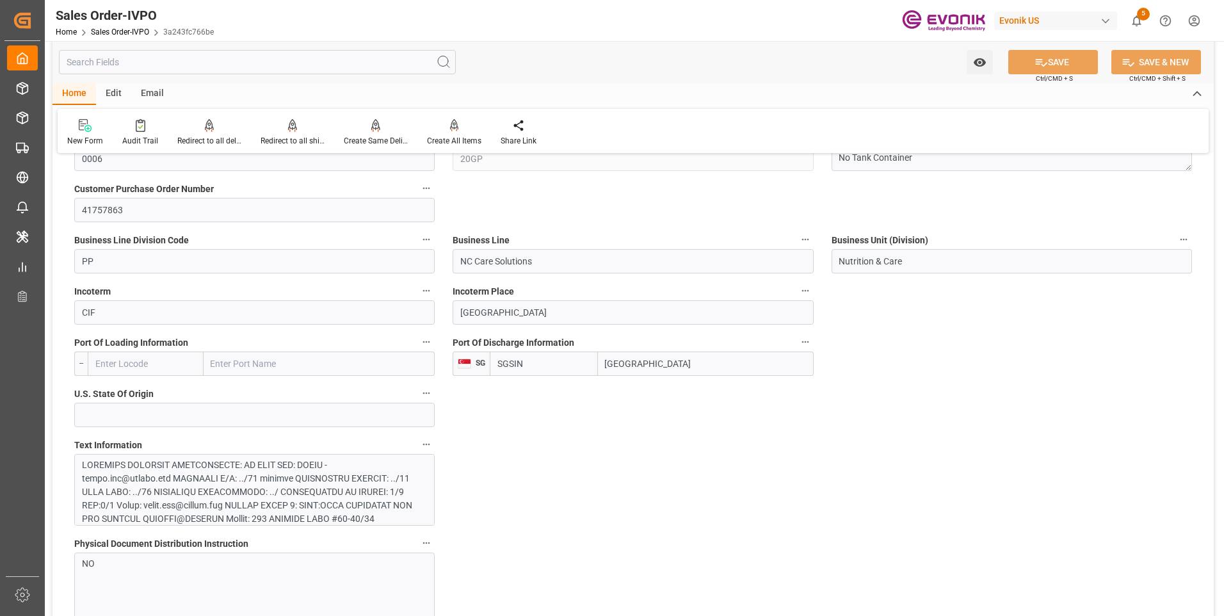
scroll to position [576, 0]
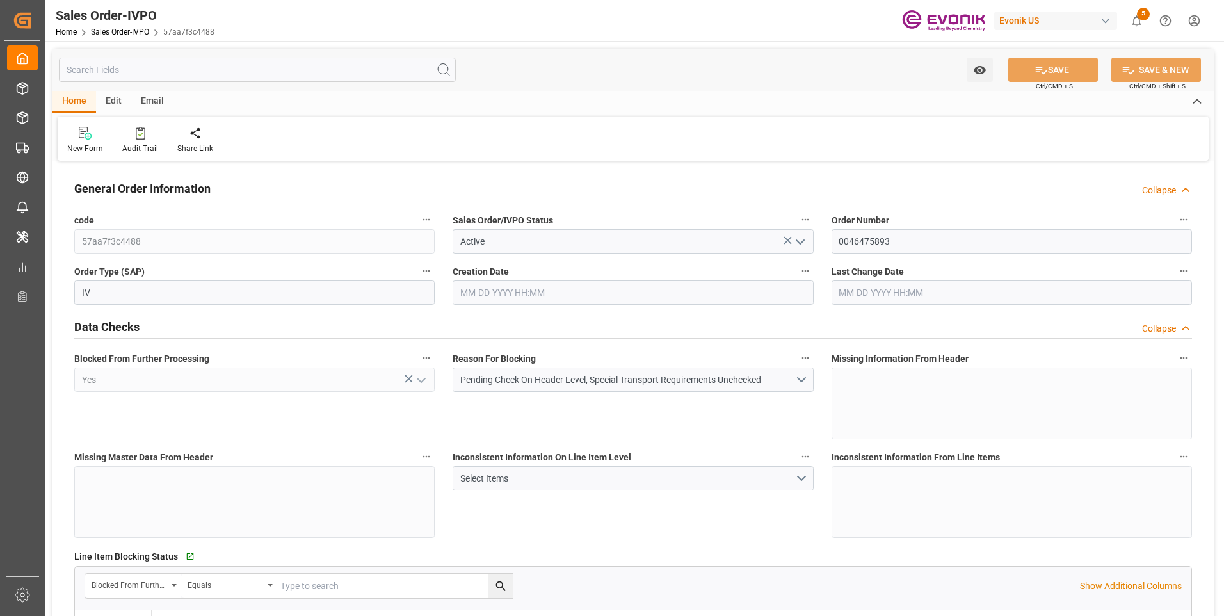
type input "BRSSZ"
type input "0"
type input "1"
type input "225.157"
type input "[DATE] 14:49"
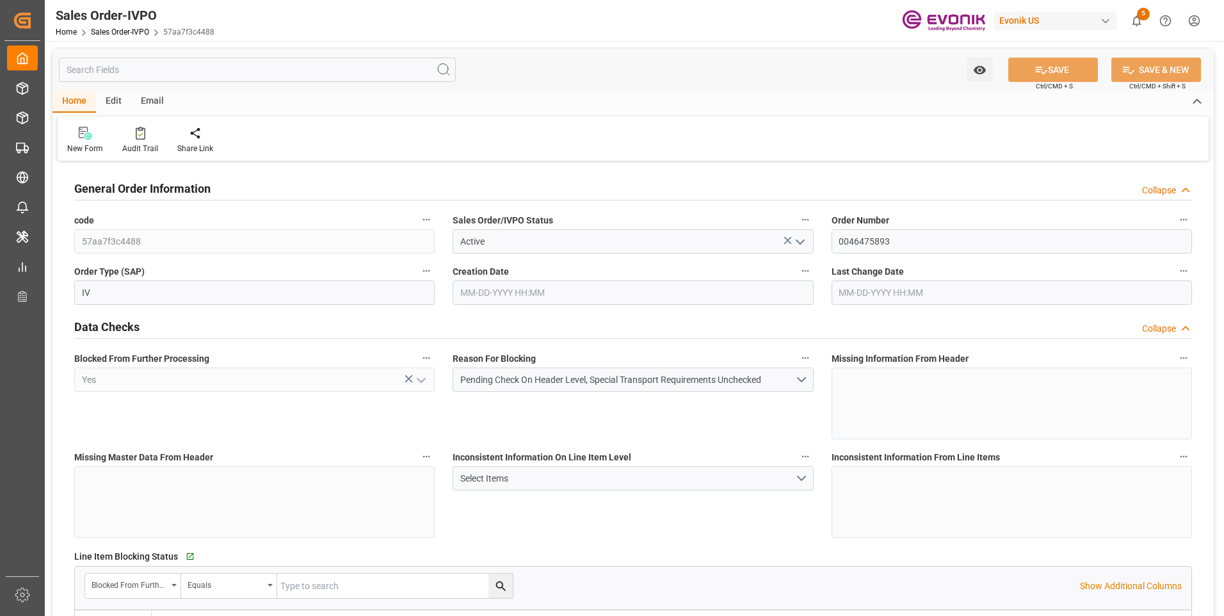
type input "[DATE] 16:11"
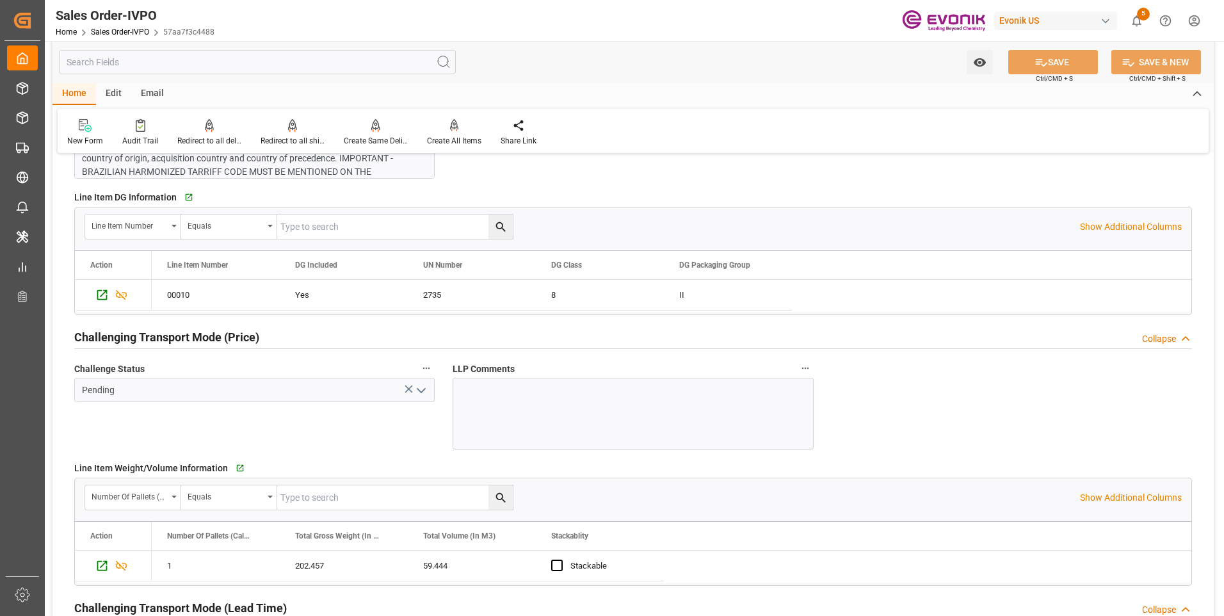
scroll to position [1665, 0]
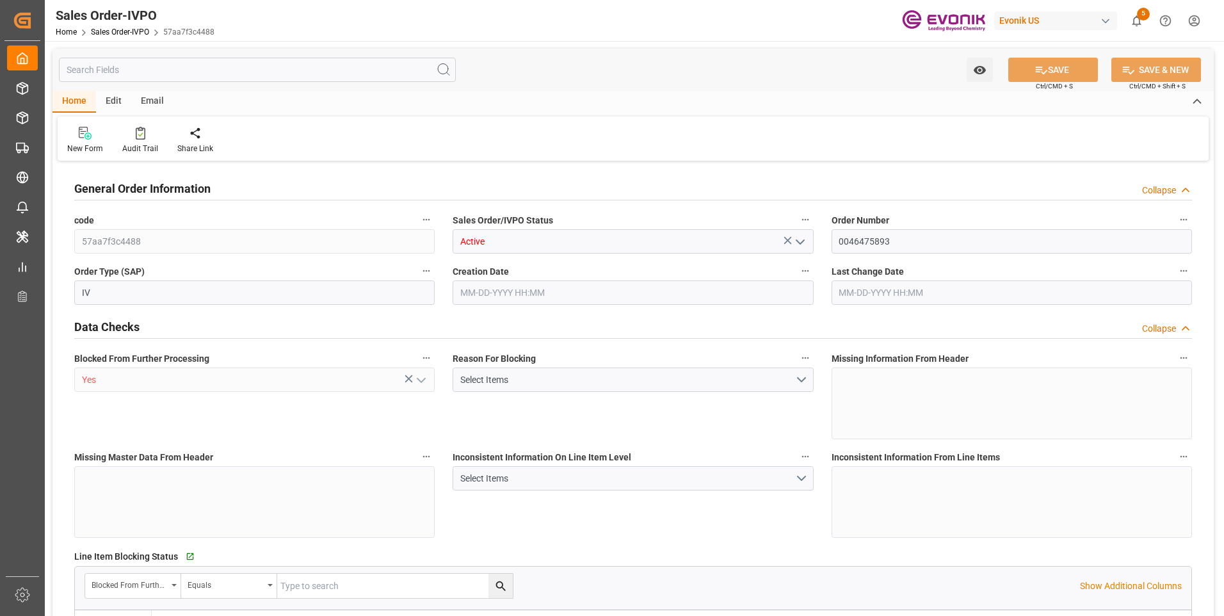
type input "BRSSZ"
type input "0"
type input "1"
type input "225.157"
type input "10-01-2025 14:49"
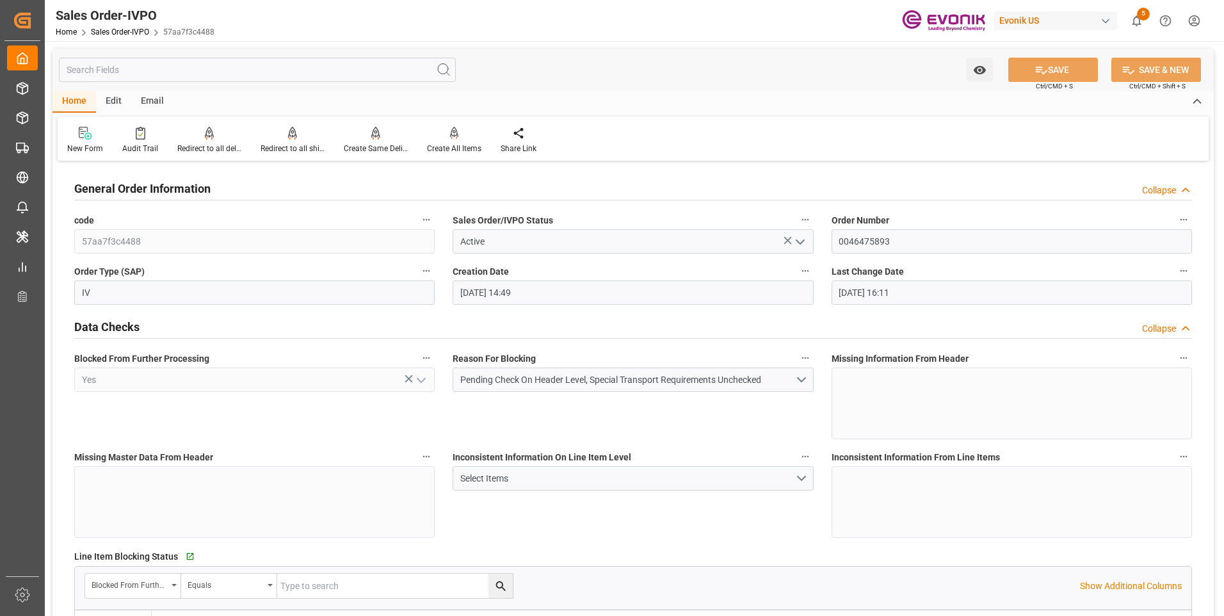
type input "10-02-2025 16:11"
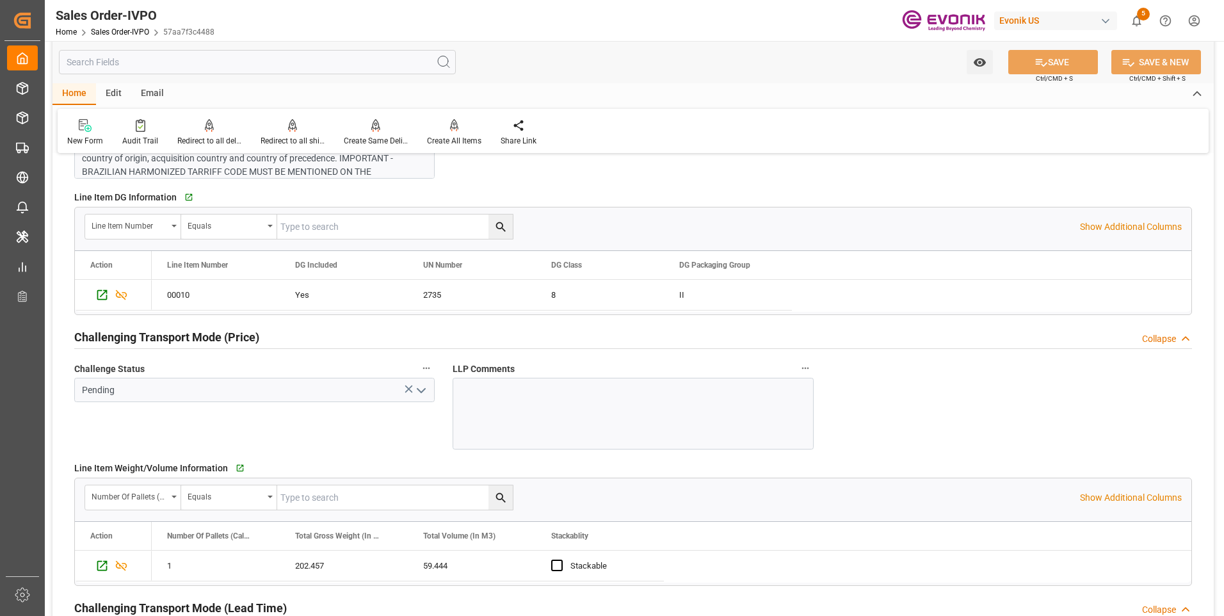
scroll to position [1793, 0]
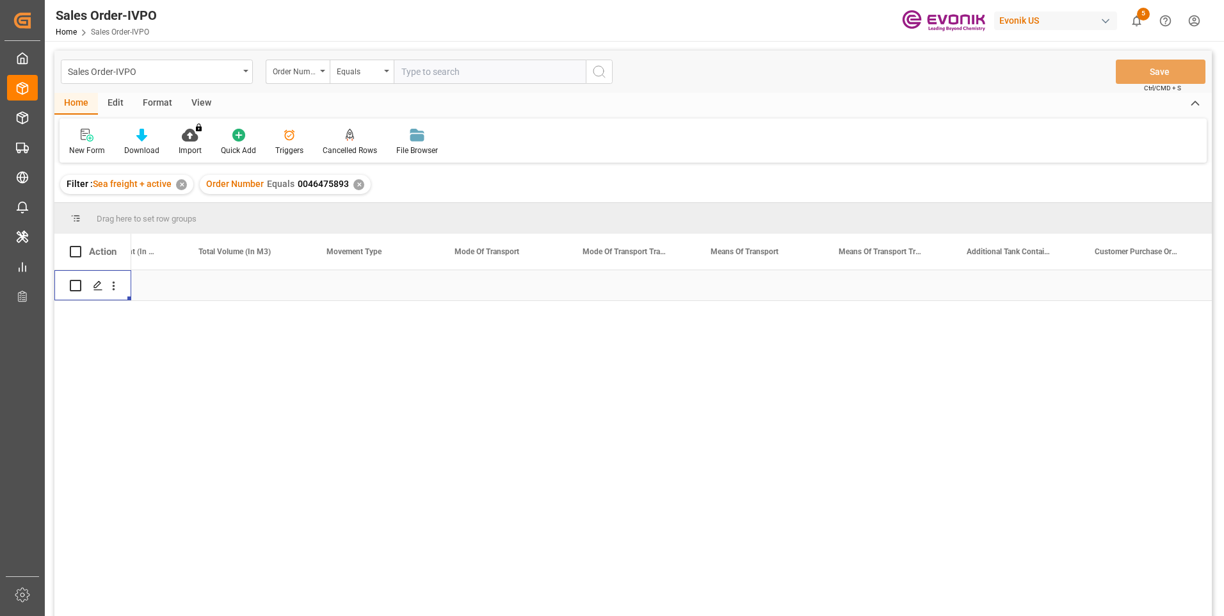
scroll to position [0, 1741]
click at [434, 70] on input "text" at bounding box center [490, 72] width 192 height 24
paste input "2007180683"
type input "2007180683"
click at [599, 67] on icon "search button" at bounding box center [599, 71] width 15 height 15
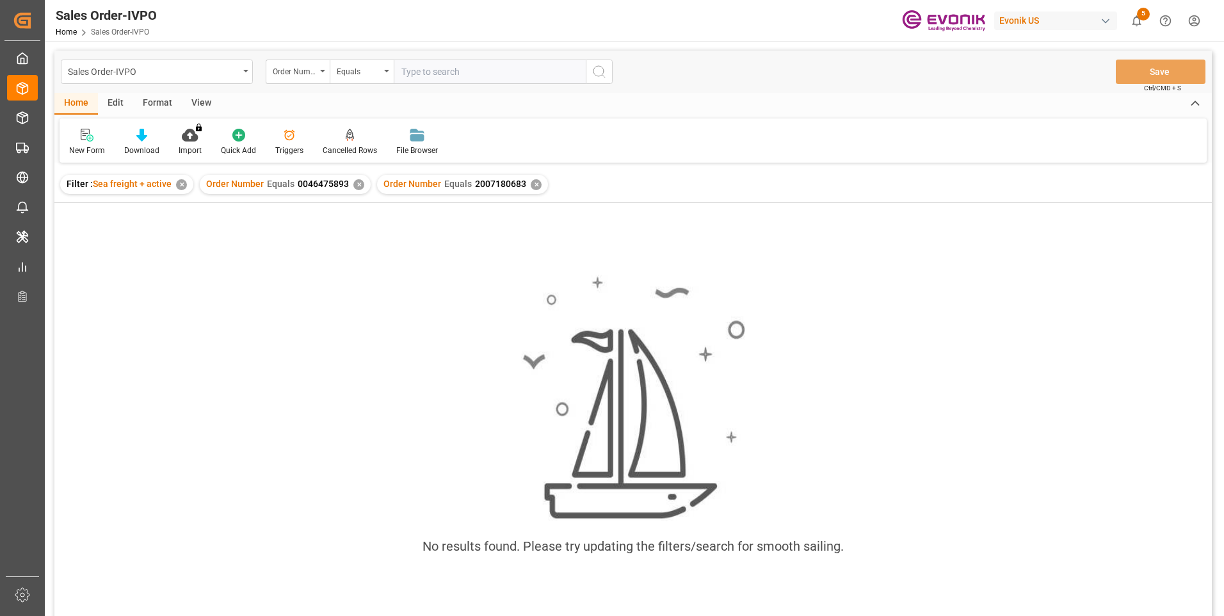
click at [358, 185] on div "✕" at bounding box center [358, 184] width 11 height 11
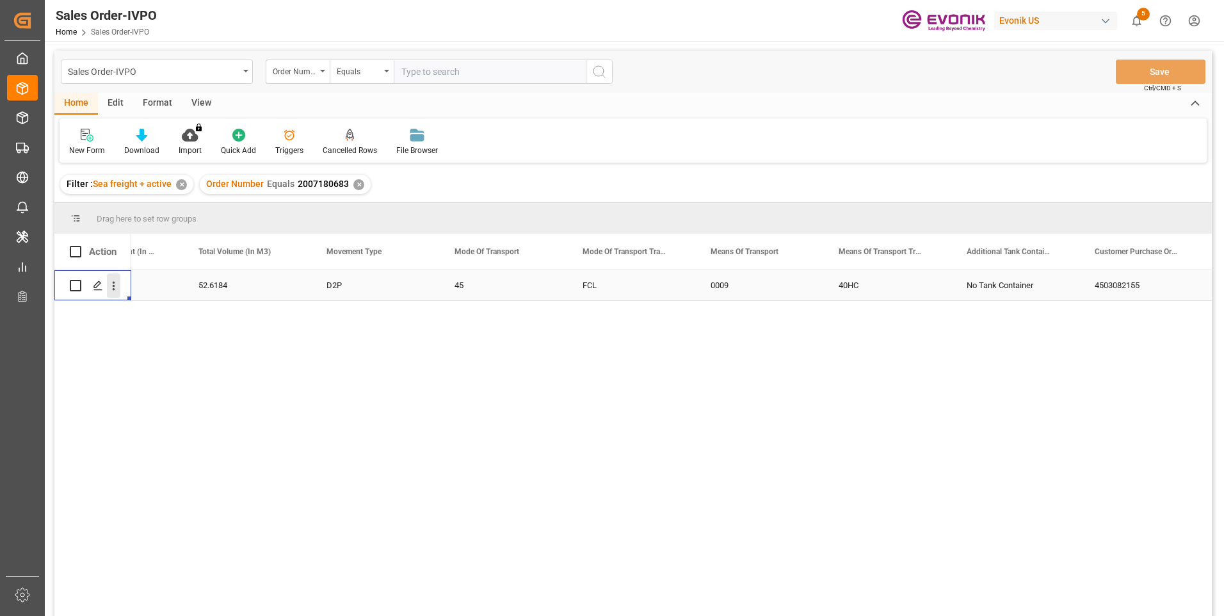
click at [115, 290] on icon "open menu" at bounding box center [113, 285] width 13 height 13
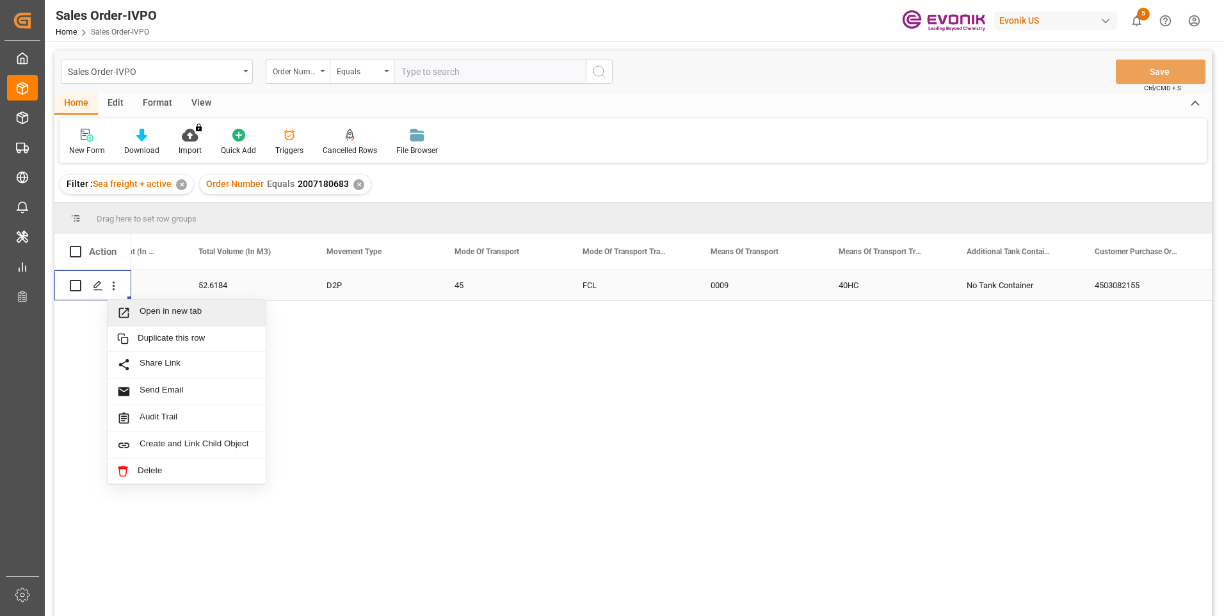
click at [147, 313] on span "Open in new tab" at bounding box center [198, 312] width 117 height 13
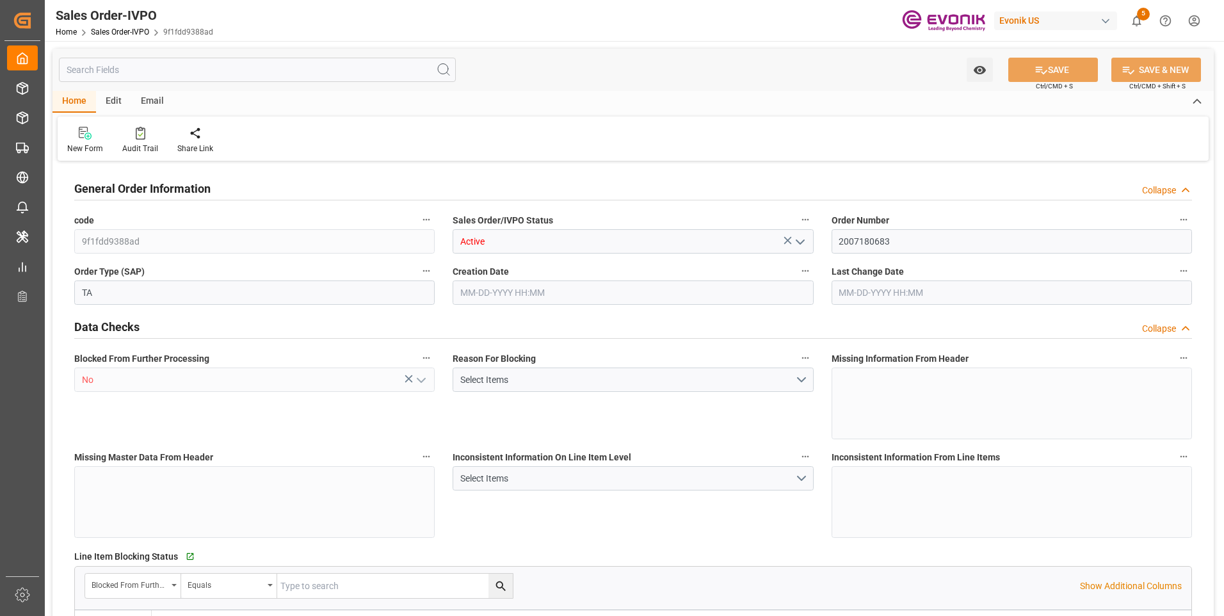
type input "BEANR"
type input "0"
type input "1"
type input "2"
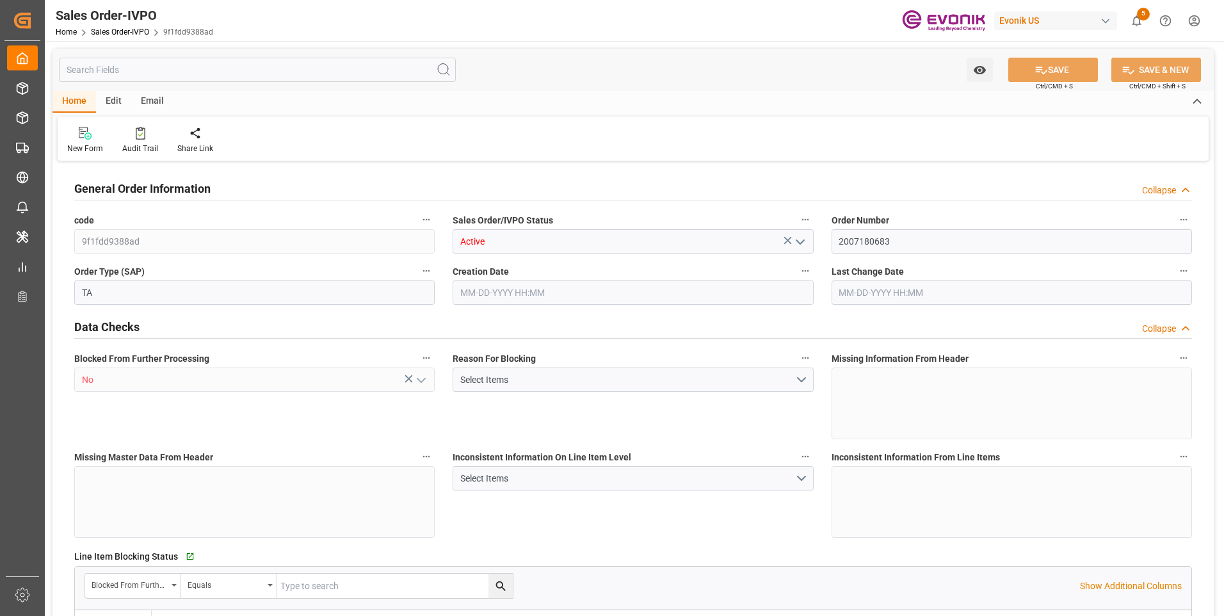
type input "8736.96"
type input "99.3168"
type input "19000"
type input "60"
type input "09-18-2025 12:35"
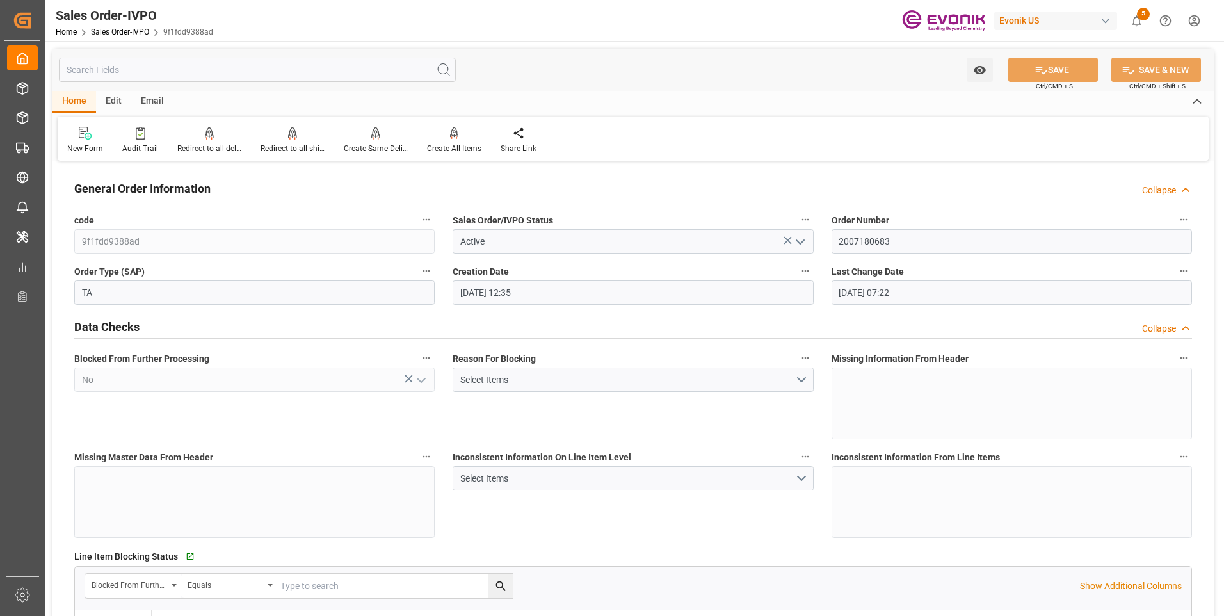
type input "09-19-2025 07:22"
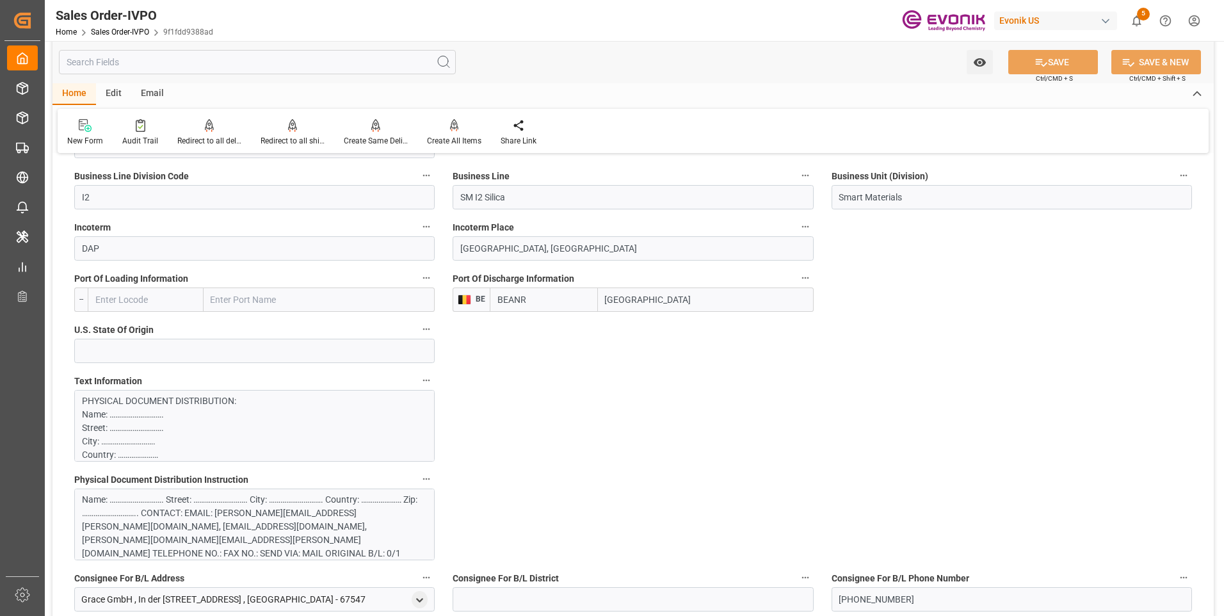
scroll to position [832, 0]
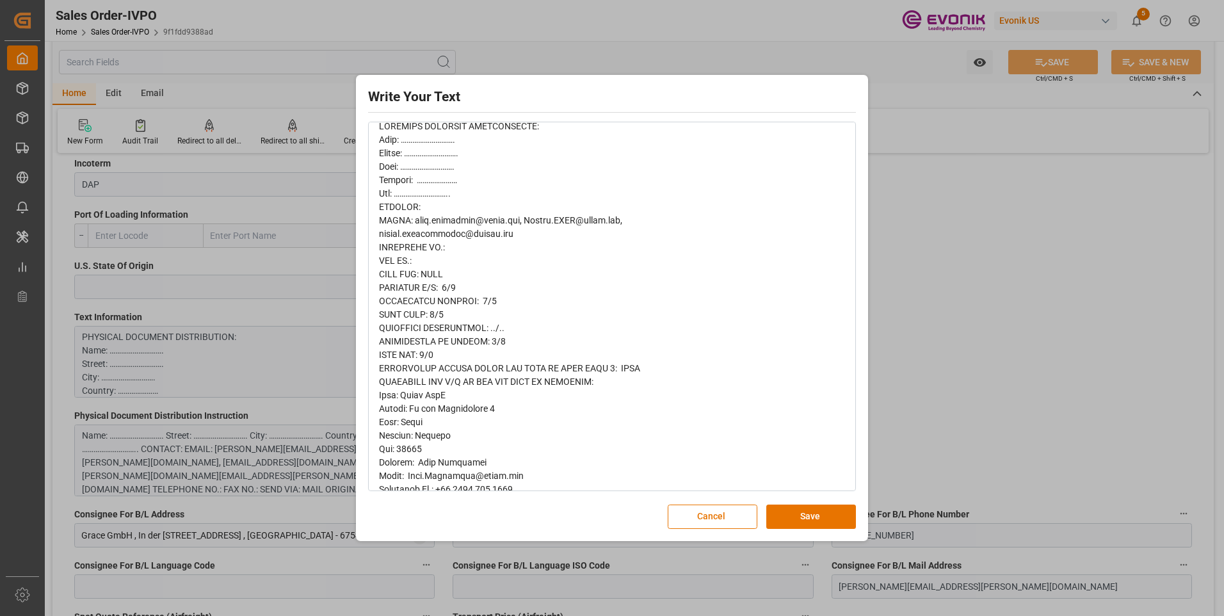
scroll to position [128, 0]
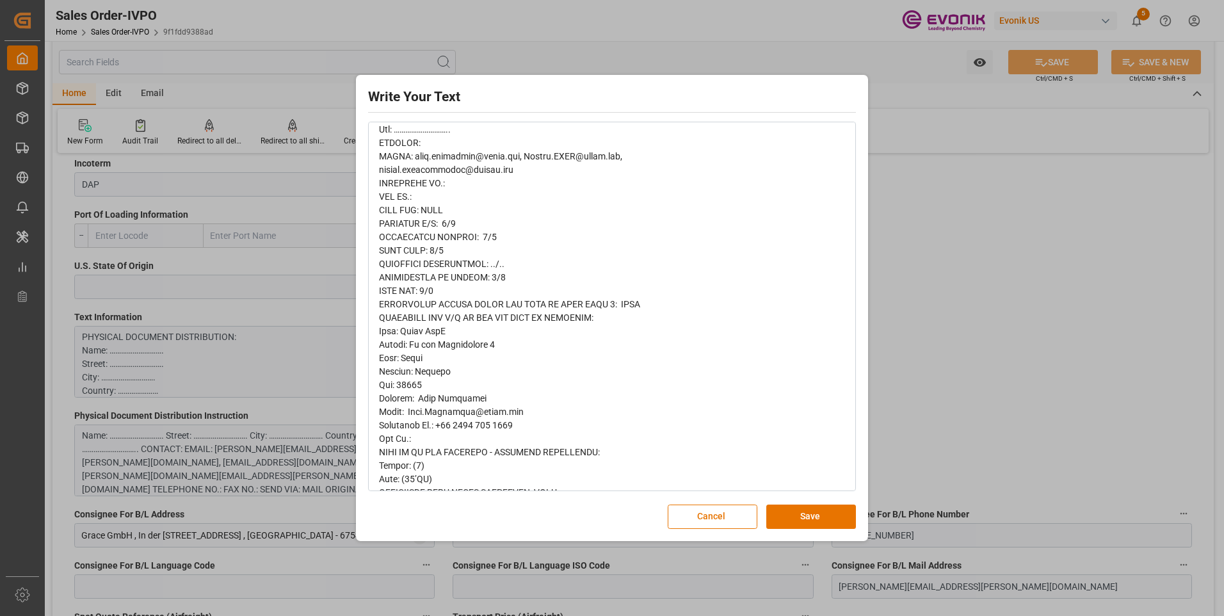
drag, startPoint x: 985, startPoint y: 271, endPoint x: 687, endPoint y: 109, distance: 339.2
click at [985, 271] on div "Write Your Text Normal 14 Font Cancel Save" at bounding box center [612, 308] width 1224 height 616
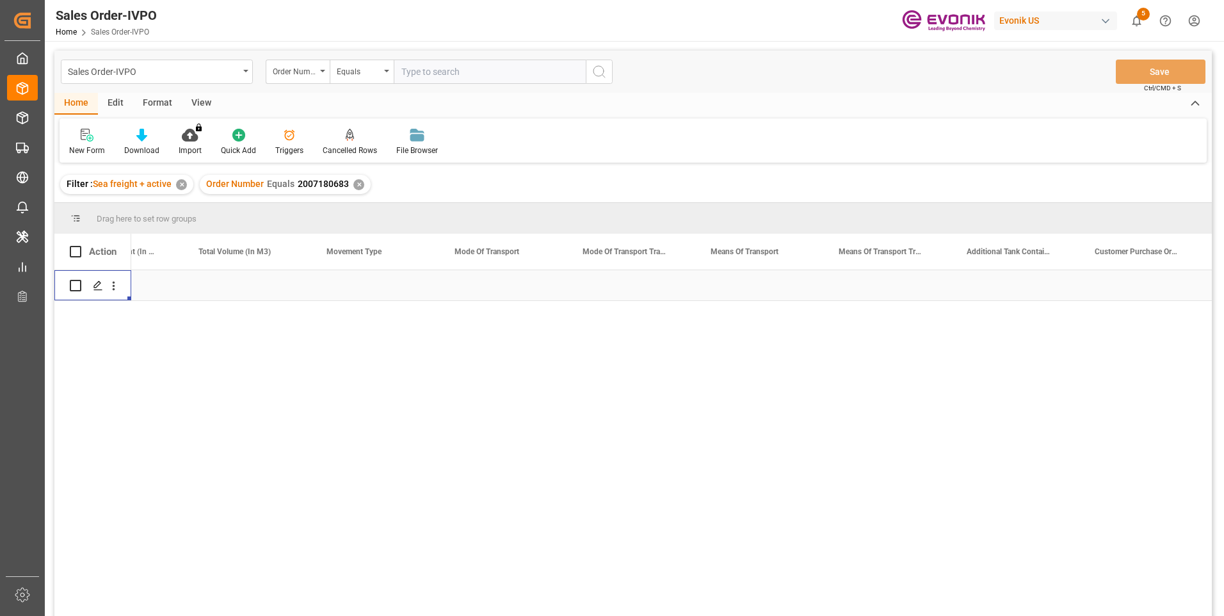
scroll to position [0, 1741]
click at [420, 65] on input "text" at bounding box center [490, 72] width 192 height 24
paste input "0046460147"
type input "0046460147"
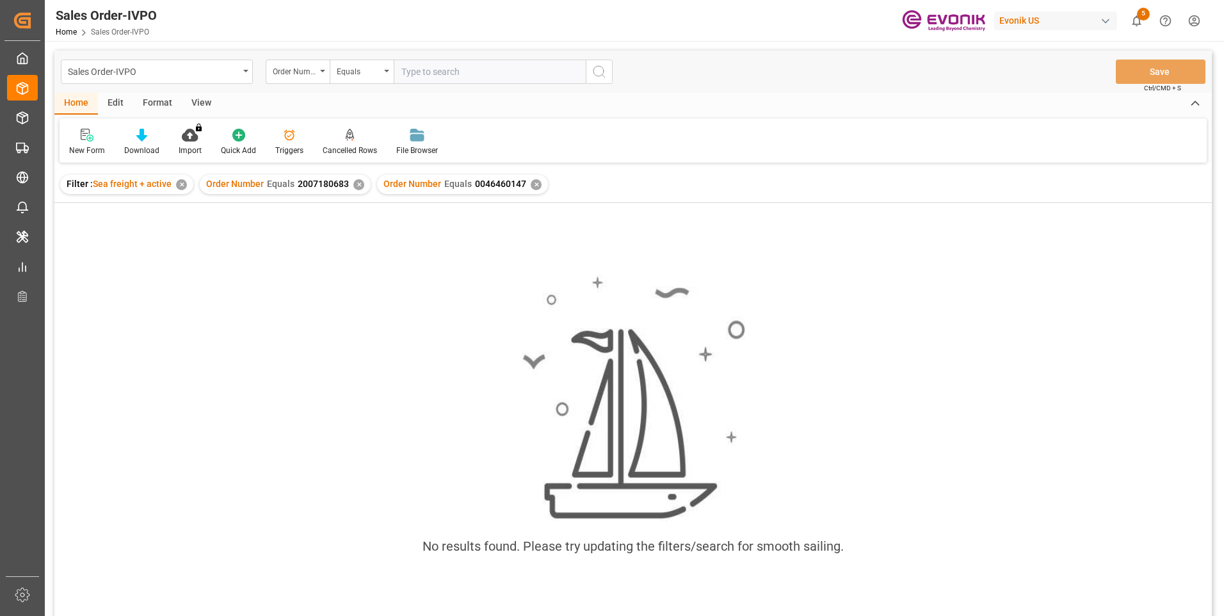
click at [353, 186] on div "✕" at bounding box center [358, 184] width 11 height 11
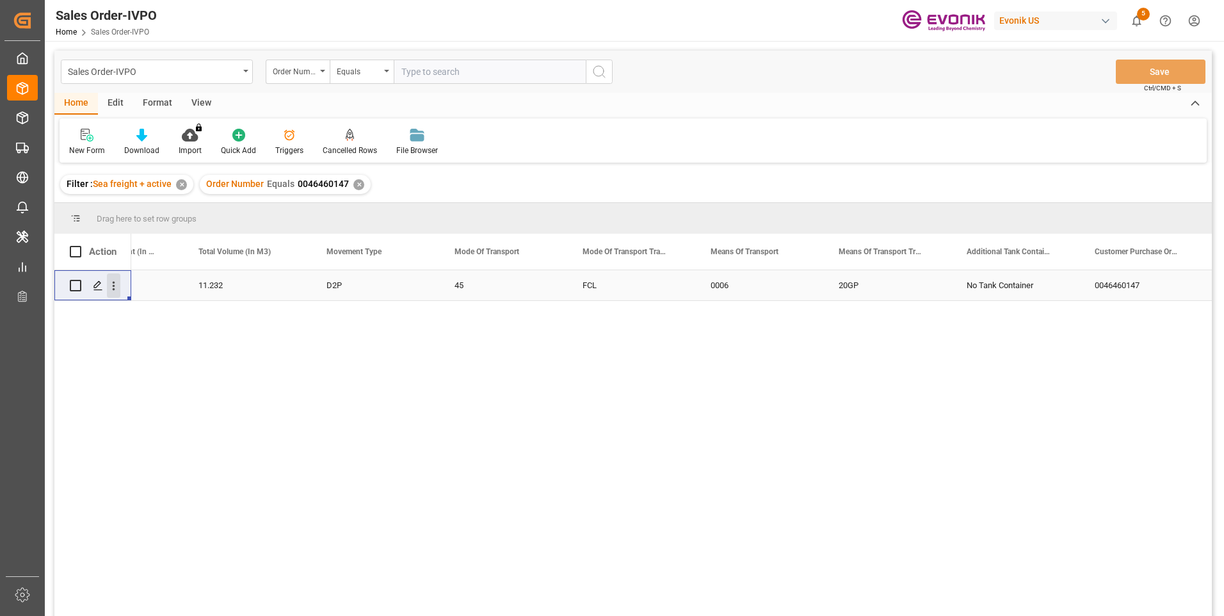
click at [118, 287] on icon "open menu" at bounding box center [113, 285] width 13 height 13
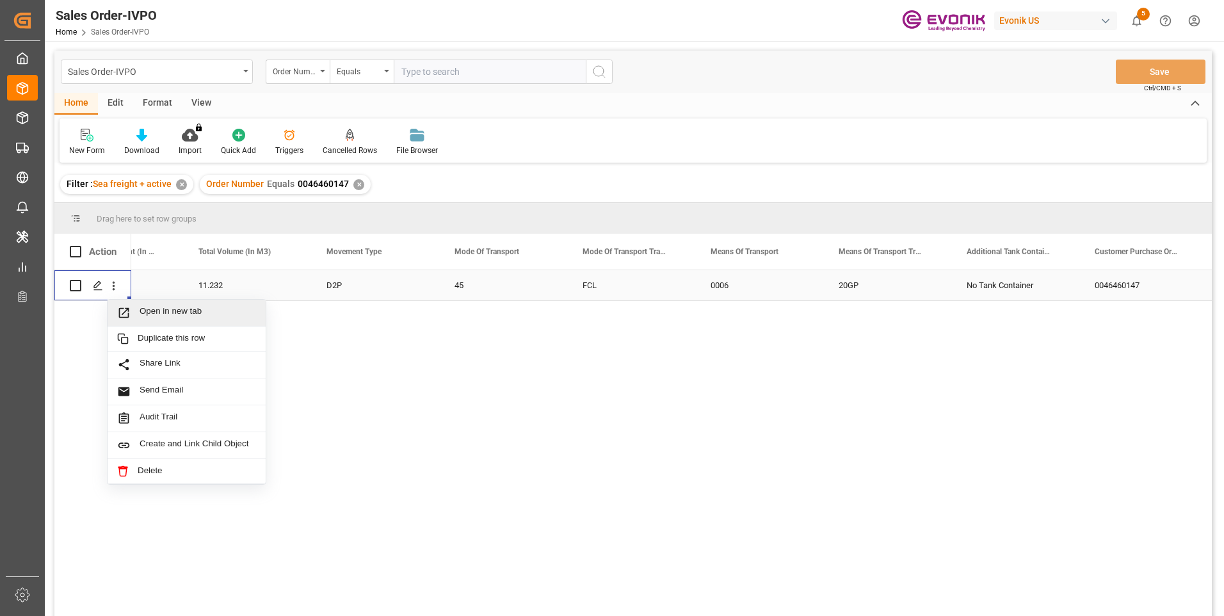
click at [155, 310] on span "Open in new tab" at bounding box center [198, 312] width 117 height 13
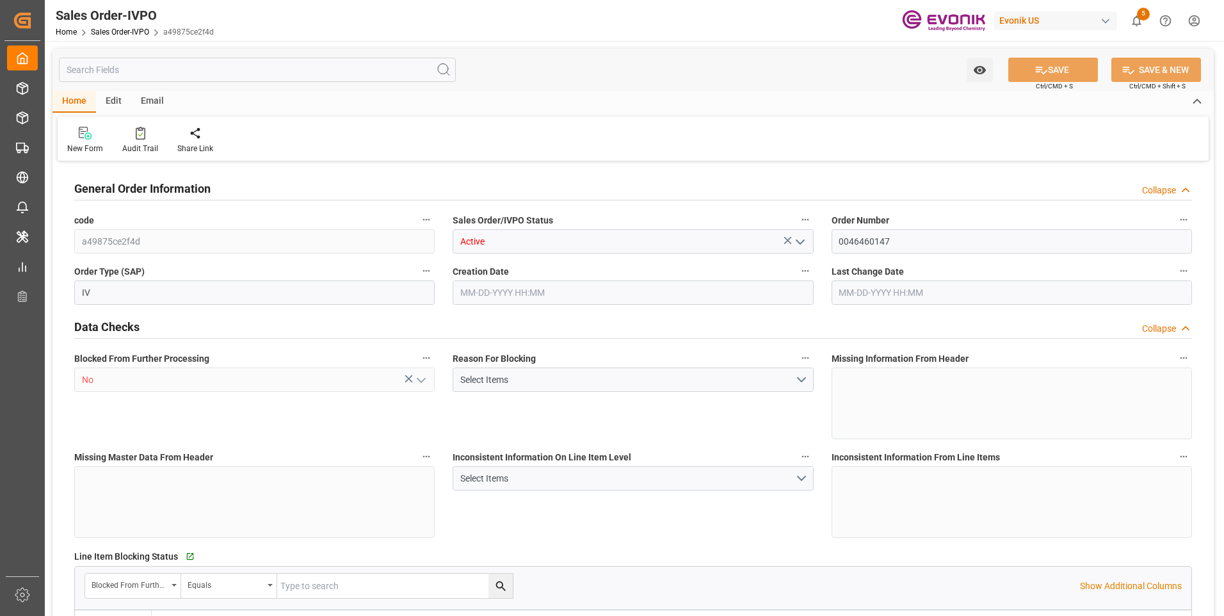
type input "THBKK"
type input "0"
type input "1"
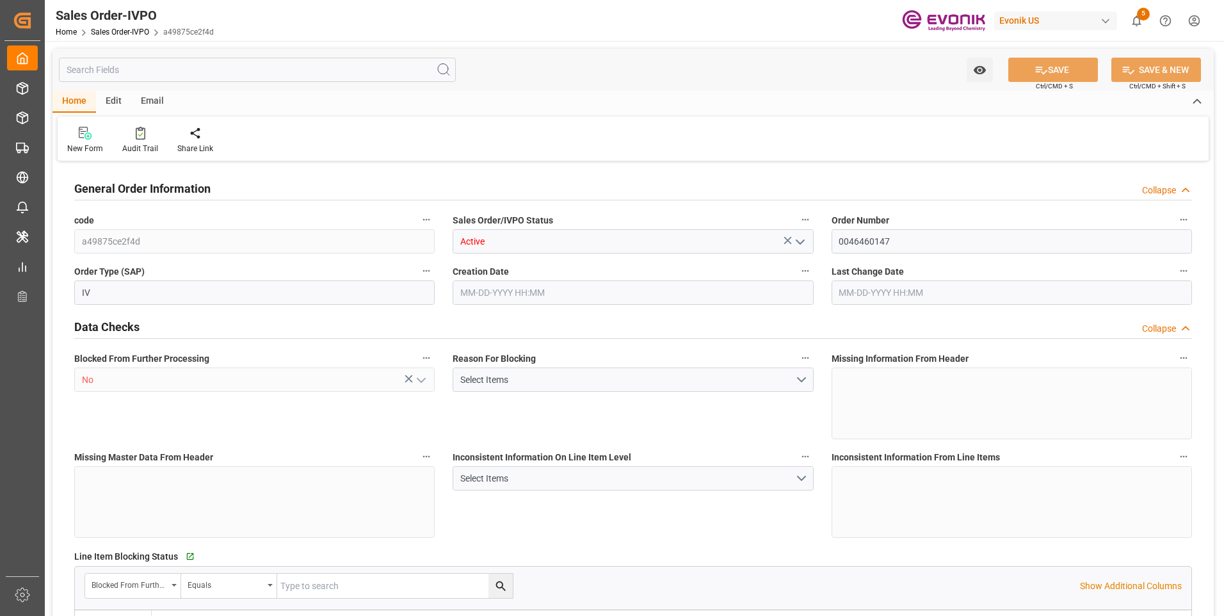
type input "8520"
type input "11.232"
type input "17000"
type input "30"
type input "[DATE] 13:00"
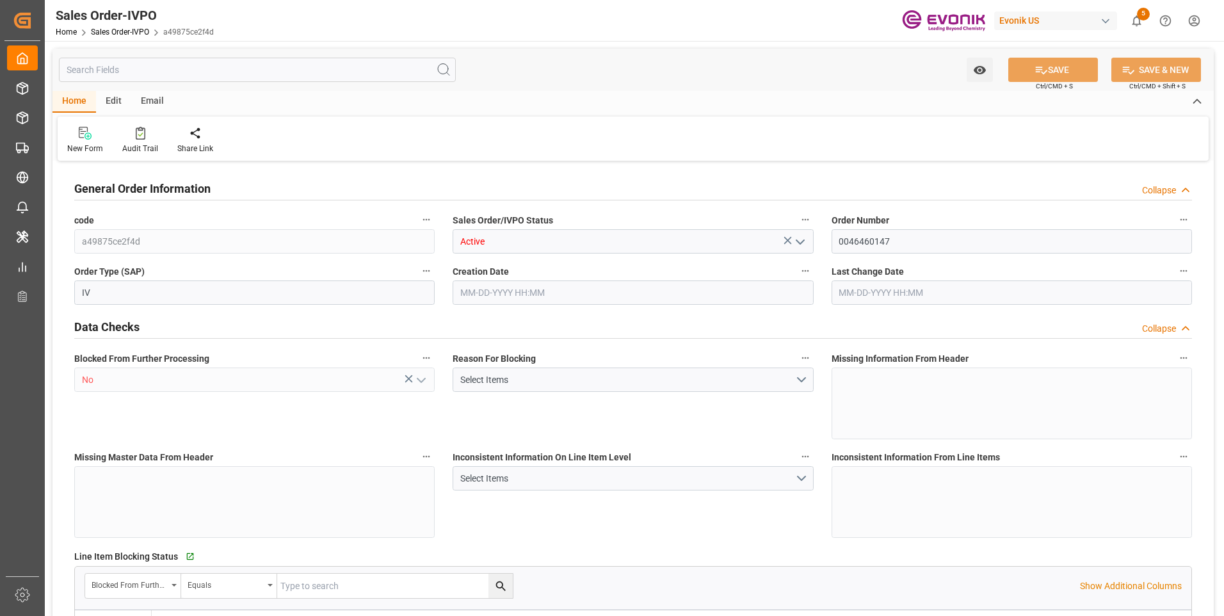
type input "[DATE] 19:42"
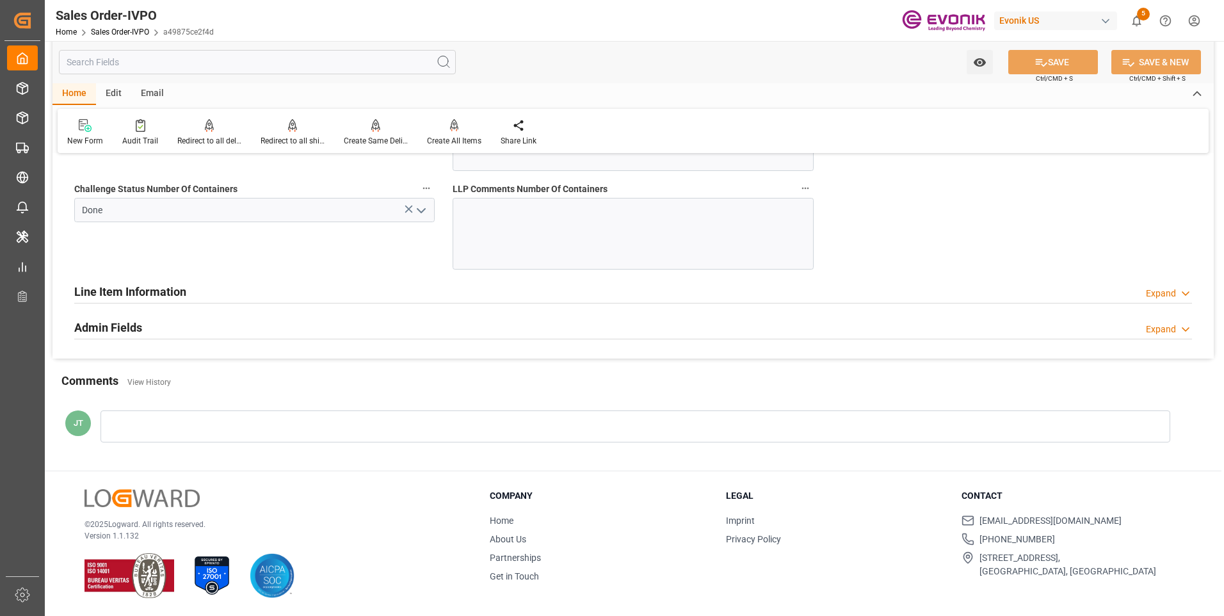
scroll to position [2370, 0]
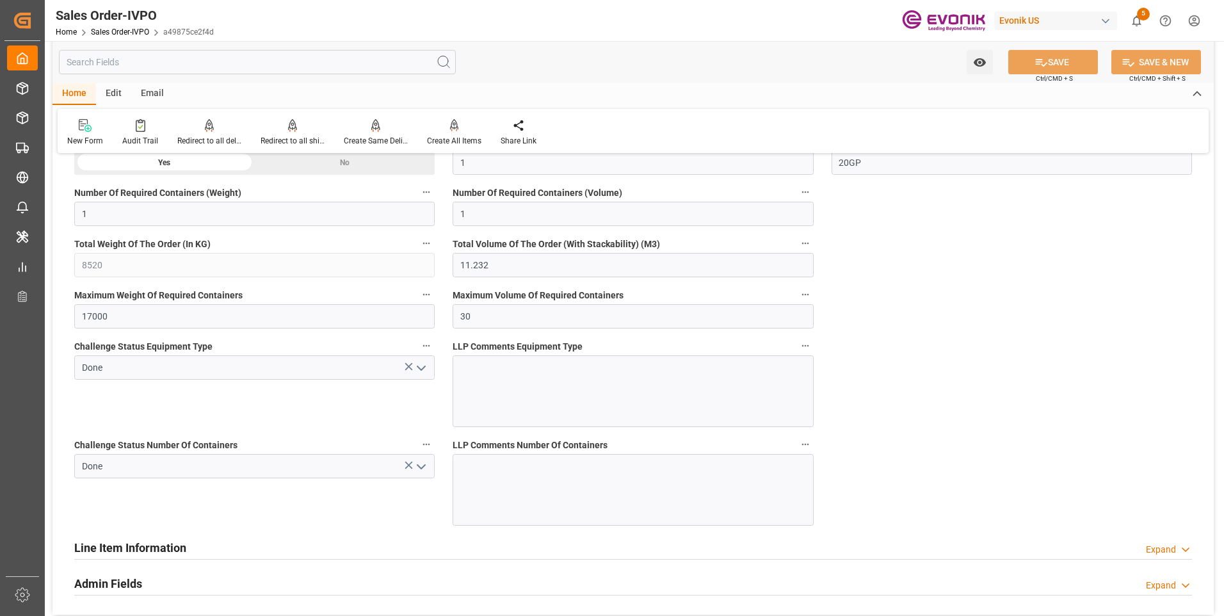
click at [159, 543] on h2 "Line Item Information" at bounding box center [130, 547] width 112 height 17
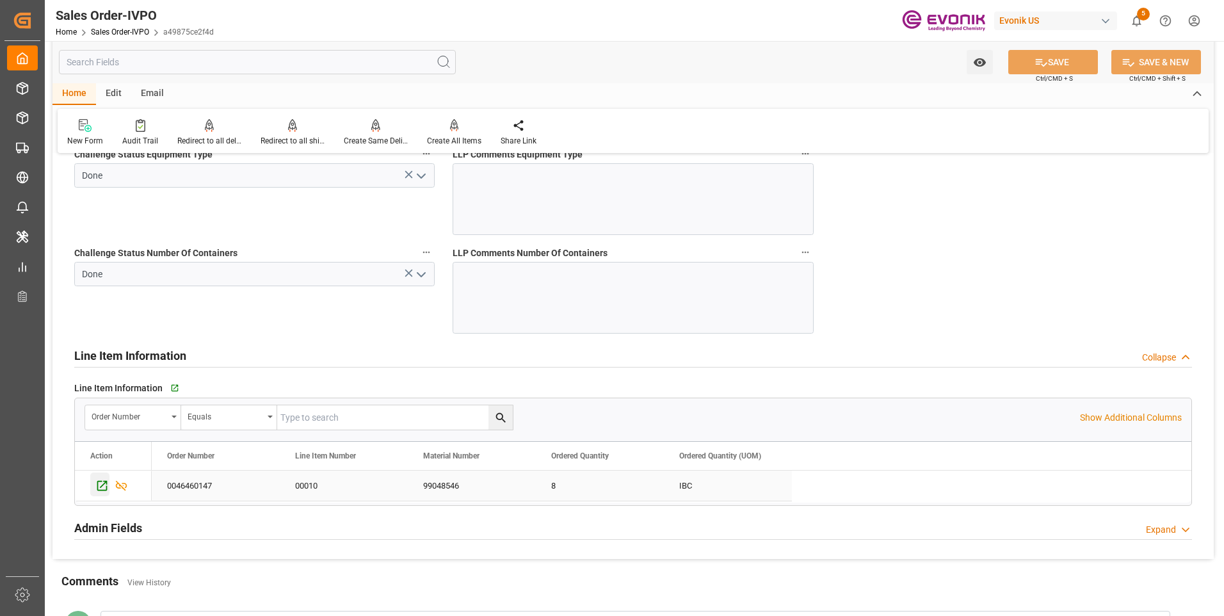
click at [104, 486] on icon "Press SPACE to select this row." at bounding box center [101, 485] width 13 height 13
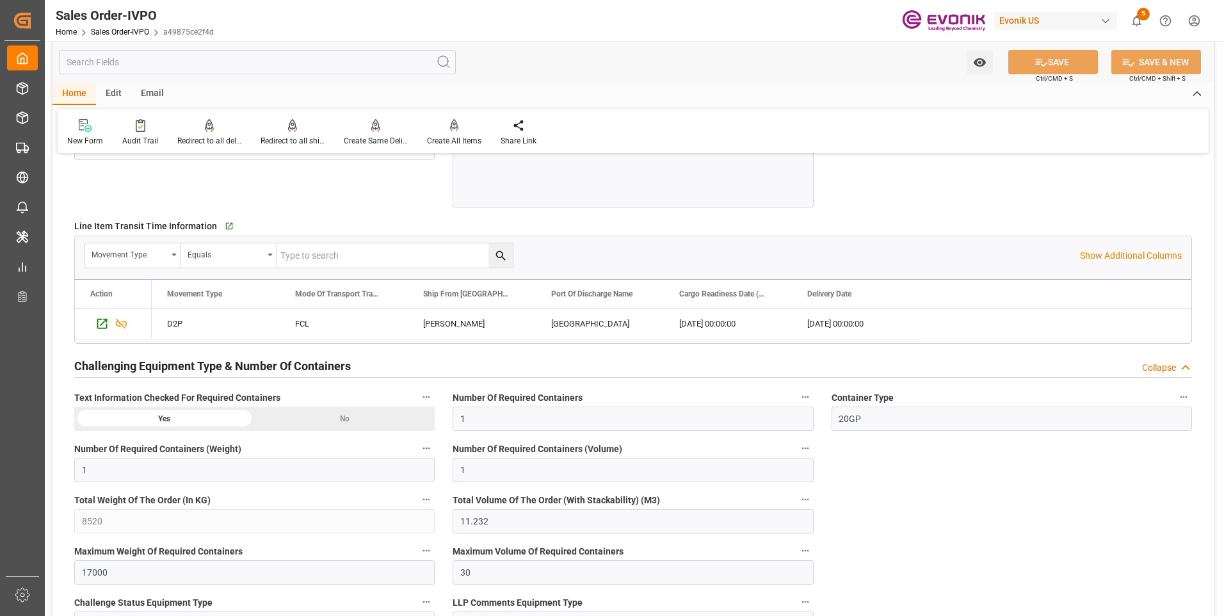
scroll to position [2050, 0]
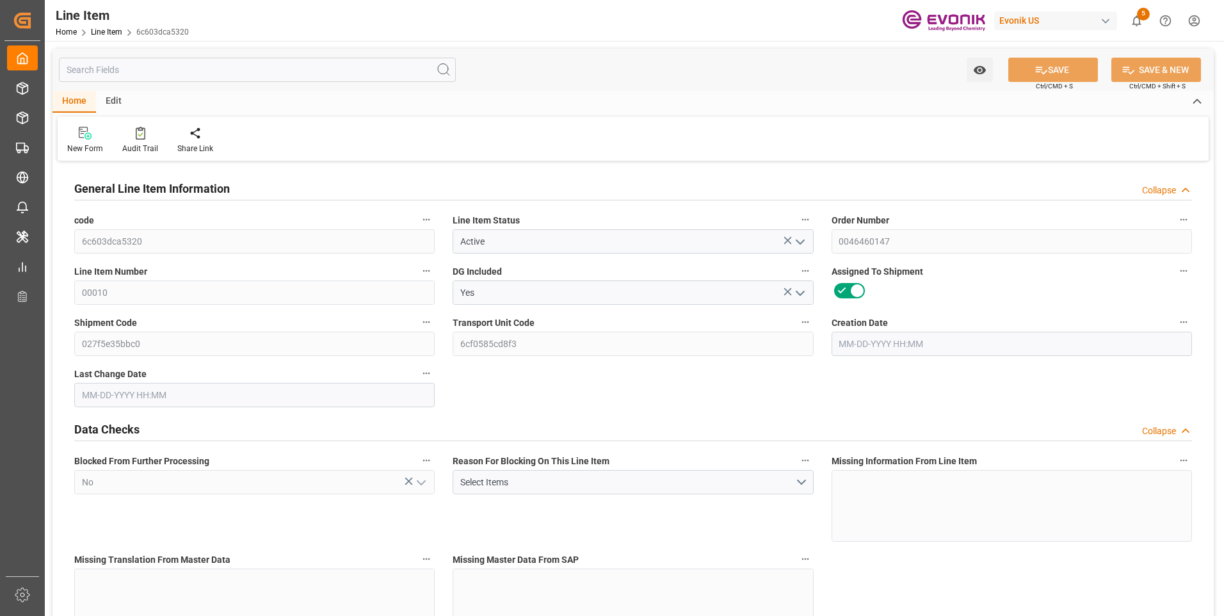
type input "8"
type input "8520"
type input "8000"
type input "11.232"
type input "8"
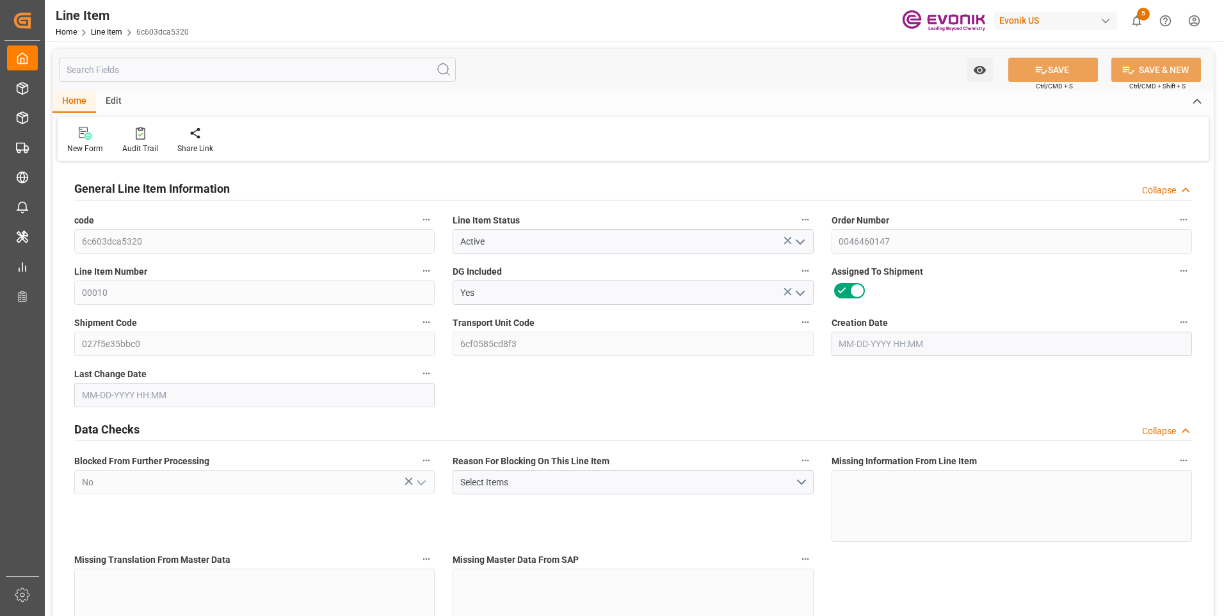
type input "50400"
type input "8"
type input "8000"
type input "8520"
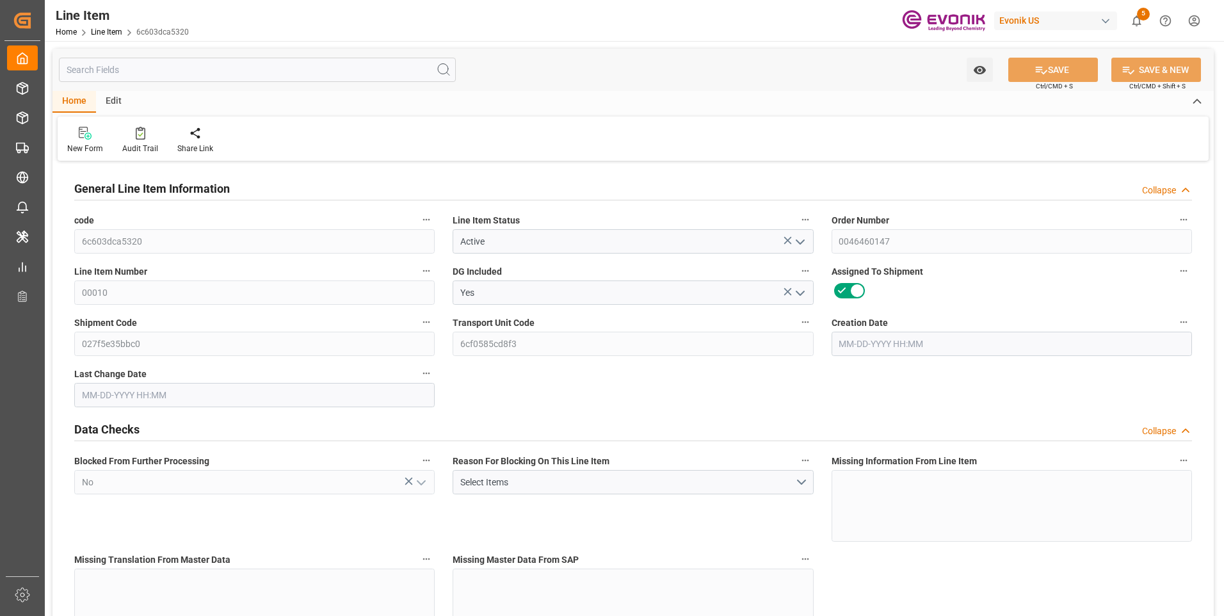
type input "8520"
type input "8000"
type input "11.232"
type input "11232"
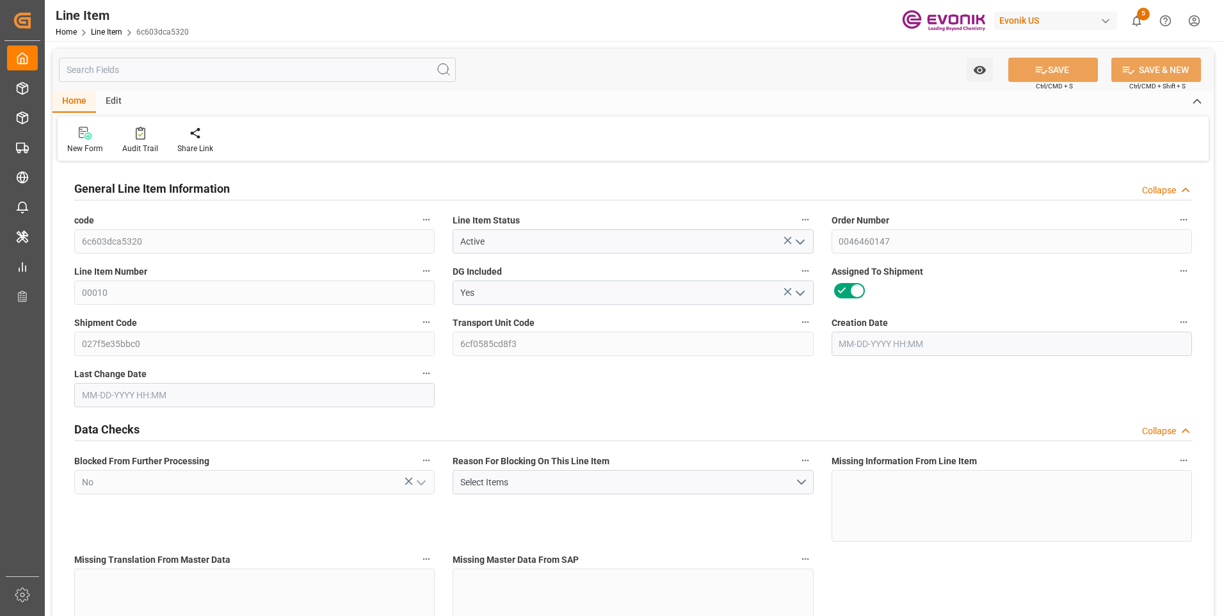
type input "0"
type input "[DATE] 13:00"
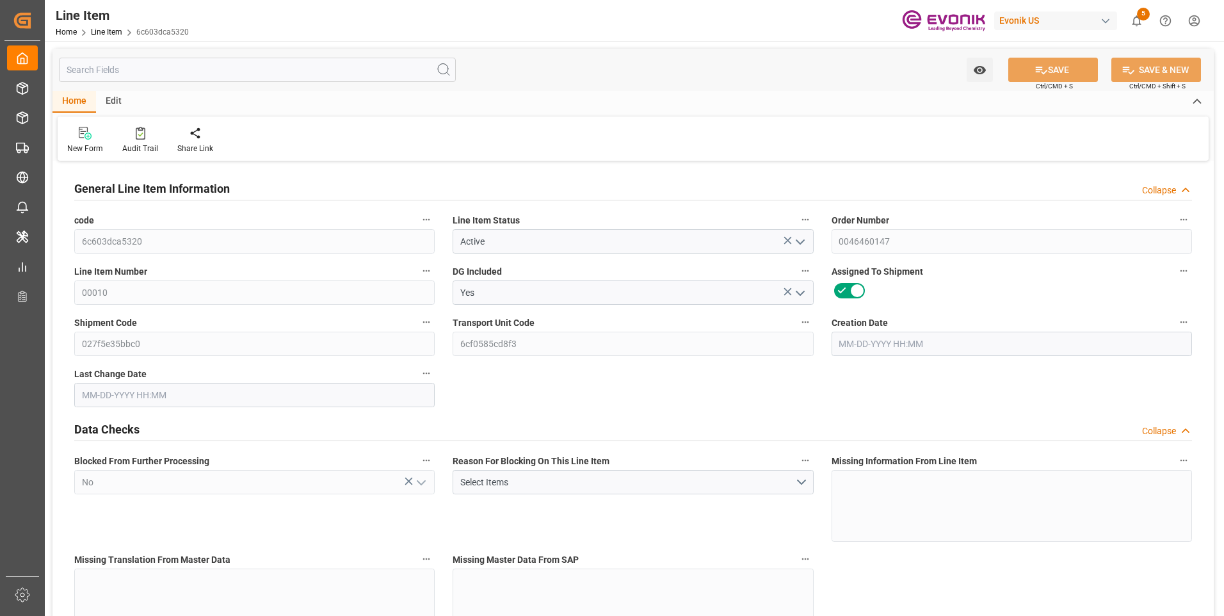
type input "[DATE] 19:42"
type input "[DATE]"
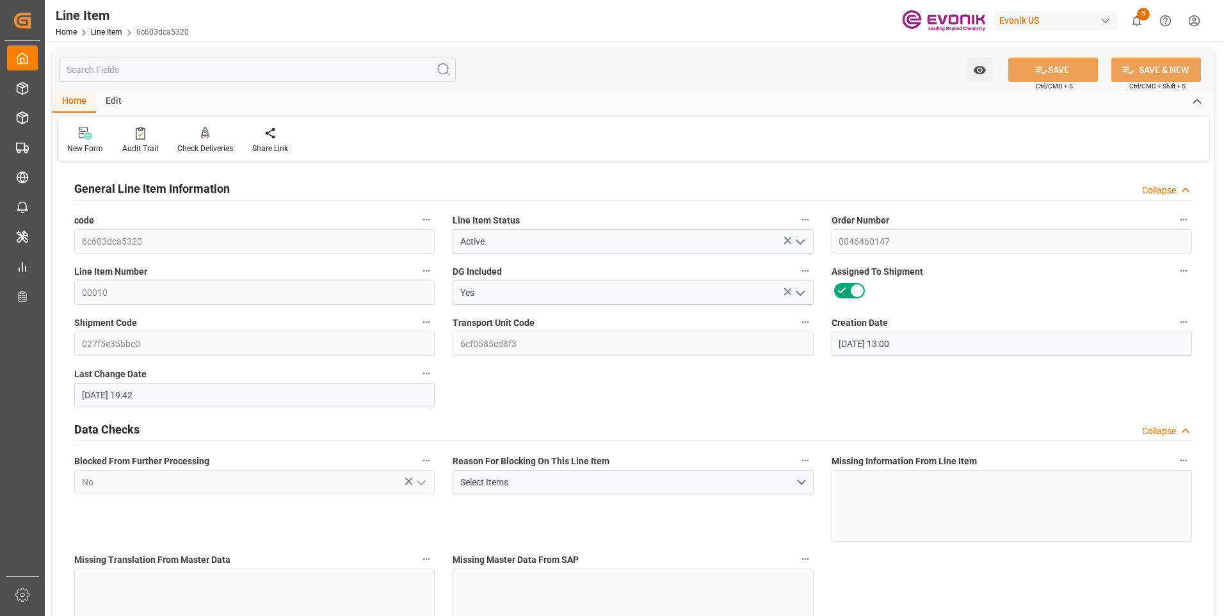
click at [255, 66] on input "text" at bounding box center [257, 70] width 397 height 24
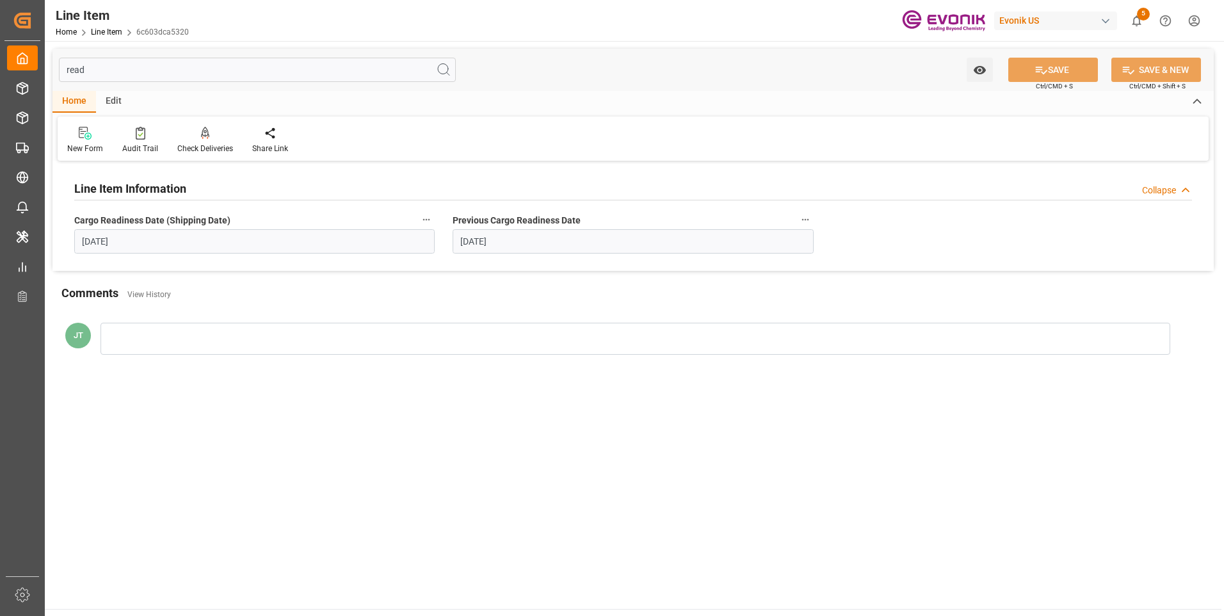
type input "read"
click at [425, 221] on icon "button" at bounding box center [426, 219] width 10 height 10
click at [465, 227] on li "Audits" at bounding box center [450, 219] width 65 height 21
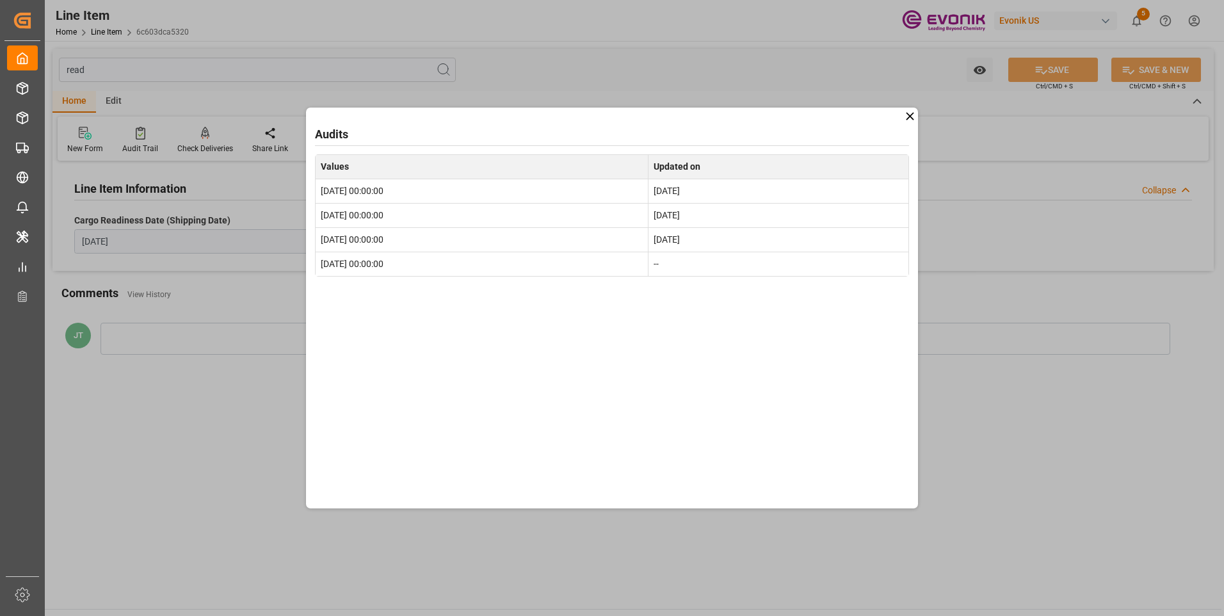
click at [432, 223] on td "[DATE] 00:00:00" at bounding box center [482, 216] width 333 height 24
click at [898, 114] on div "Audits Values Updated on 2025-10-14 00:00:00 [DATE] 2025-10-31 00:00:00 [DATE] …" at bounding box center [612, 308] width 612 height 400
click at [905, 115] on icon at bounding box center [909, 115] width 13 height 13
